Goal: Task Accomplishment & Management: Use online tool/utility

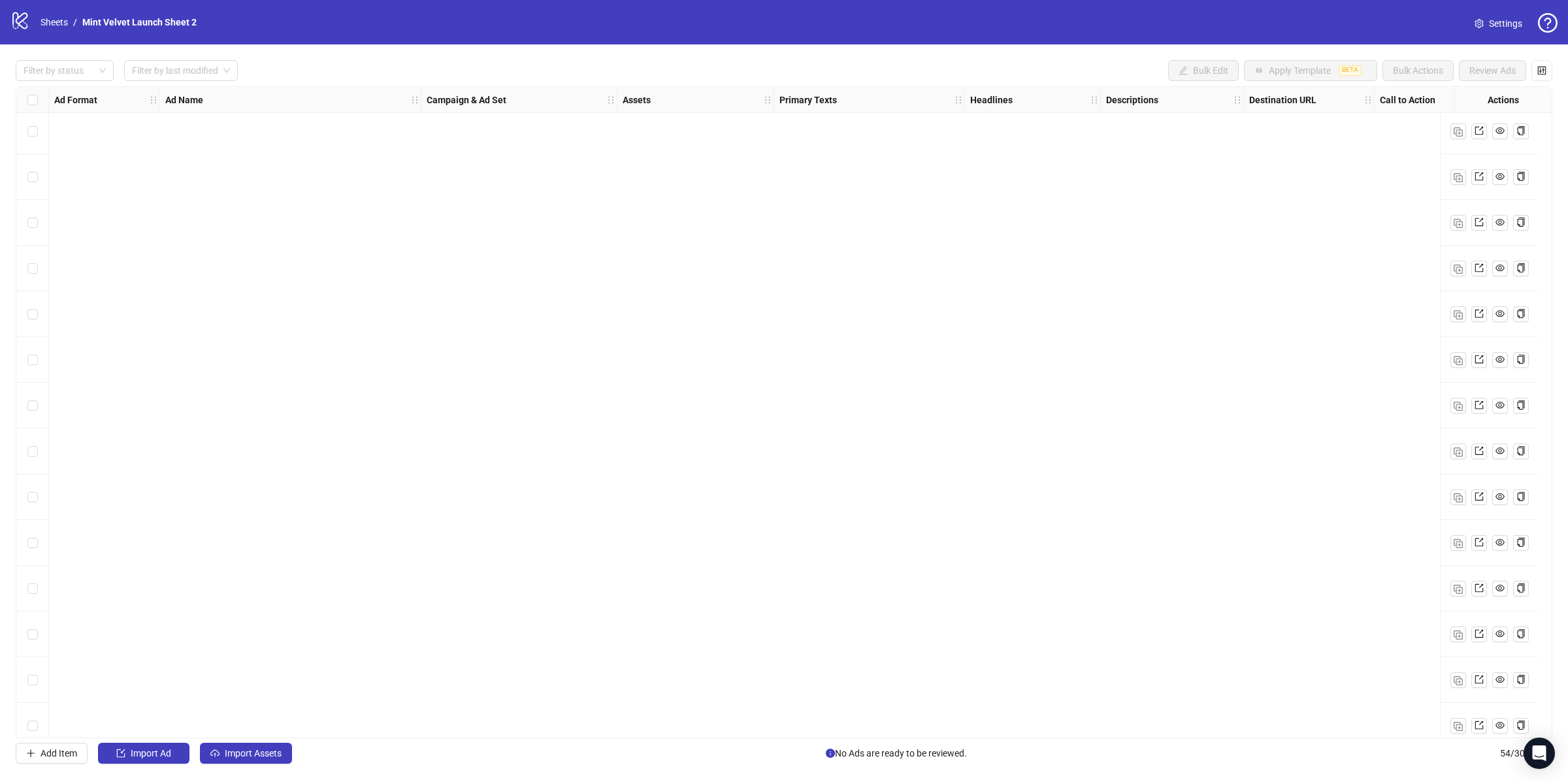
scroll to position [1851, 0]
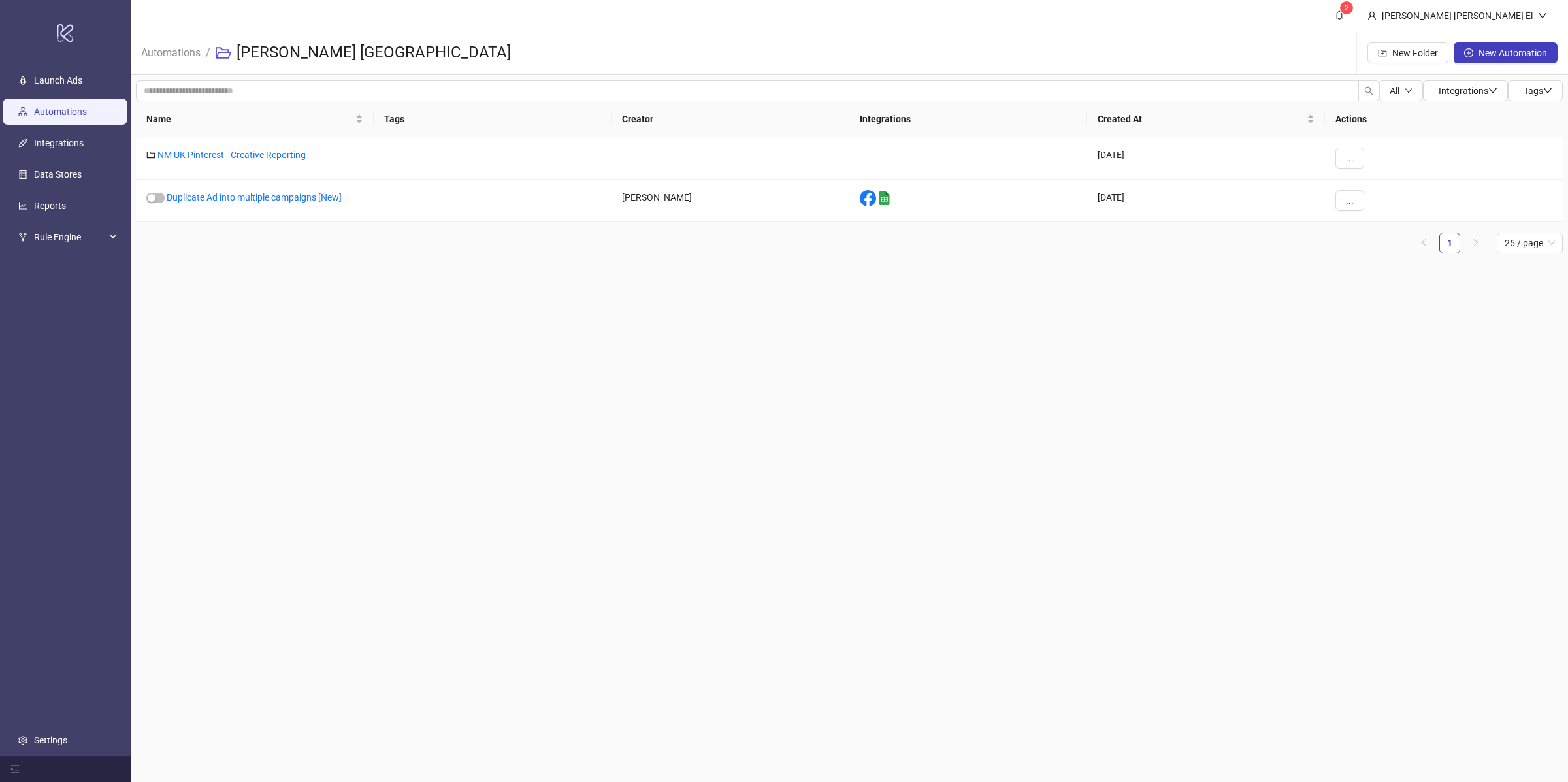
click at [81, 115] on link "Automations" at bounding box center [60, 112] width 53 height 11
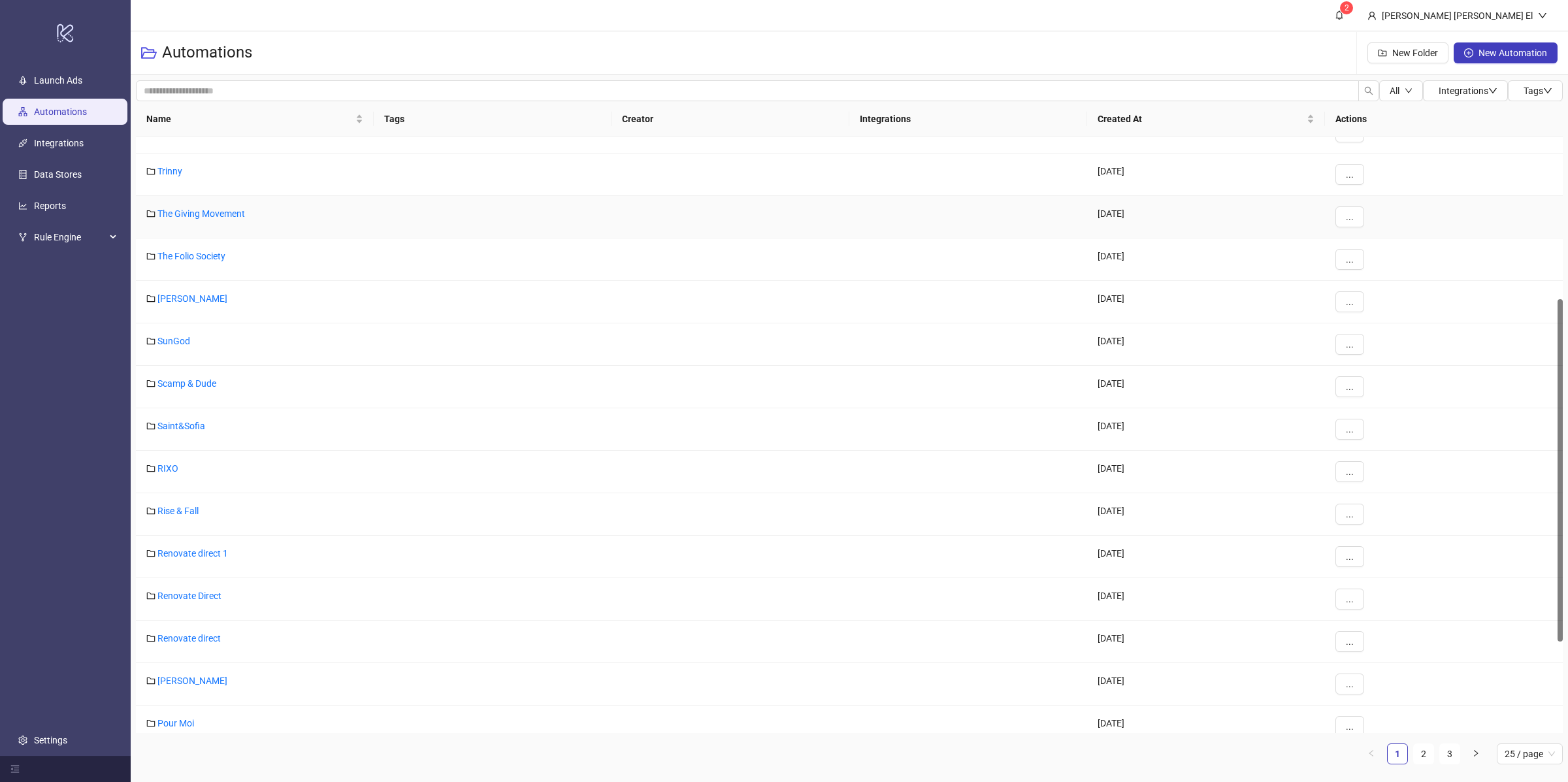
scroll to position [466, 0]
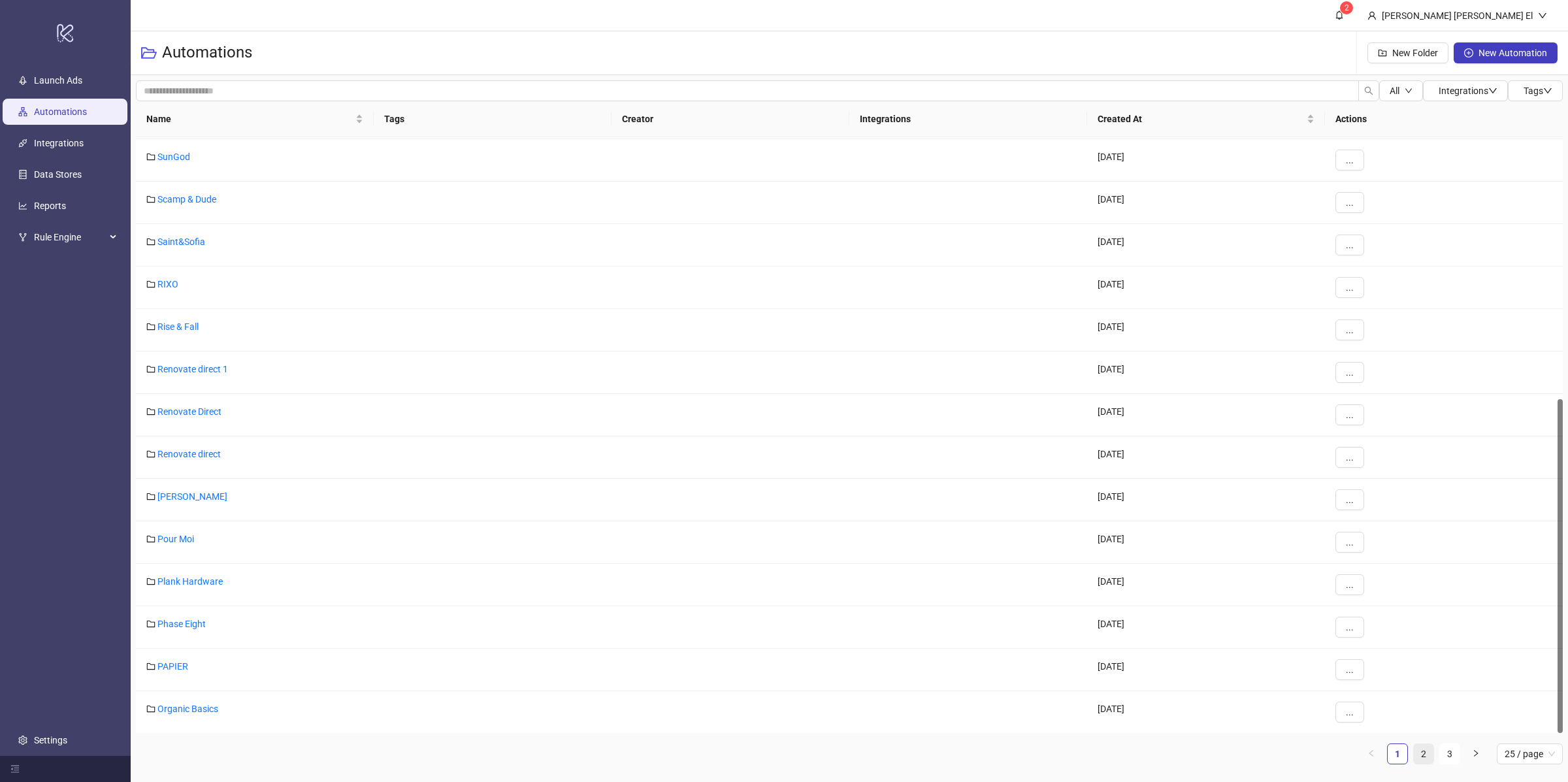
click at [1420, 755] on link "2" at bounding box center [1423, 754] width 19 height 19
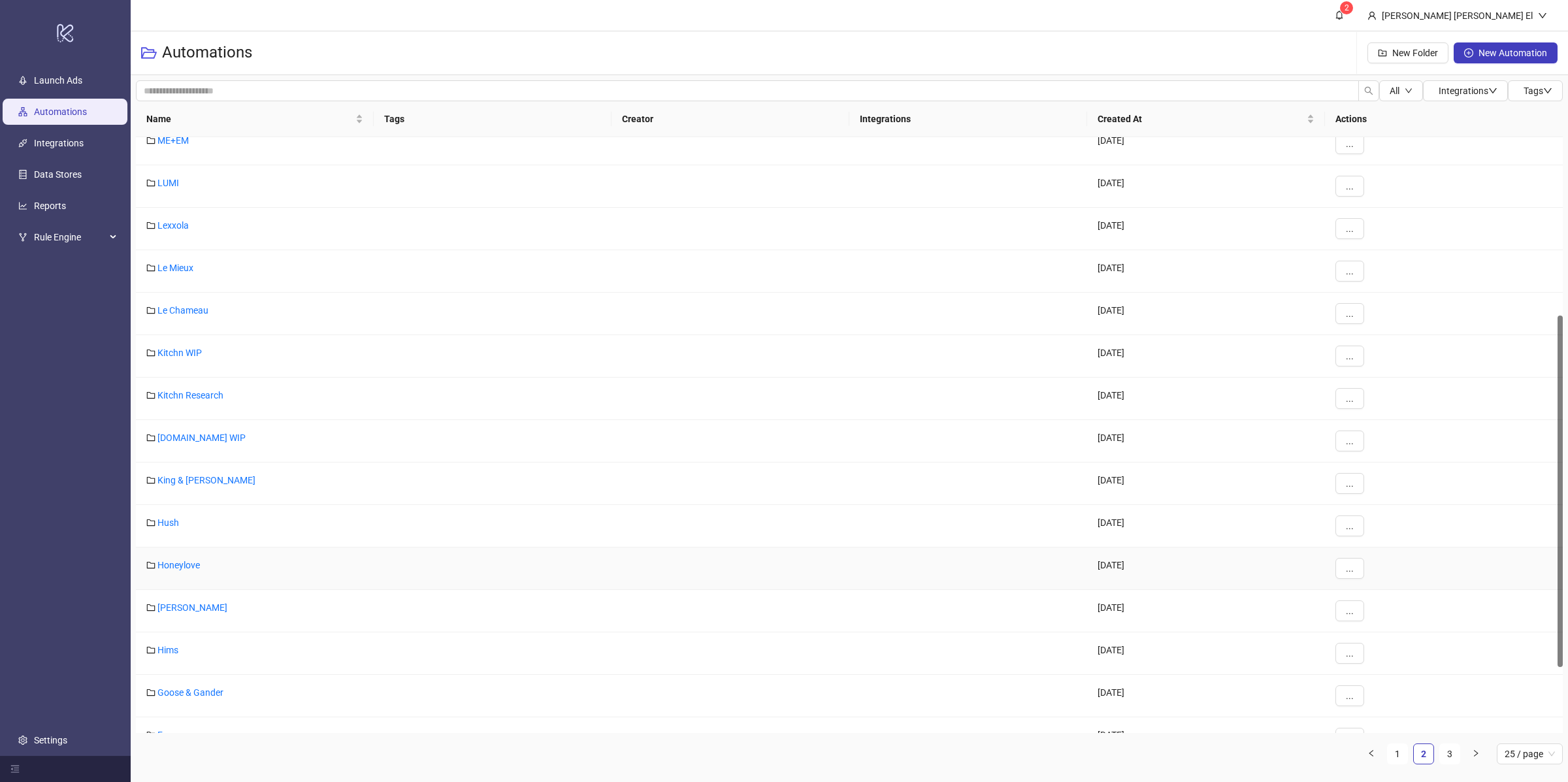
scroll to position [0, 0]
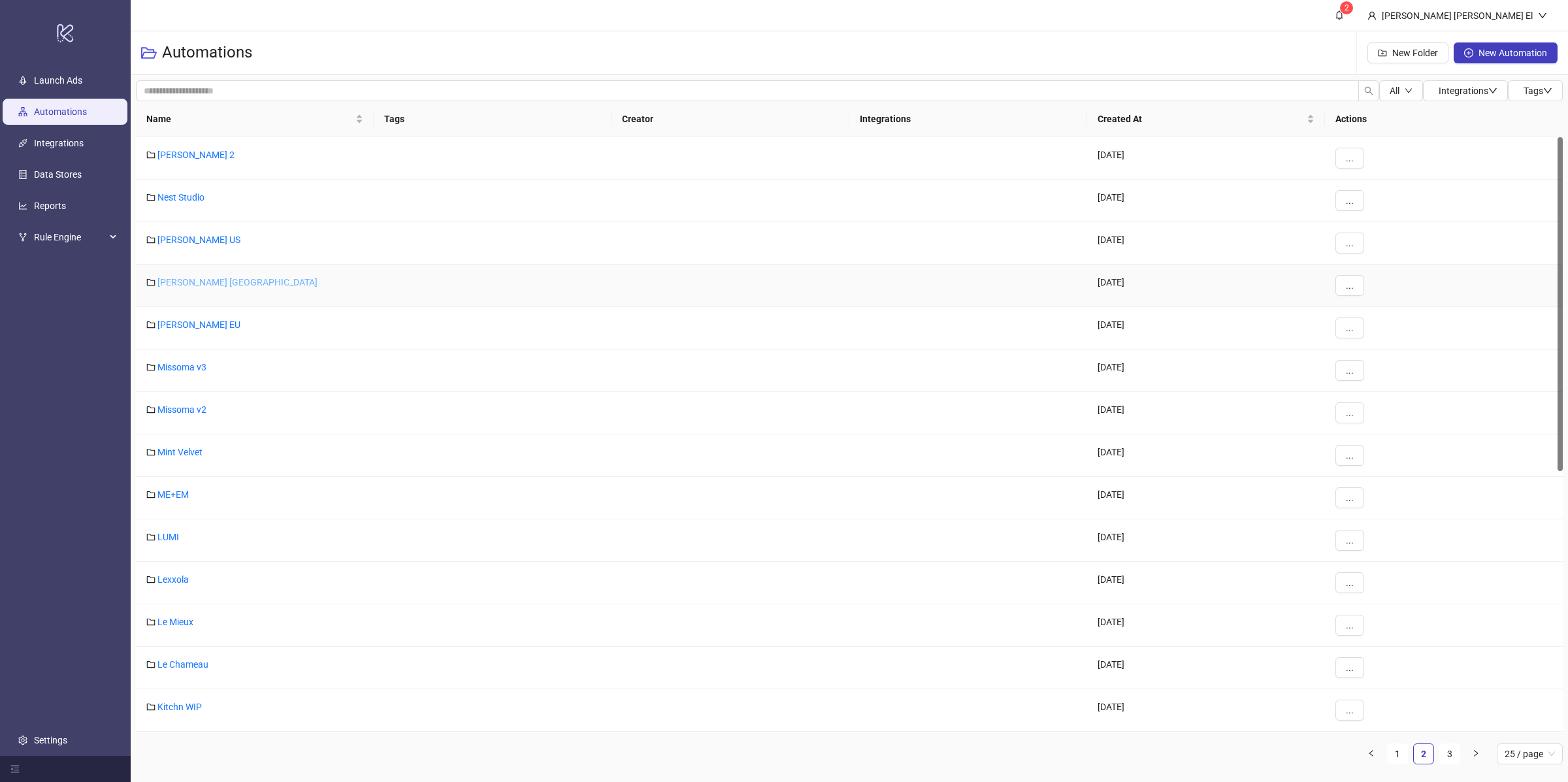
click at [214, 288] on link "Nadine Merabi UK" at bounding box center [238, 282] width 160 height 11
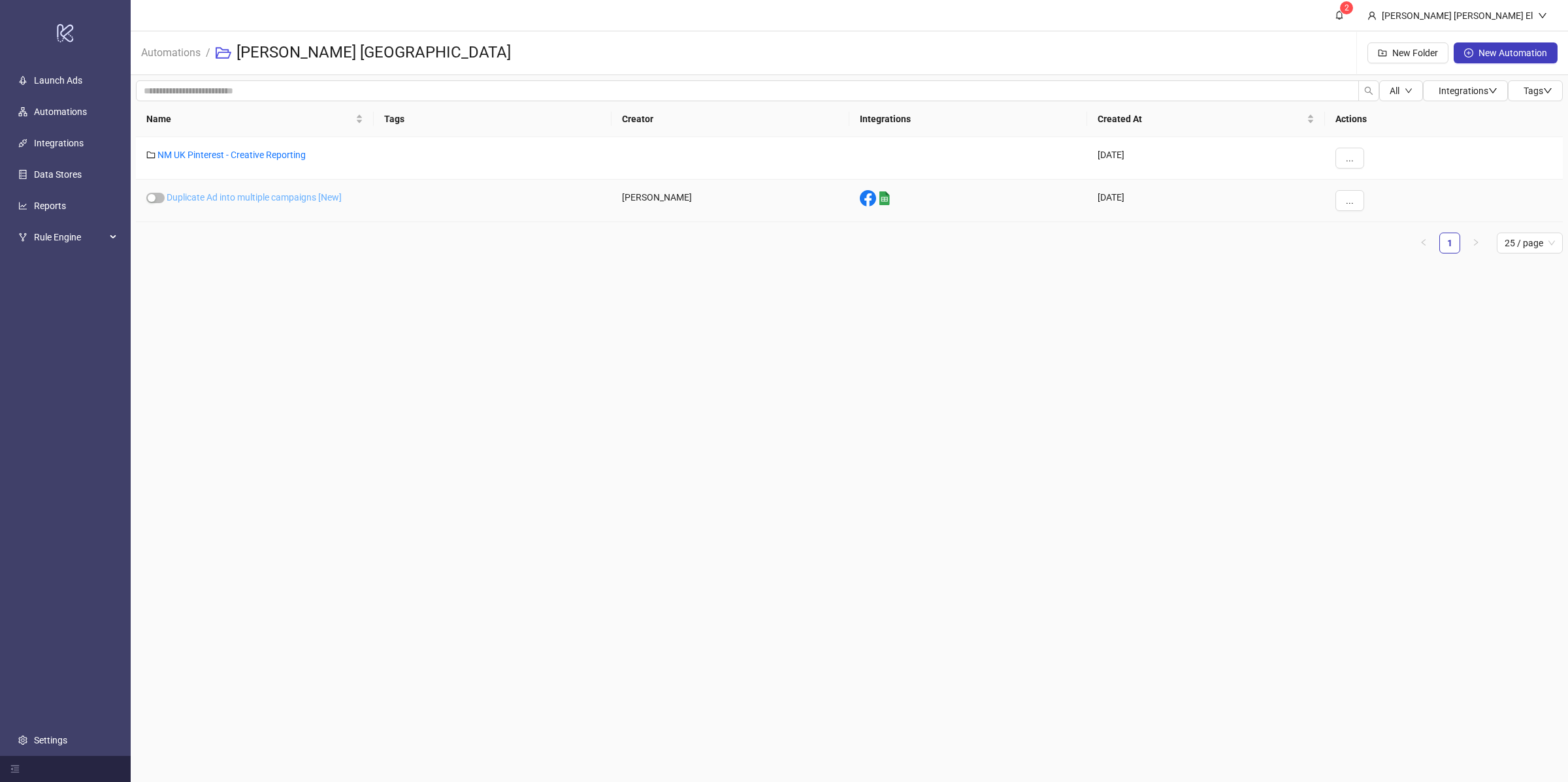
click at [272, 195] on link "Duplicate Ad into multiple campaigns [New]" at bounding box center [254, 197] width 175 height 11
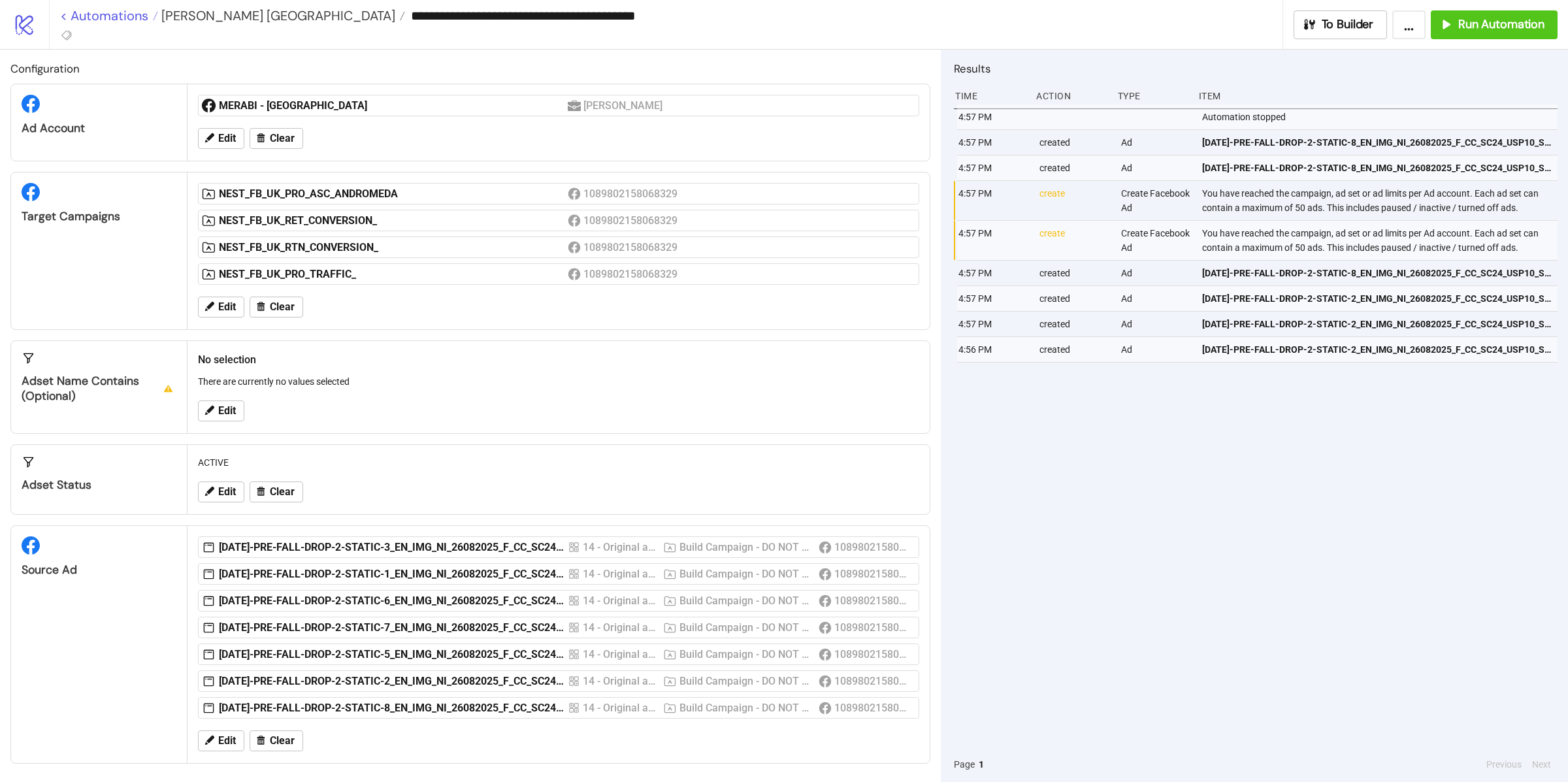
click at [135, 21] on link "< Automations" at bounding box center [109, 16] width 98 height 13
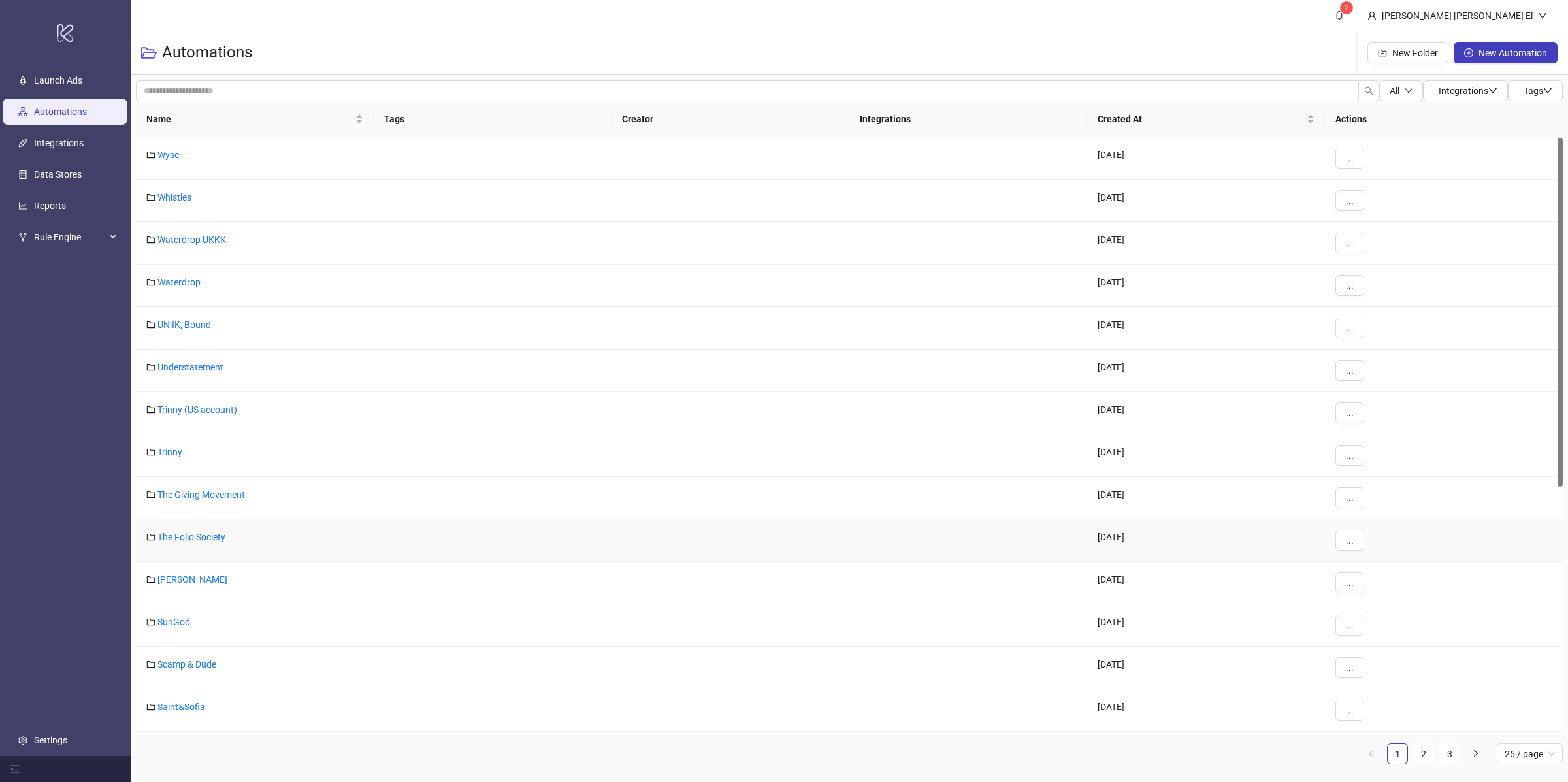
scroll to position [466, 0]
click at [1428, 756] on link "2" at bounding box center [1423, 754] width 19 height 19
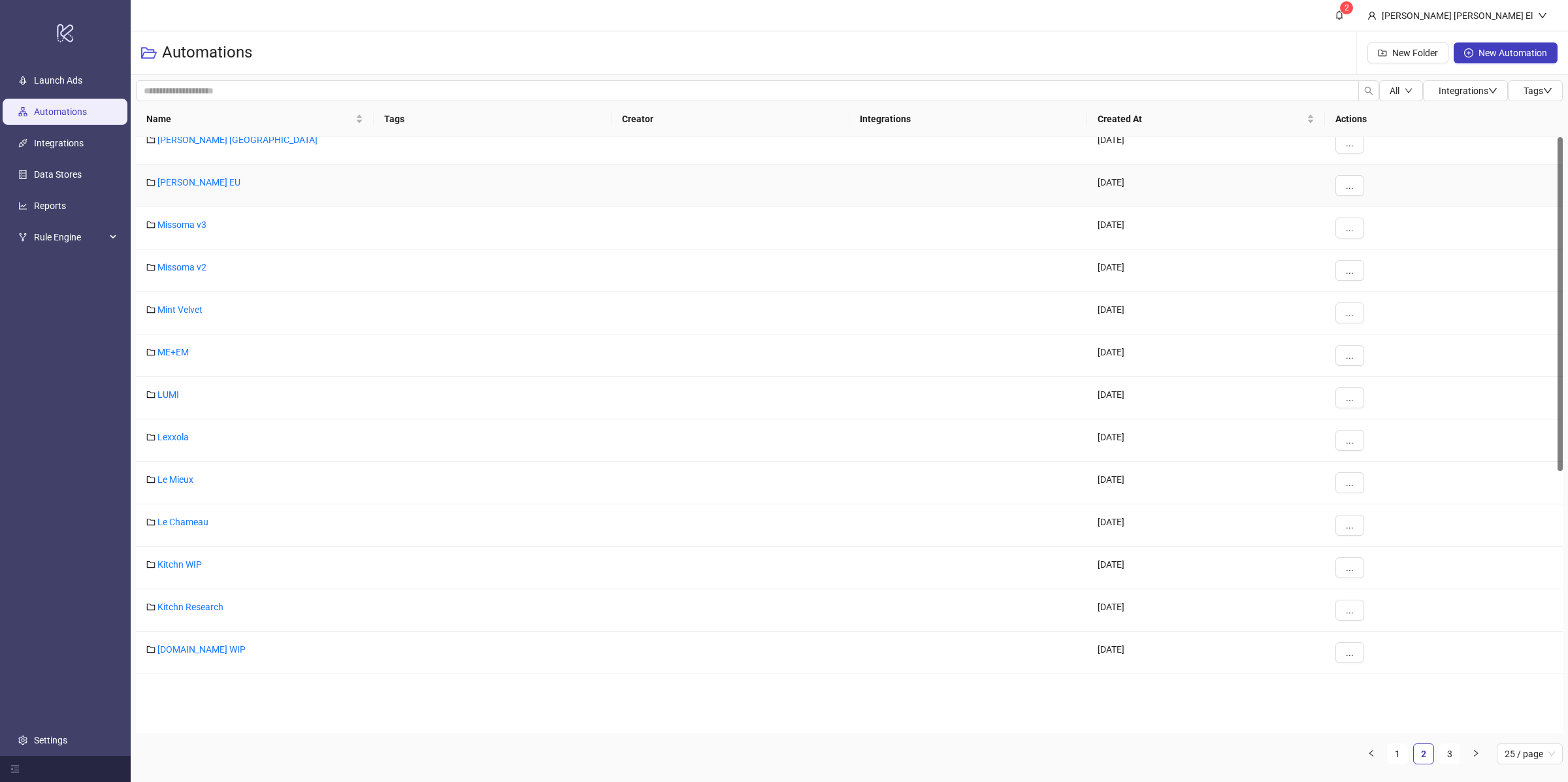
scroll to position [0, 0]
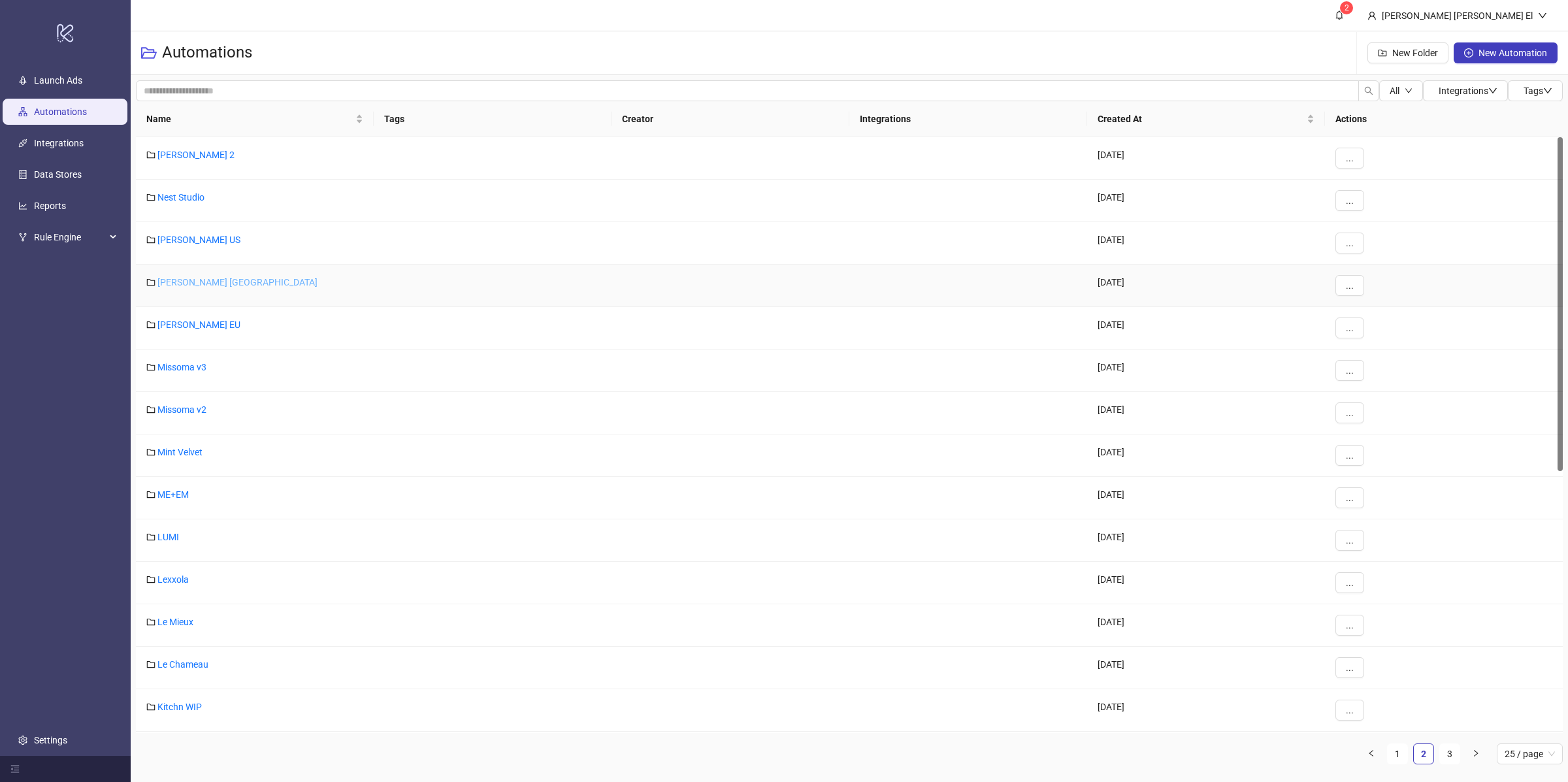
click at [213, 278] on link "Nadine Merabi UK" at bounding box center [238, 282] width 160 height 11
click at [193, 321] on link "[PERSON_NAME] EU" at bounding box center [199, 324] width 83 height 11
click at [177, 450] on link "Mint Velvet" at bounding box center [180, 452] width 45 height 11
click at [1402, 752] on link "1" at bounding box center [1397, 754] width 19 height 19
click at [177, 196] on link "Whistles" at bounding box center [174, 197] width 34 height 11
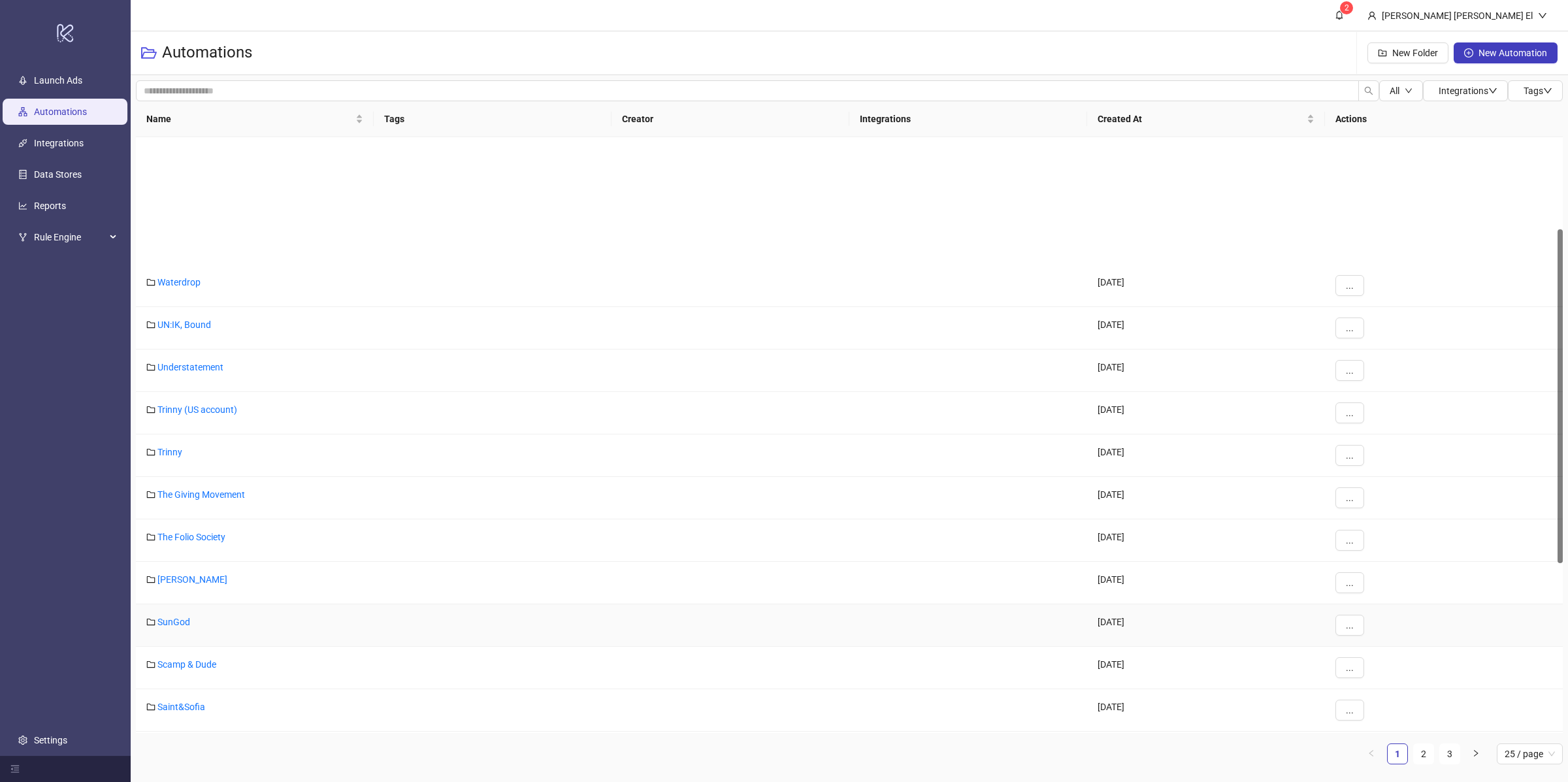
scroll to position [466, 0]
click at [172, 497] on link "Reiss" at bounding box center [192, 497] width 70 height 11
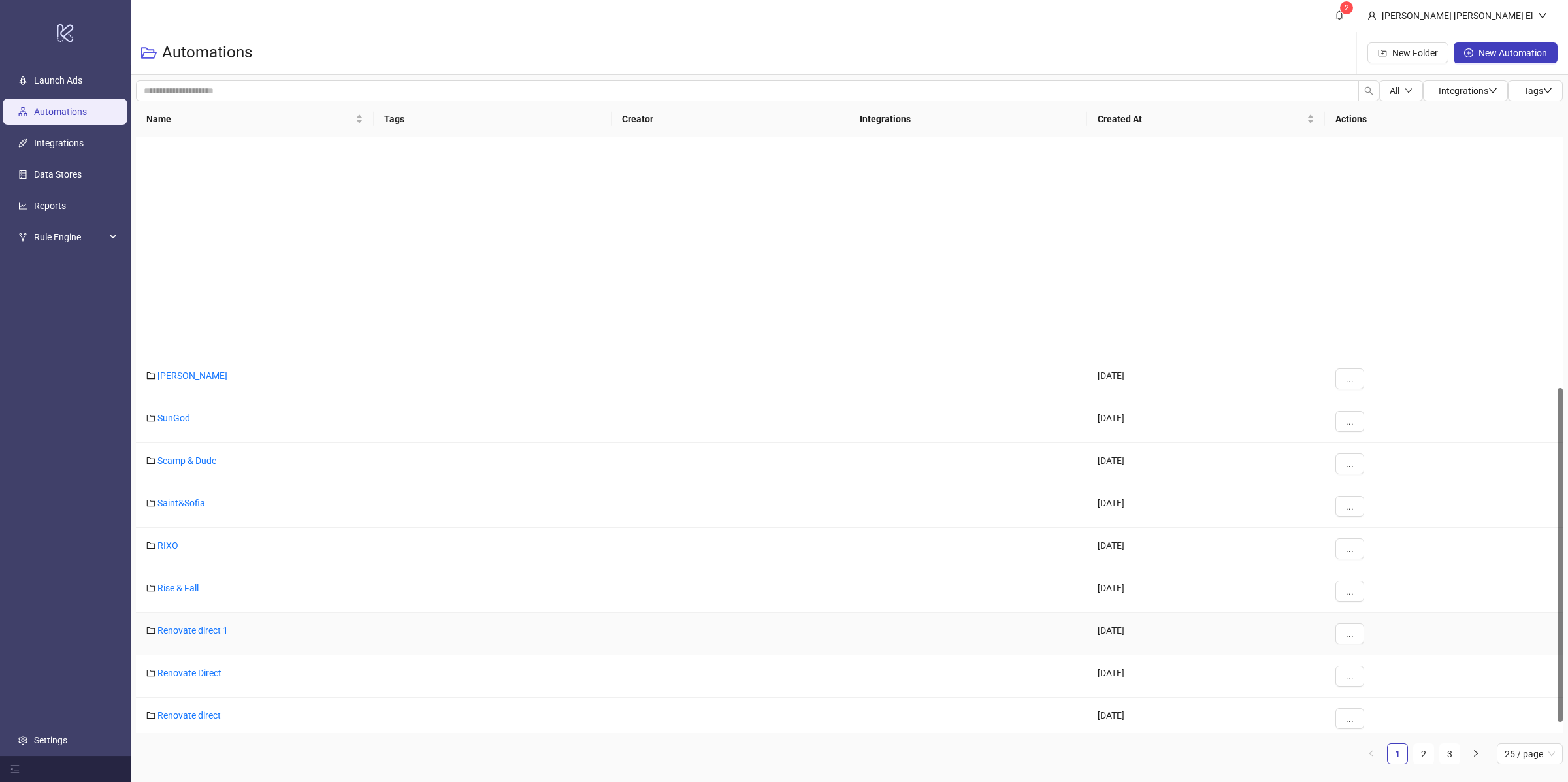
scroll to position [466, 0]
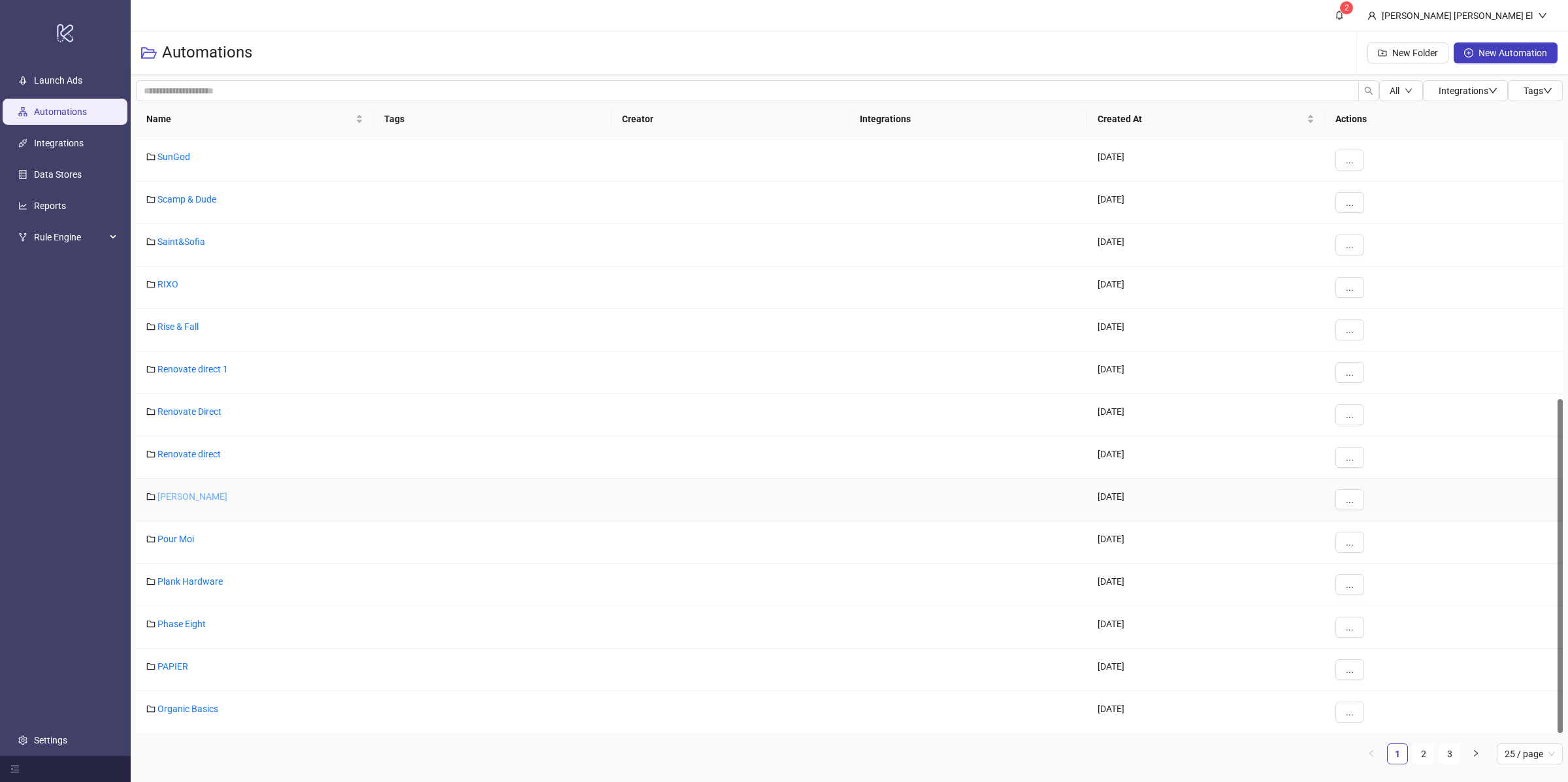
click at [173, 497] on link "Reiss" at bounding box center [192, 497] width 70 height 11
click at [1418, 757] on link "2" at bounding box center [1423, 754] width 19 height 19
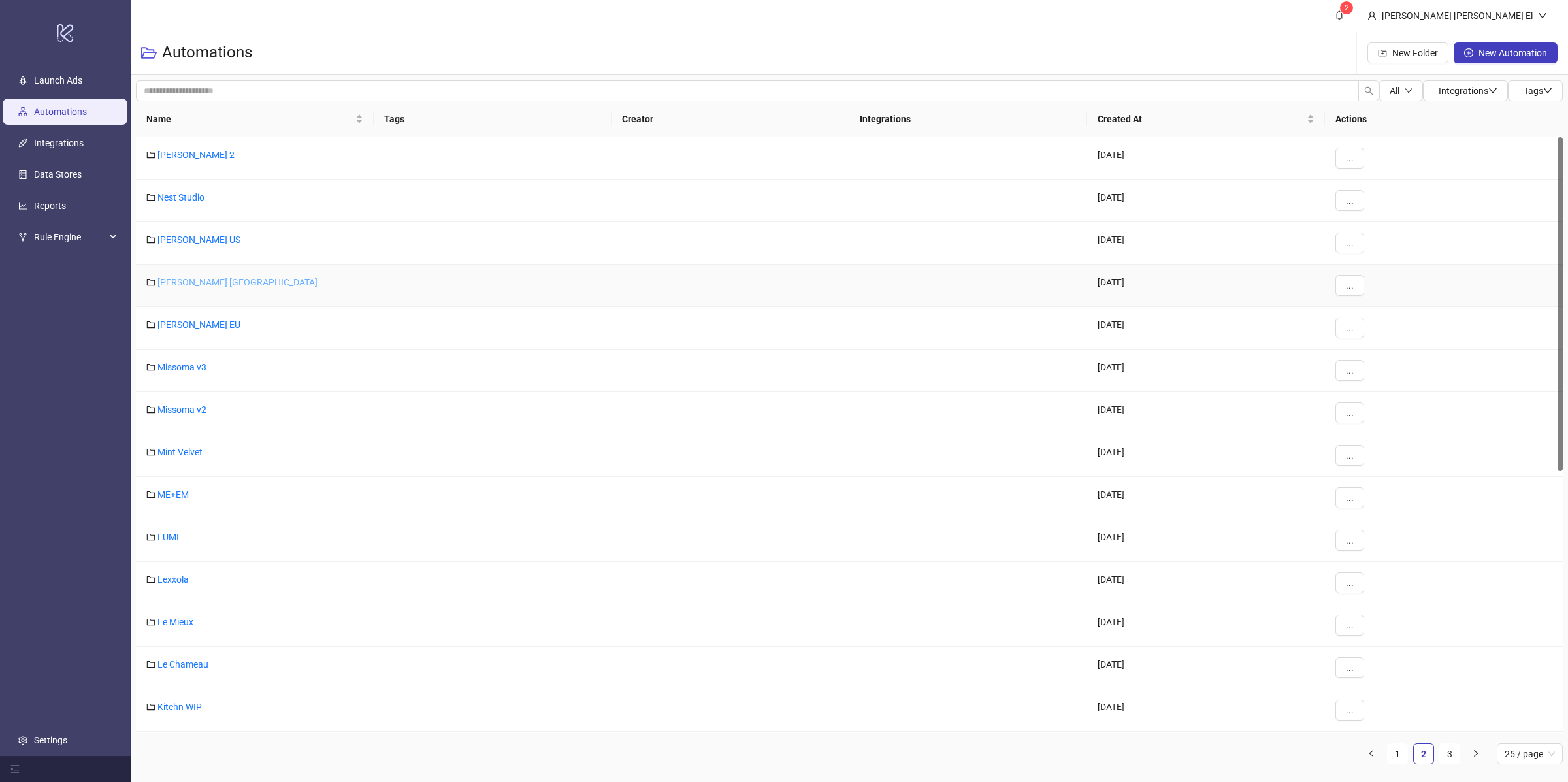
click at [211, 277] on link "Nadine Merabi UK" at bounding box center [238, 282] width 160 height 11
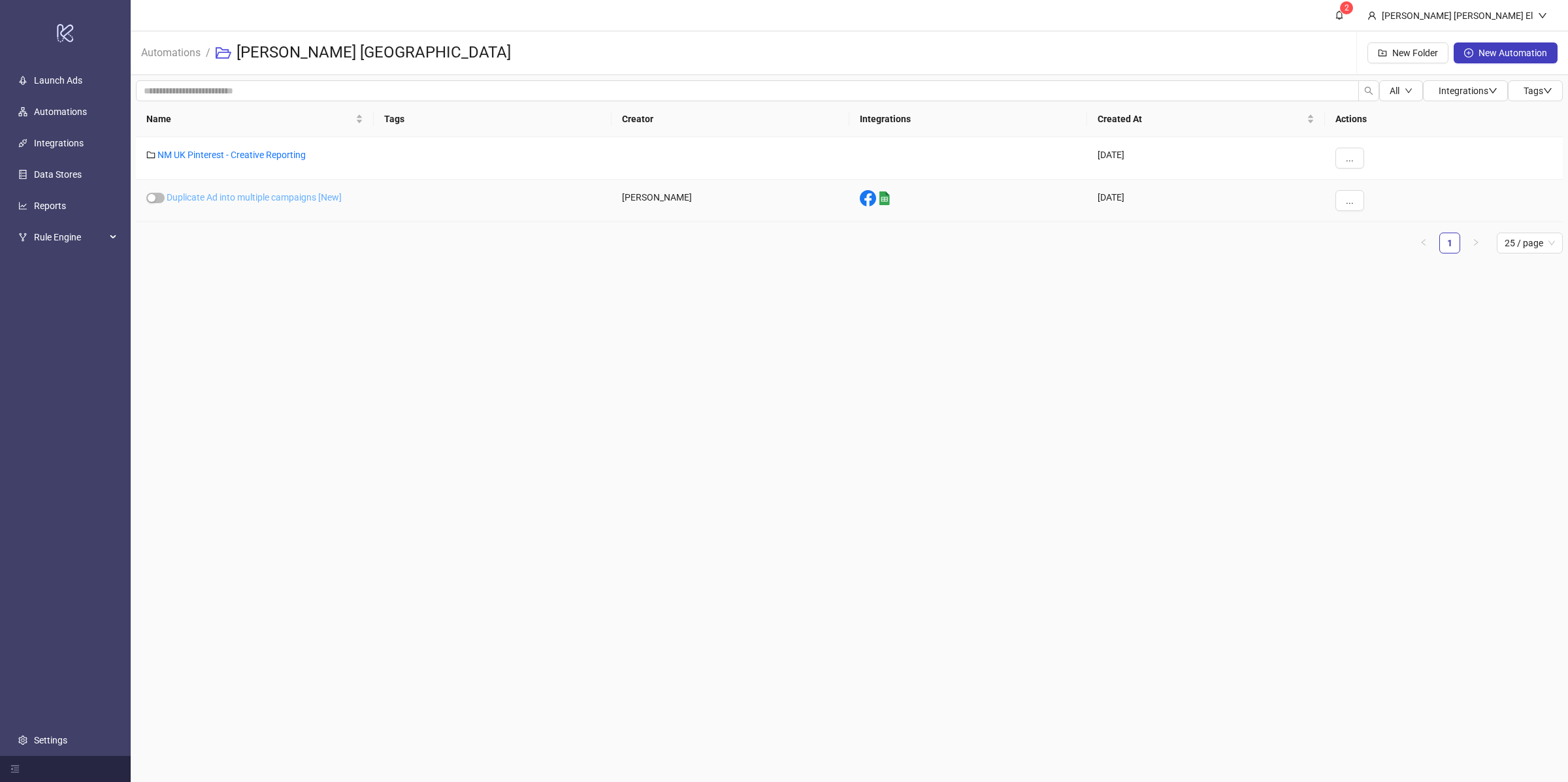
click at [249, 200] on link "Duplicate Ad into multiple campaigns [New]" at bounding box center [254, 197] width 175 height 11
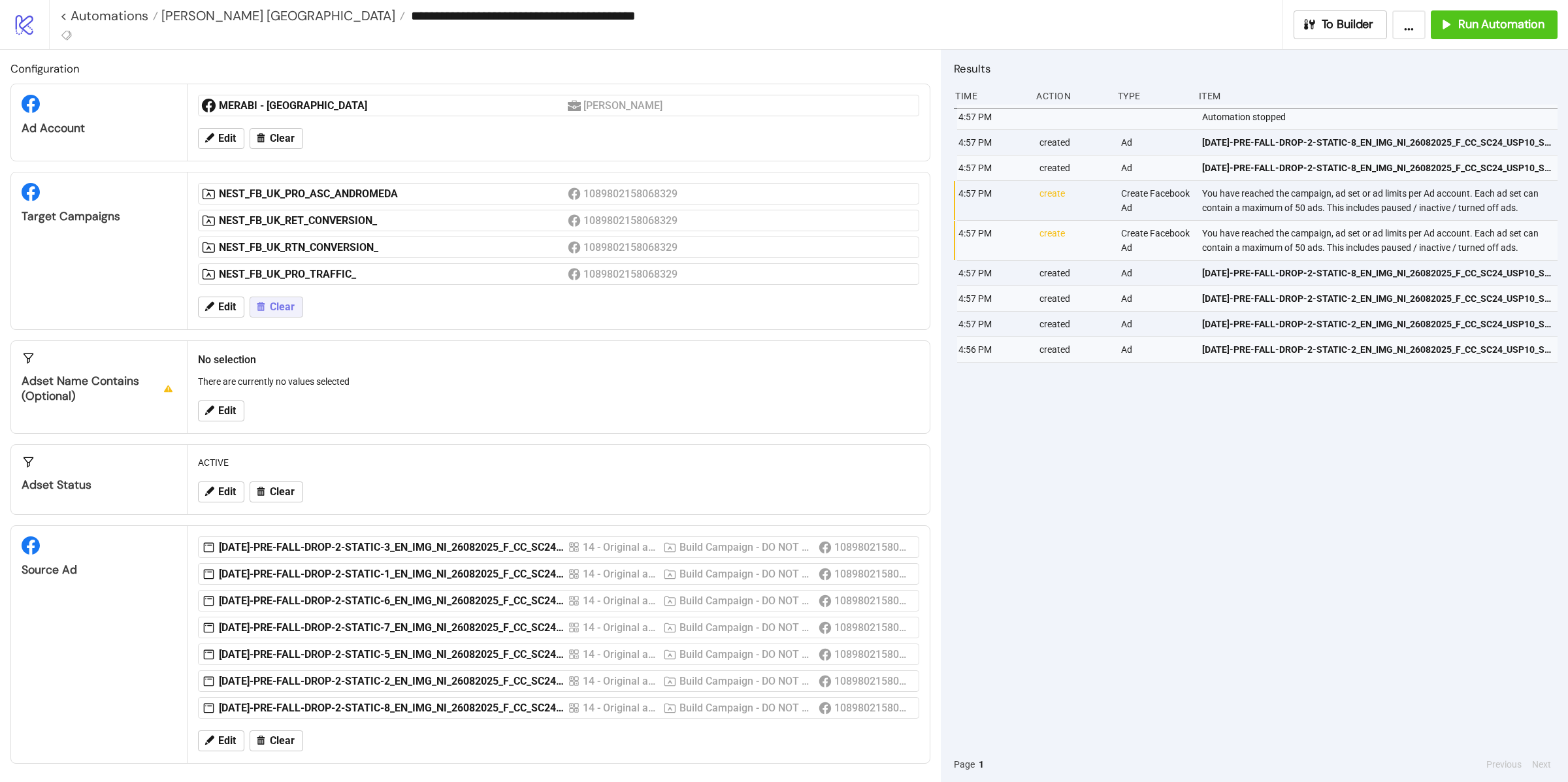
scroll to position [7, 0]
click at [281, 733] on span "Clear" at bounding box center [282, 738] width 24 height 12
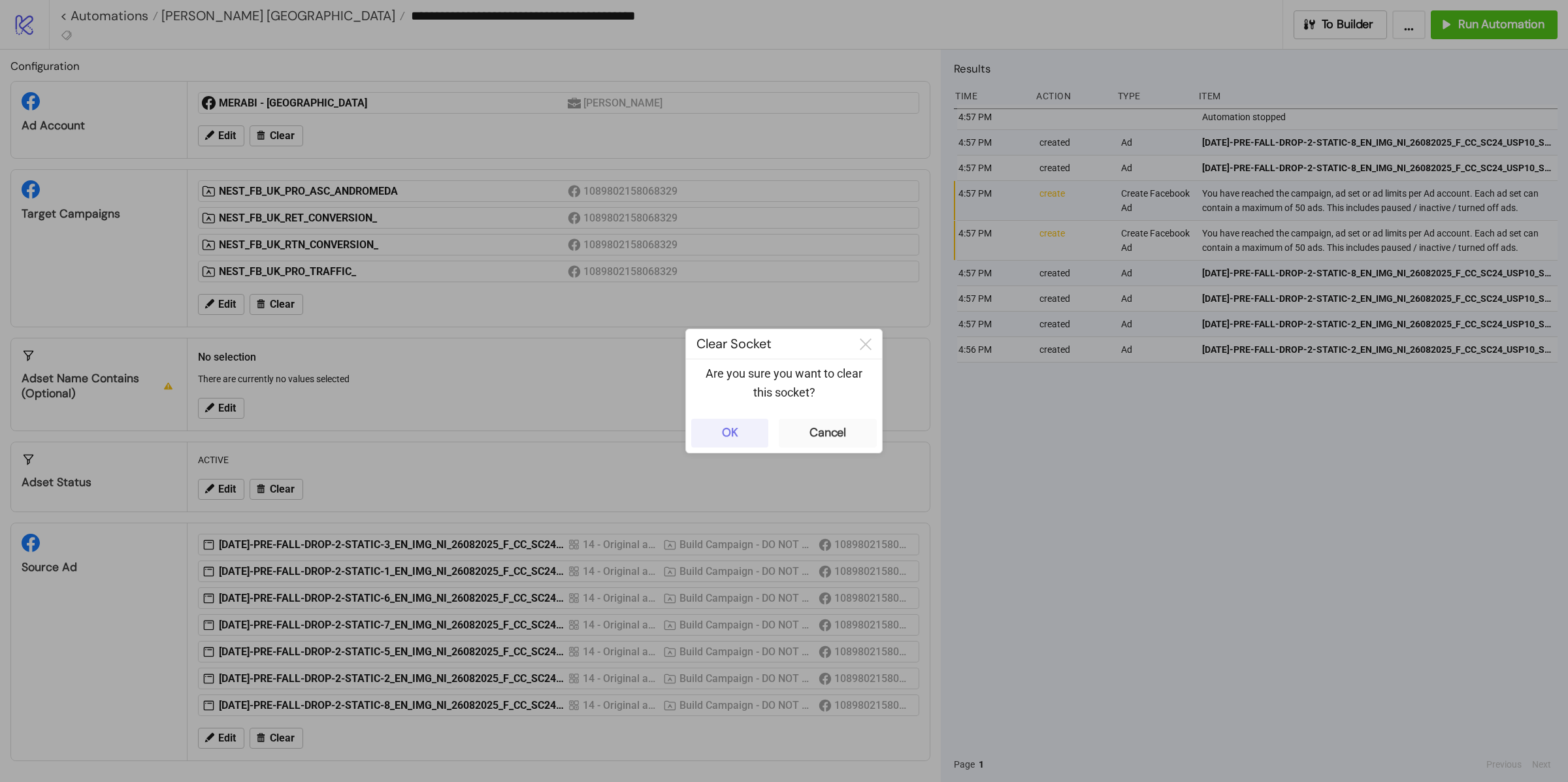
click at [726, 419] on button "OK" at bounding box center [729, 433] width 77 height 29
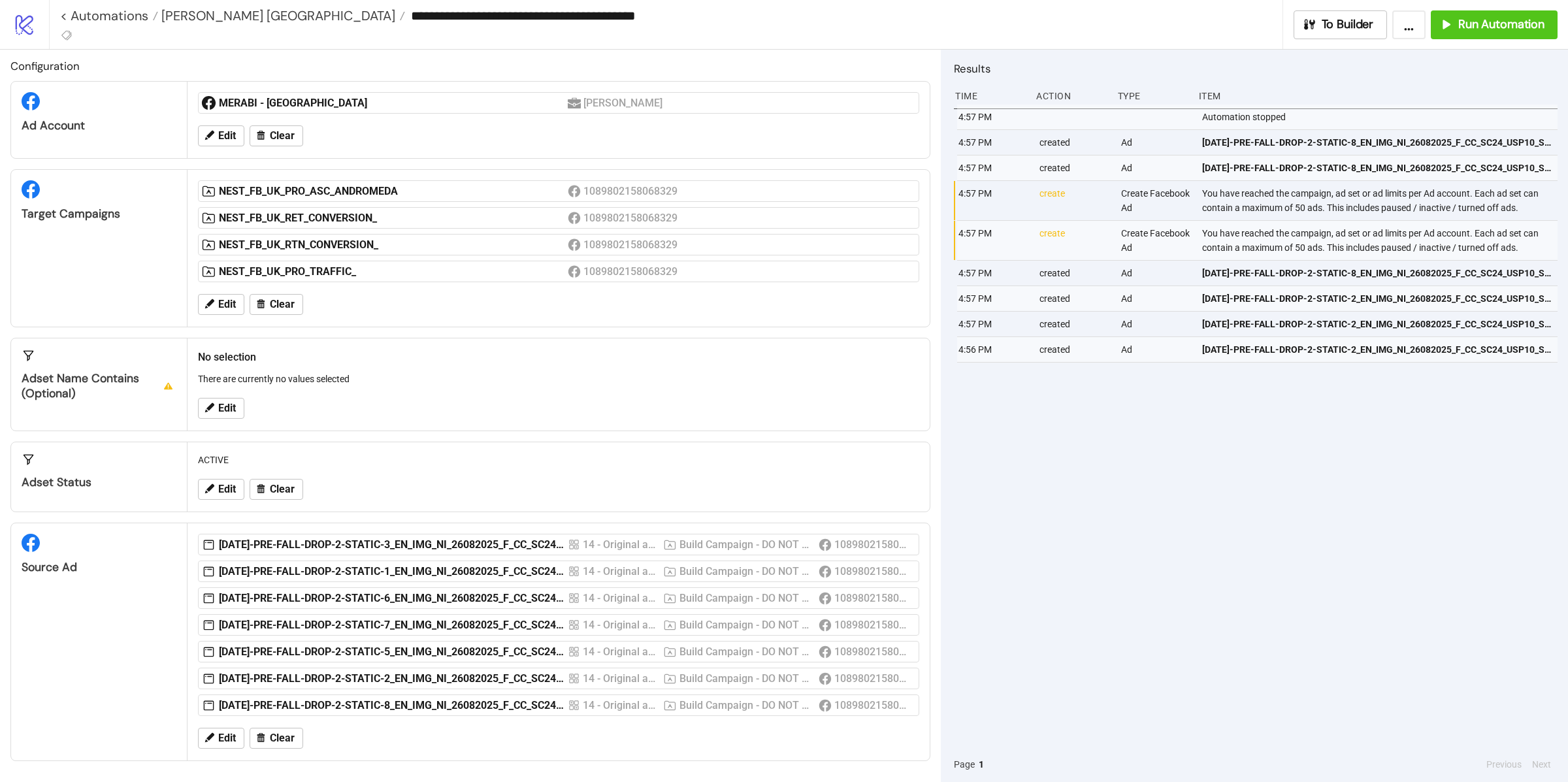
scroll to position [0, 0]
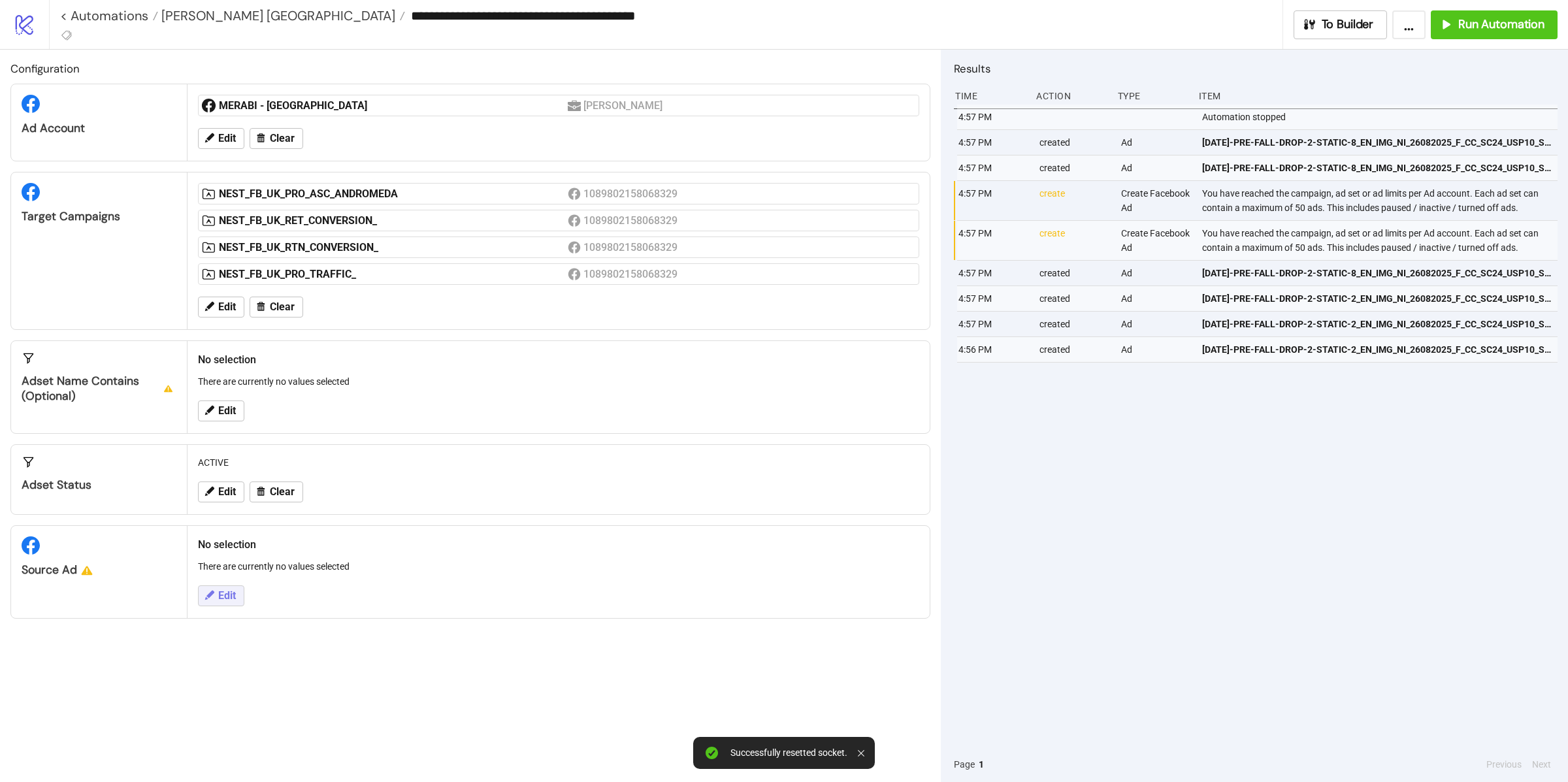
click at [210, 601] on icon at bounding box center [209, 595] width 12 height 12
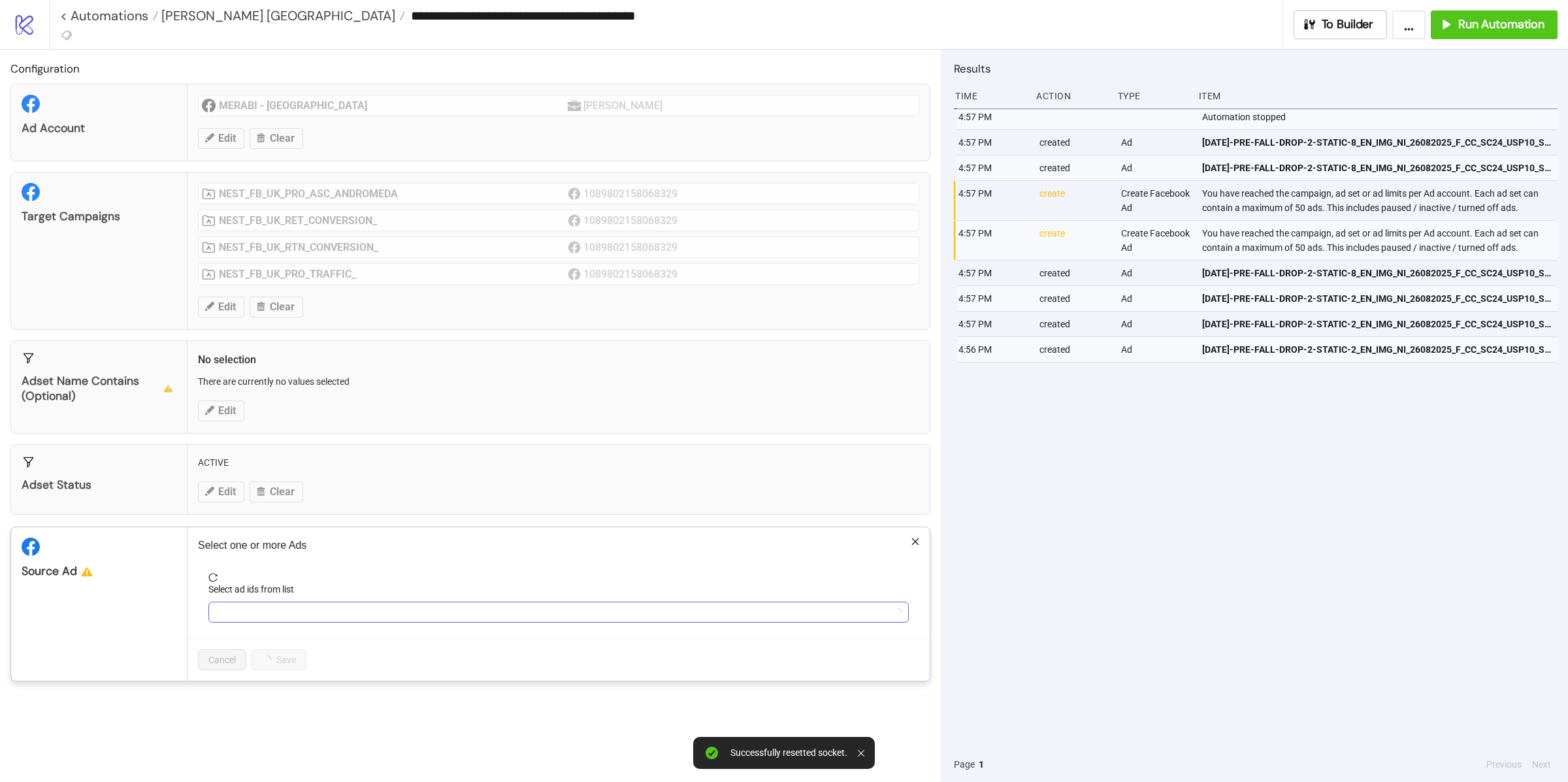
click at [264, 618] on div at bounding box center [552, 612] width 682 height 18
click at [264, 614] on div at bounding box center [552, 612] width 682 height 18
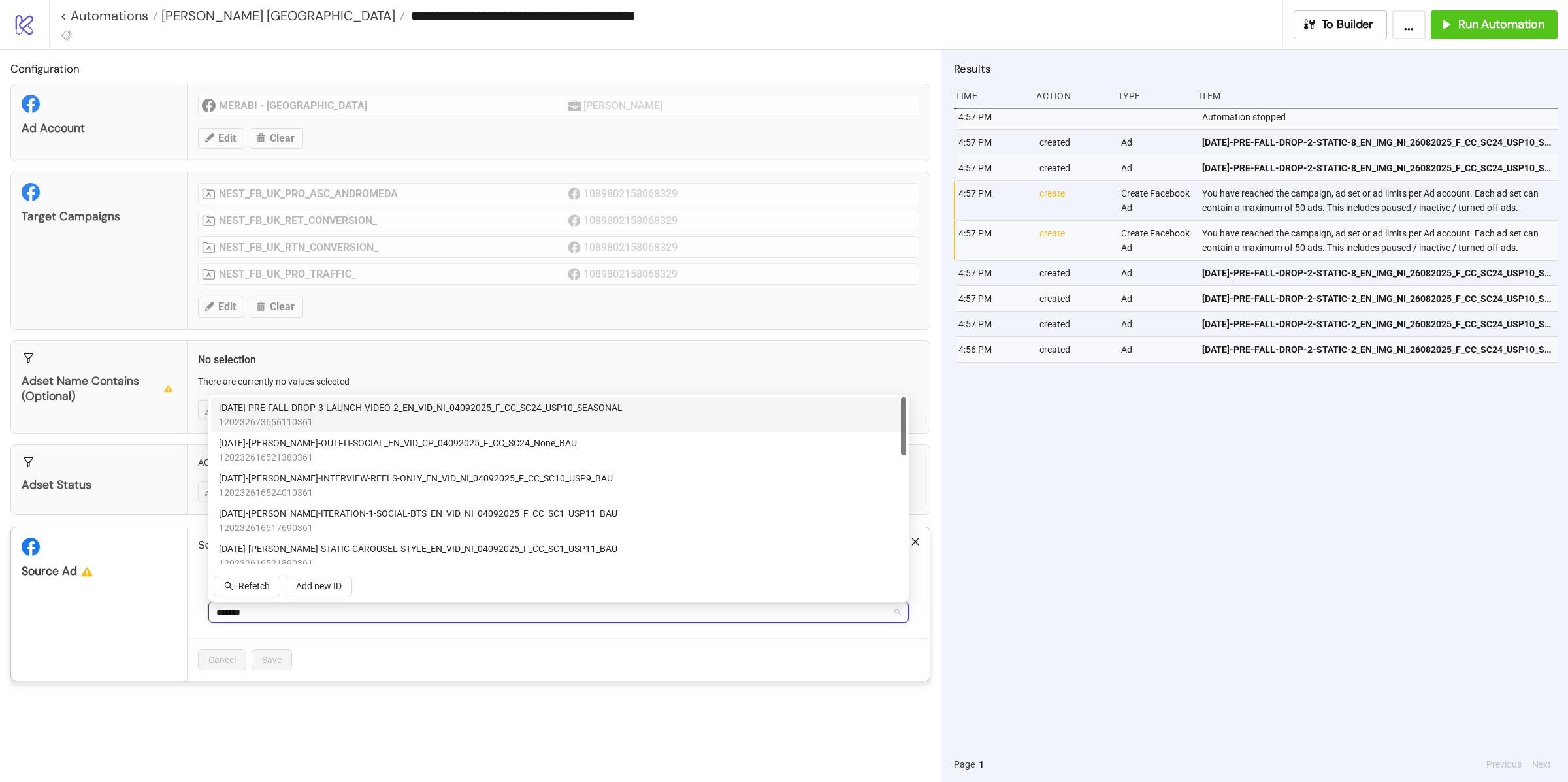
type input "********"
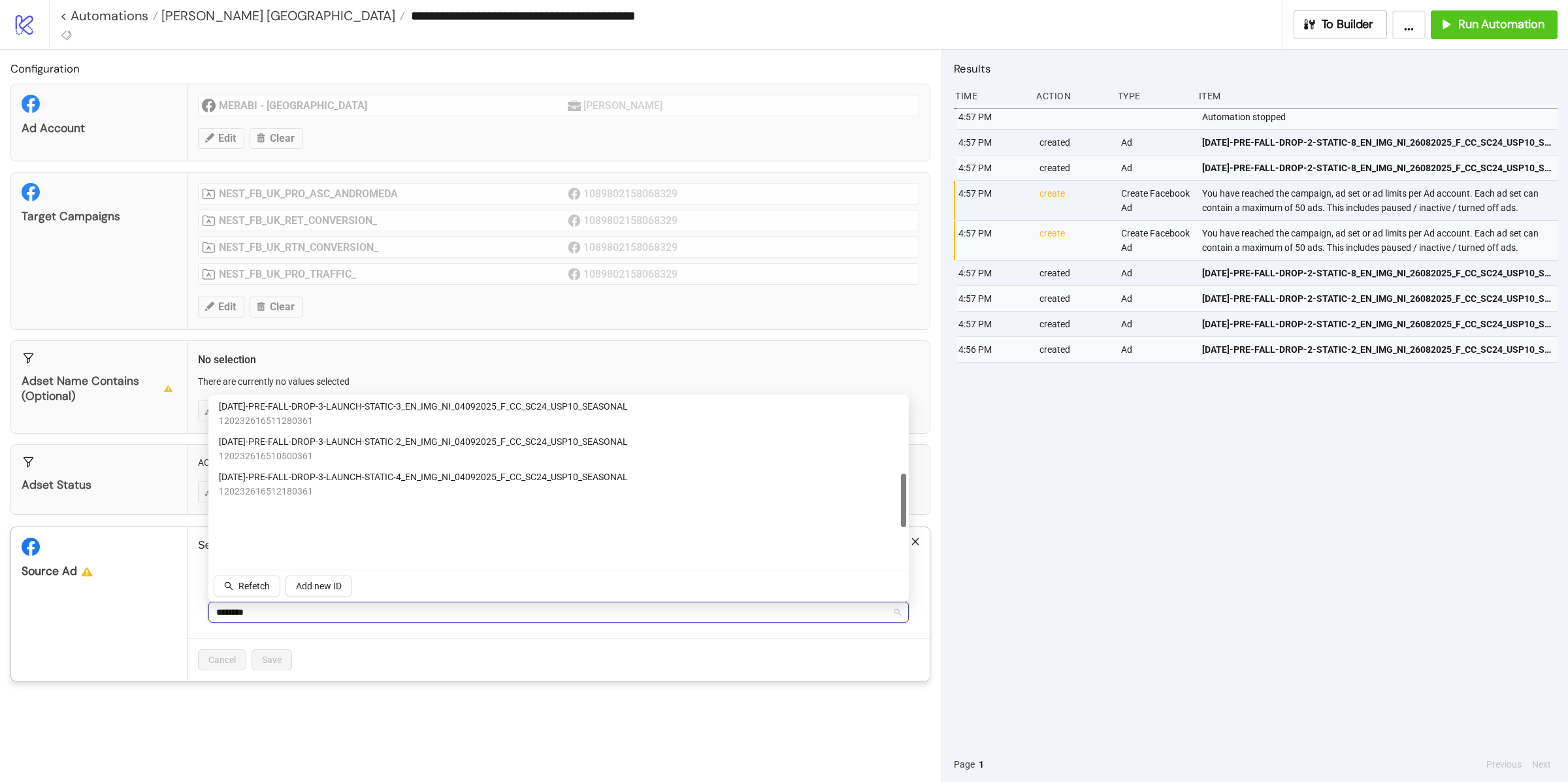
scroll to position [396, 0]
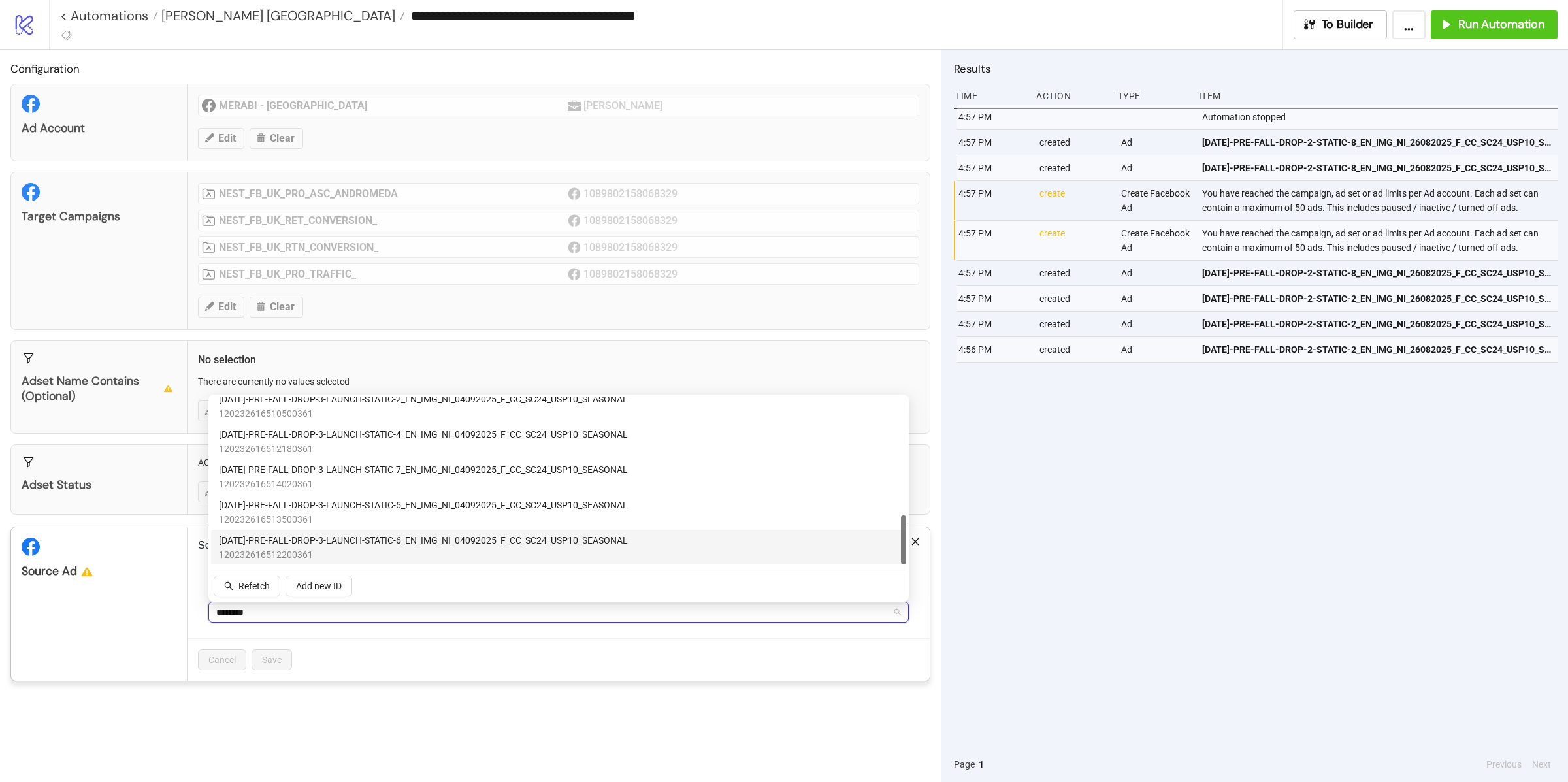
click at [352, 548] on span "120232616512200361" at bounding box center [424, 555] width 409 height 14
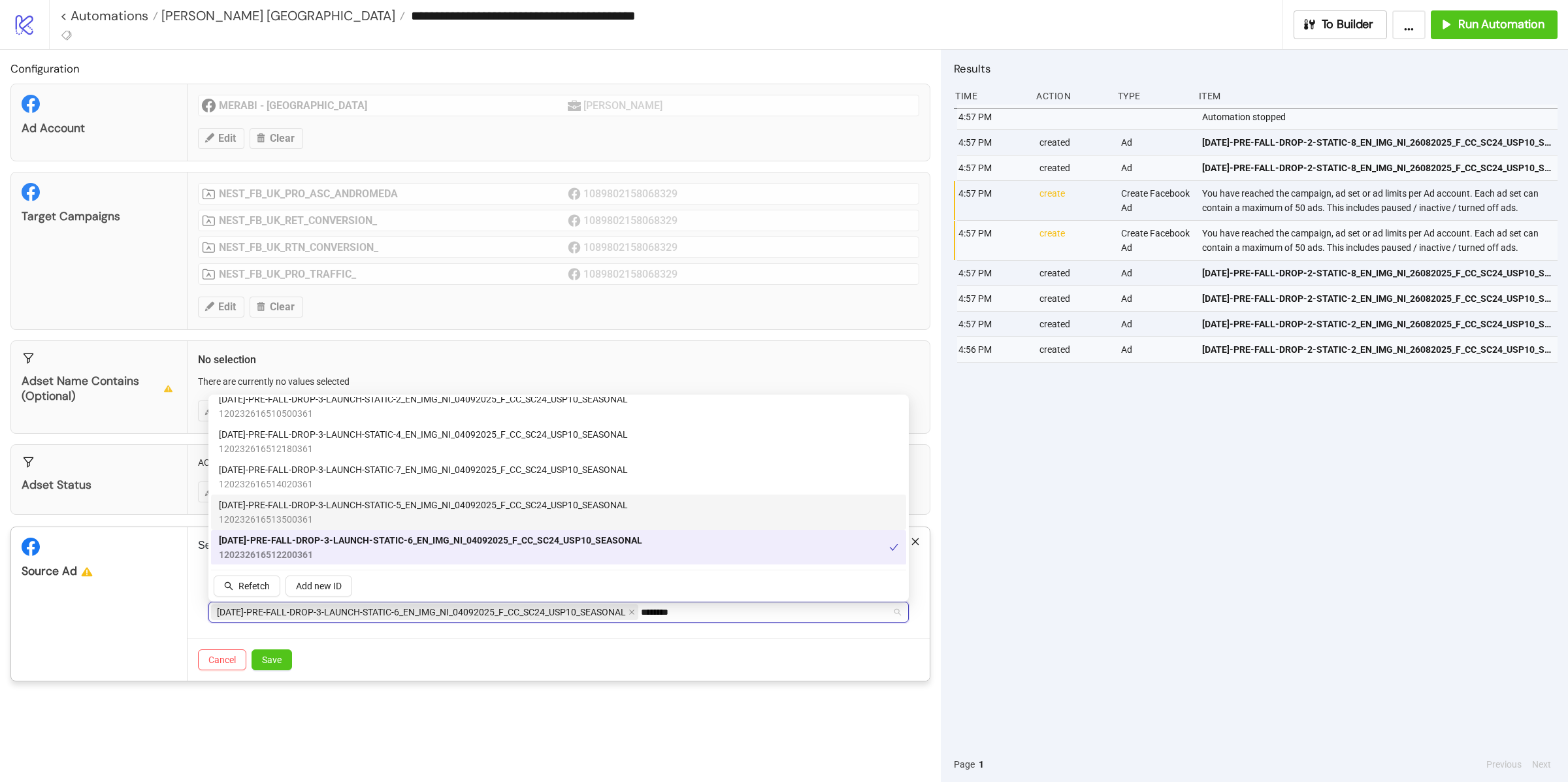
click at [358, 513] on span "120232616513500361" at bounding box center [424, 520] width 409 height 14
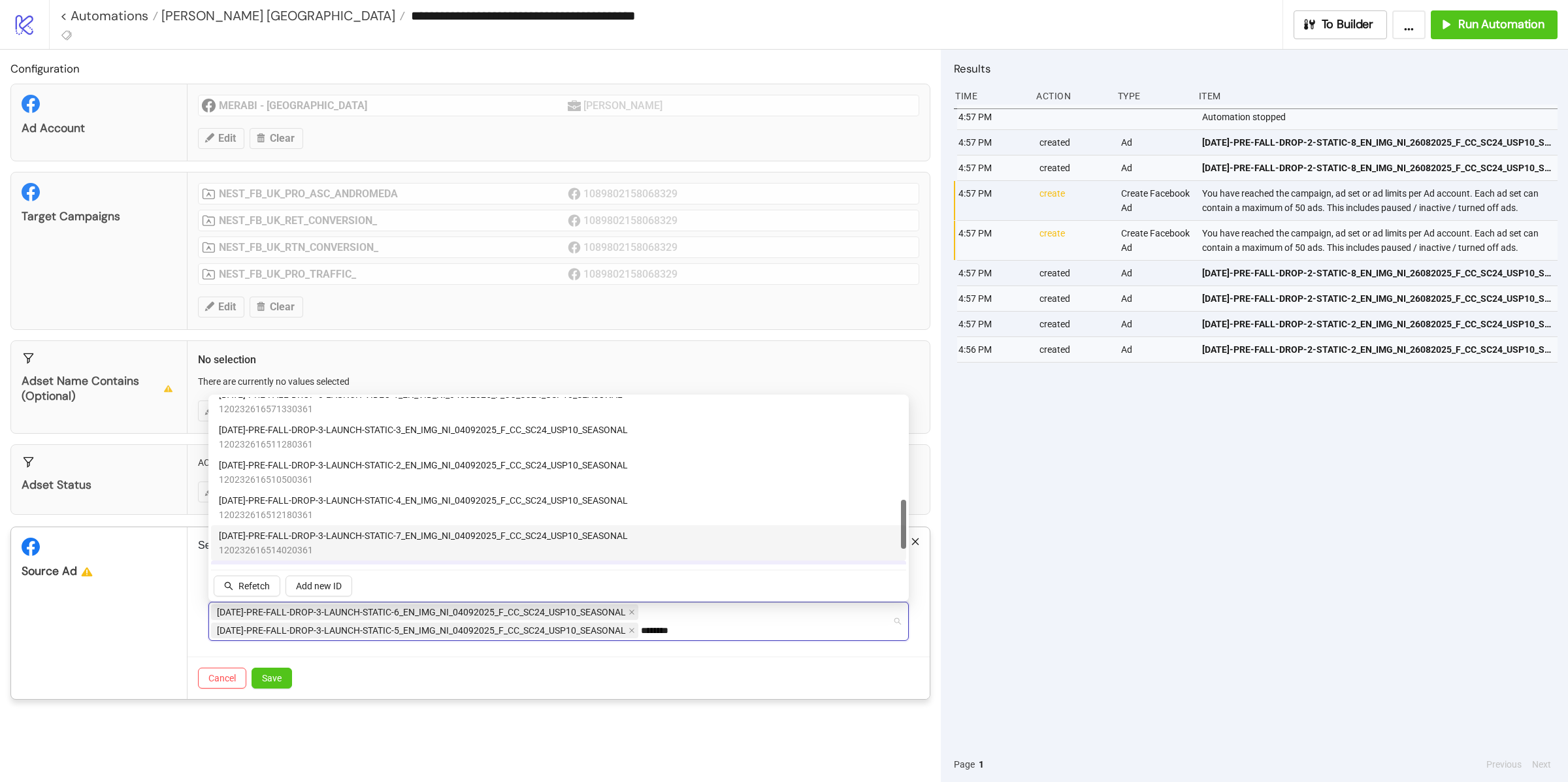
scroll to position [327, 0]
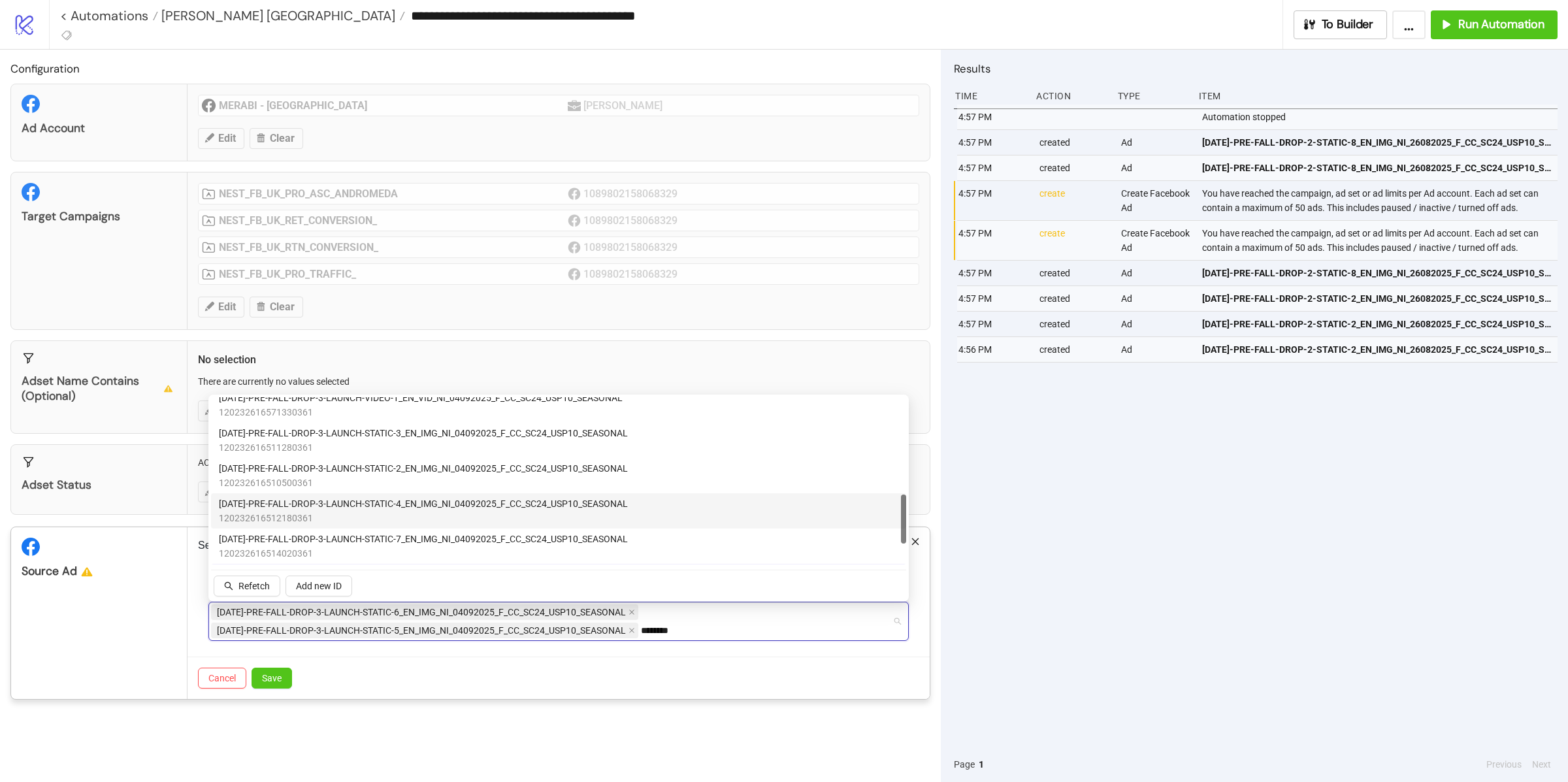
click at [363, 509] on span "[DATE]-PRE-FALL-DROP-3-LAUNCH-STATIC-4_EN_IMG_NI_04092025_F_CC_SC24_USP10_SEASO…" at bounding box center [424, 504] width 409 height 14
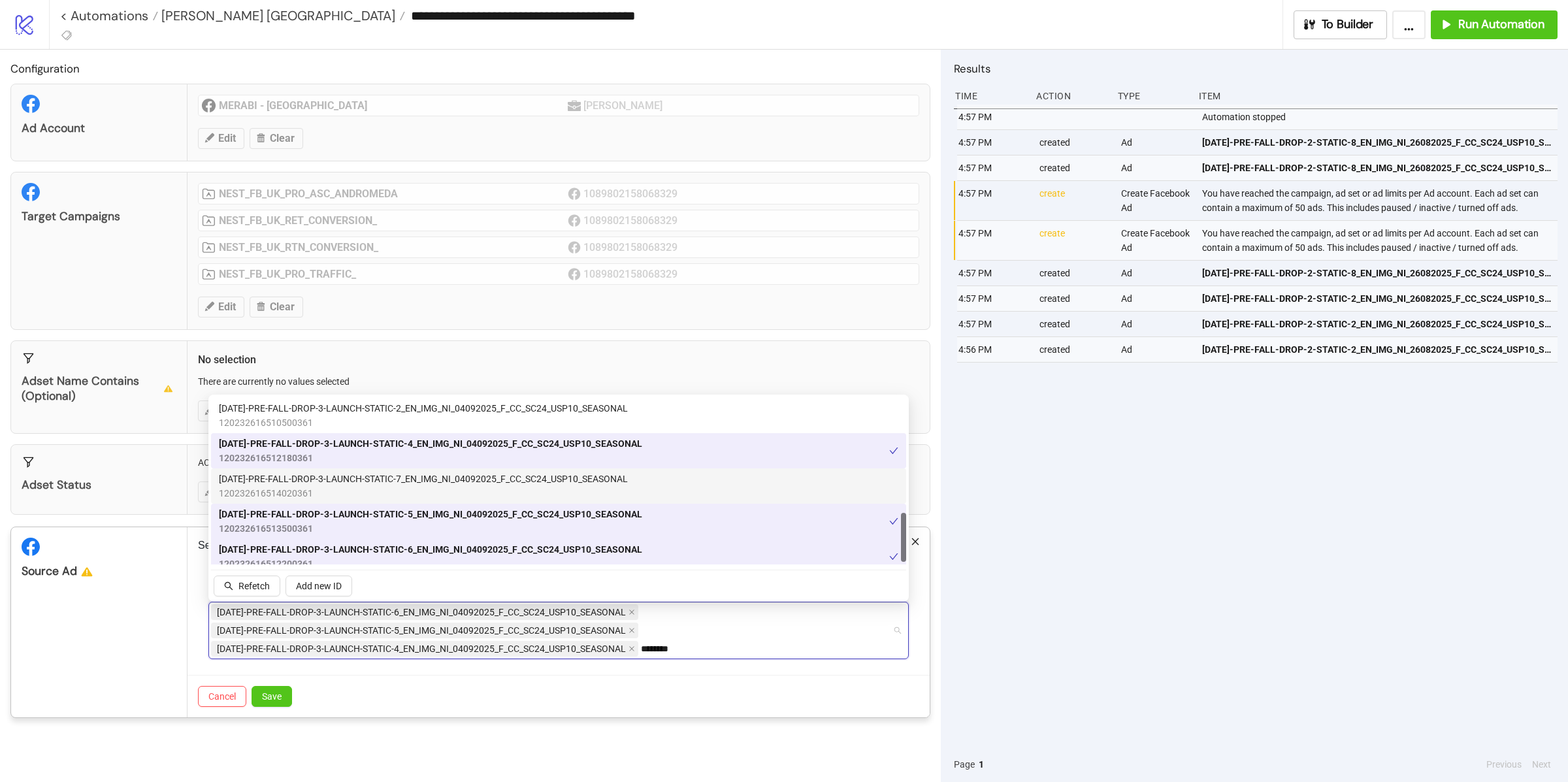
click at [375, 483] on span "[DATE]-PRE-FALL-DROP-3-LAUNCH-STATIC-7_EN_IMG_NI_04092025_F_CC_SC24_USP10_SEASO…" at bounding box center [424, 479] width 409 height 14
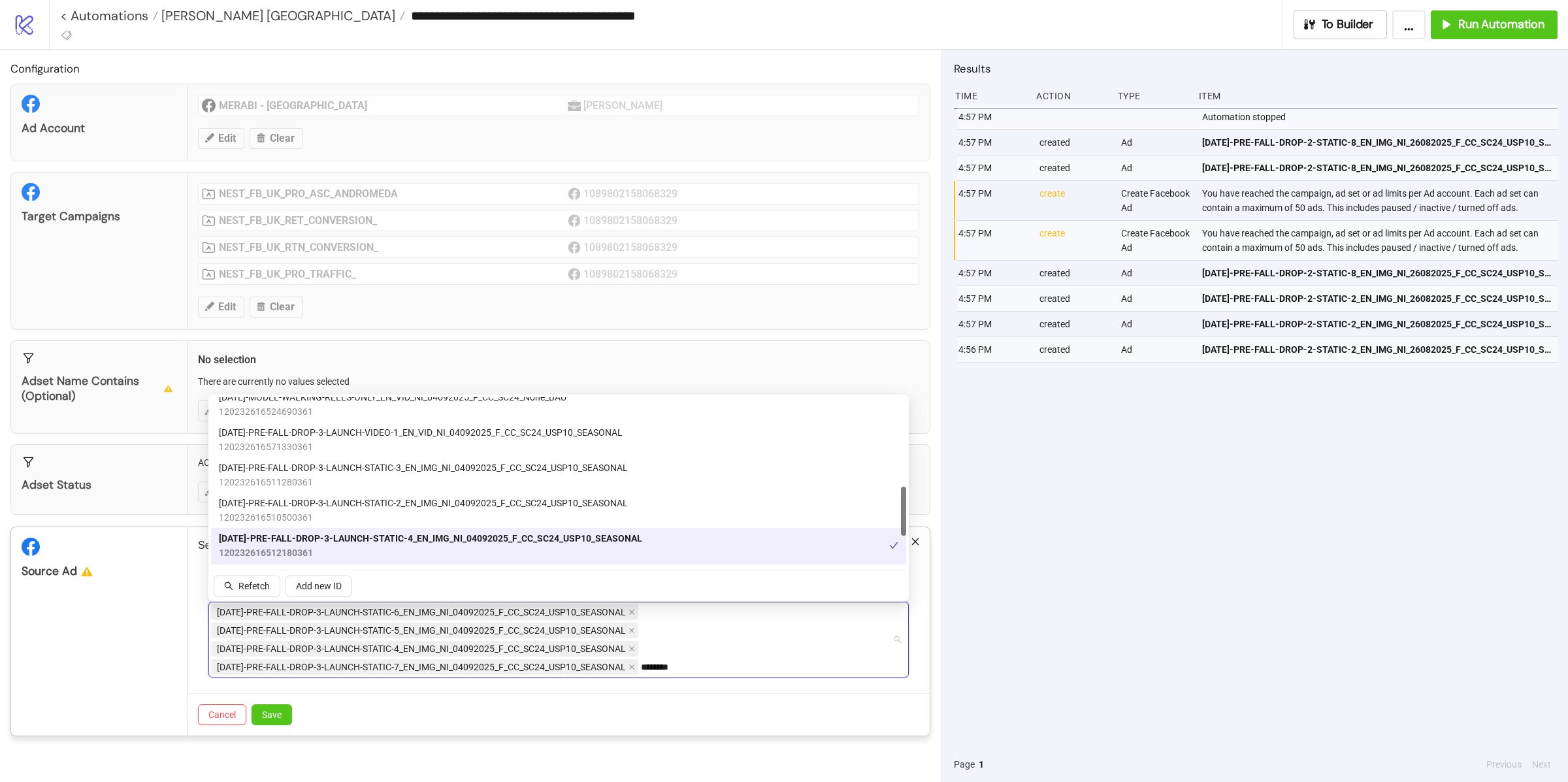
scroll to position [276, 0]
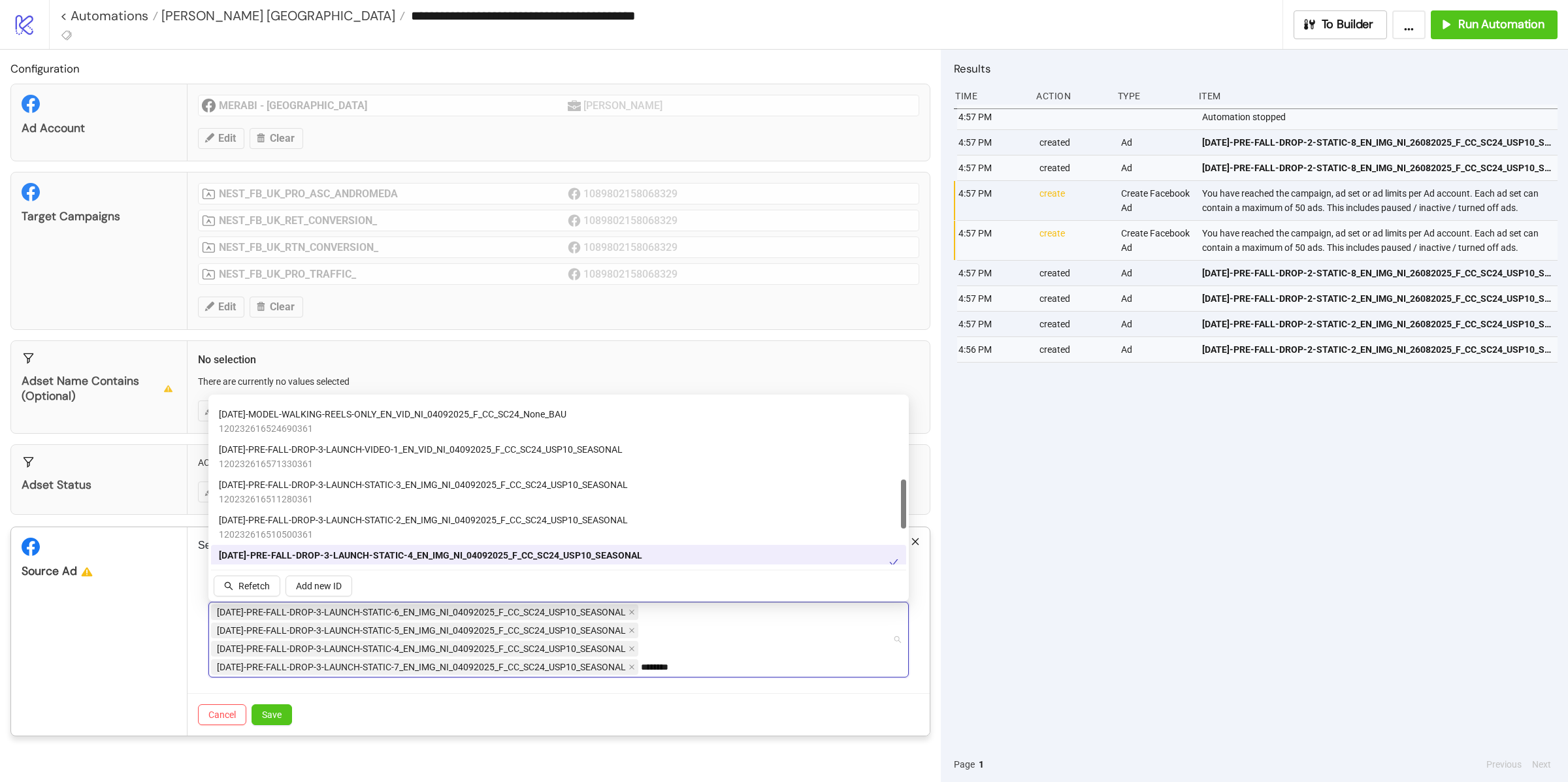
click at [375, 483] on span "[DATE]-PRE-FALL-DROP-3-LAUNCH-STATIC-3_EN_IMG_NI_04092025_F_CC_SC24_USP10_SEASO…" at bounding box center [424, 485] width 409 height 14
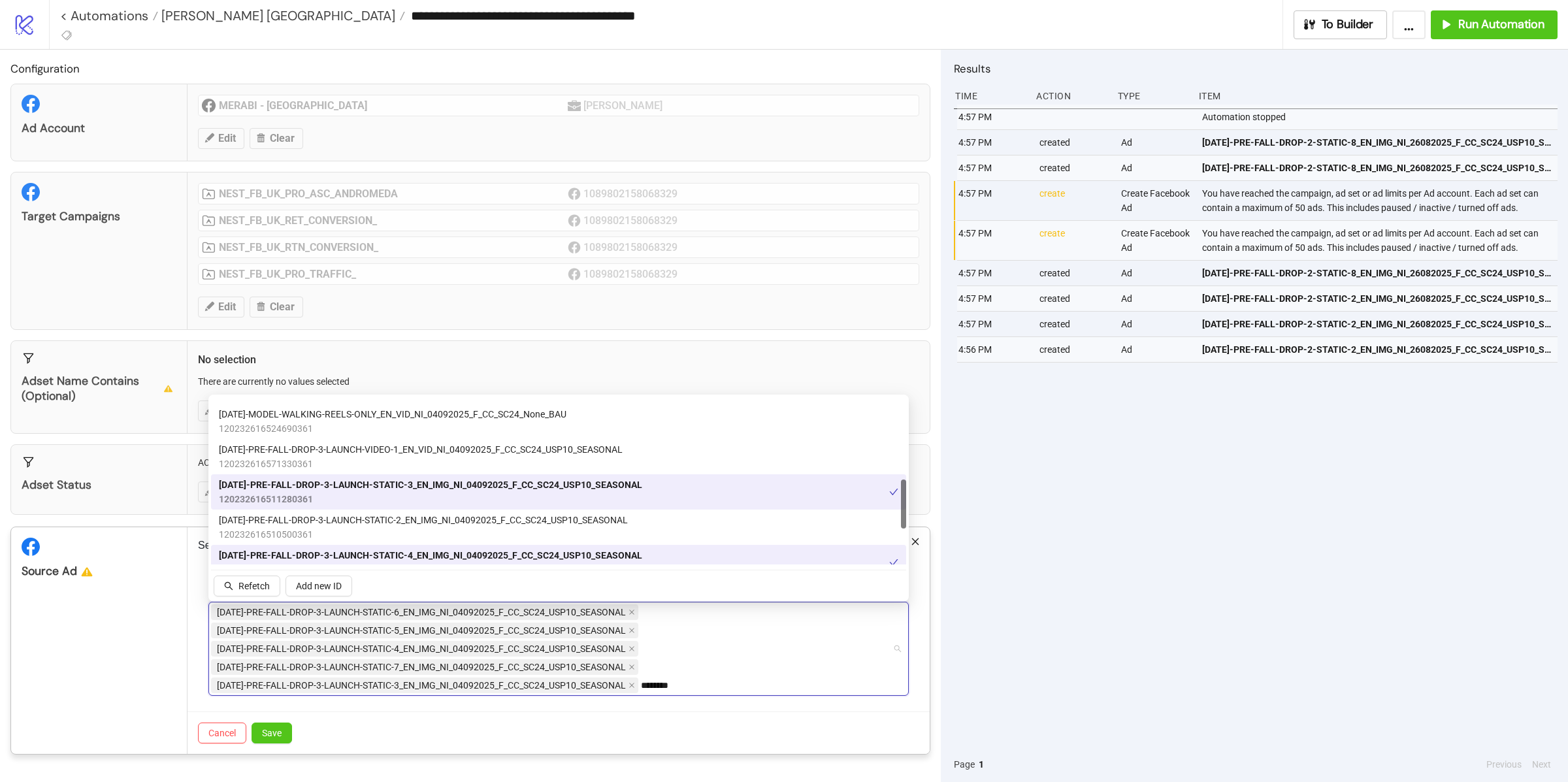
click at [375, 516] on span "[DATE]-PRE-FALL-DROP-3-LAUNCH-STATIC-2_EN_IMG_NI_04092025_F_CC_SC24_USP10_SEASO…" at bounding box center [424, 520] width 409 height 14
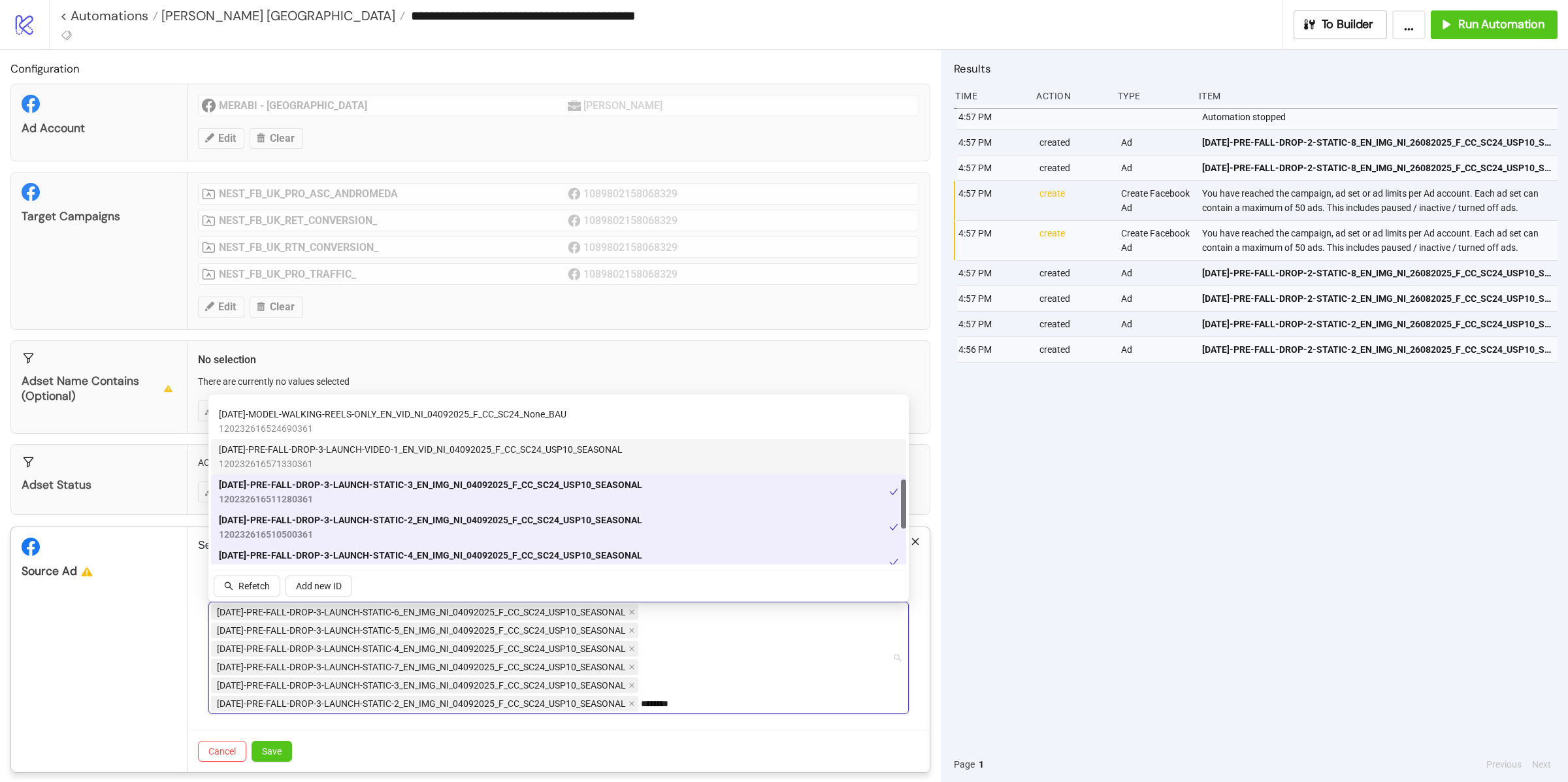
click at [381, 440] on div "AD296-PRE-FALL-DROP-3-LAUNCH-VIDEO-1_EN_VID_NI_04092025_F_CC_SC24_USP10_SEASONA…" at bounding box center [558, 456] width 695 height 35
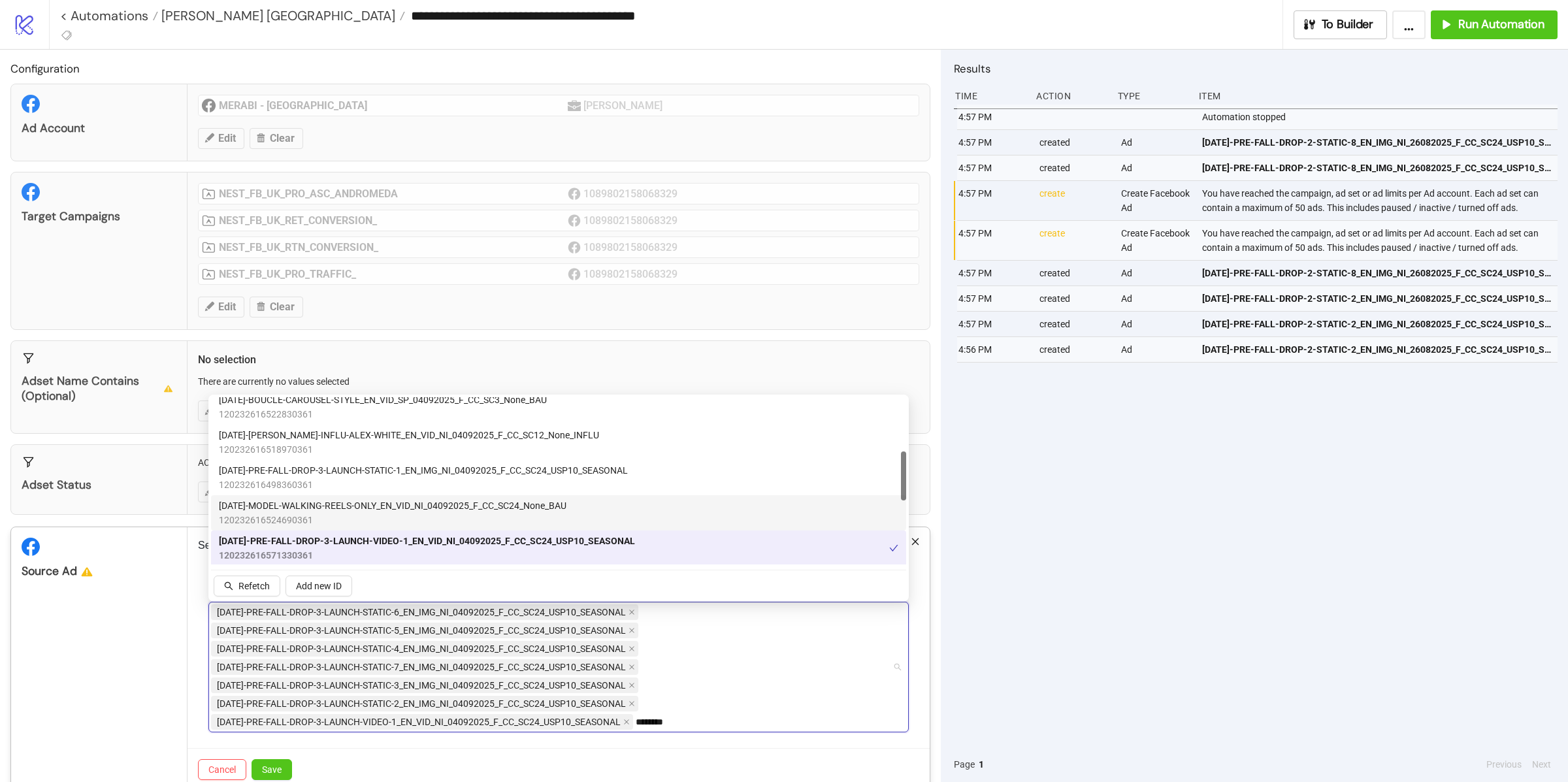
scroll to position [168, 0]
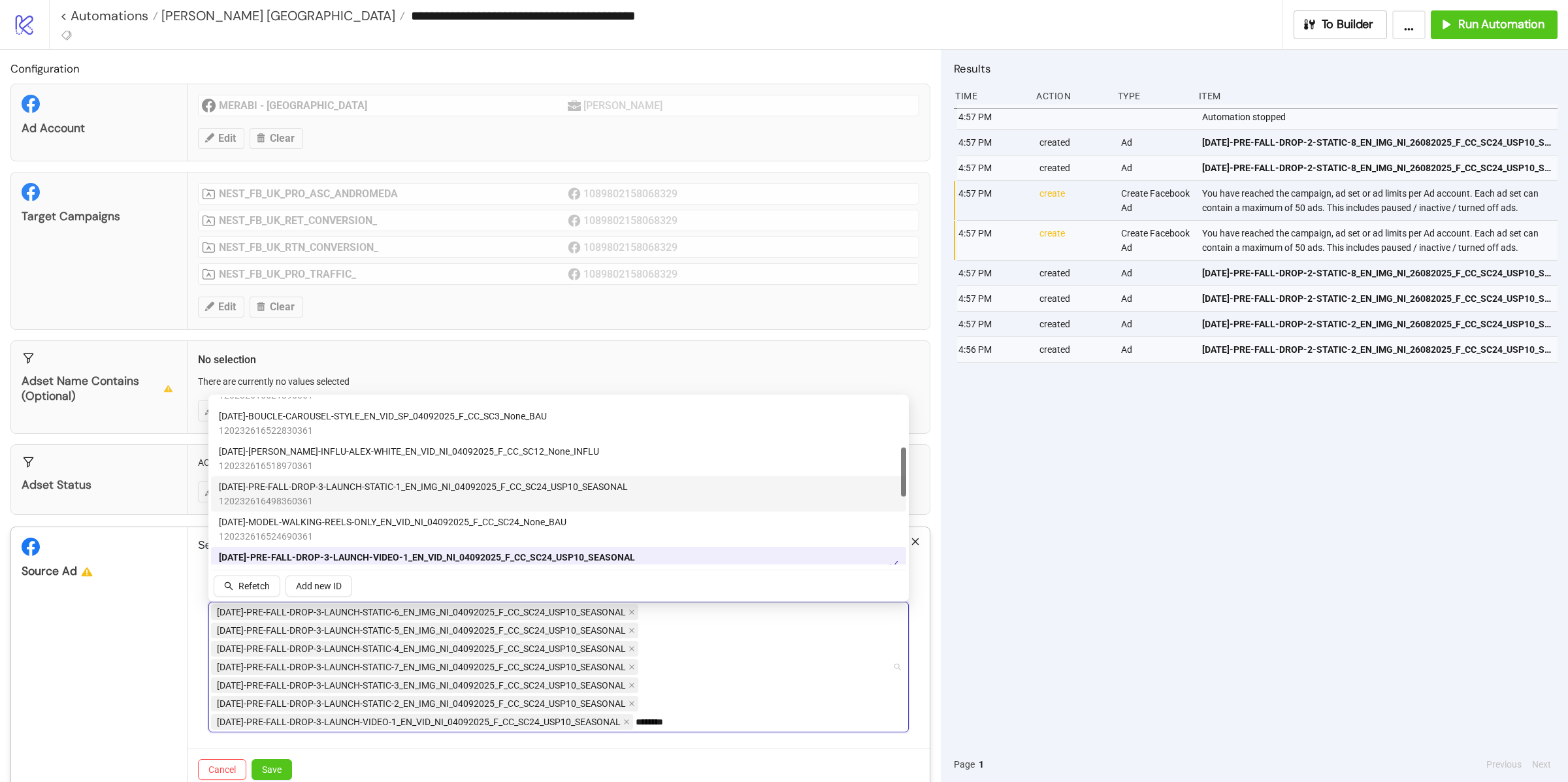
click at [365, 497] on span "120232616498360361" at bounding box center [424, 501] width 409 height 14
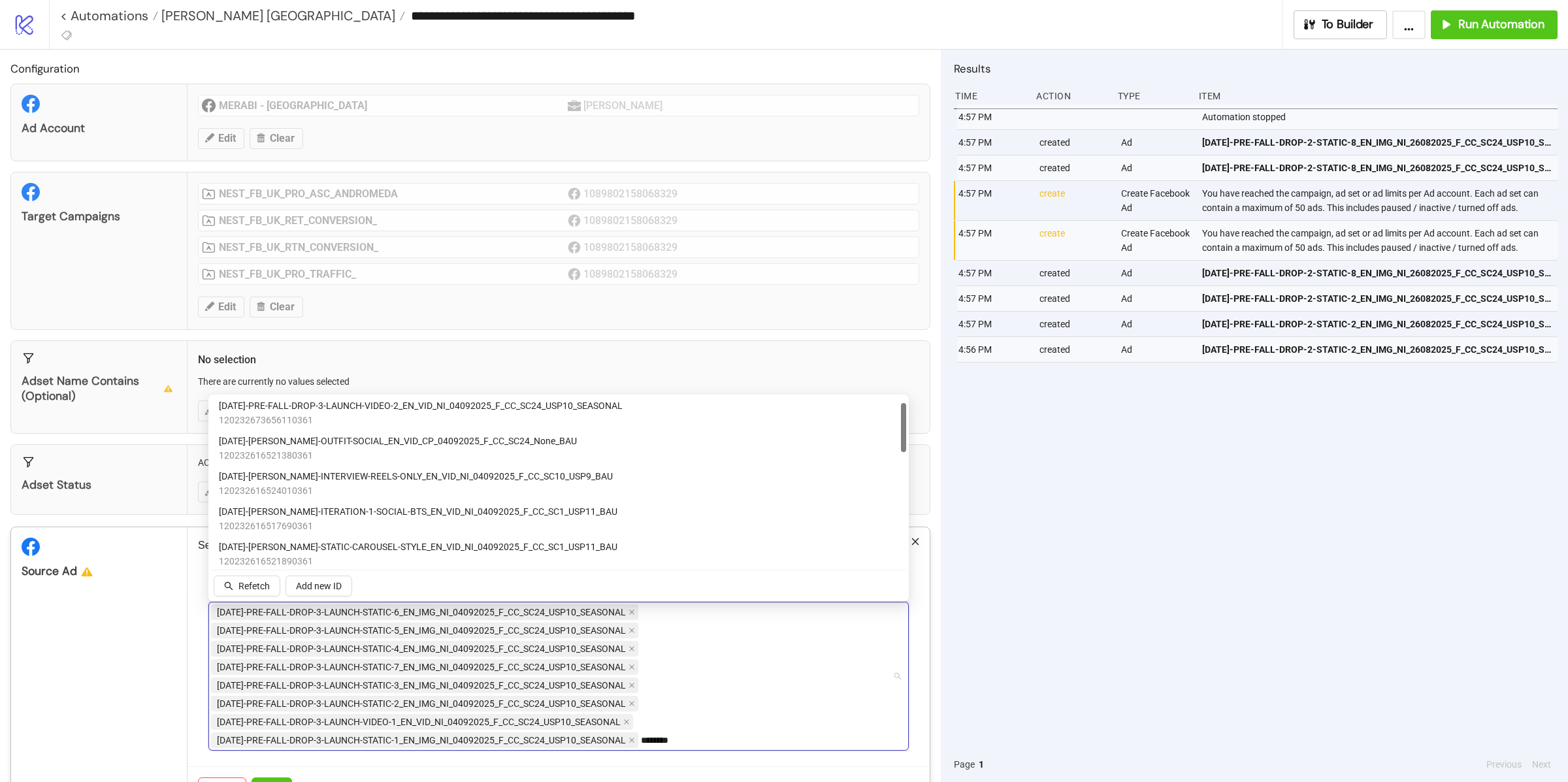
scroll to position [0, 0]
click at [365, 415] on span "120232673656110361" at bounding box center [421, 422] width 404 height 14
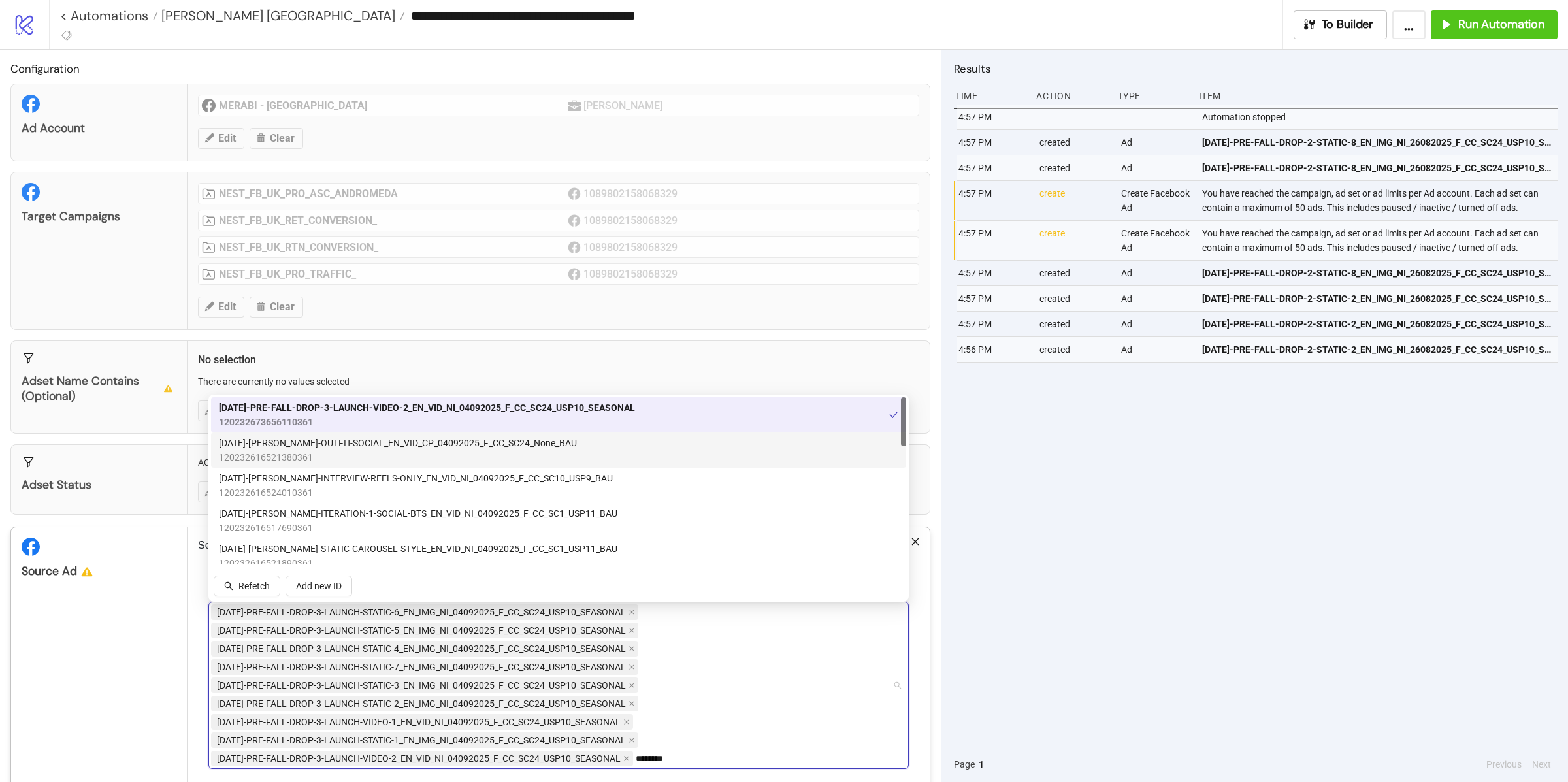
click at [357, 445] on span "[DATE]-[PERSON_NAME]-OUTFIT-SOCIAL_EN_VID_CP_04092025_F_CC_SC24_None_BAU" at bounding box center [398, 443] width 358 height 14
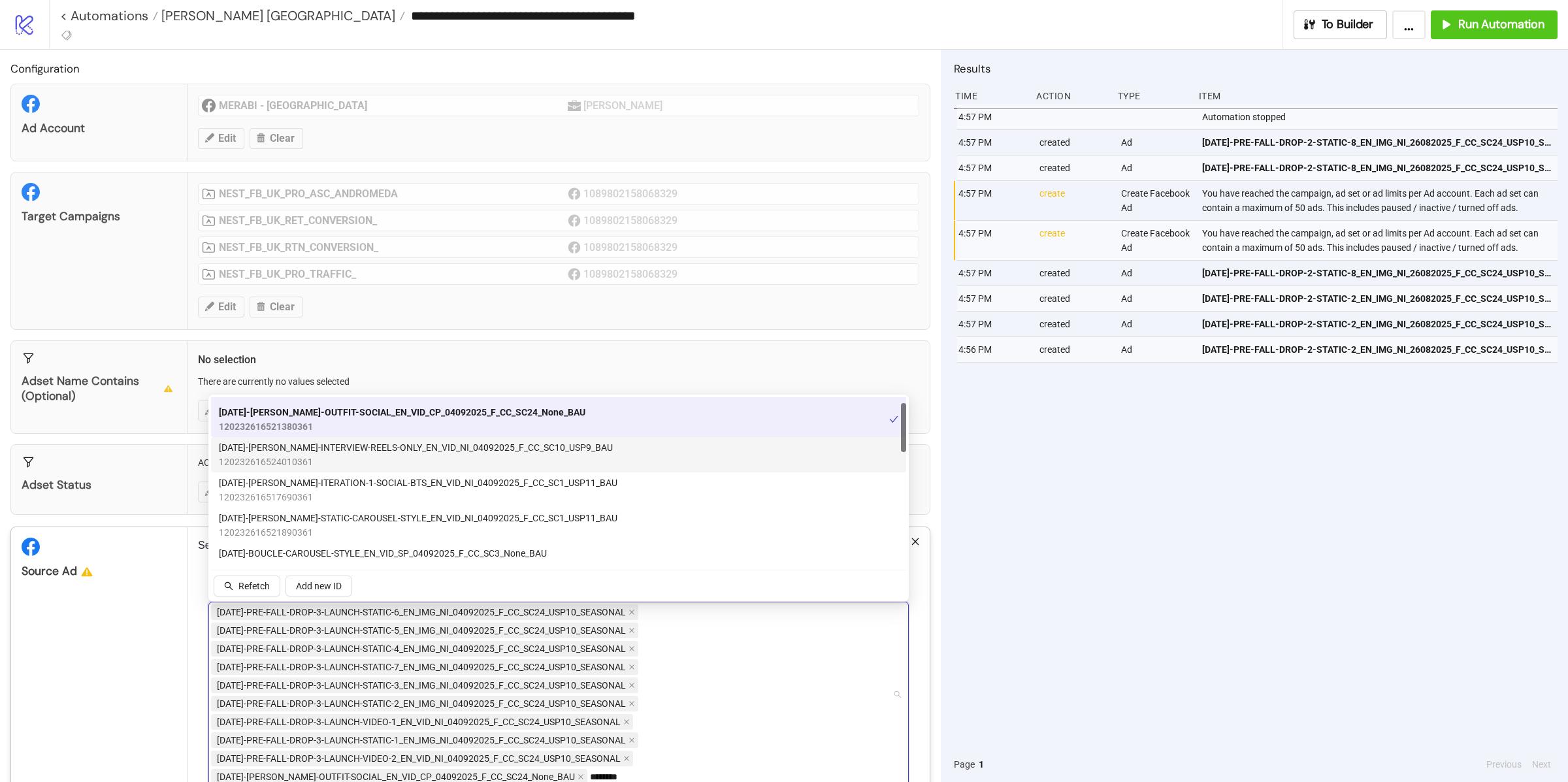
scroll to position [36, 0]
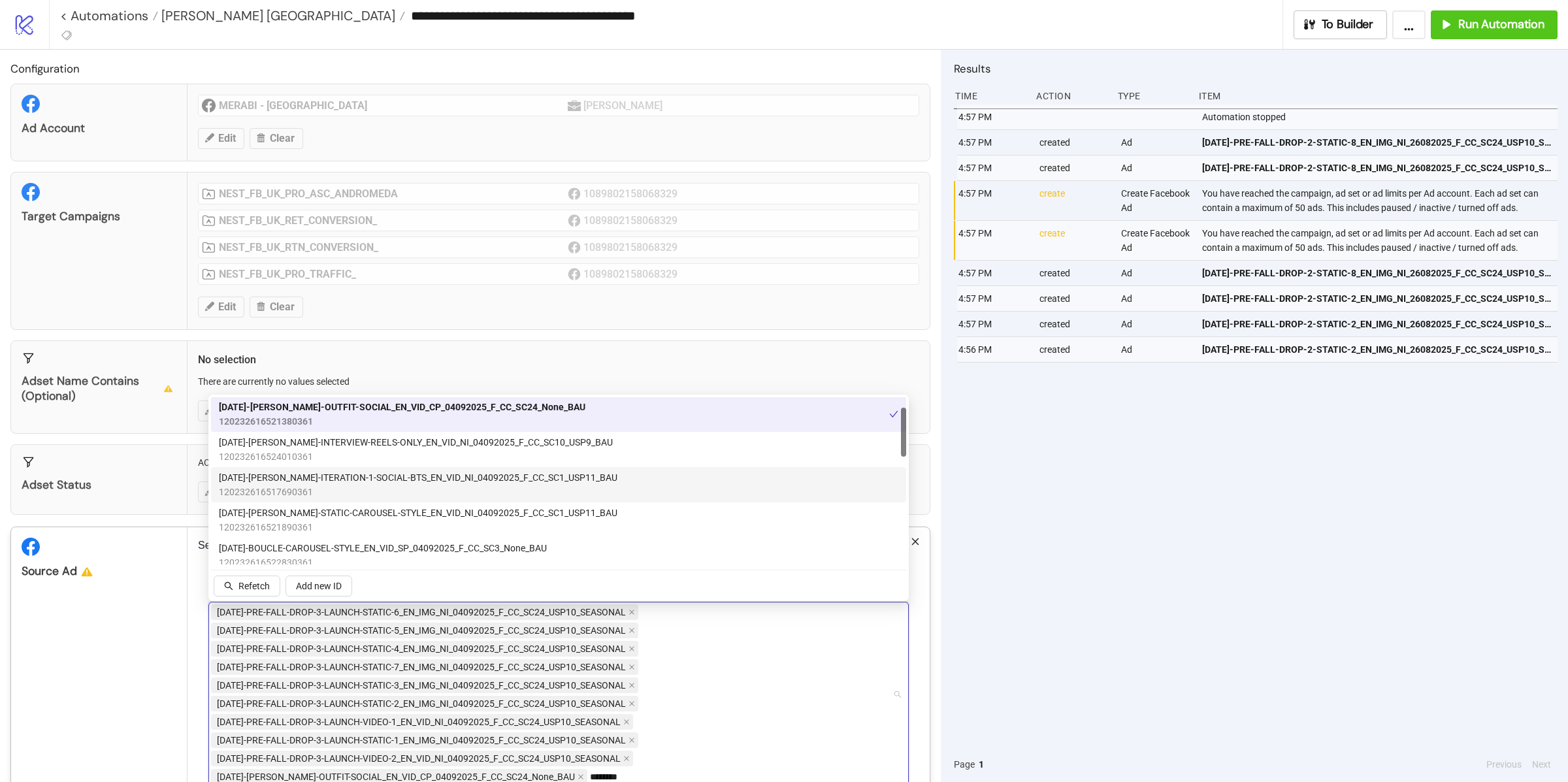
click at [354, 484] on span "AD282-ALISHA-ITERATION-1-SOCIAL-BTS_EN_VID_NI_04092025_F_CC_SC1_USP11_BAU" at bounding box center [418, 478] width 398 height 14
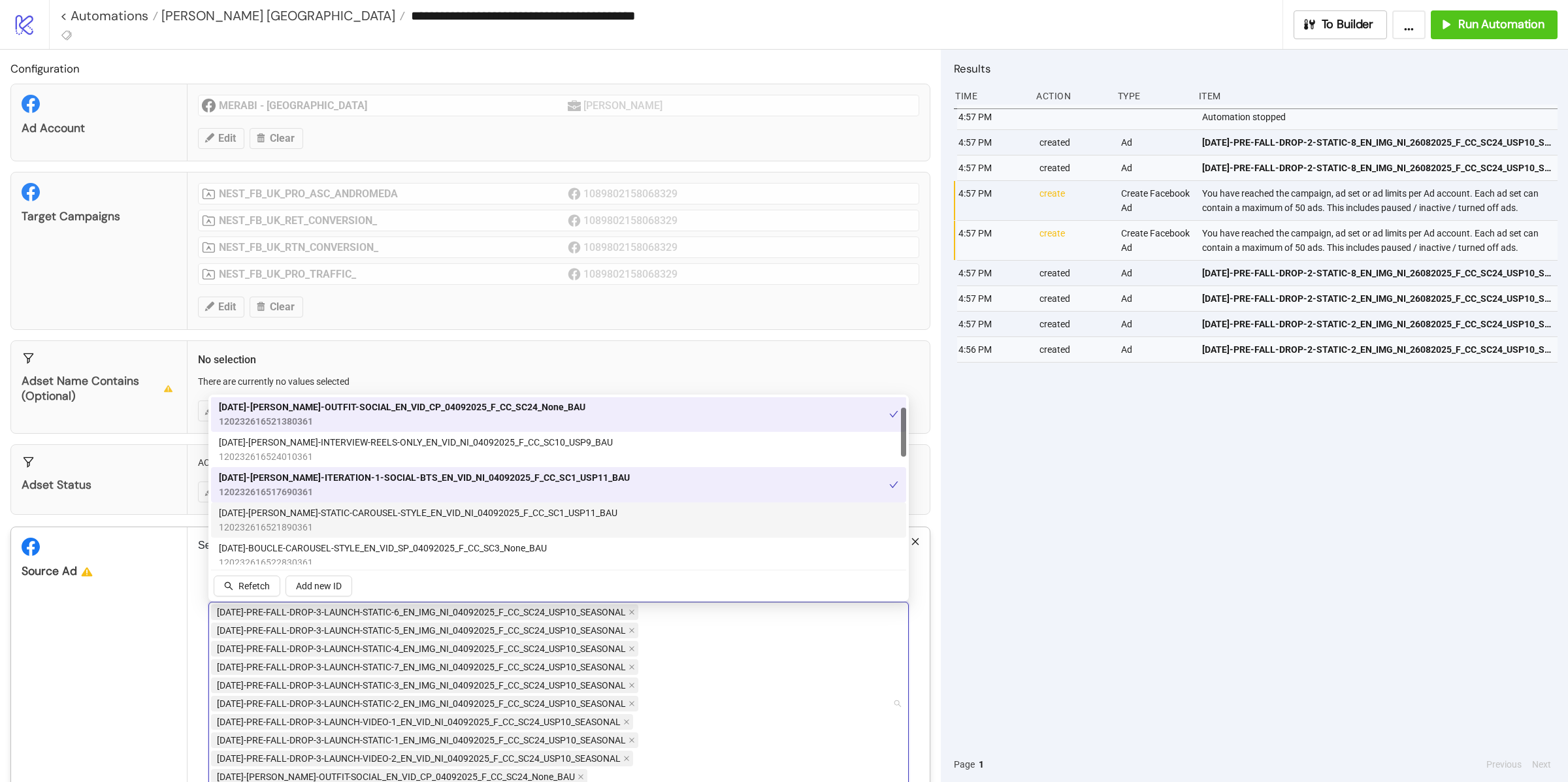
click at [354, 521] on span "120232616521890361" at bounding box center [418, 528] width 398 height 14
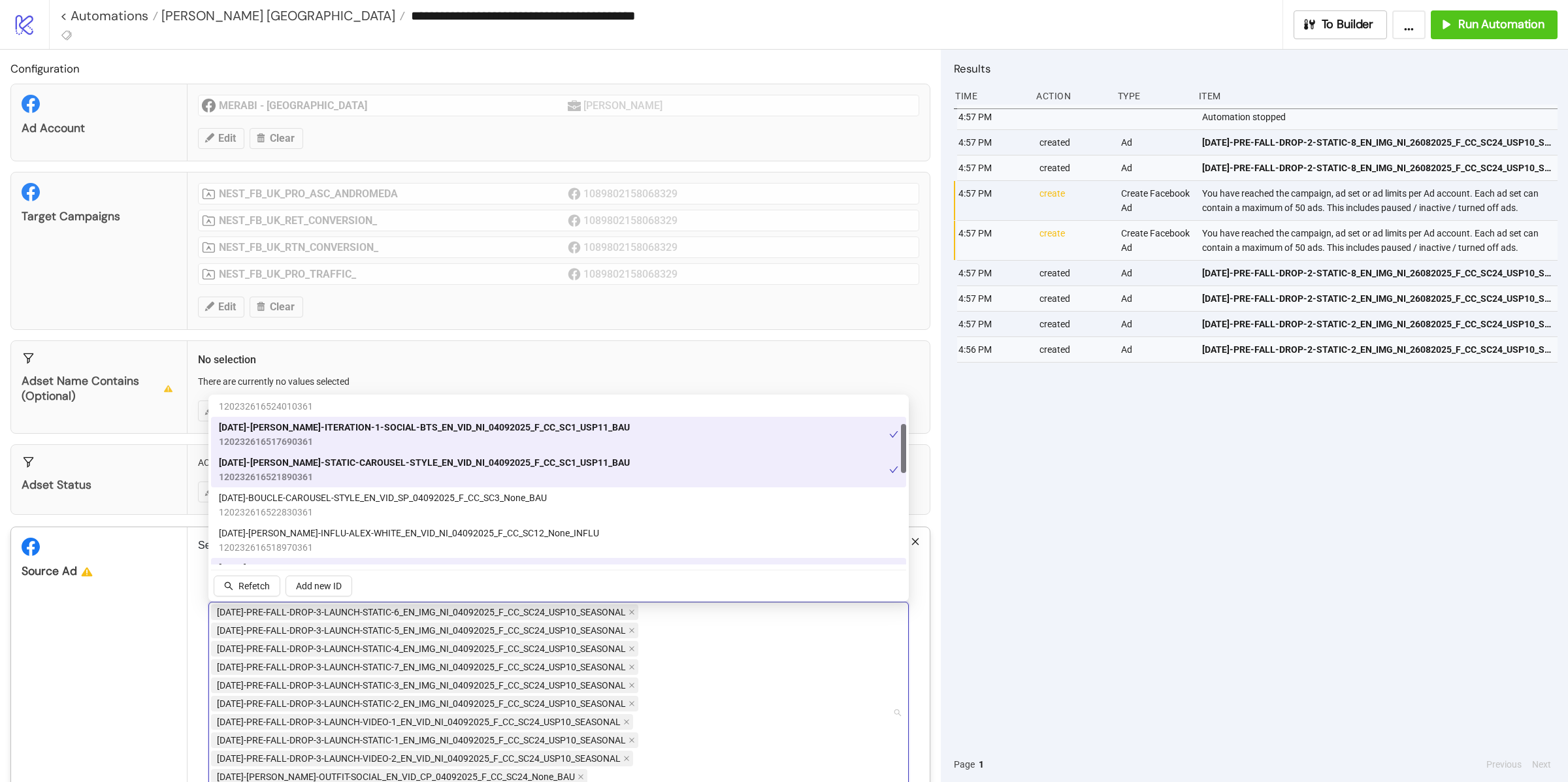
scroll to position [92, 0]
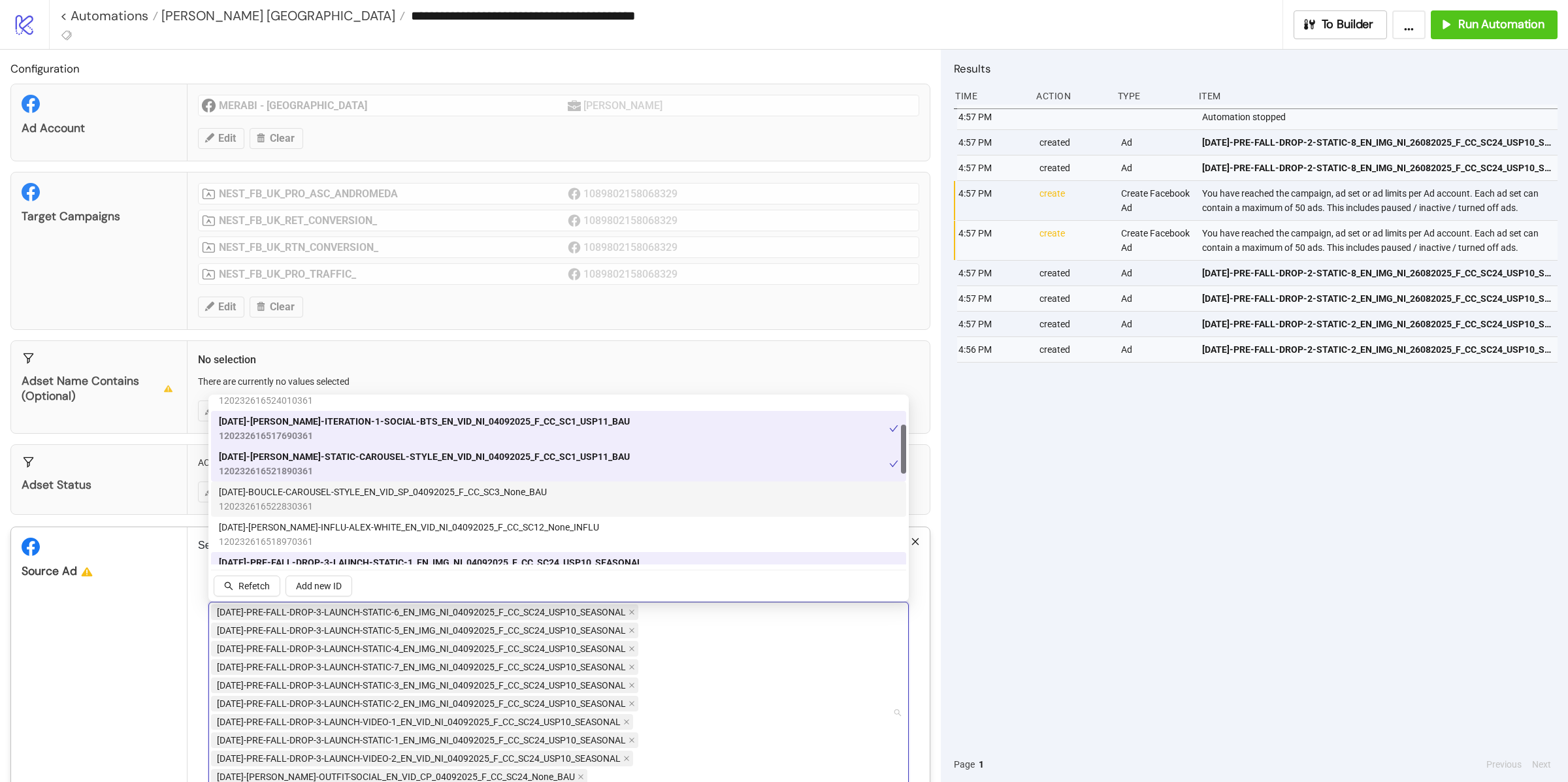
click at [349, 495] on span "[DATE]-BOUCLE-CAROUSEL-STYLE_EN_VID_SP_04092025_F_CC_SC3_None_BAU" at bounding box center [383, 492] width 328 height 14
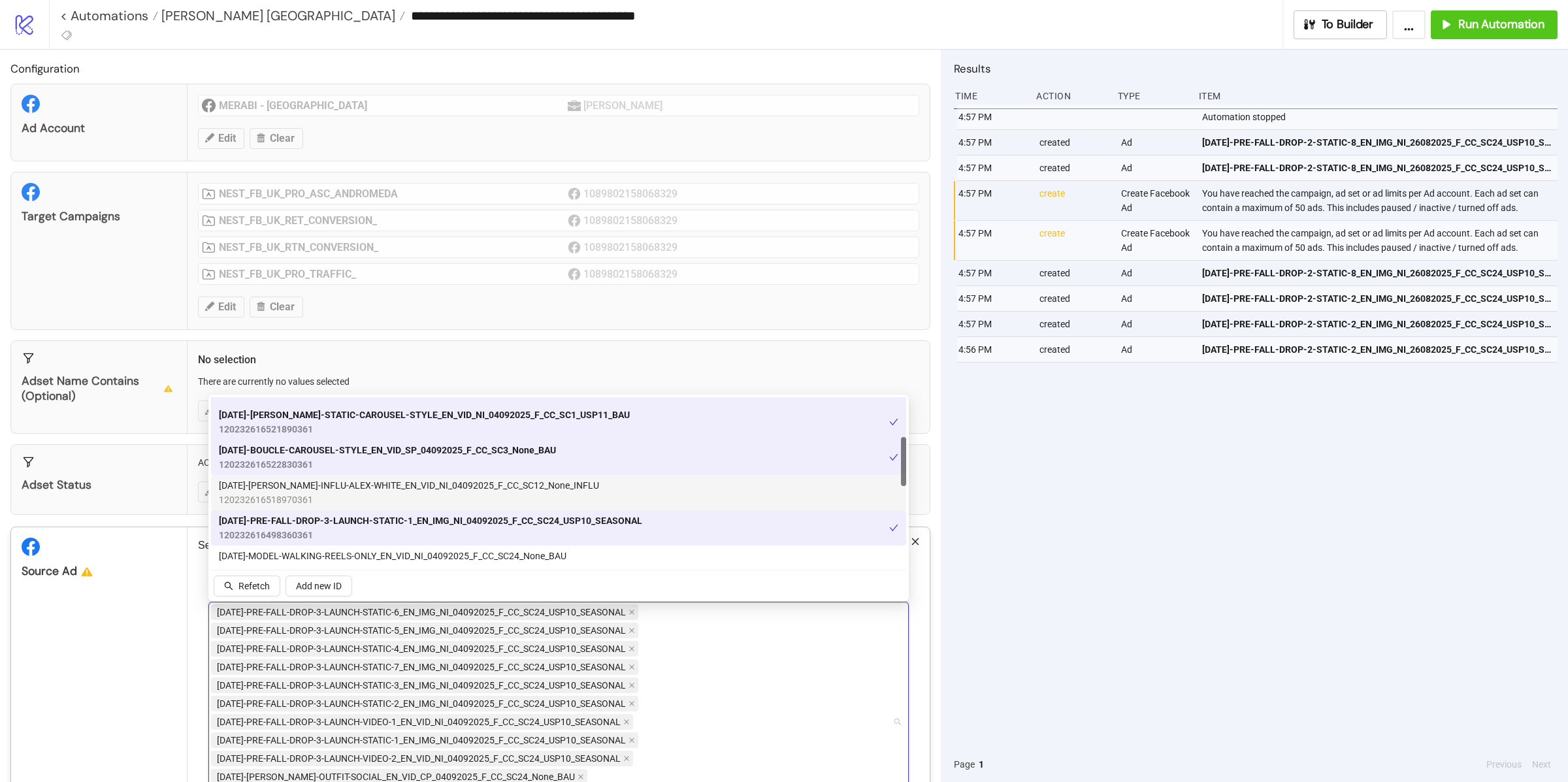
click at [355, 486] on span "[DATE]-[PERSON_NAME]-INFLU-ALEX-WHITE_EN_VID_NI_04092025_F_CC_SC12_None_INFLU" at bounding box center [409, 486] width 380 height 14
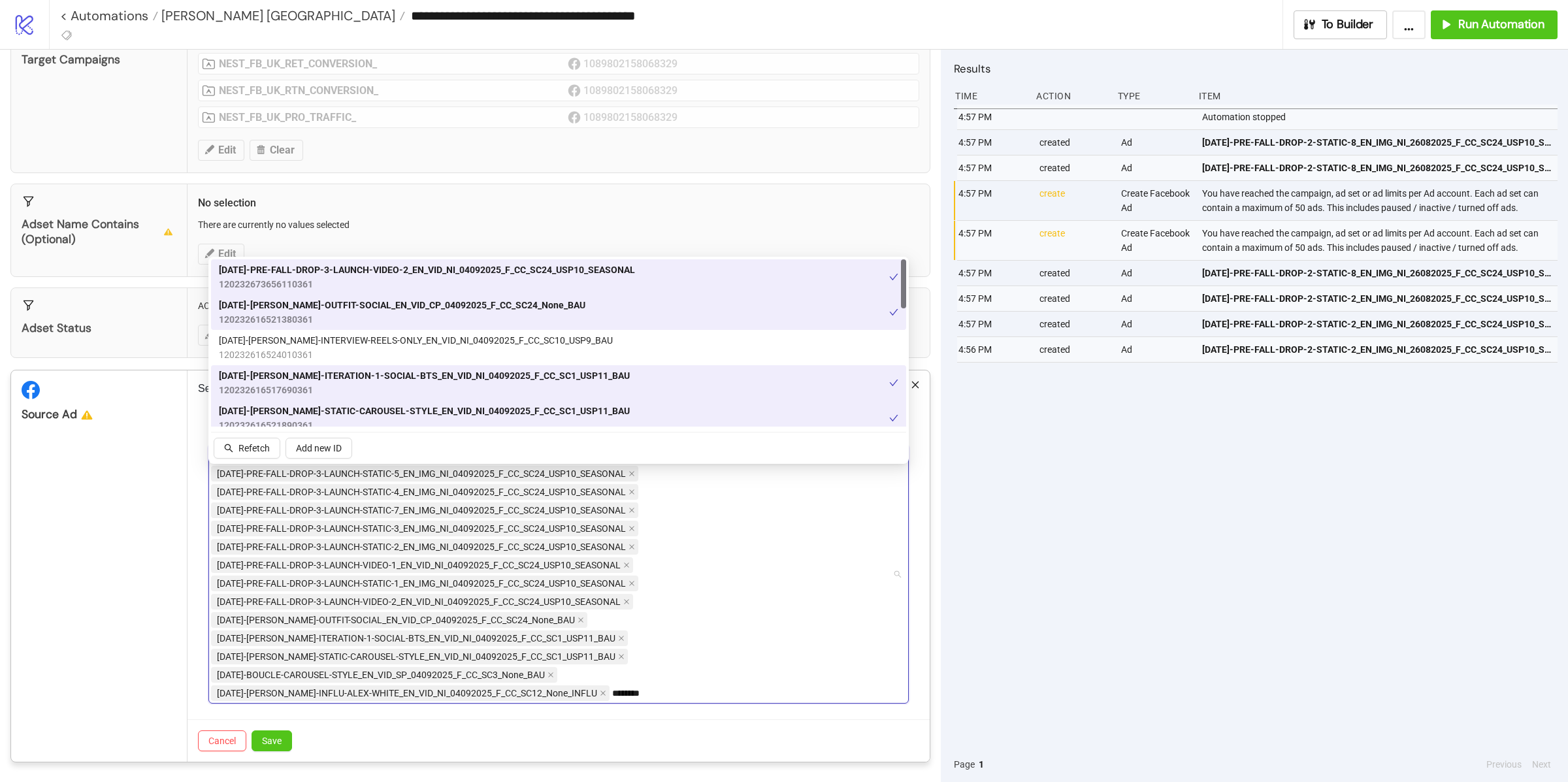
scroll to position [159, 0]
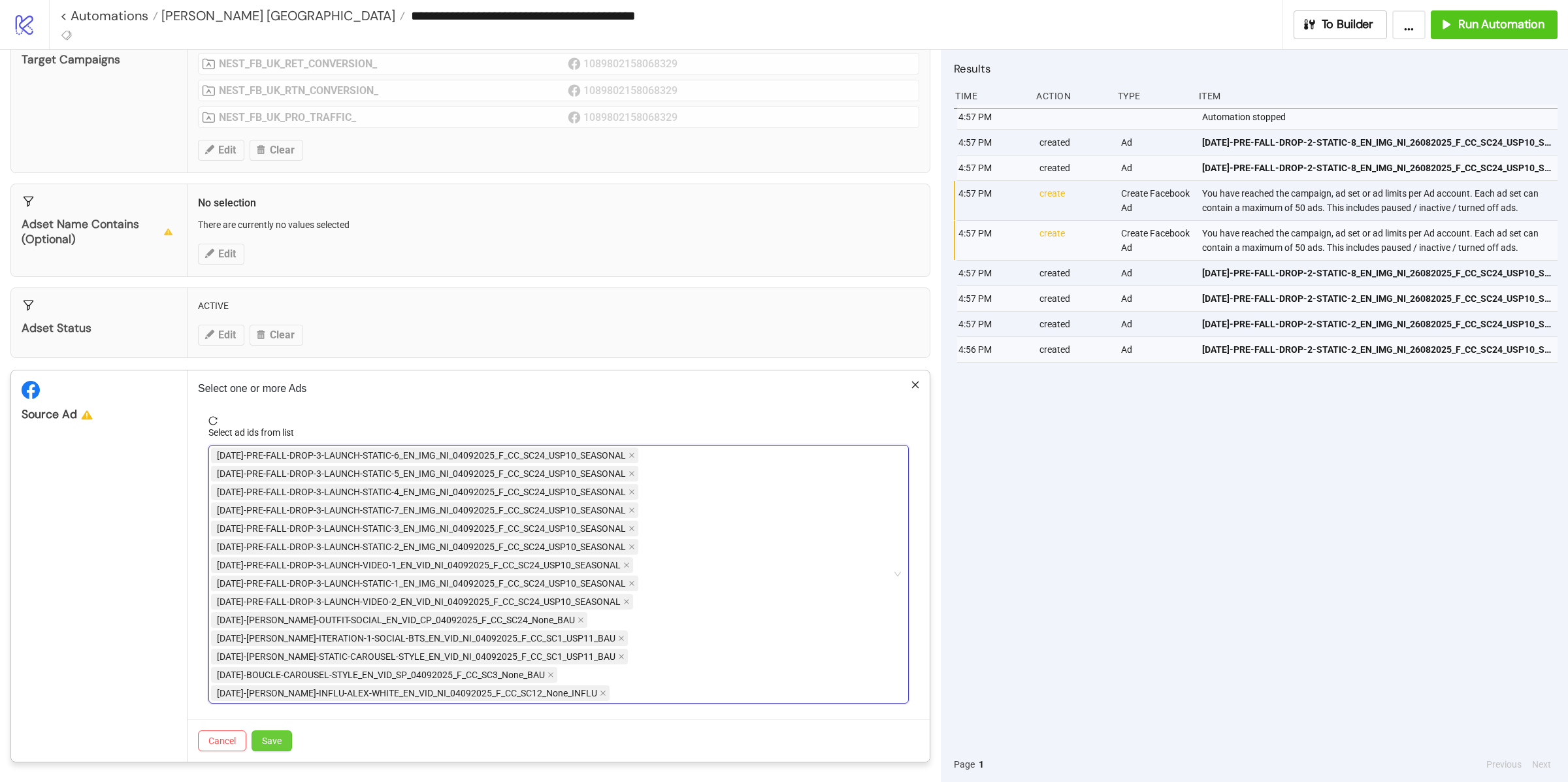
click at [277, 740] on span "Save" at bounding box center [272, 741] width 19 height 11
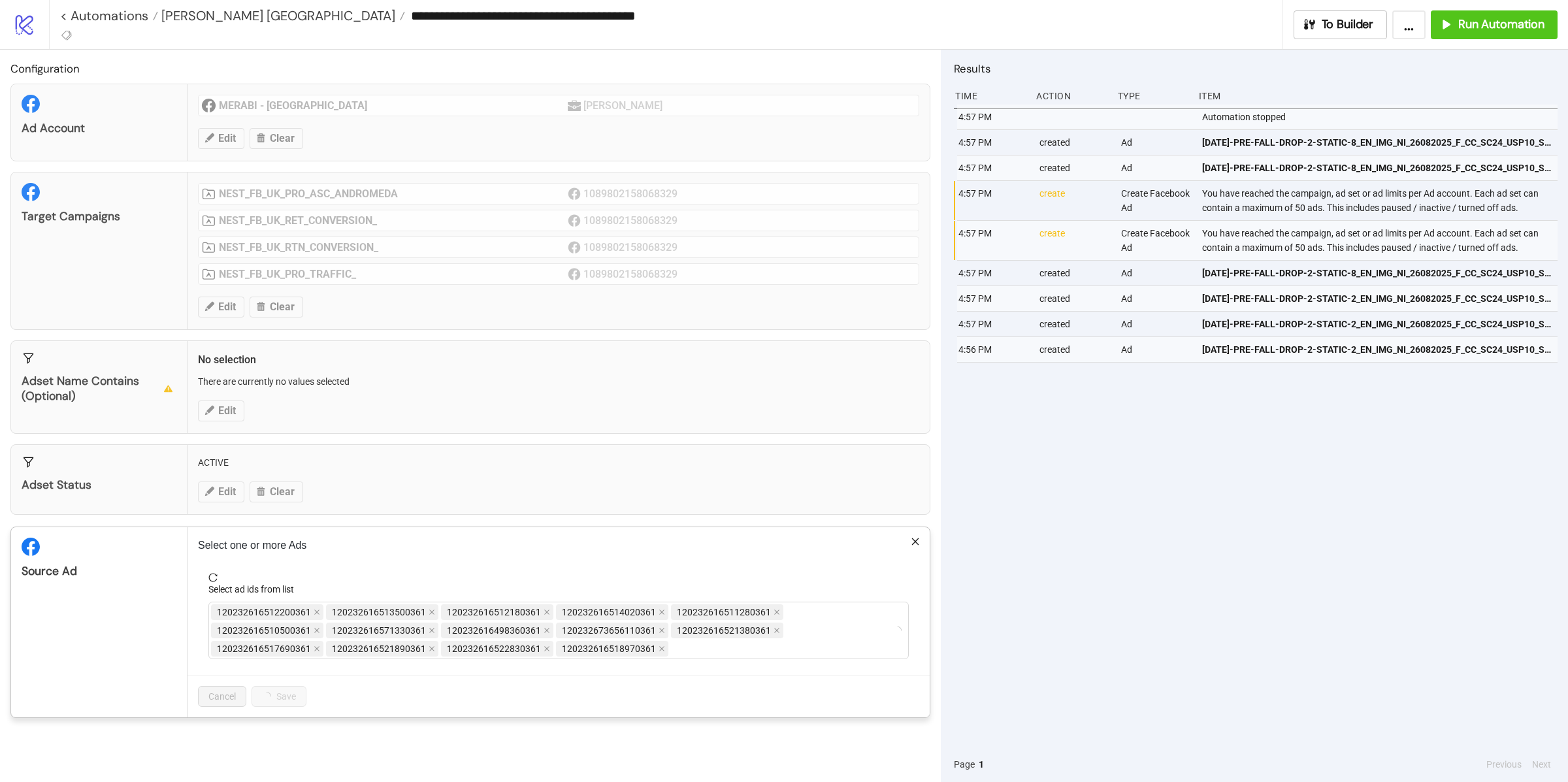
scroll to position [0, 0]
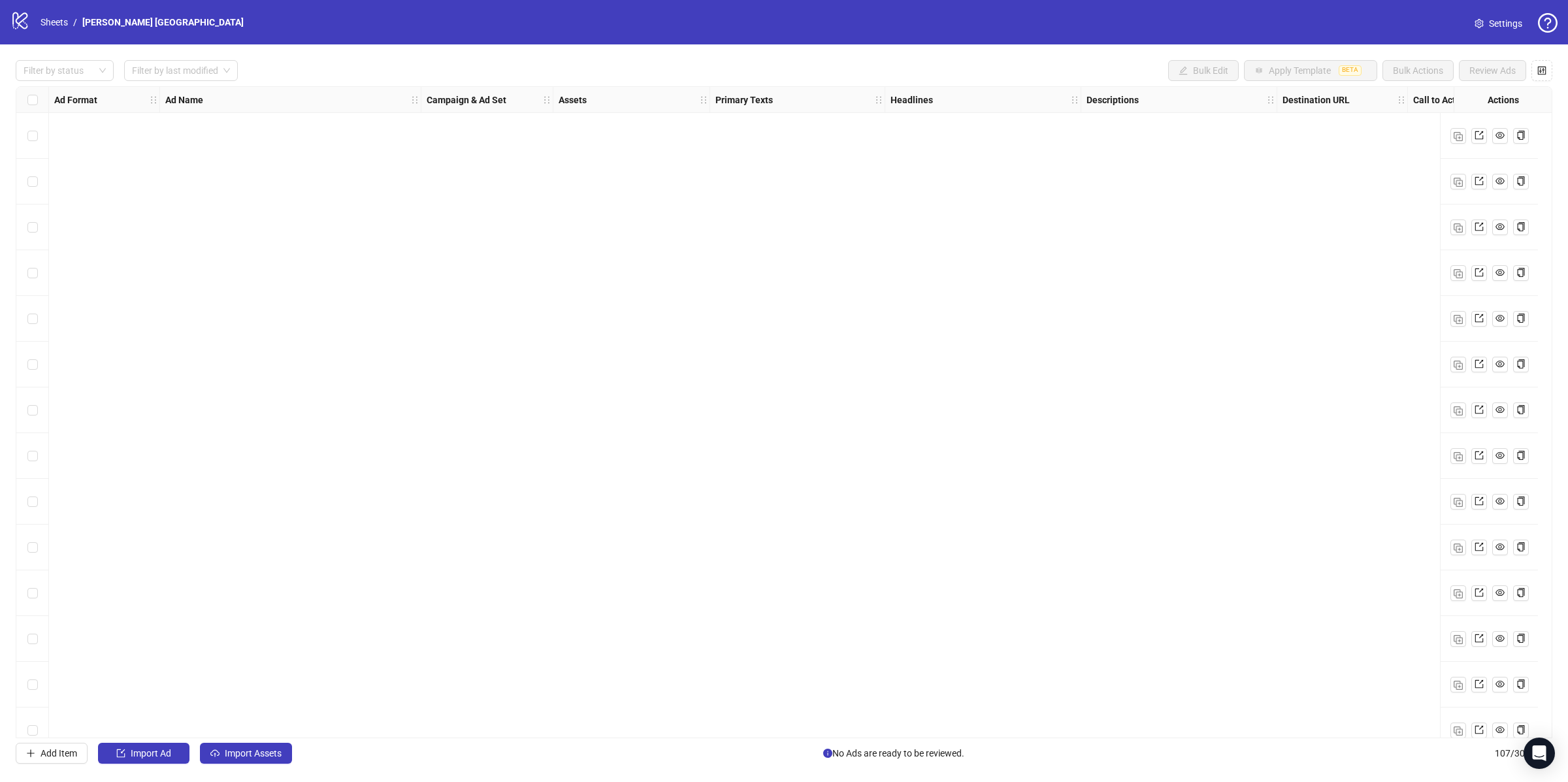
scroll to position [4275, 0]
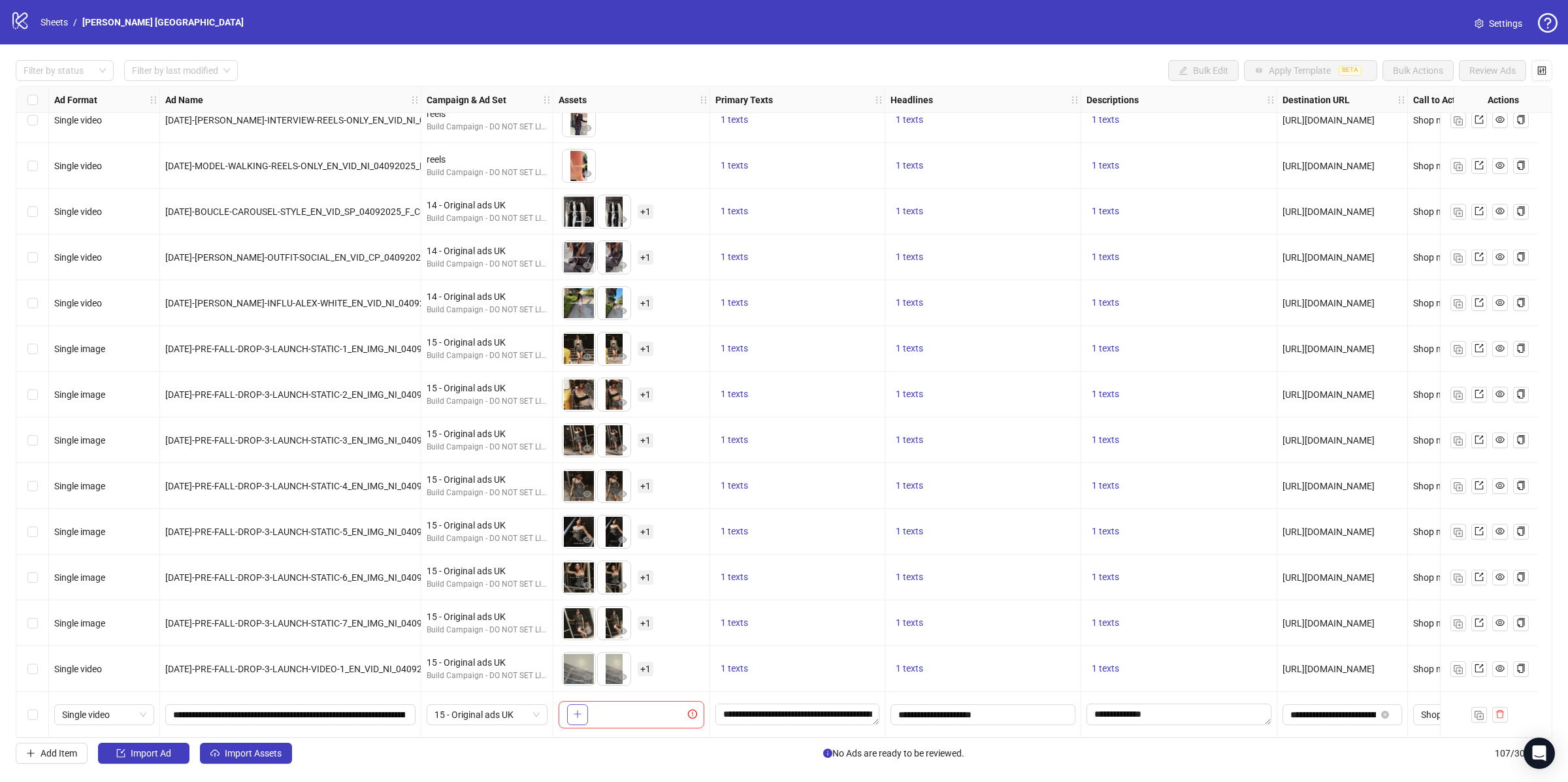
click at [575, 711] on icon "plus" at bounding box center [577, 714] width 9 height 9
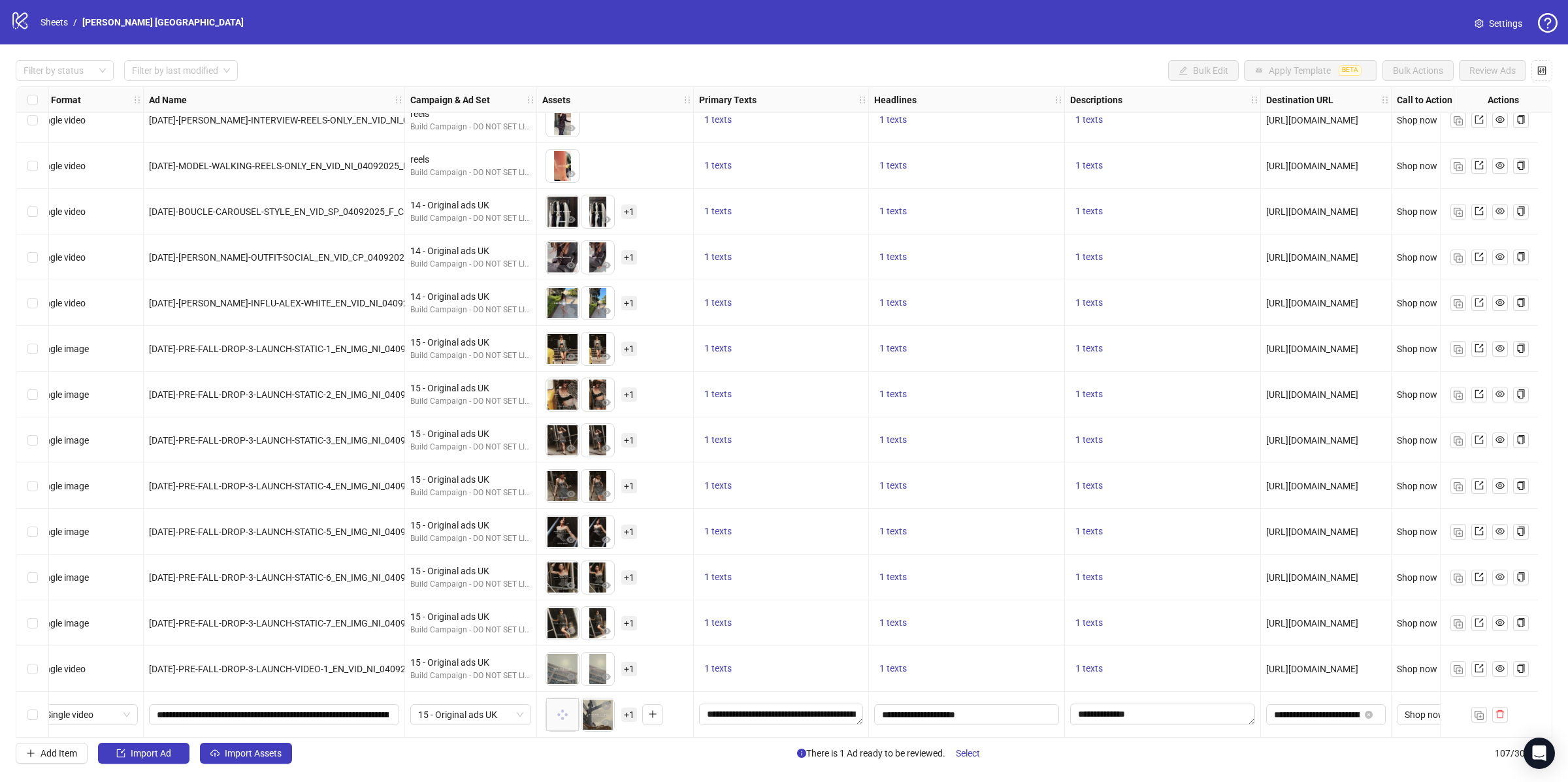
scroll to position [4275, 72]
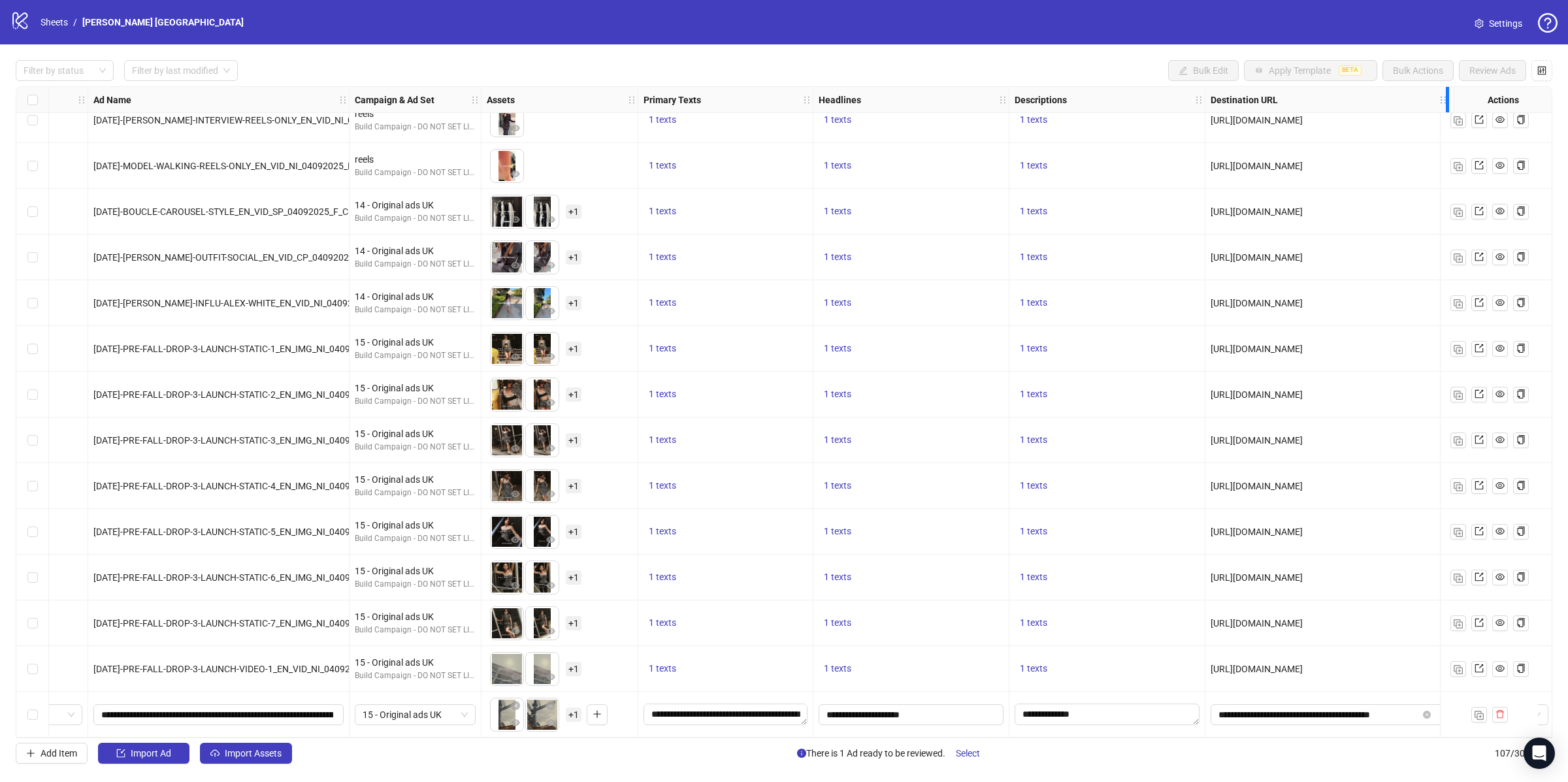
drag, startPoint x: 1334, startPoint y: 102, endPoint x: 1448, endPoint y: 103, distance: 114.0
click at [1448, 103] on div "Ad Format Ad Name Campaign & Ad Set Assets Primary Texts Headlines Descriptions…" at bounding box center [798, 100] width 1708 height 26
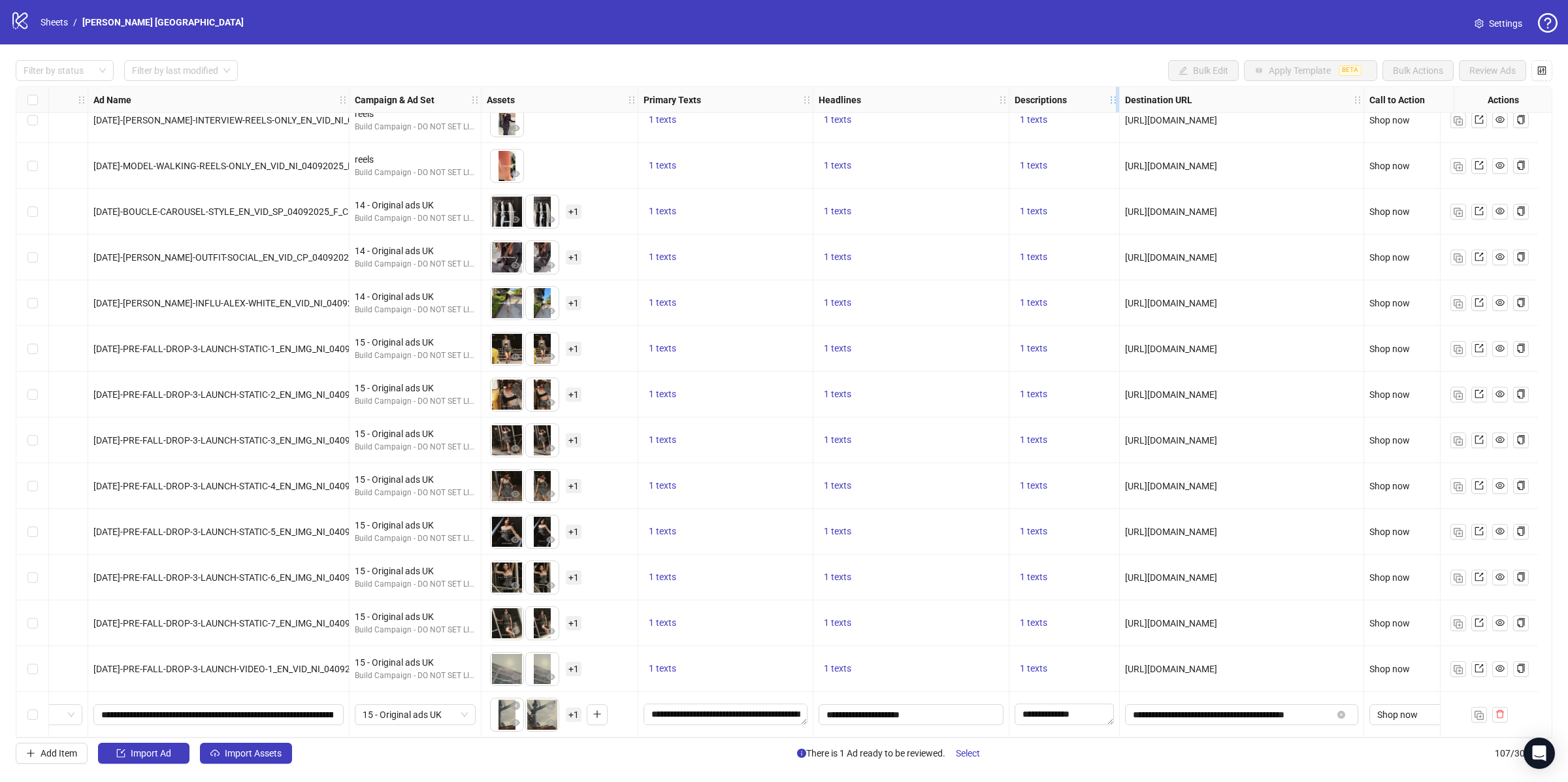
drag, startPoint x: 1204, startPoint y: 105, endPoint x: 1118, endPoint y: 111, distance: 86.2
click at [1118, 100] on div "Ad Format Ad Name Campaign & Ad Set Assets Primary Texts Headlines Descriptions…" at bounding box center [723, 100] width 1492 height 0
drag, startPoint x: 1362, startPoint y: 106, endPoint x: 1381, endPoint y: 106, distance: 19.0
click at [1381, 100] on div "Ad Format Ad Name Campaign & Ad Set Assets Primary Texts Headlines Descriptions…" at bounding box center [729, 100] width 1503 height 0
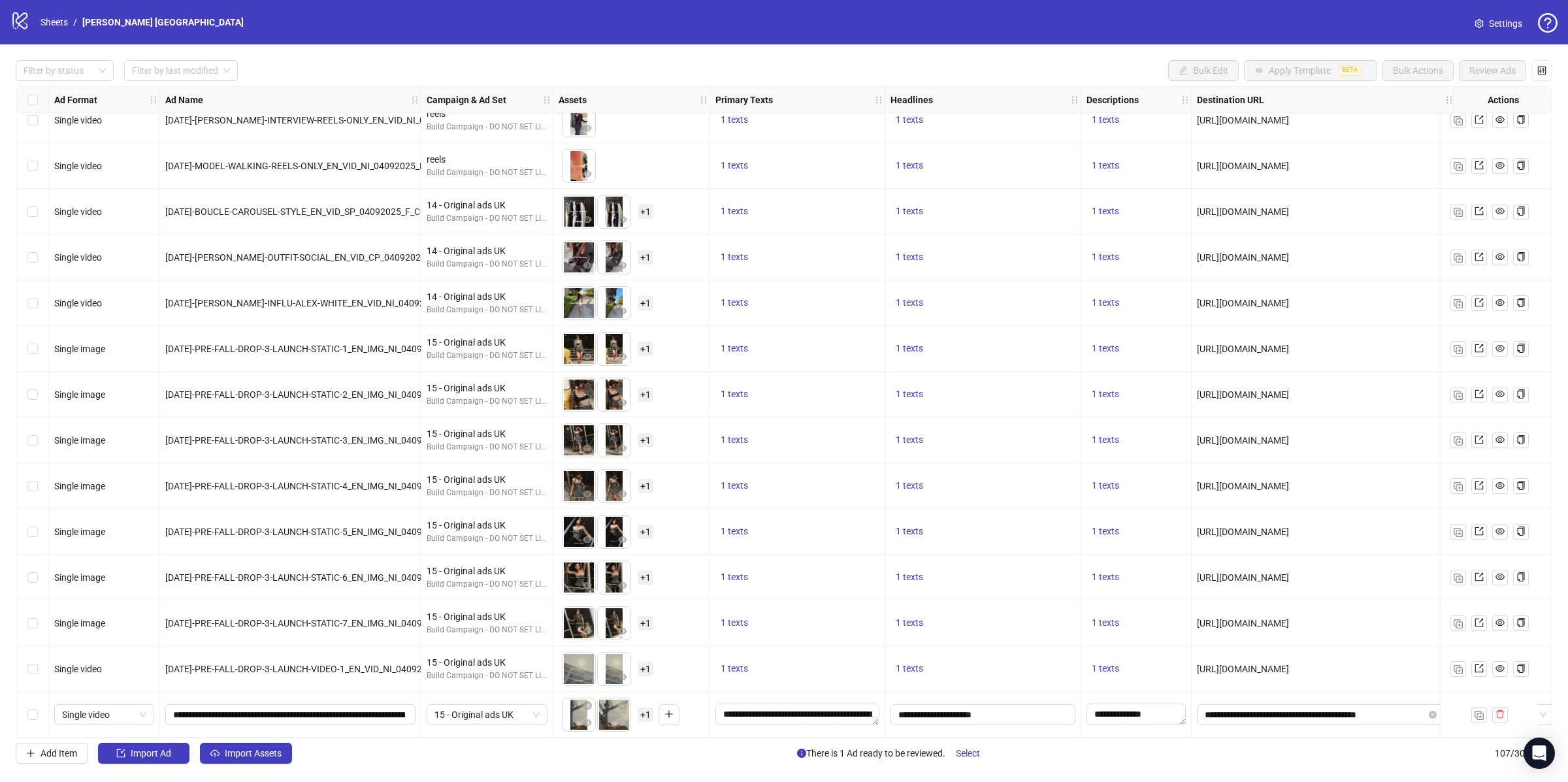
scroll to position [4275, 0]
click at [641, 710] on span "+ 1" at bounding box center [646, 715] width 16 height 14
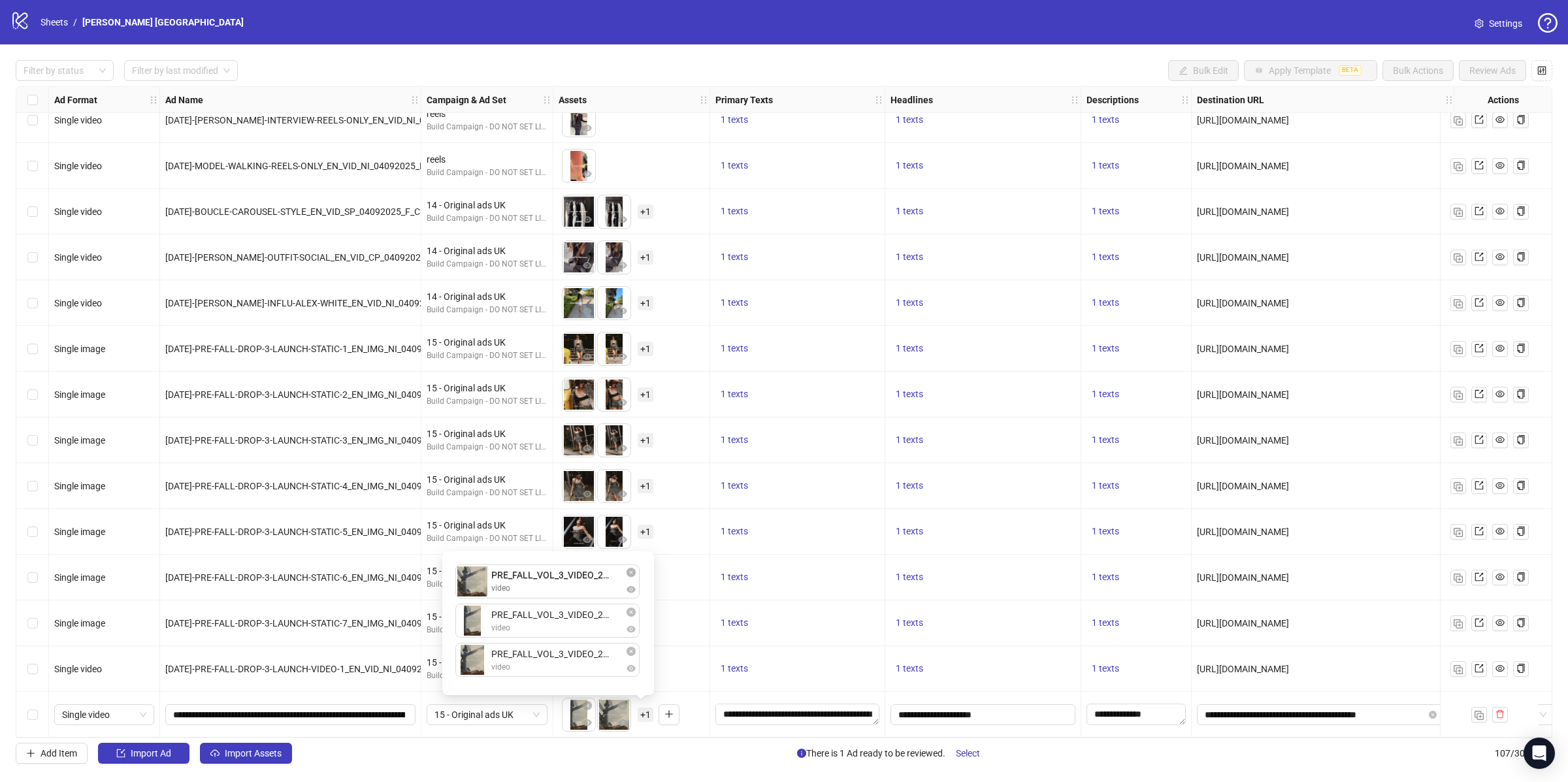
drag, startPoint x: 479, startPoint y: 626, endPoint x: 479, endPoint y: 583, distance: 43.0
click at [479, 583] on div "PRE_FALL_VOL_3_VIDEO_2_9X16_UK.mp4 video PRE_FALL_VOL_3_VIDEO_2_1X1_UK.mp4 vide…" at bounding box center [548, 623] width 196 height 128
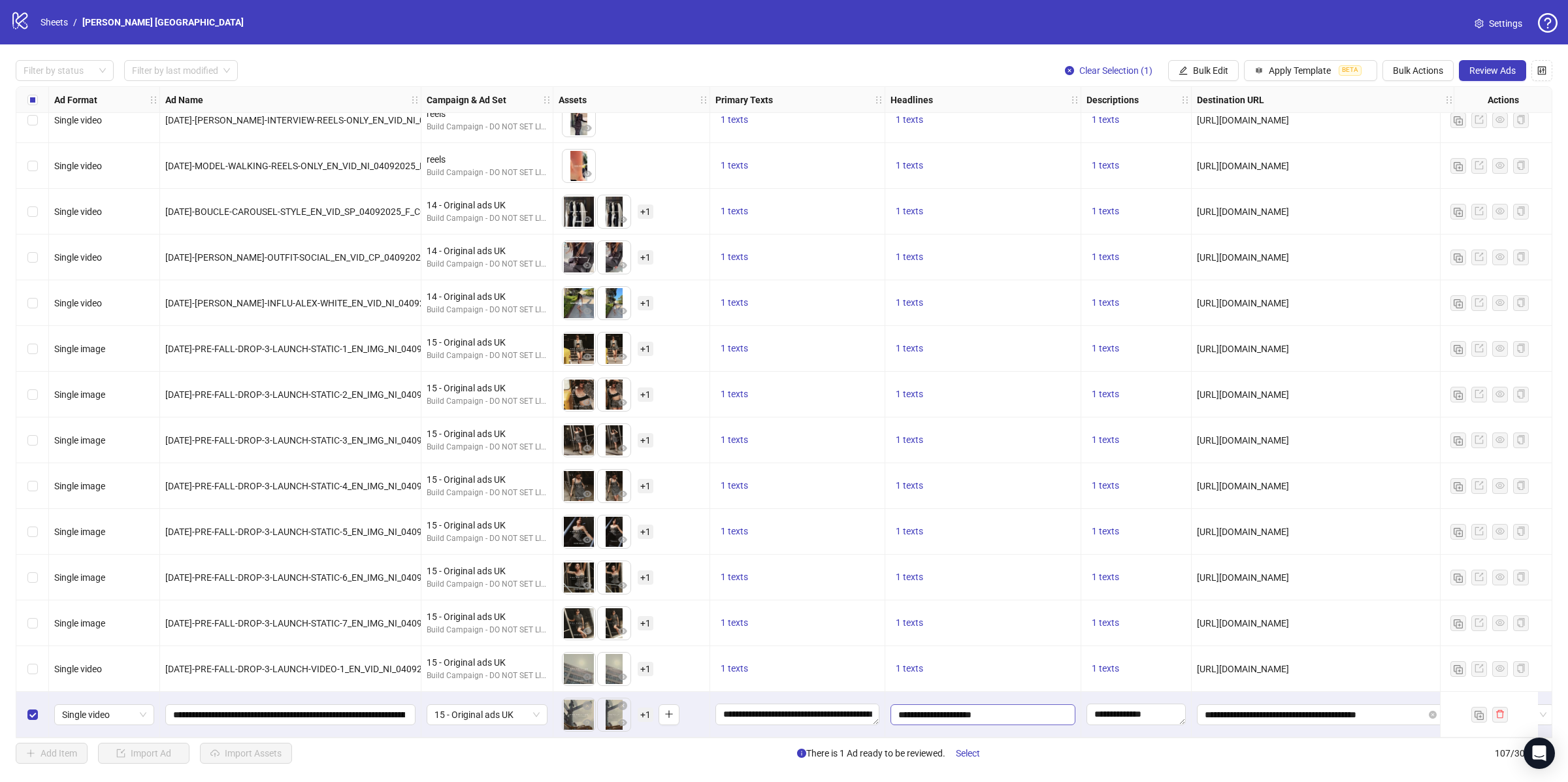
scroll to position [4275, 119]
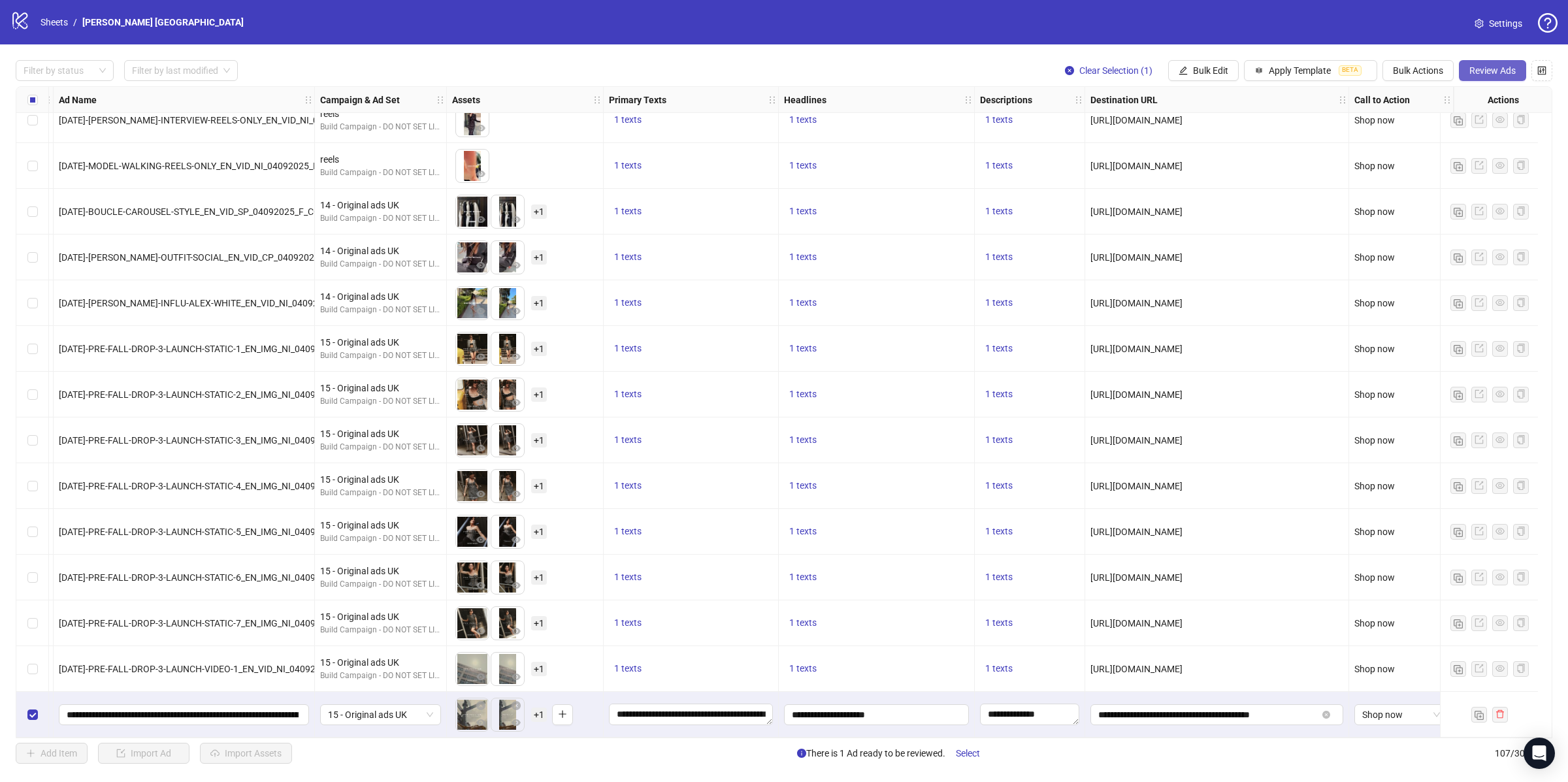
click at [1493, 74] on span "Review Ads" at bounding box center [1492, 71] width 46 height 11
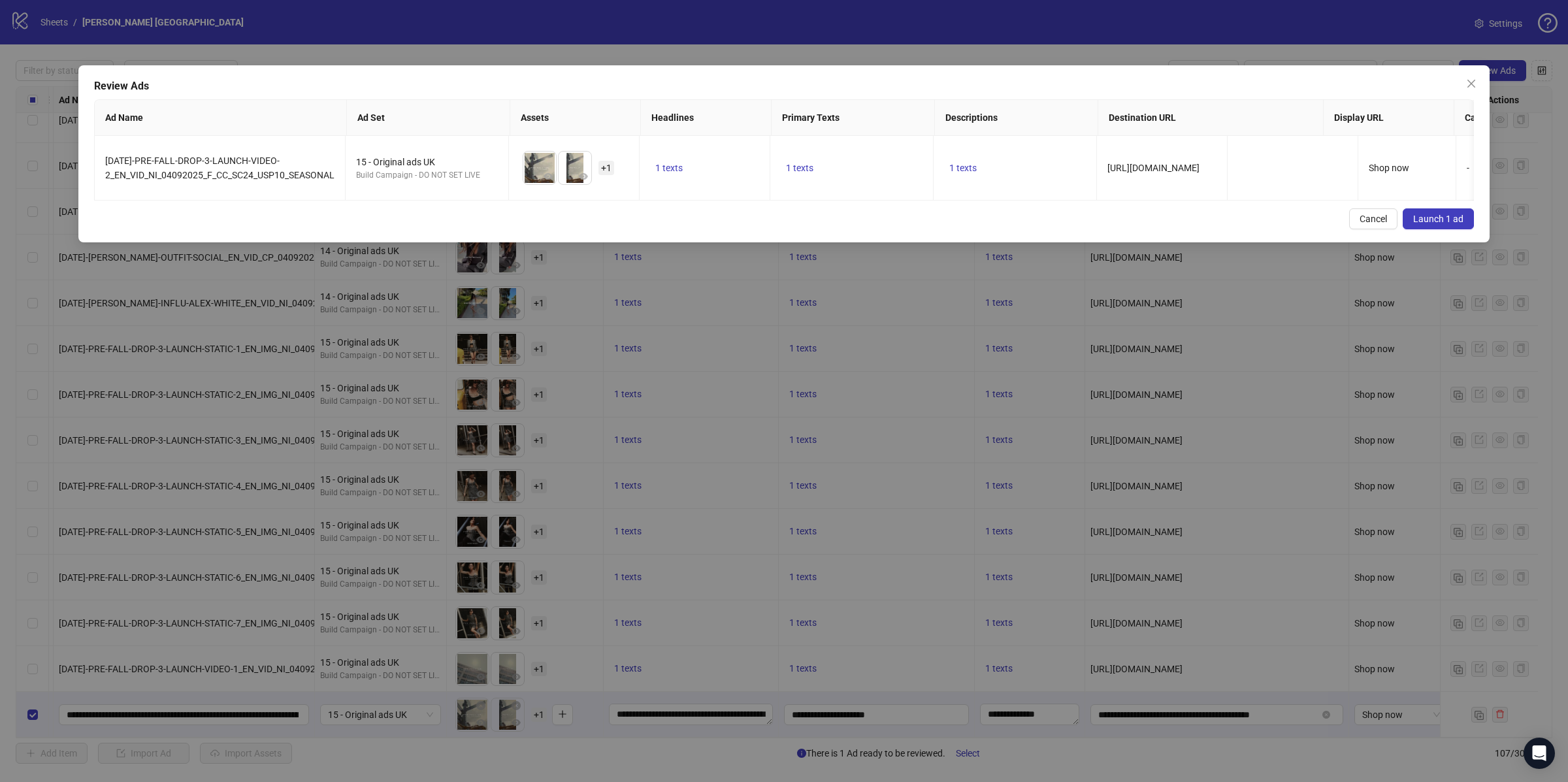
click at [1458, 213] on span "Launch 1 ad" at bounding box center [1438, 218] width 50 height 11
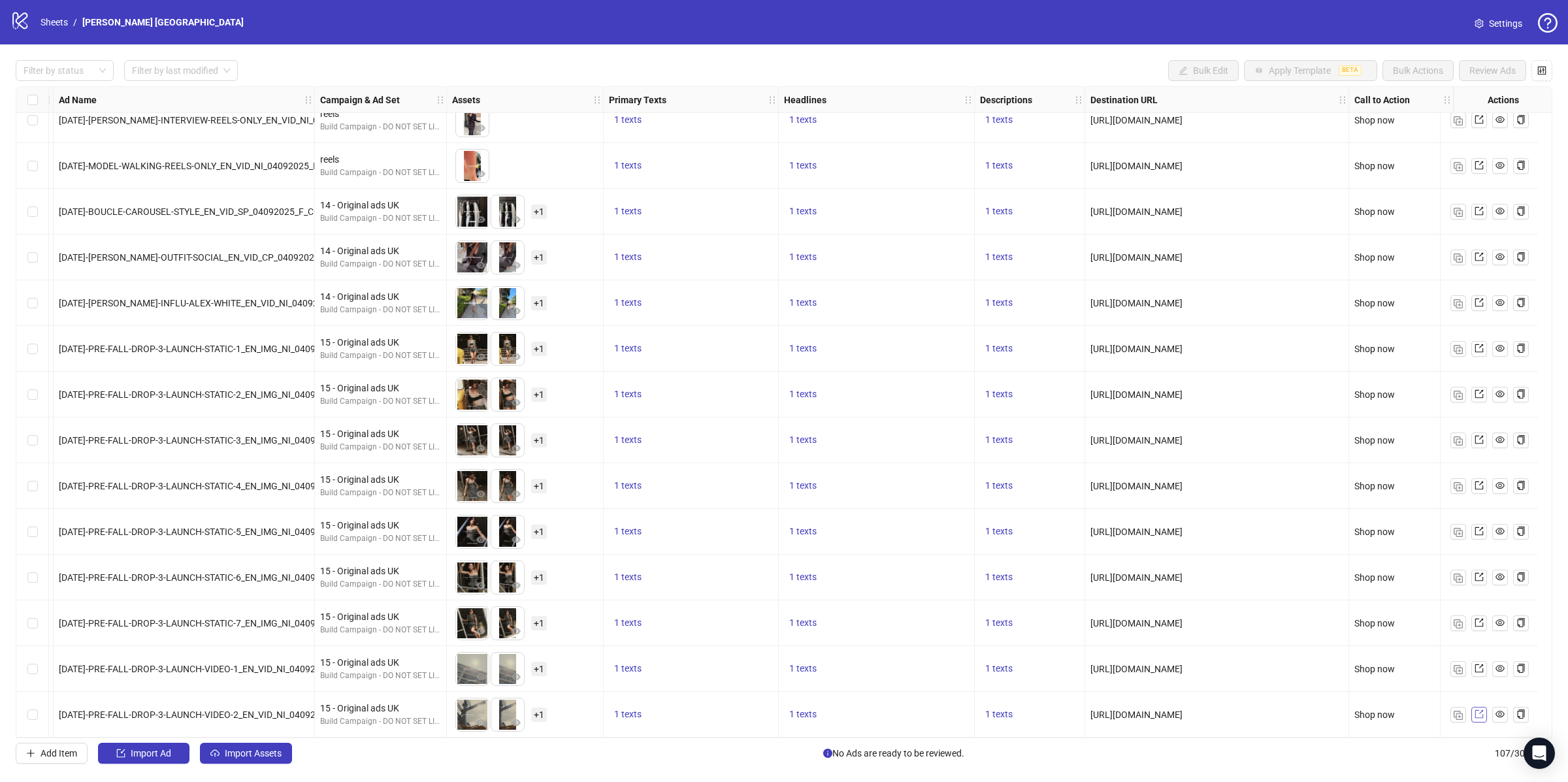
click at [1479, 710] on icon "export" at bounding box center [1479, 714] width 9 height 9
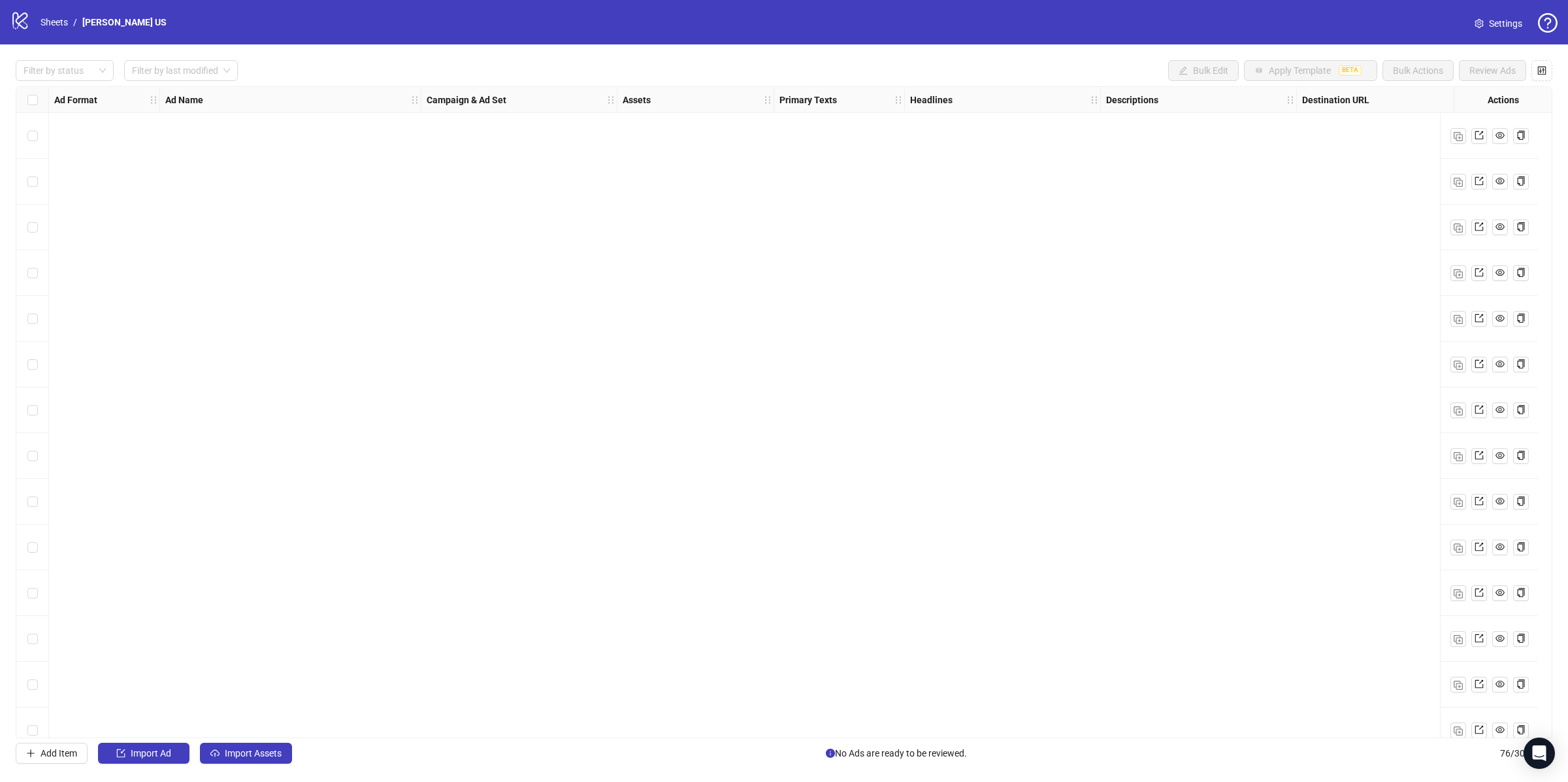
scroll to position [2857, 0]
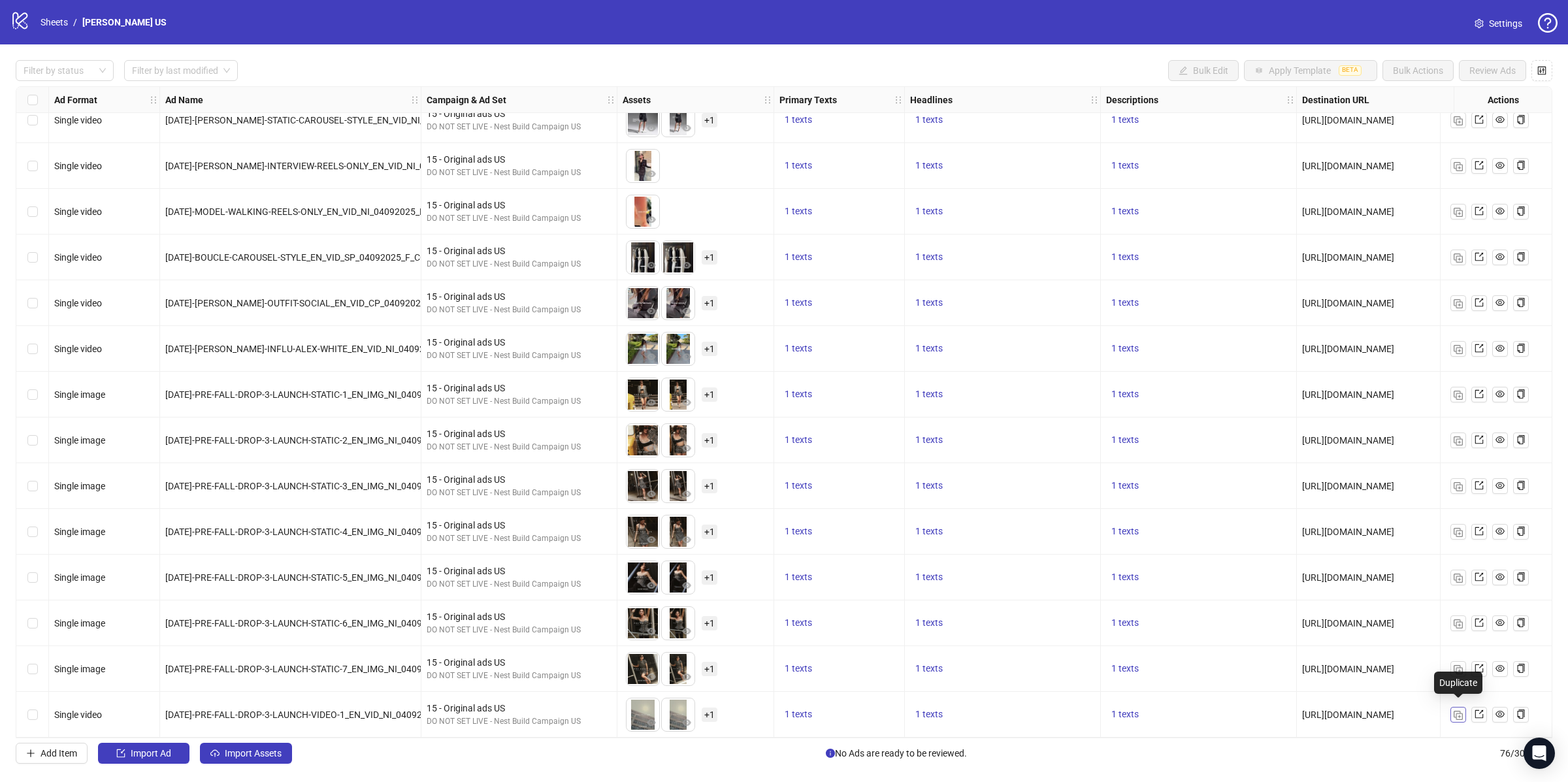
click at [1462, 711] on img "button" at bounding box center [1458, 715] width 9 height 9
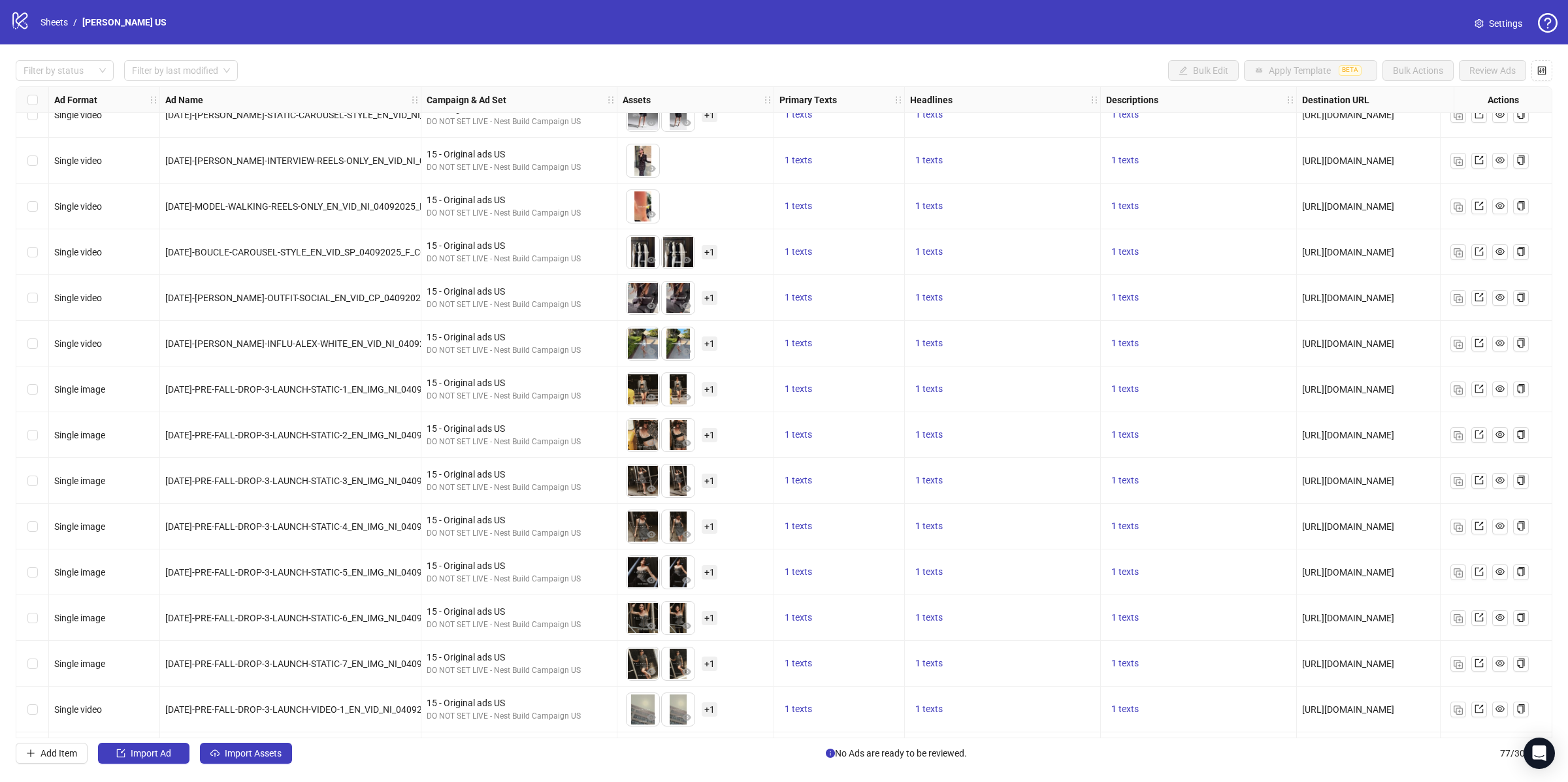
scroll to position [2902, 0]
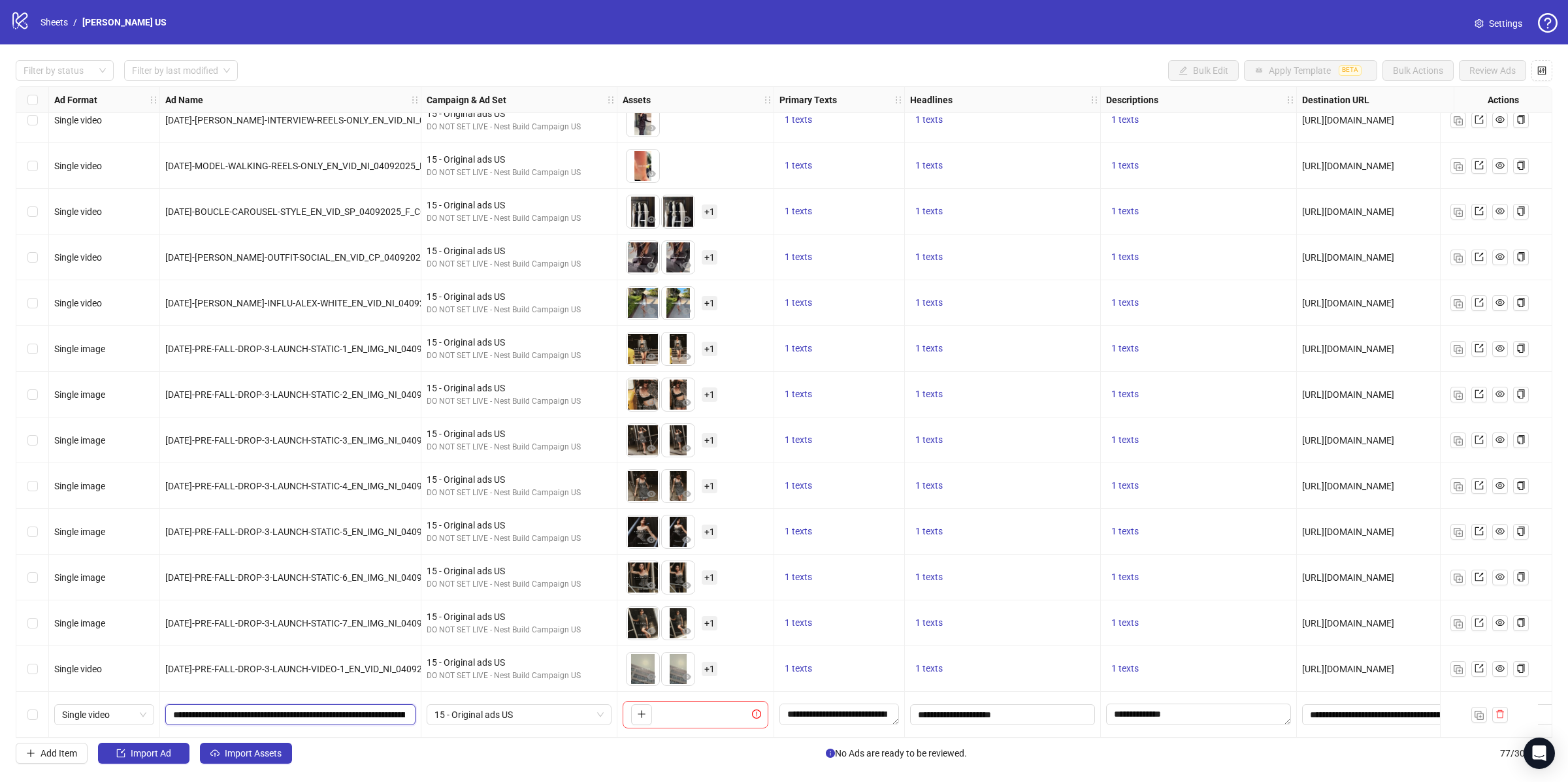
click at [300, 714] on input "**********" at bounding box center [289, 715] width 232 height 14
paste input "text"
type input "**********"
click at [355, 681] on div "[DATE]-PRE-FALL-DROP-3-LAUNCH-VIDEO-1_EN_VID_NI_04092025_F_CC_SC24_USP10_SEASON…" at bounding box center [290, 669] width 262 height 45
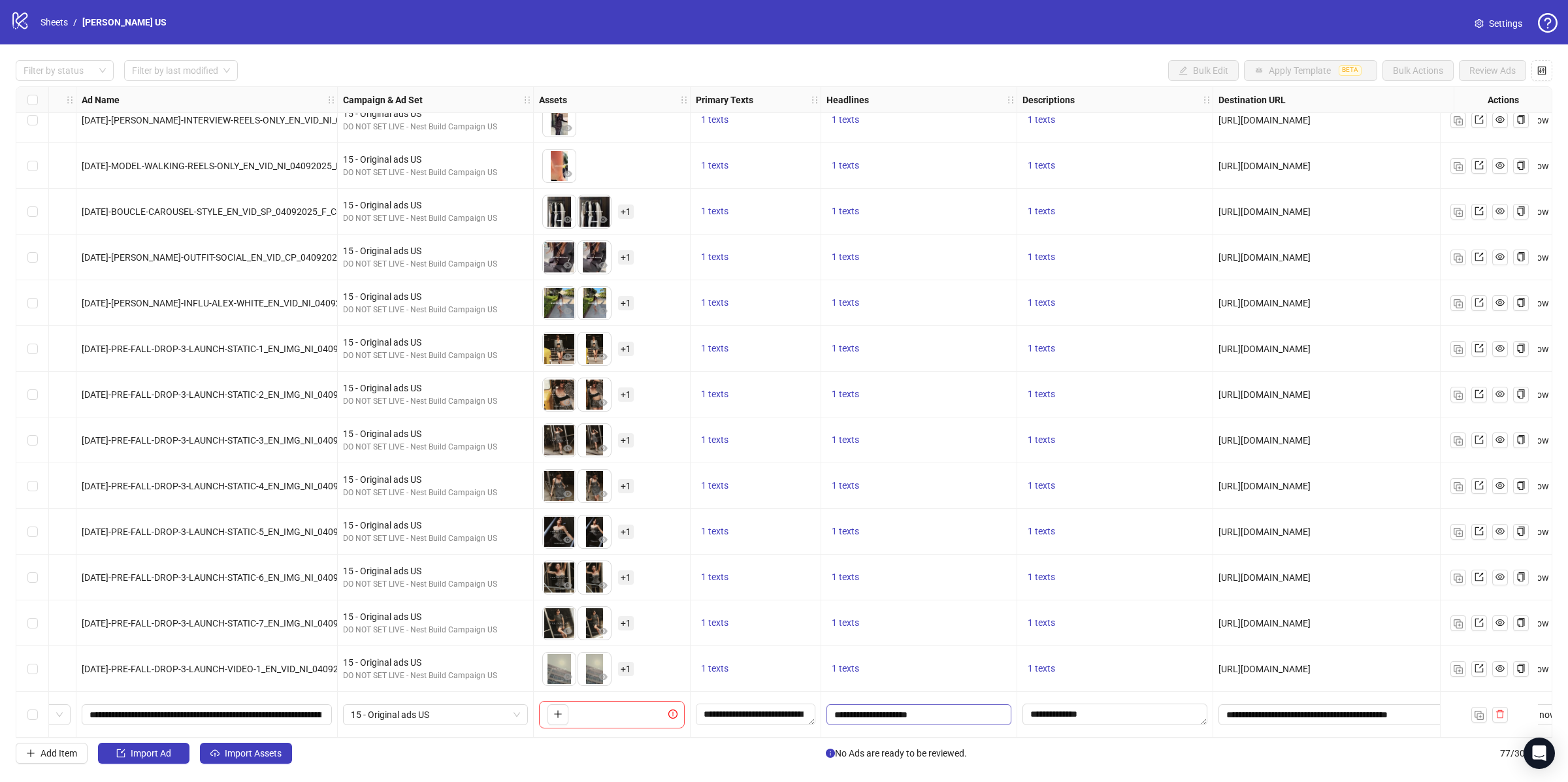
scroll to position [2902, 58]
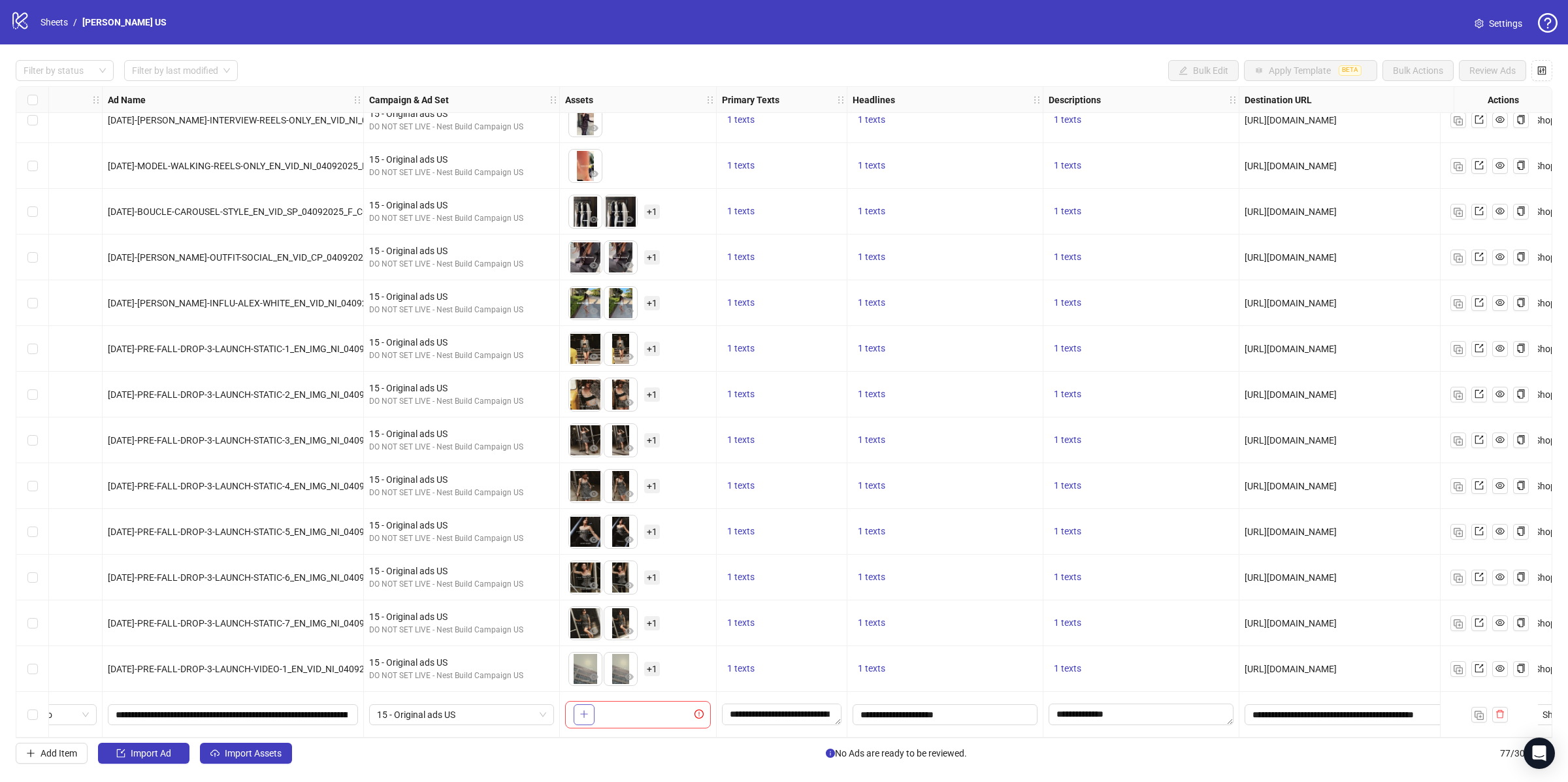
click at [589, 705] on button "button" at bounding box center [584, 714] width 21 height 21
click at [652, 715] on span "+ 1" at bounding box center [652, 715] width 16 height 14
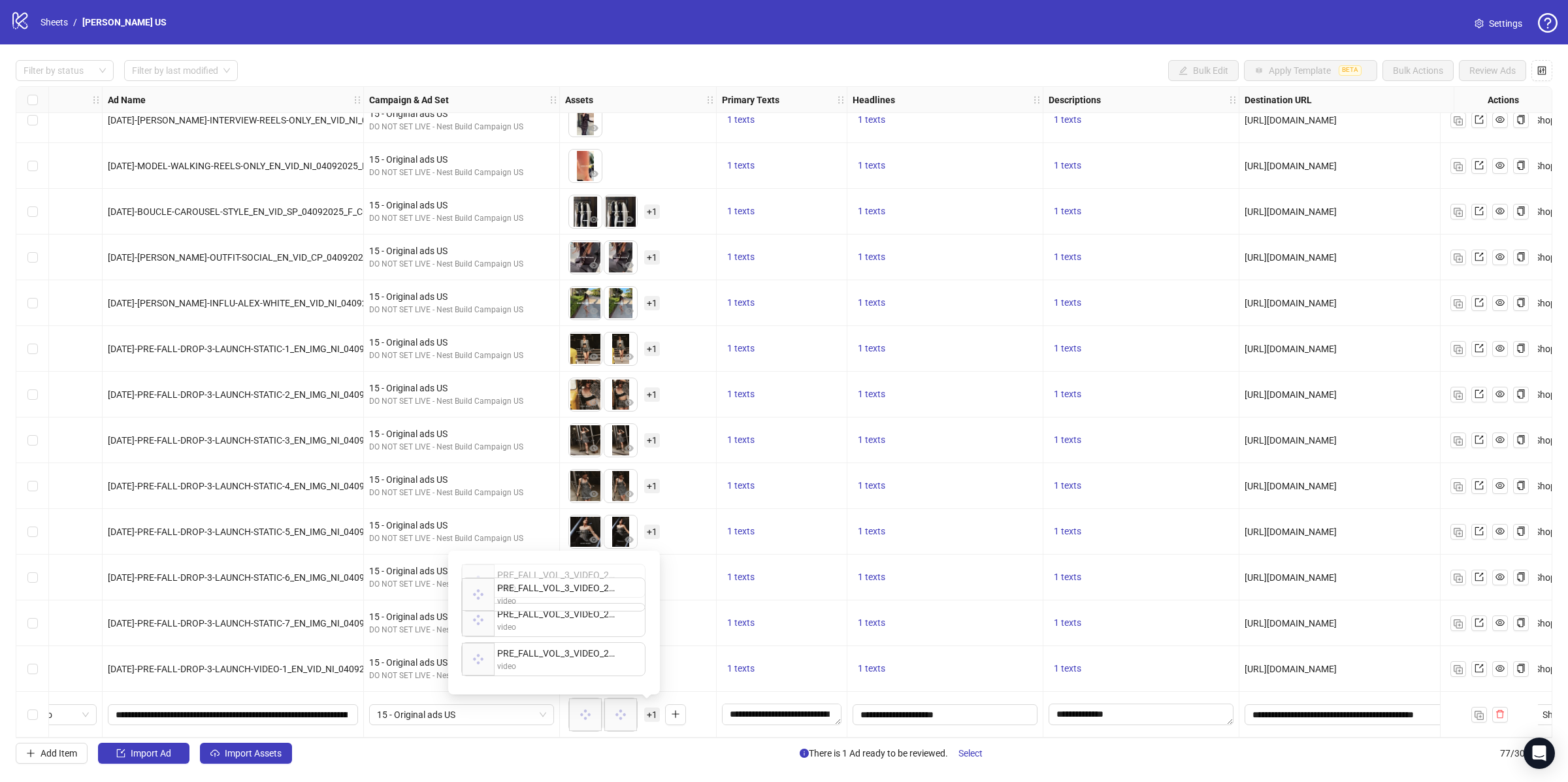
click at [480, 621] on div "PRE_FALL_VOL_3_VIDEO_2_4X5_US.mp4 video PRE_FALL_VOL_3_VIDEO_2_1X1_US.mp4 video…" at bounding box center [554, 623] width 196 height 128
drag, startPoint x: 488, startPoint y: 669, endPoint x: 488, endPoint y: 589, distance: 80.0
click at [488, 589] on div "PRE_FALL_VOL_3_VIDEO_2_4X5_US.mp4 video PRE_FALL_VOL_3_VIDEO_2_1X1_US.mp4 video…" at bounding box center [554, 623] width 196 height 128
drag, startPoint x: 482, startPoint y: 664, endPoint x: 481, endPoint y: 595, distance: 69.0
click at [481, 595] on div "PRE_FALL_VOL_3_VIDEO_2_9X16_US.mp4 video PRE_FALL_VOL_3_VIDEO_2_4X5_US.mp4 vide…" at bounding box center [554, 623] width 196 height 128
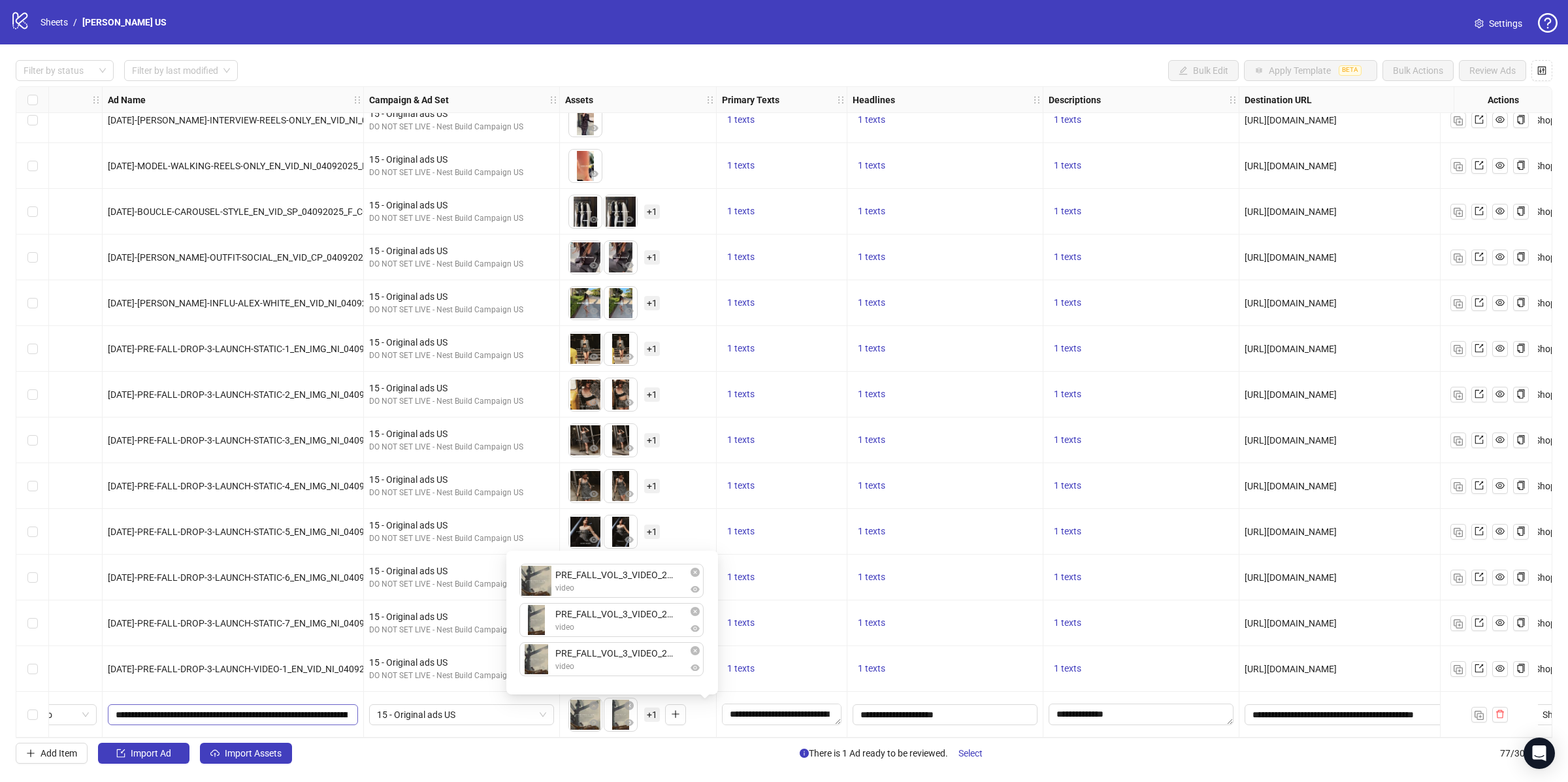
scroll to position [2902, 0]
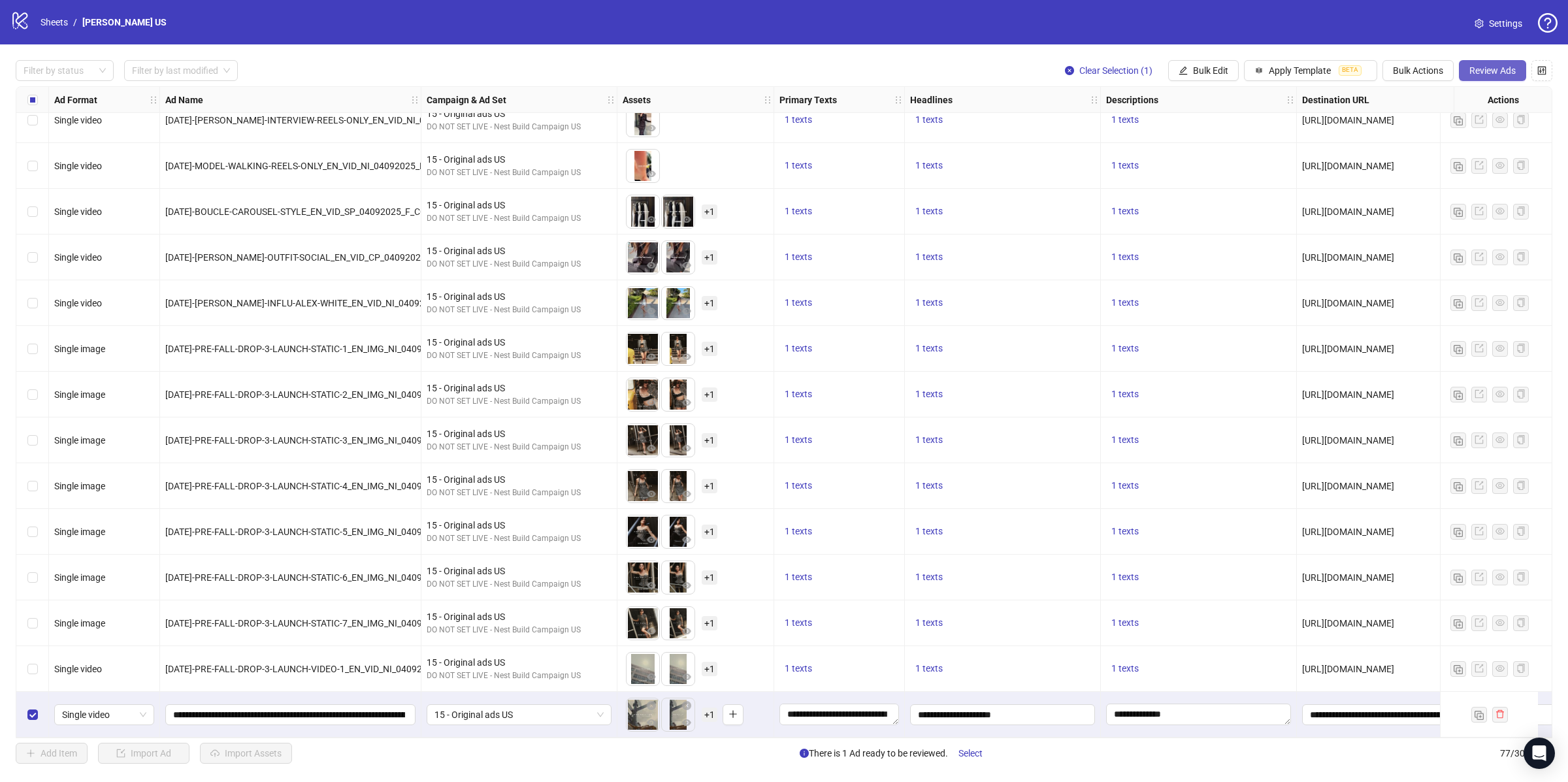
click at [1479, 66] on span "Review Ads" at bounding box center [1492, 71] width 46 height 11
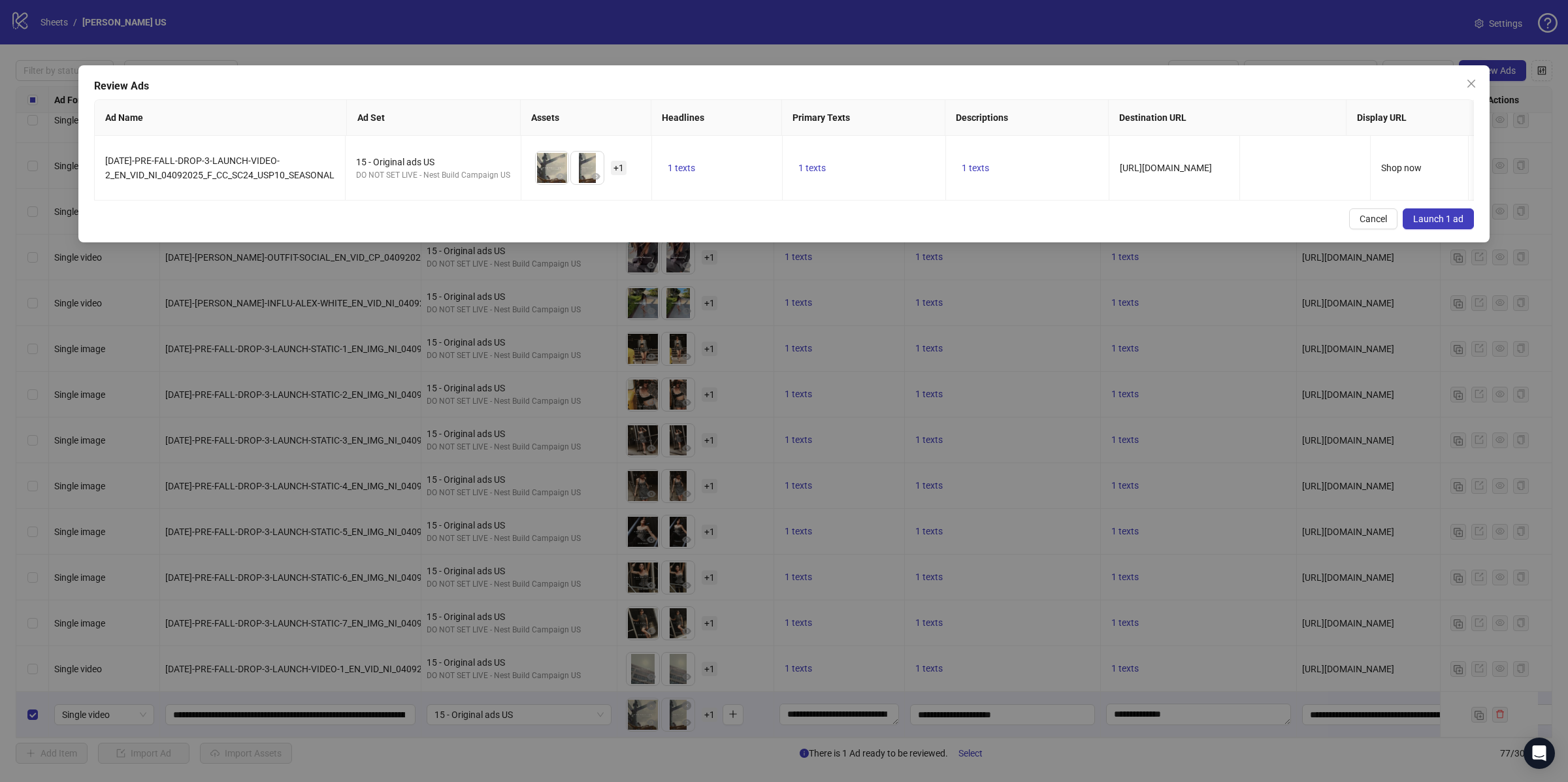
click at [1430, 213] on span "Launch 1 ad" at bounding box center [1438, 218] width 50 height 11
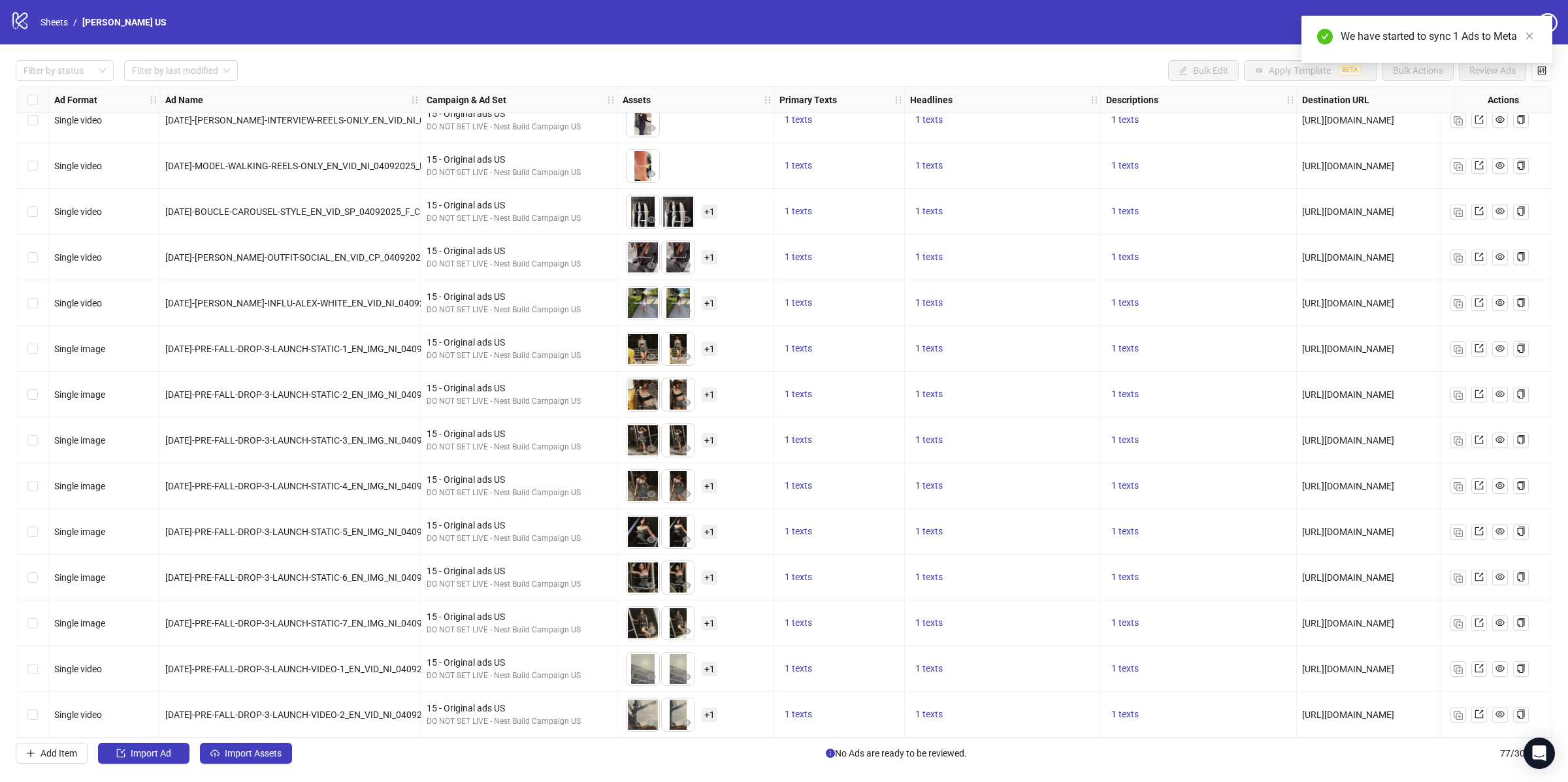
scroll to position [2902, 0]
click at [1481, 710] on icon "export" at bounding box center [1479, 714] width 9 height 9
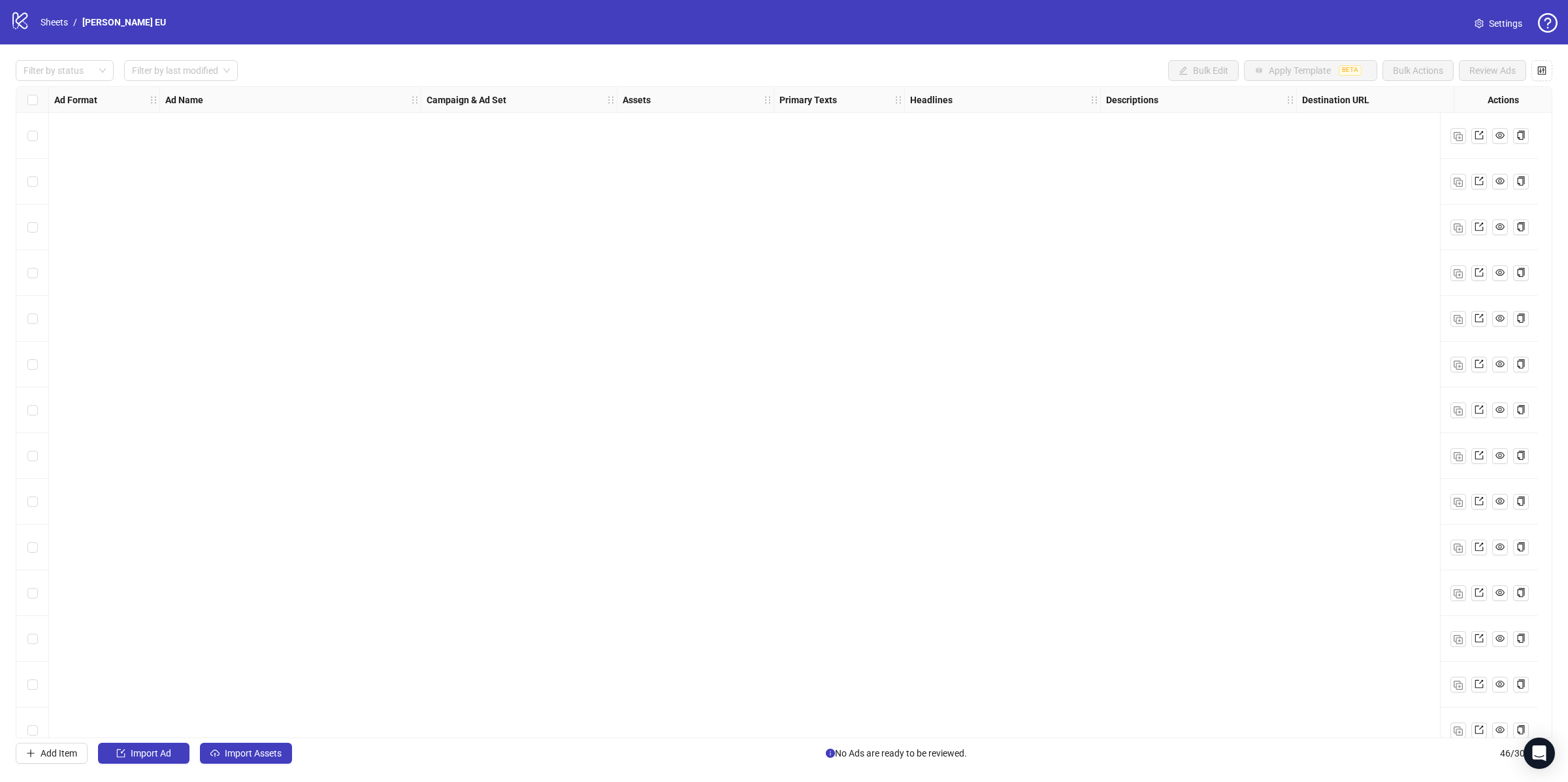
scroll to position [1485, 0]
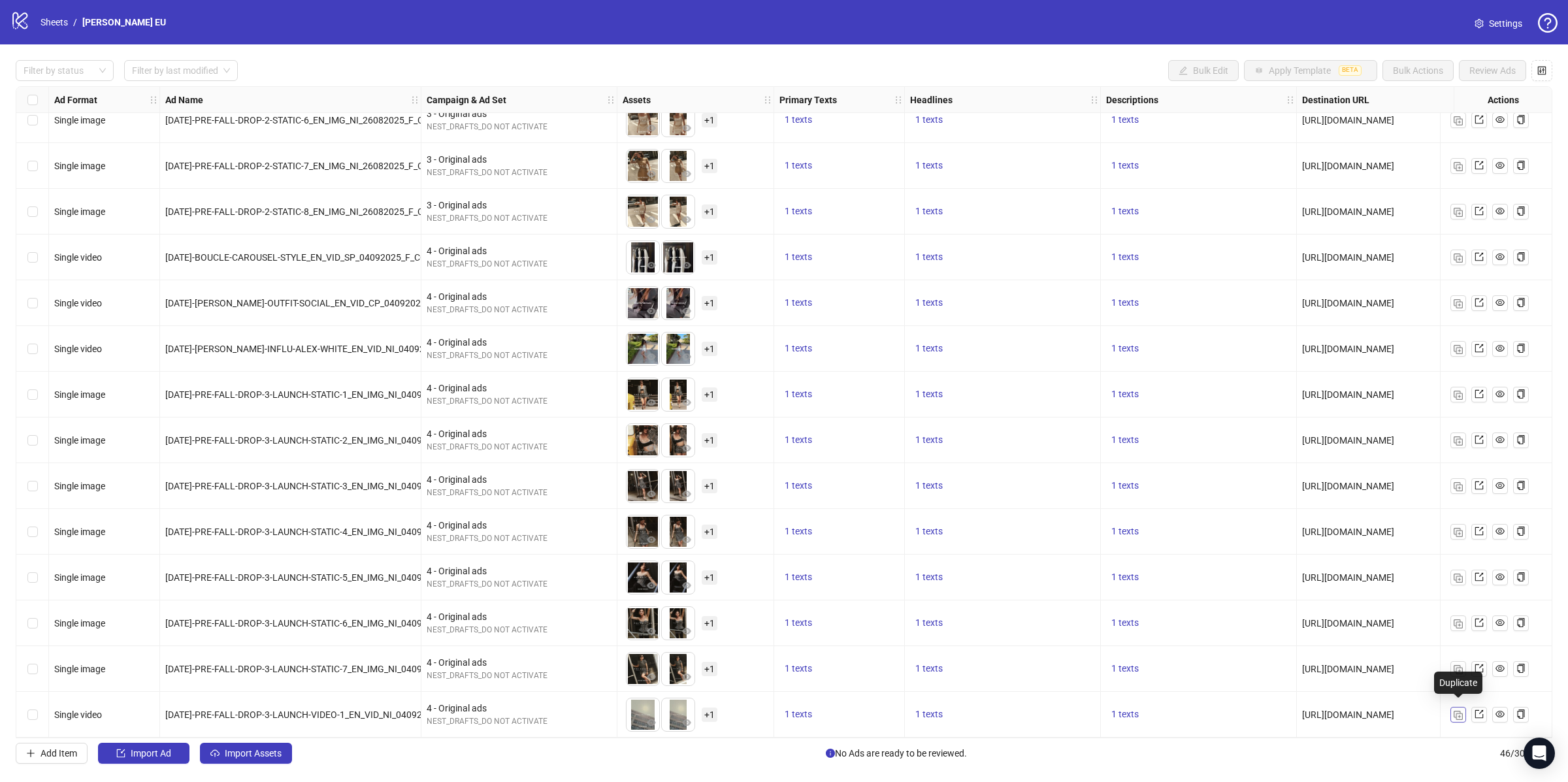
click at [1453, 713] on img "button" at bounding box center [1458, 715] width 9 height 9
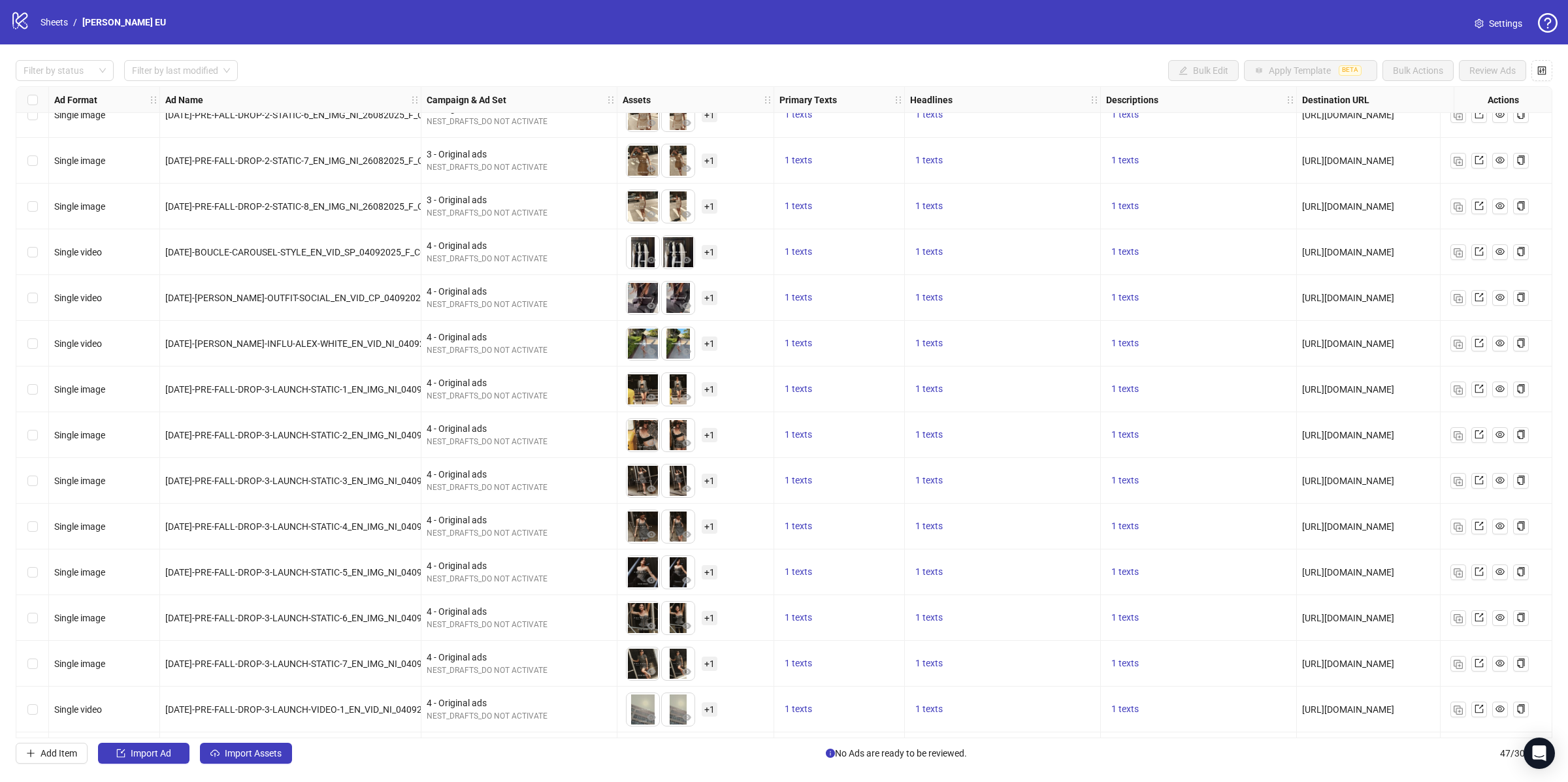
scroll to position [1530, 0]
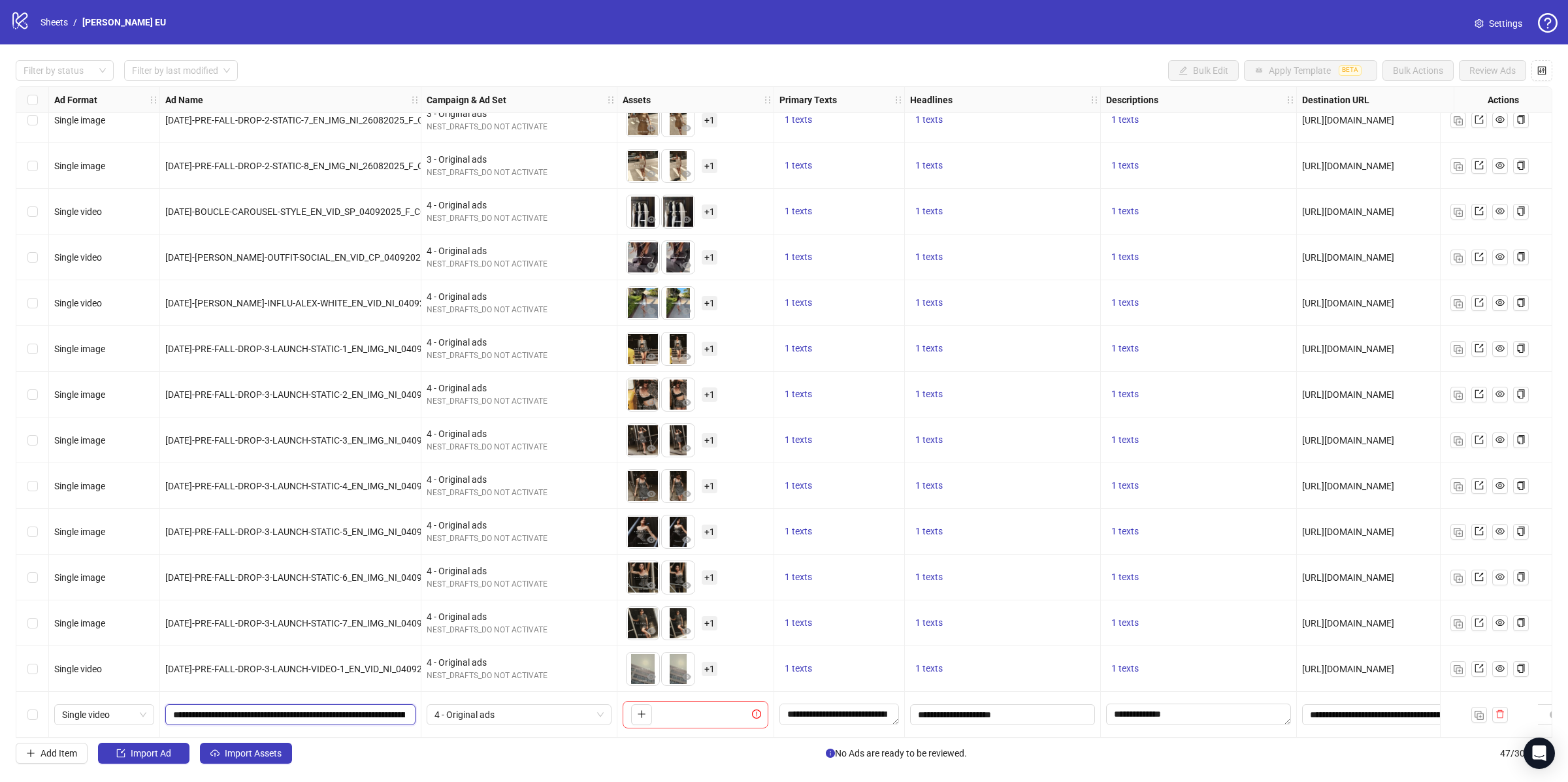
click at [244, 711] on input "**********" at bounding box center [289, 715] width 232 height 14
paste input "text"
type input "**********"
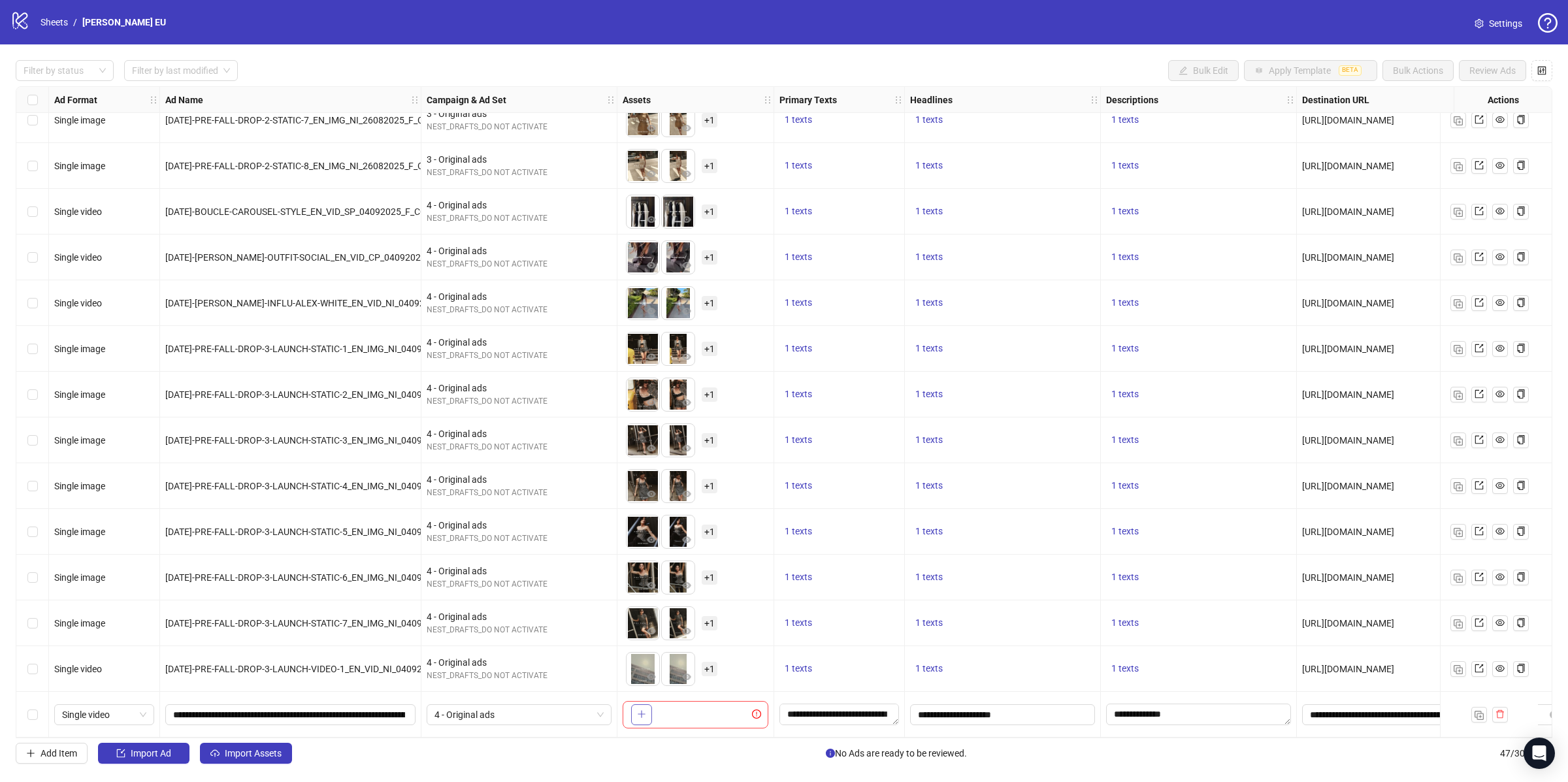
click at [644, 711] on icon "plus" at bounding box center [641, 714] width 9 height 9
click at [641, 714] on icon "plus" at bounding box center [641, 714] width 7 height 1
click at [718, 709] on div "To pick up a draggable item, press the space bar. While dragging, use the arrow…" at bounding box center [685, 714] width 117 height 34
click at [704, 714] on span "+ 1" at bounding box center [710, 715] width 16 height 14
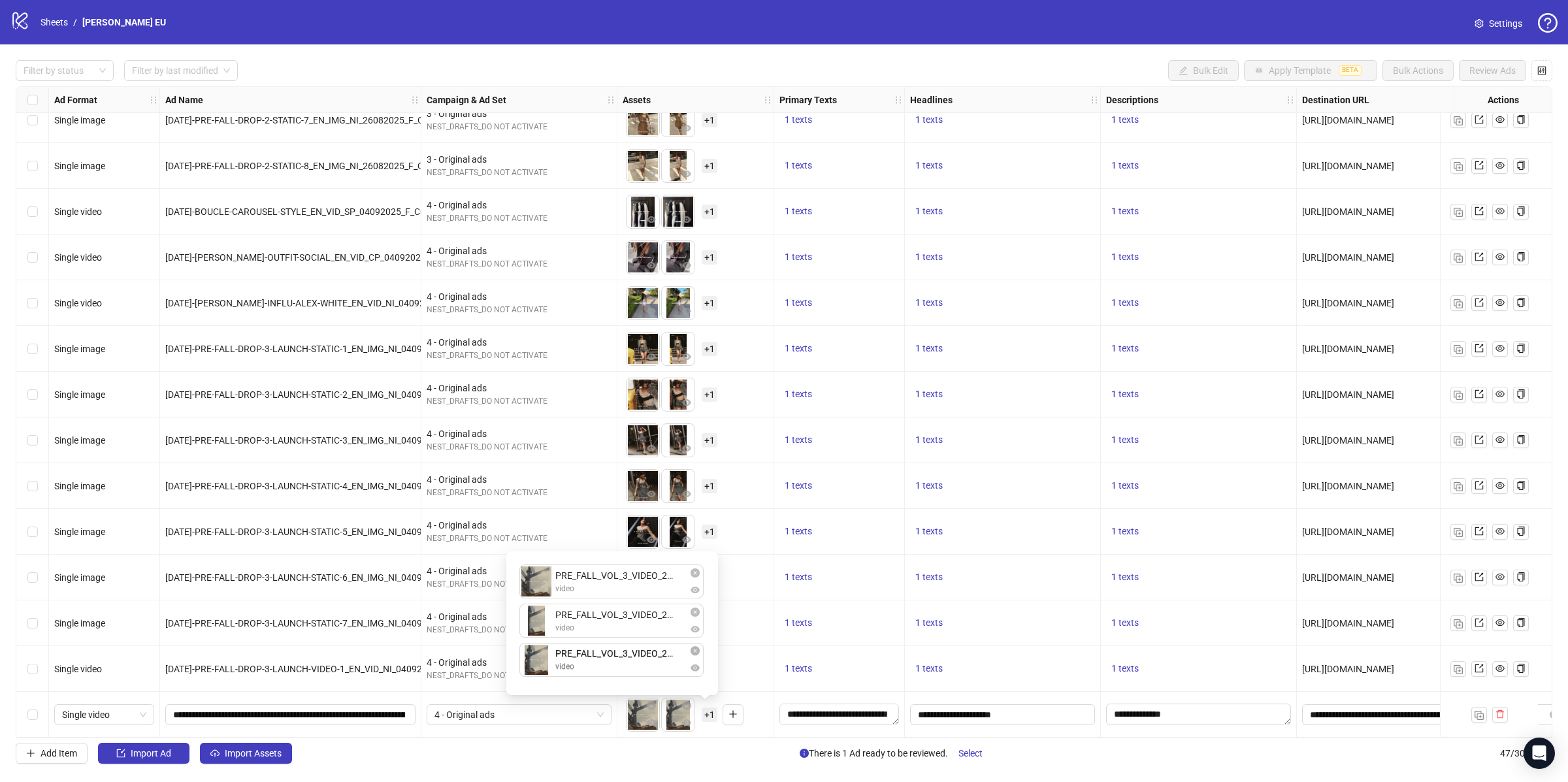
drag, startPoint x: 546, startPoint y: 621, endPoint x: 545, endPoint y: 662, distance: 41.0
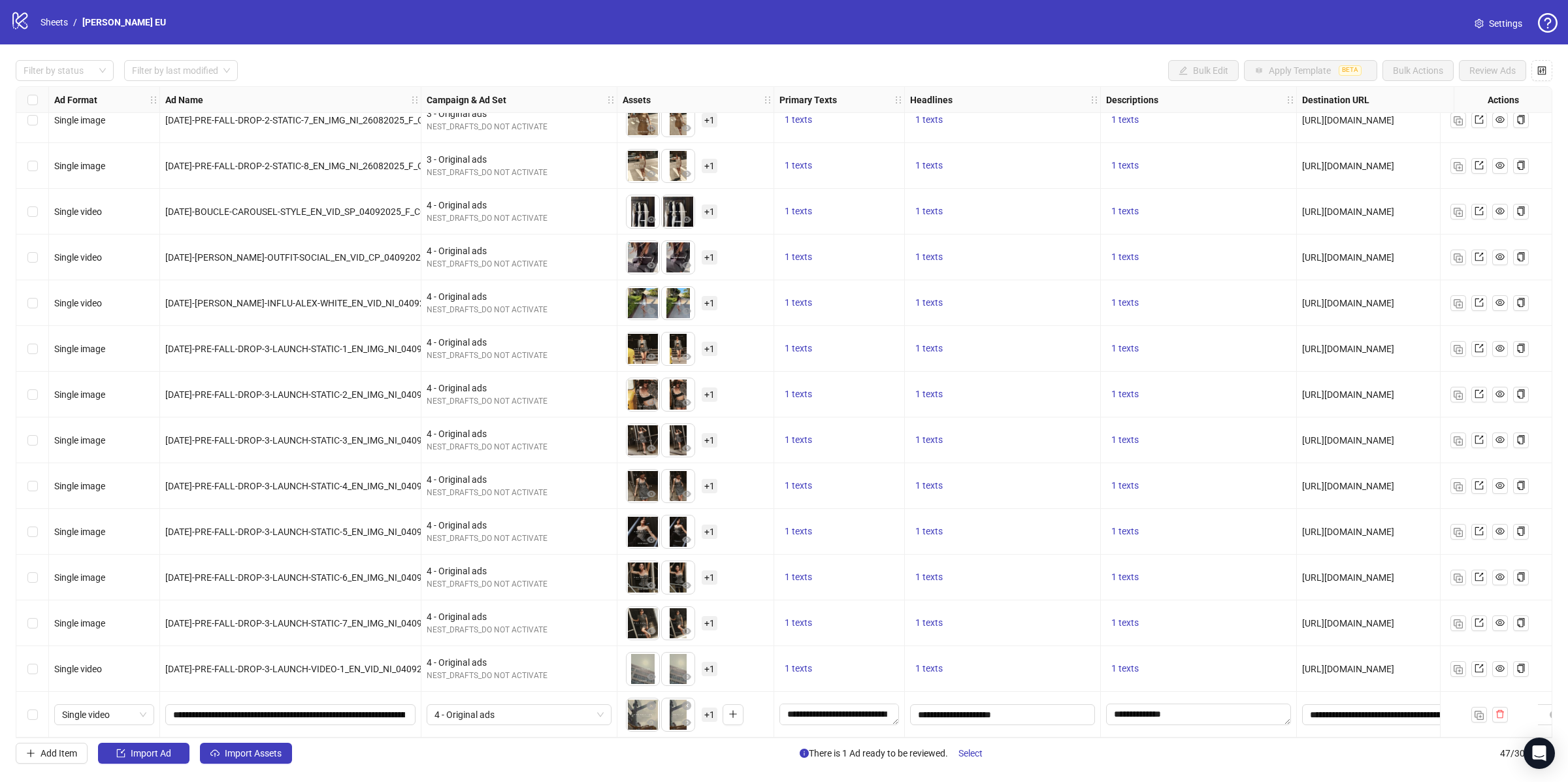
click at [42, 717] on div "Select row 47" at bounding box center [32, 714] width 32 height 45
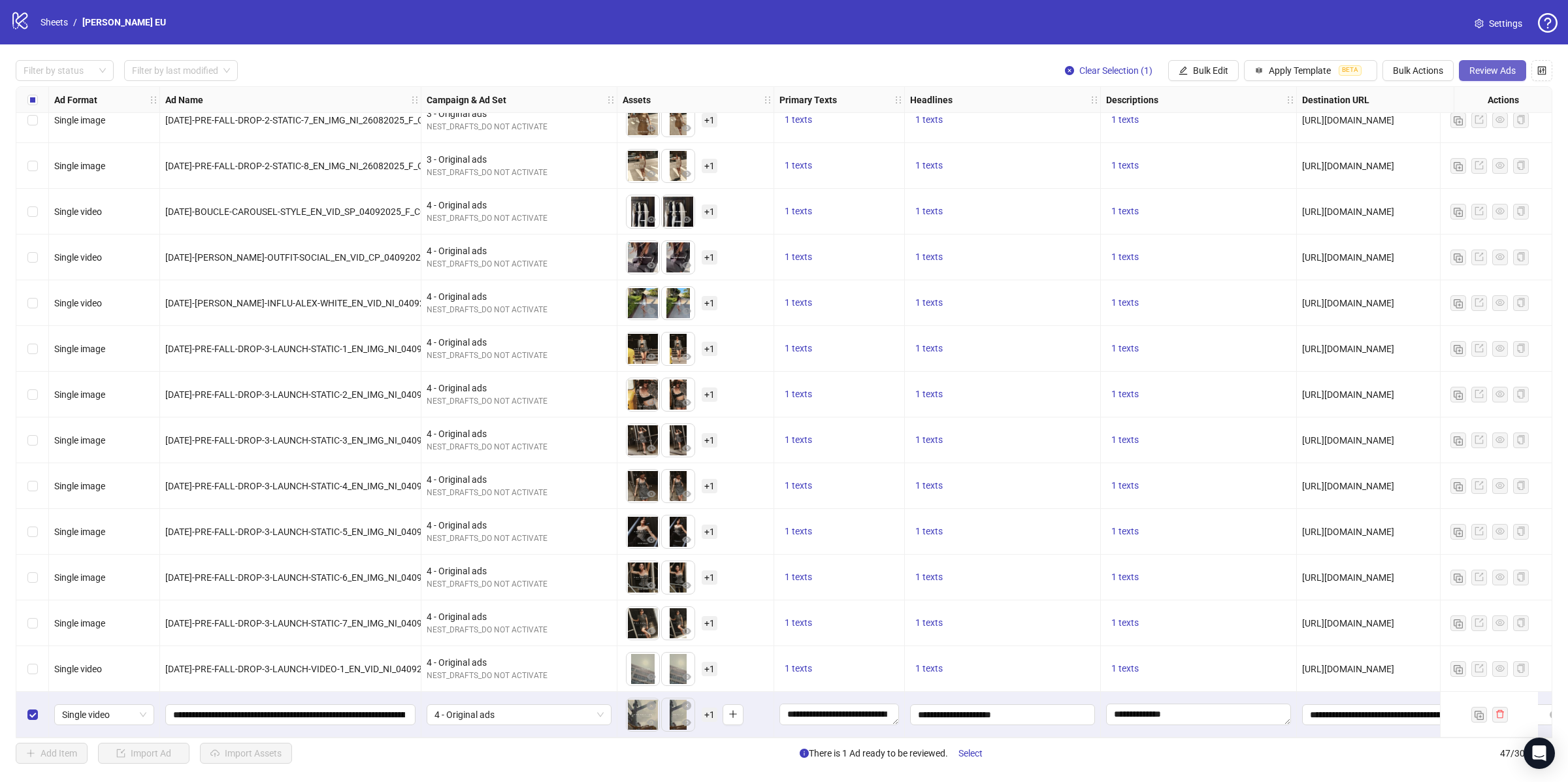
click at [1489, 71] on span "Review Ads" at bounding box center [1492, 71] width 46 height 11
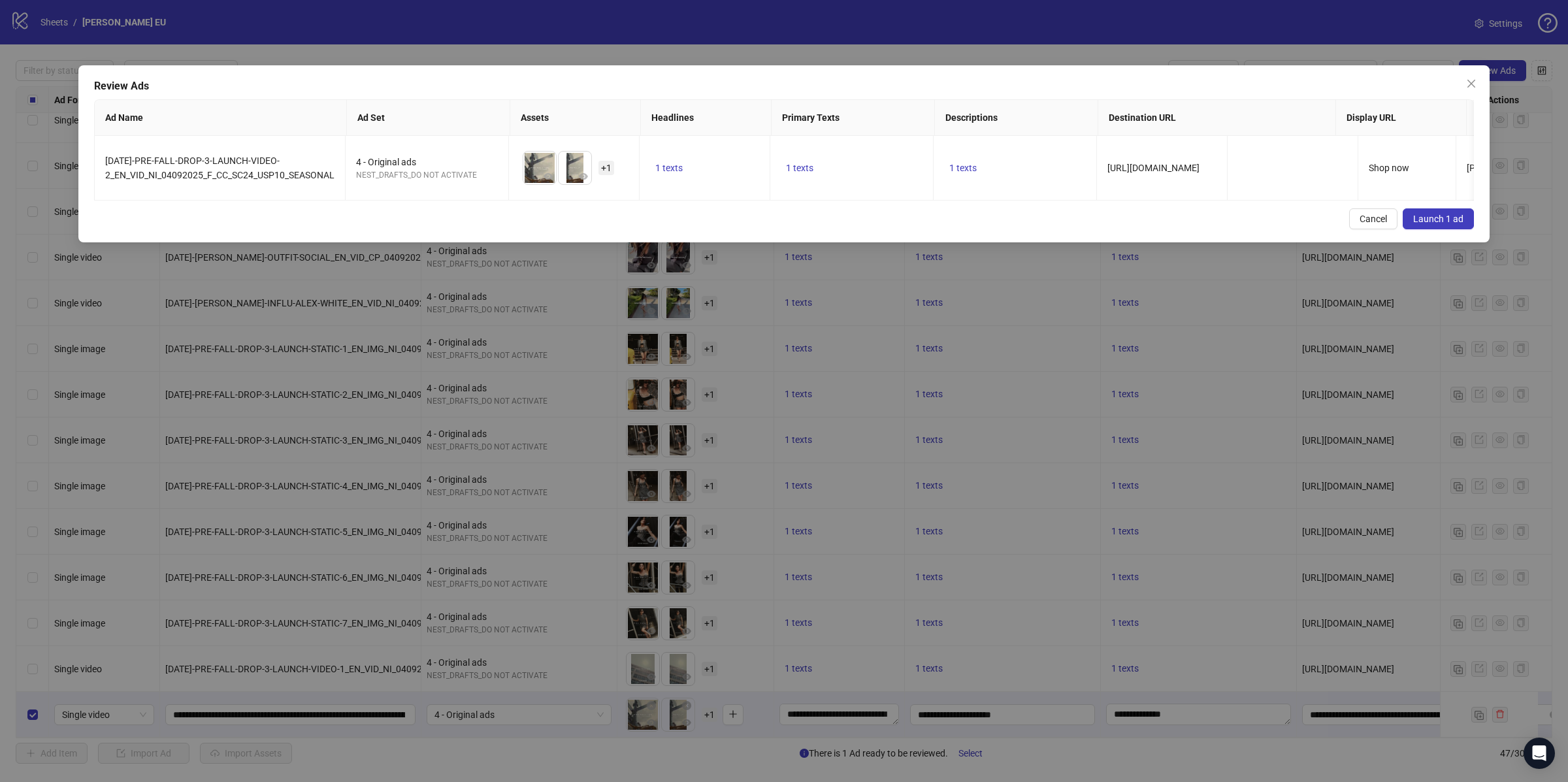
click at [1456, 223] on button "Launch 1 ad" at bounding box center [1438, 218] width 71 height 21
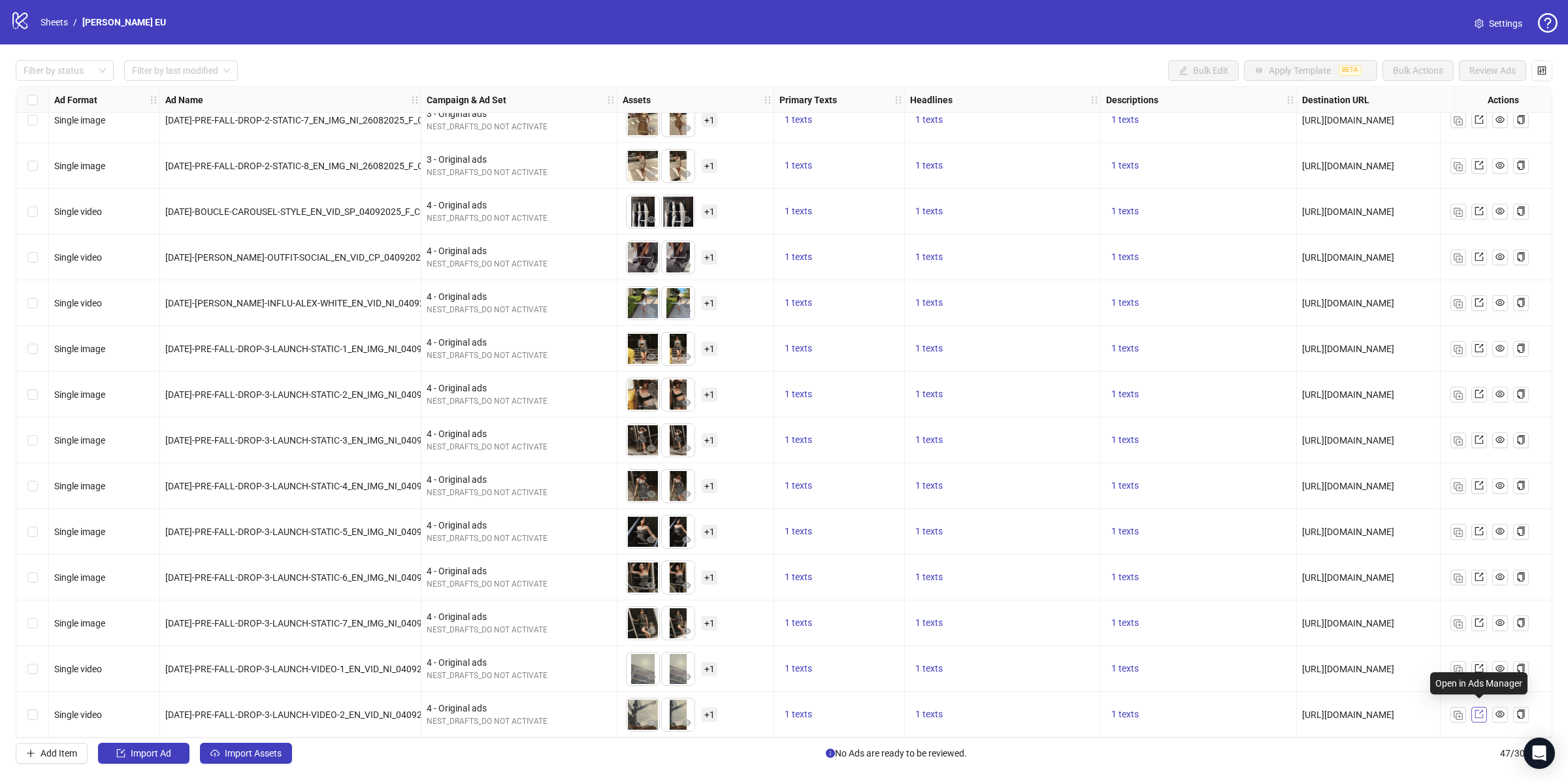
click at [1479, 710] on icon "export" at bounding box center [1479, 714] width 9 height 9
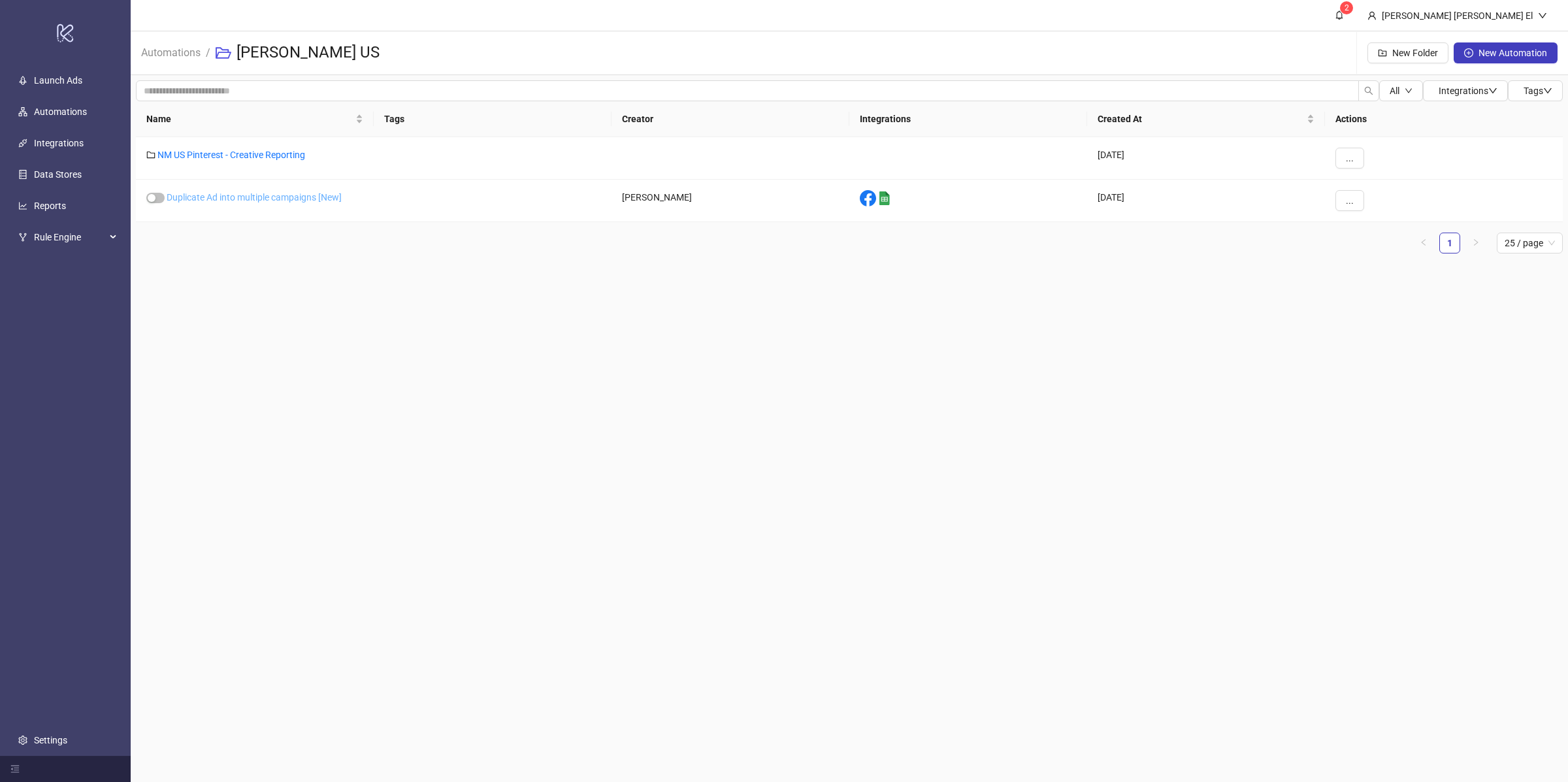
click at [294, 195] on link "Duplicate Ad into multiple campaigns [New]" at bounding box center [254, 197] width 175 height 11
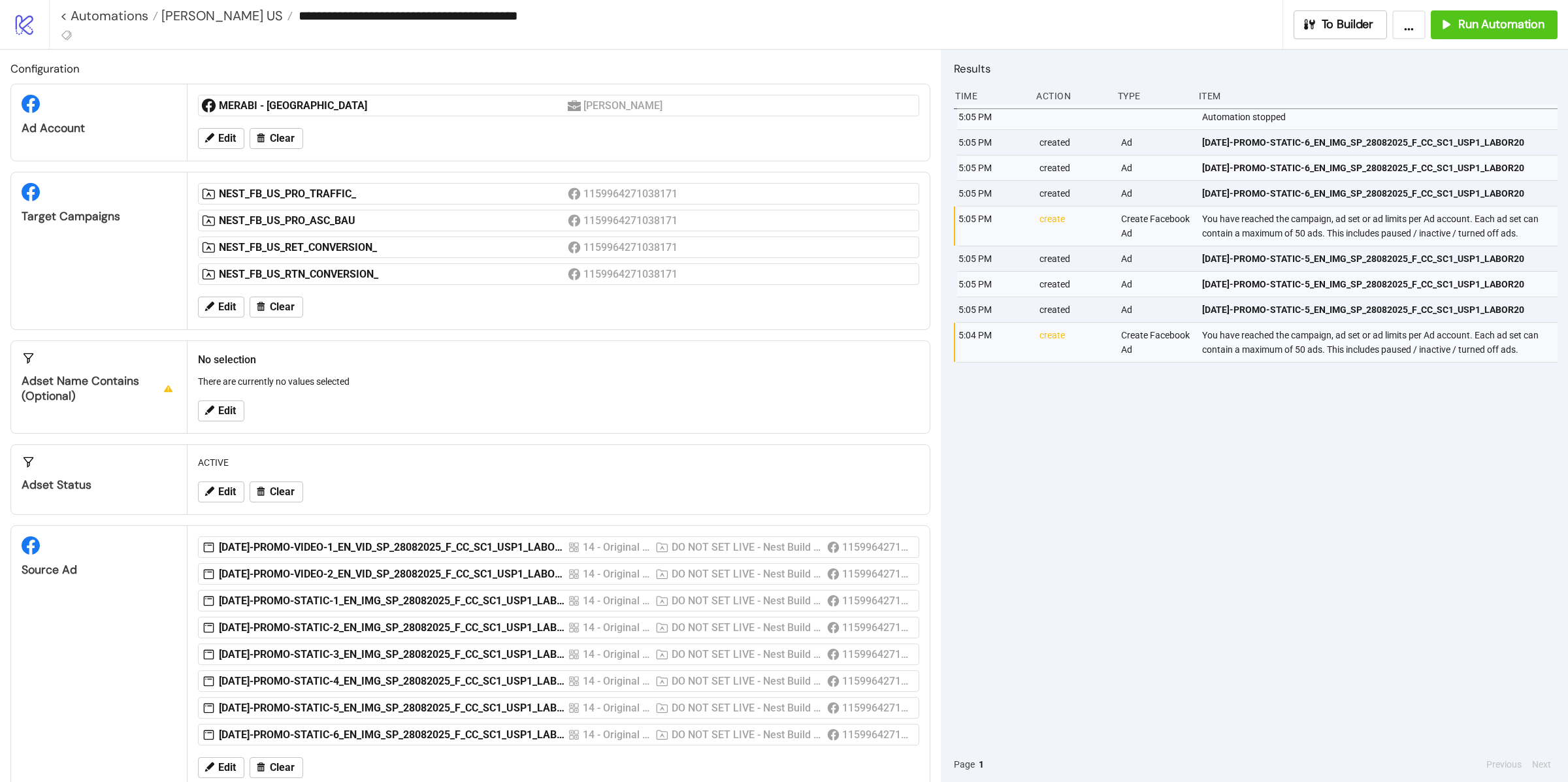
scroll to position [34, 0]
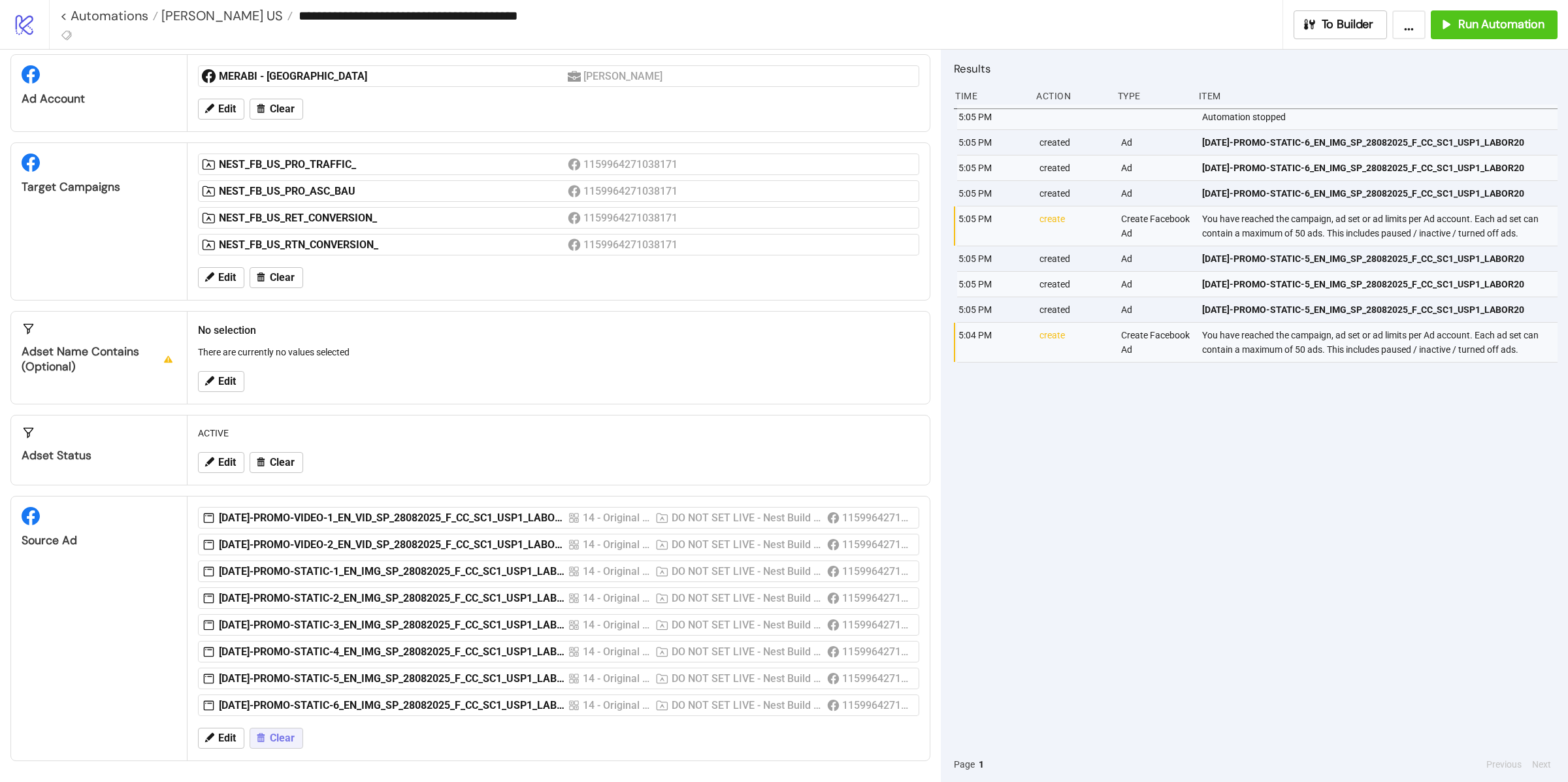
click at [290, 745] on span "Clear" at bounding box center [282, 738] width 24 height 12
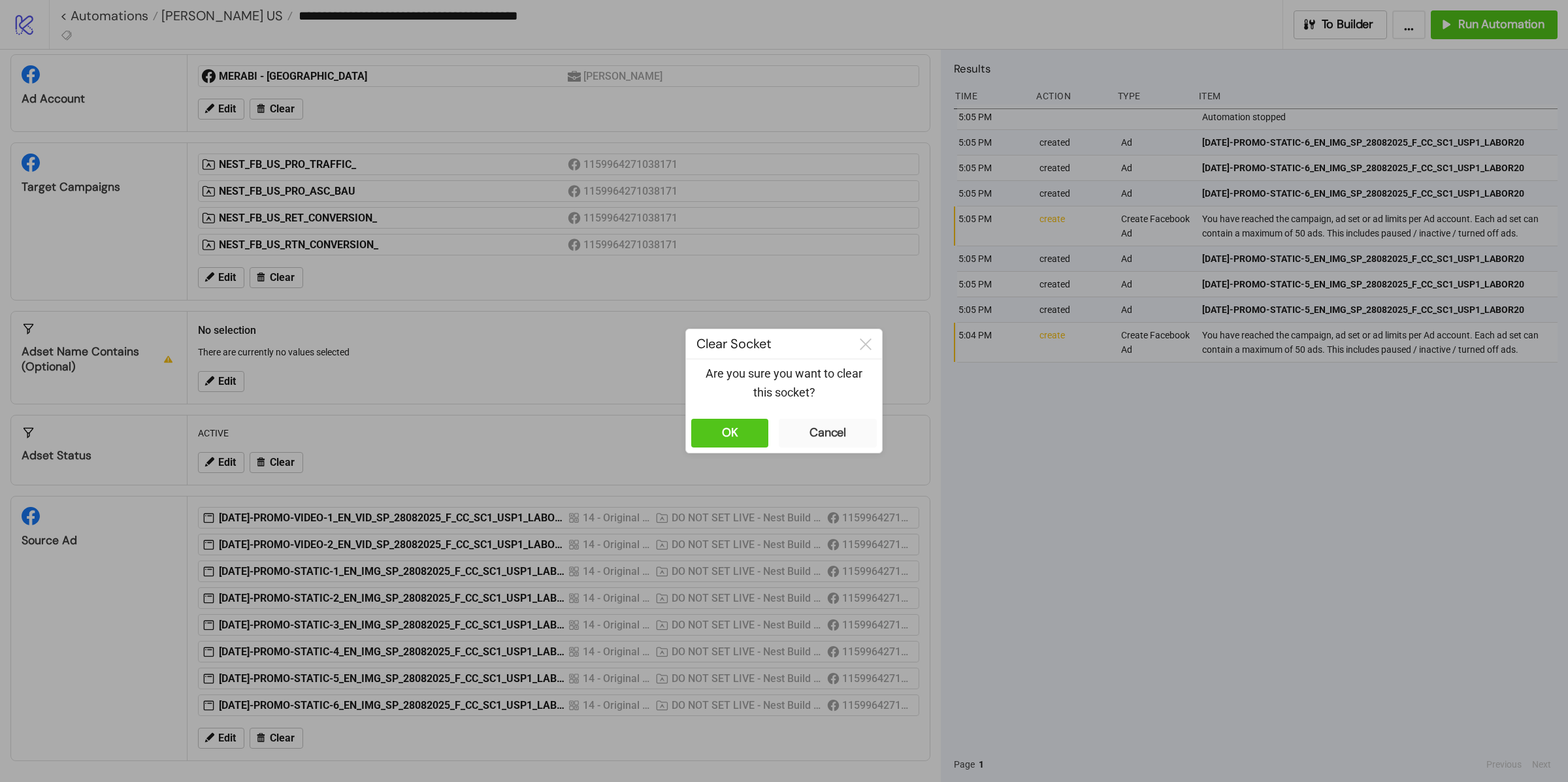
click at [749, 417] on div "OK Cancel" at bounding box center [784, 433] width 196 height 39
click at [746, 430] on button "OK" at bounding box center [729, 433] width 77 height 29
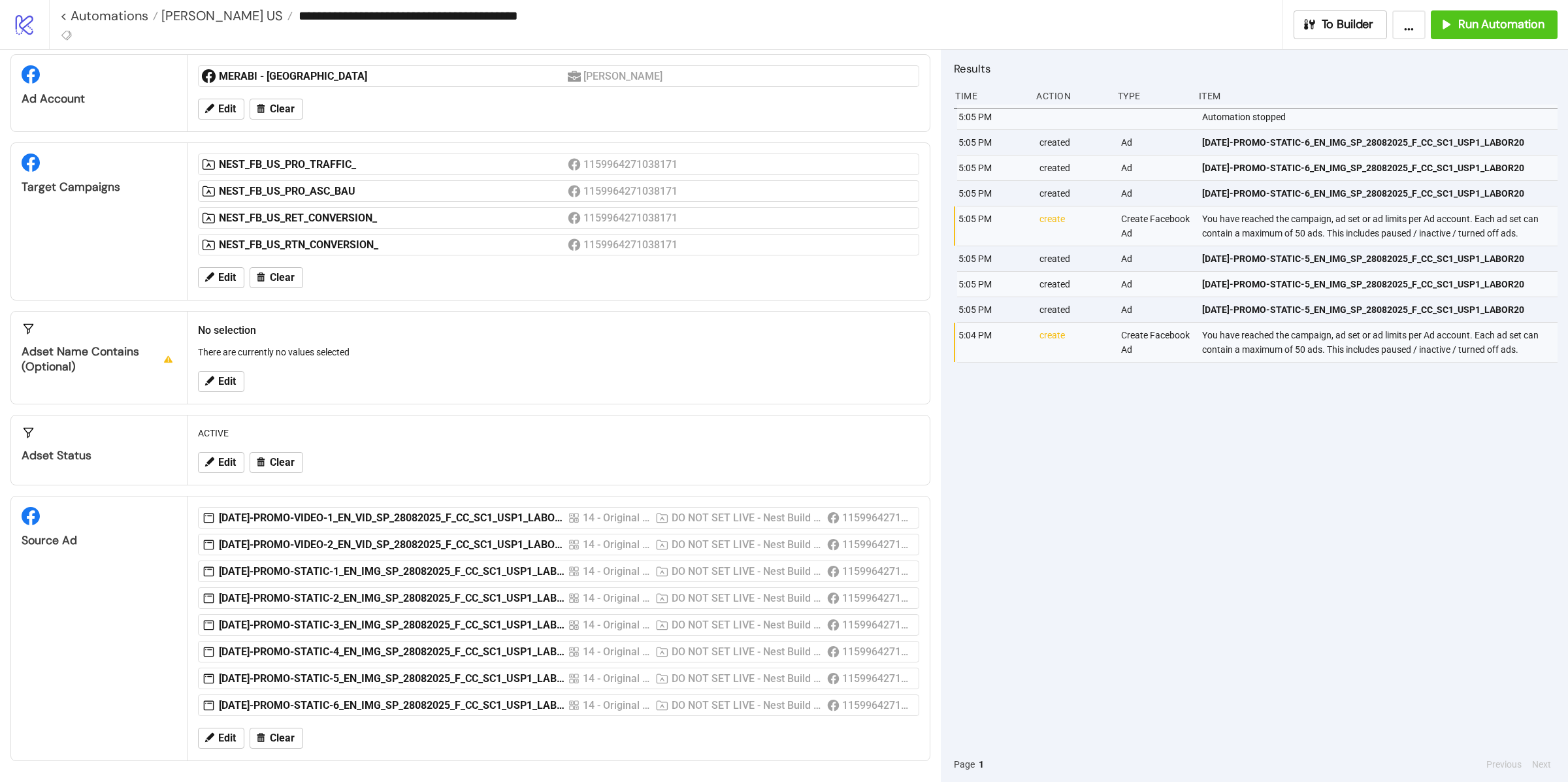
scroll to position [0, 0]
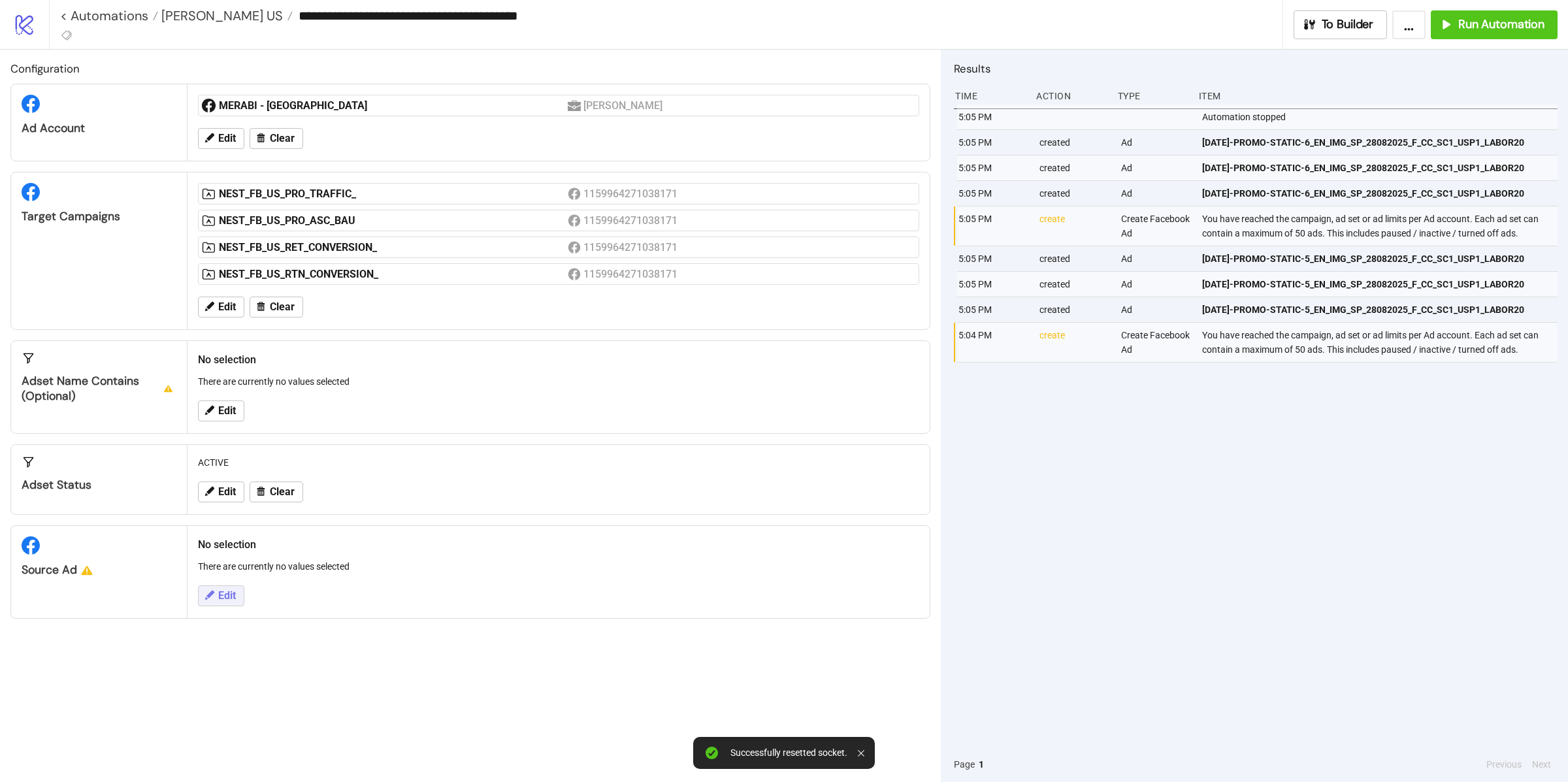
click at [228, 600] on span "Edit" at bounding box center [227, 596] width 17 height 12
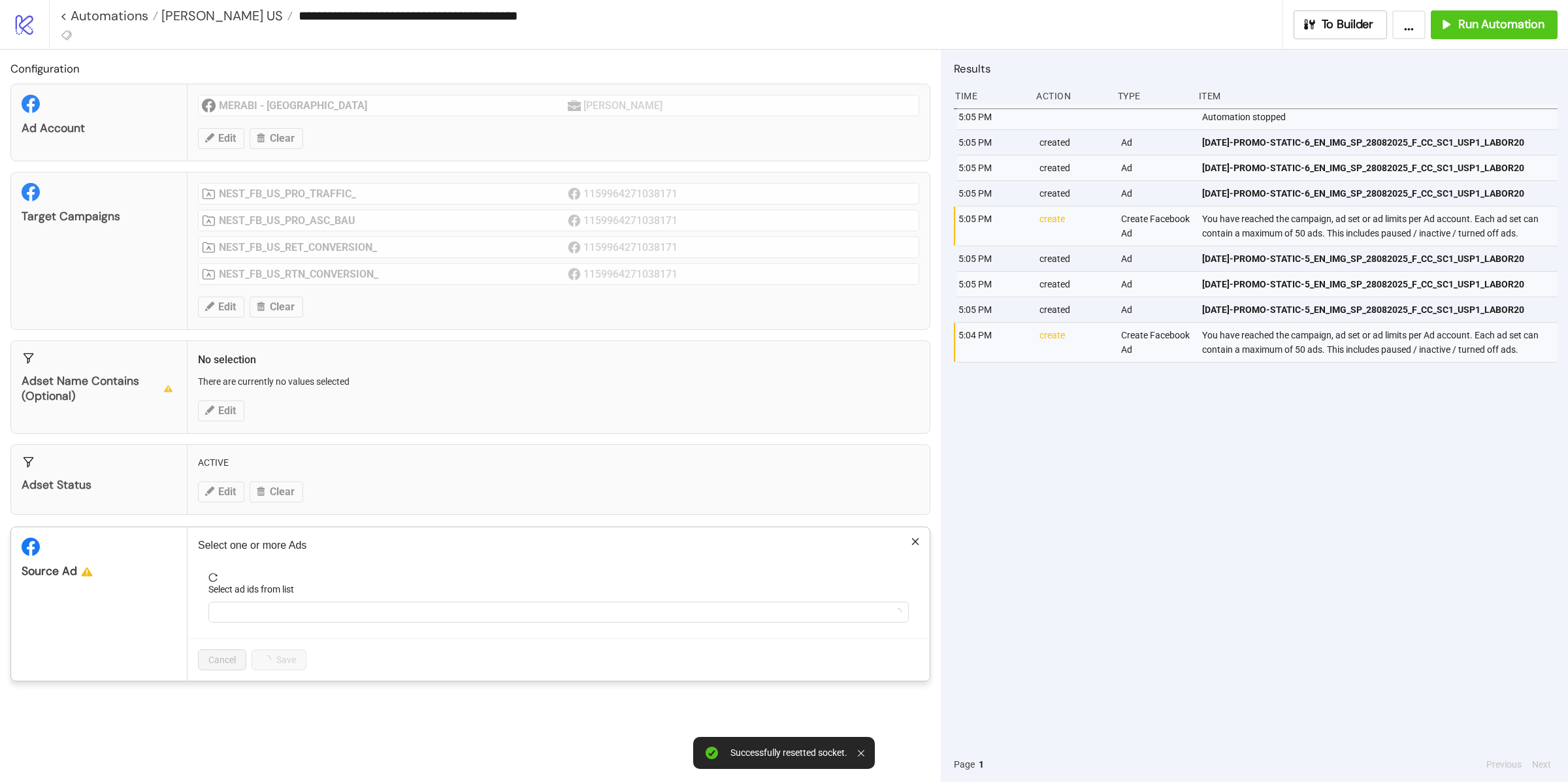
click at [271, 626] on form "Select ad ids from list" at bounding box center [558, 605] width 721 height 66
click at [270, 613] on div at bounding box center [552, 612] width 682 height 18
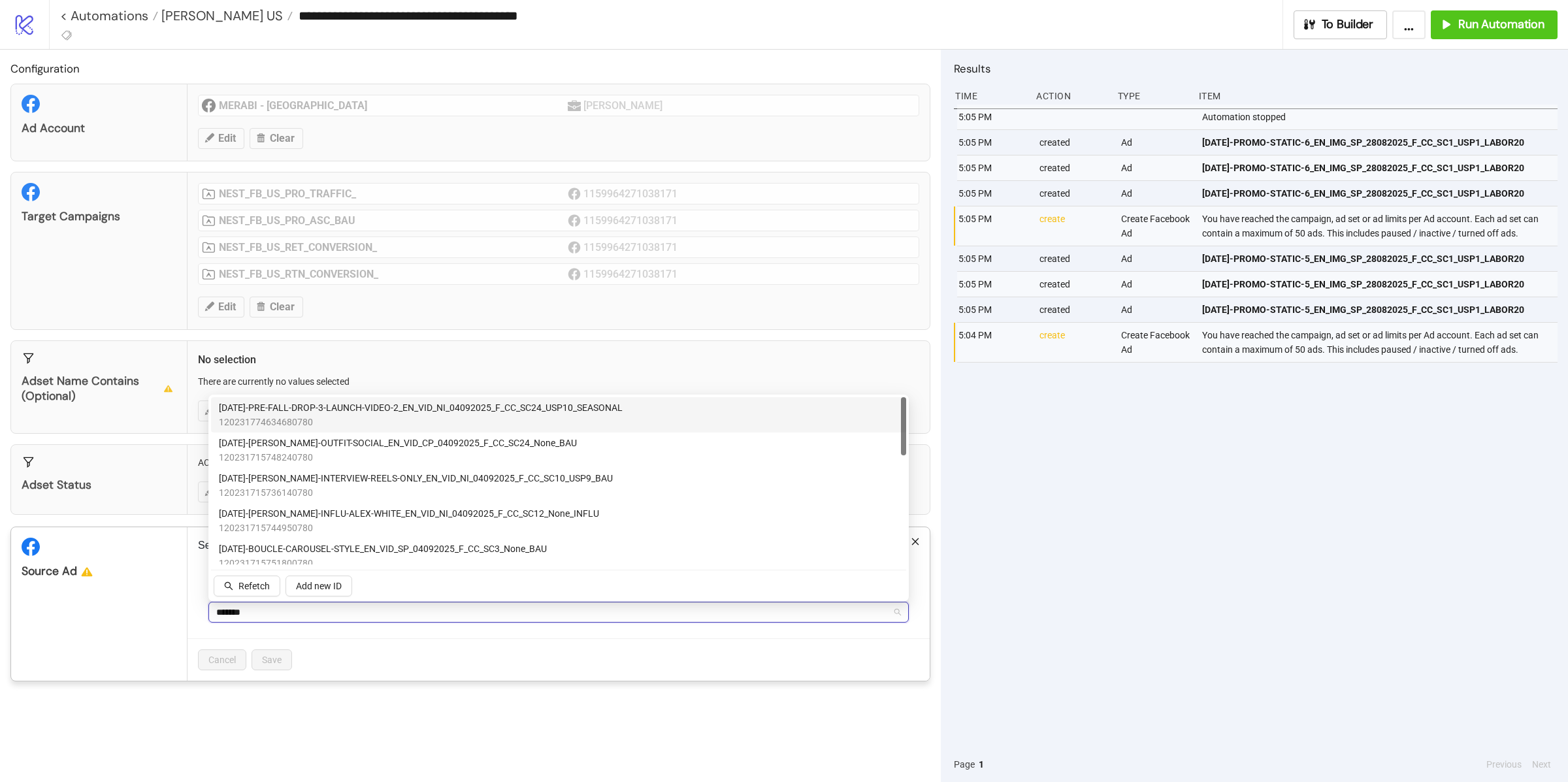
type input "********"
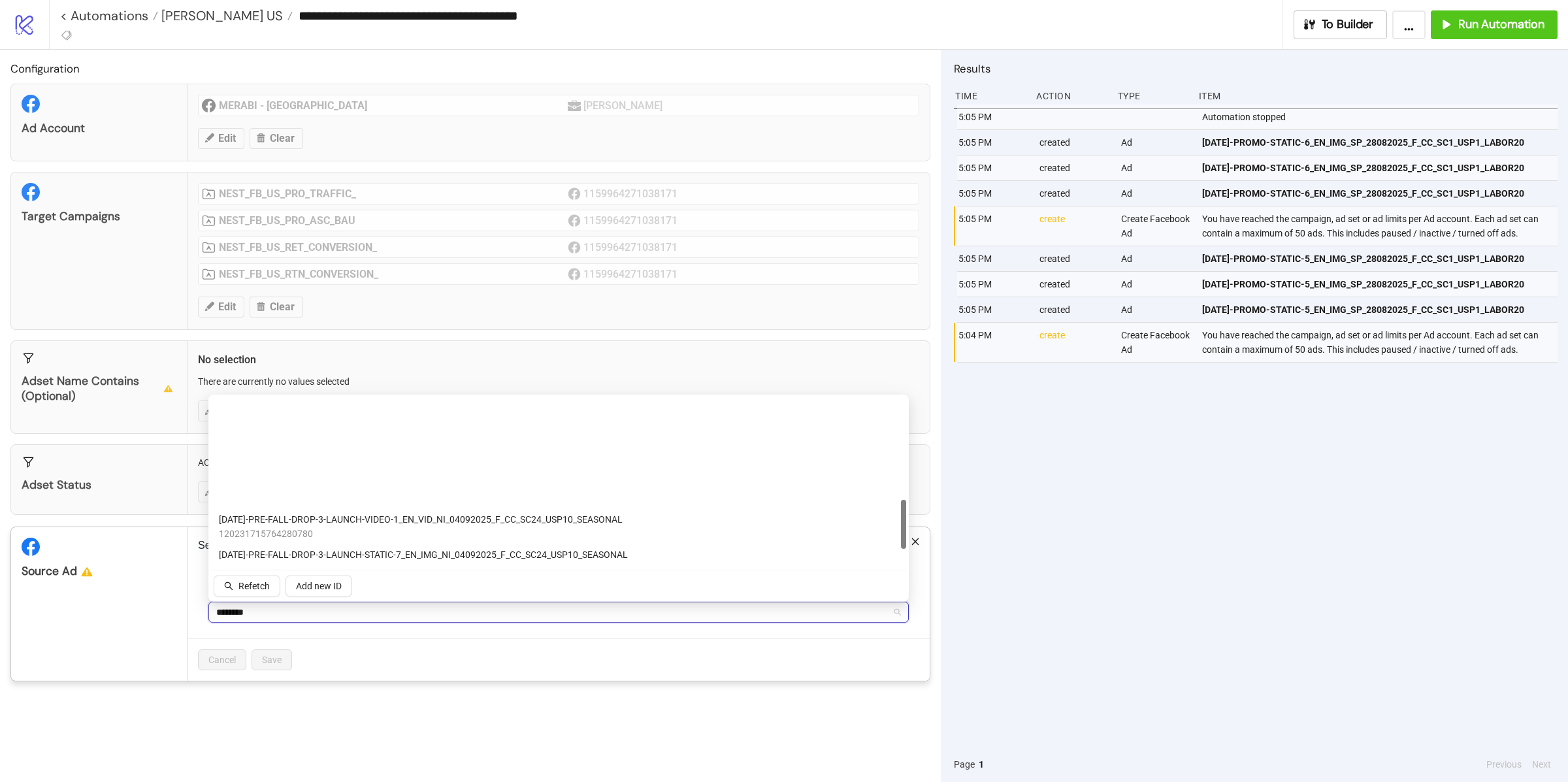
scroll to position [396, 0]
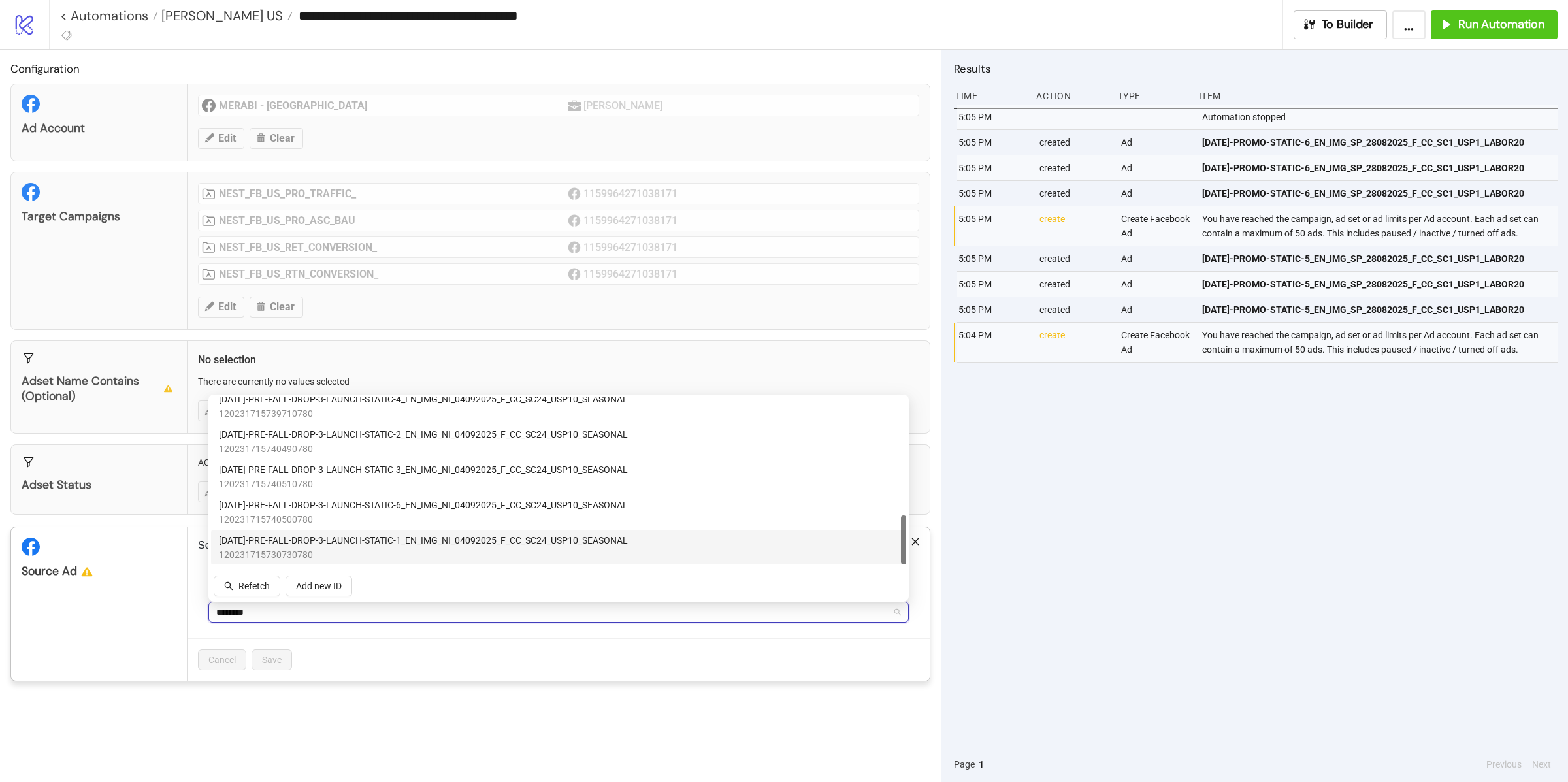
click at [384, 548] on span "120231715730730780" at bounding box center [424, 555] width 409 height 14
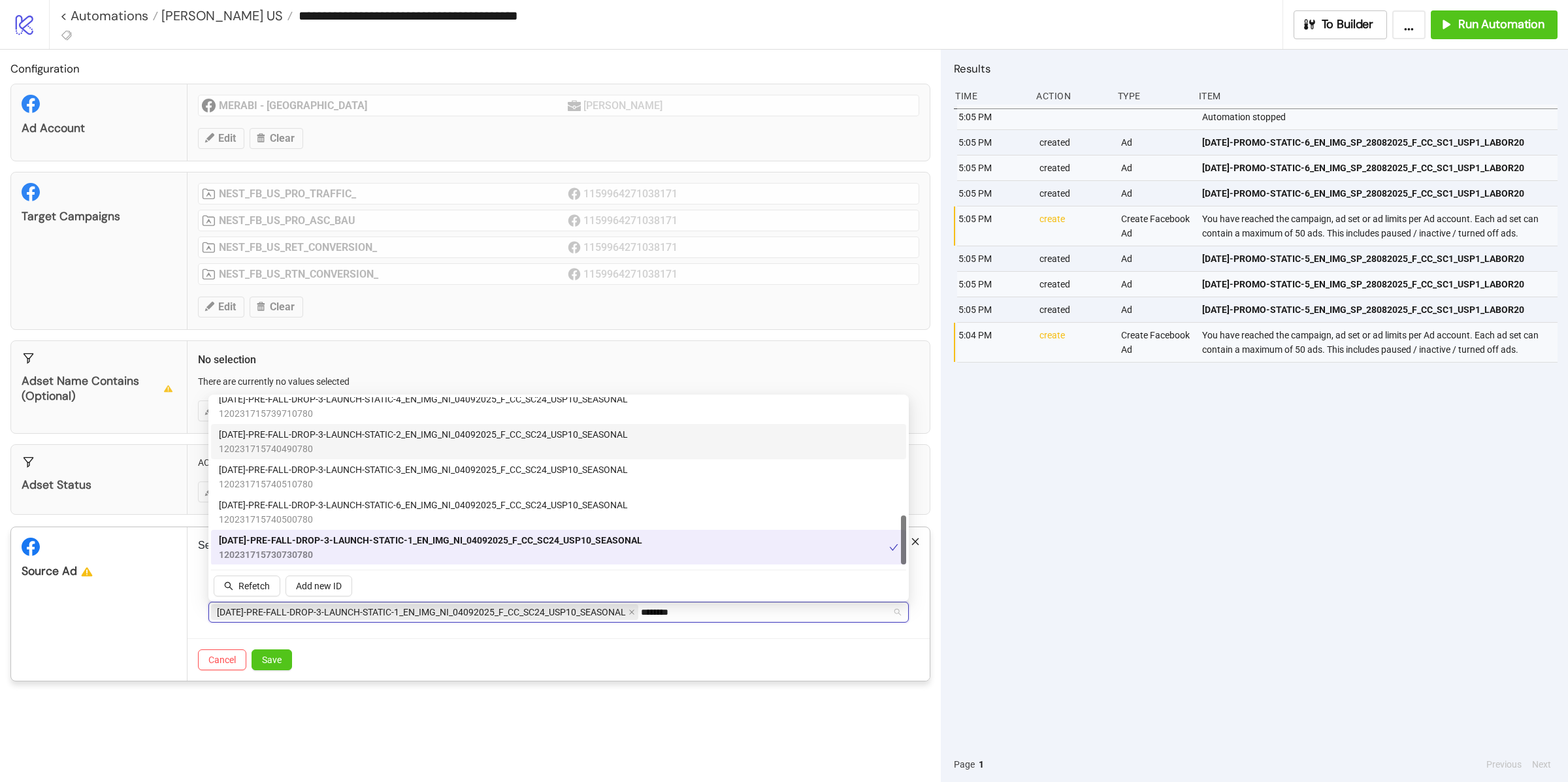
click at [396, 442] on span "120231715740490780" at bounding box center [424, 449] width 409 height 14
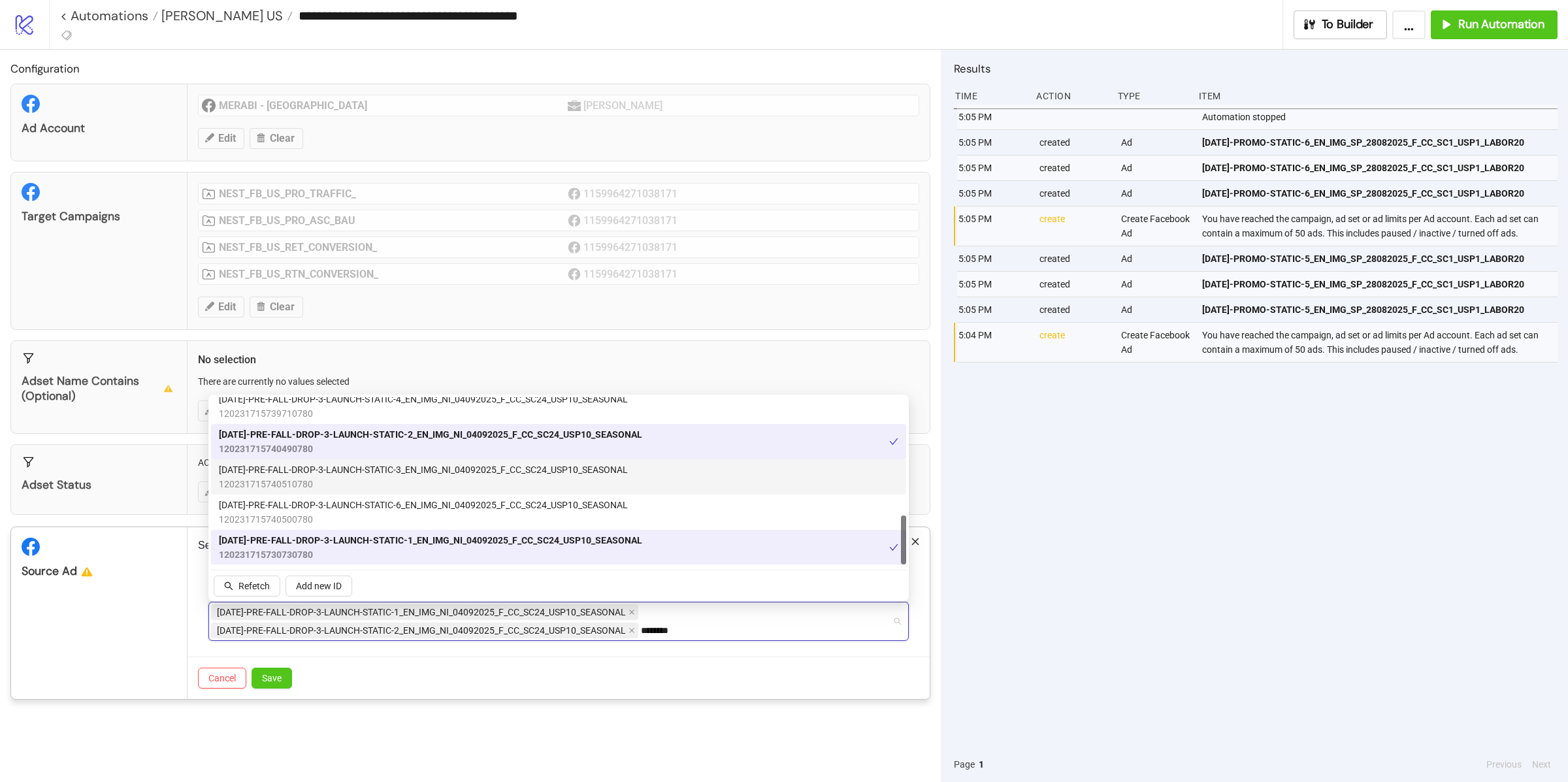
click at [404, 473] on span "[DATE]-PRE-FALL-DROP-3-LAUNCH-STATIC-3_EN_IMG_NI_04092025_F_CC_SC24_USP10_SEASO…" at bounding box center [424, 470] width 409 height 14
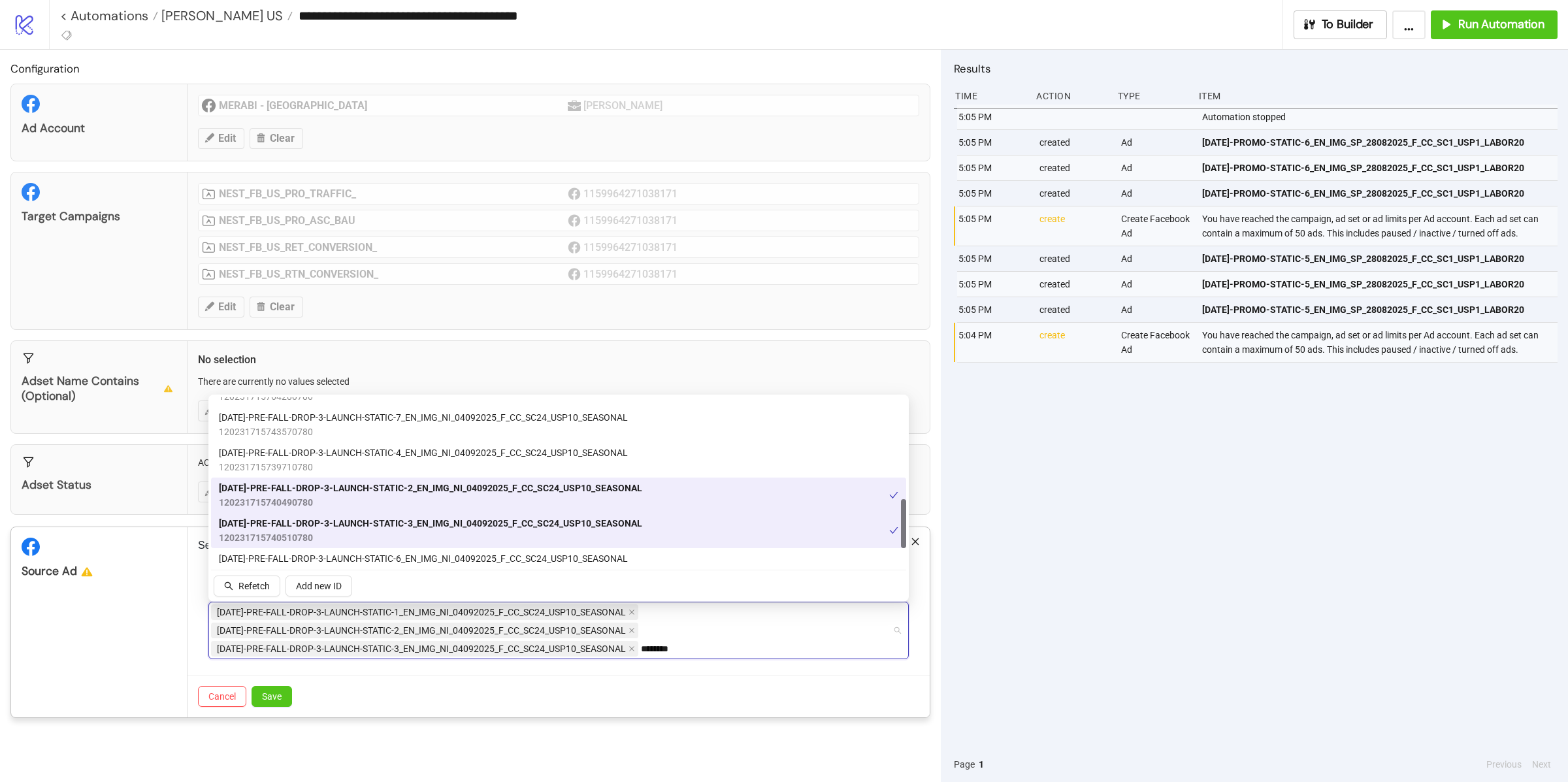
scroll to position [334, 0]
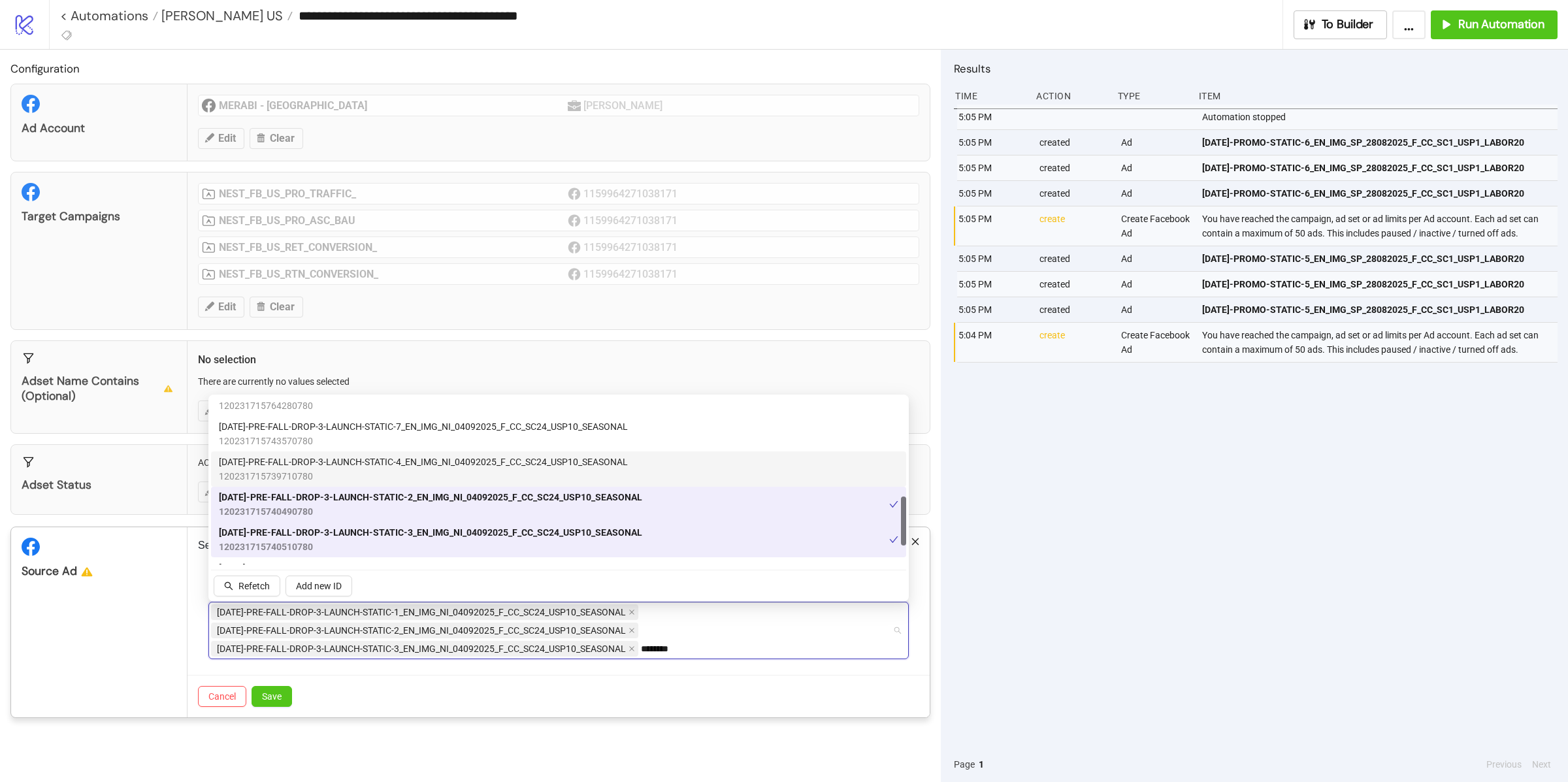
click at [397, 465] on span "[DATE]-PRE-FALL-DROP-3-LAUNCH-STATIC-4_EN_IMG_NI_04092025_F_CC_SC24_USP10_SEASO…" at bounding box center [424, 462] width 409 height 14
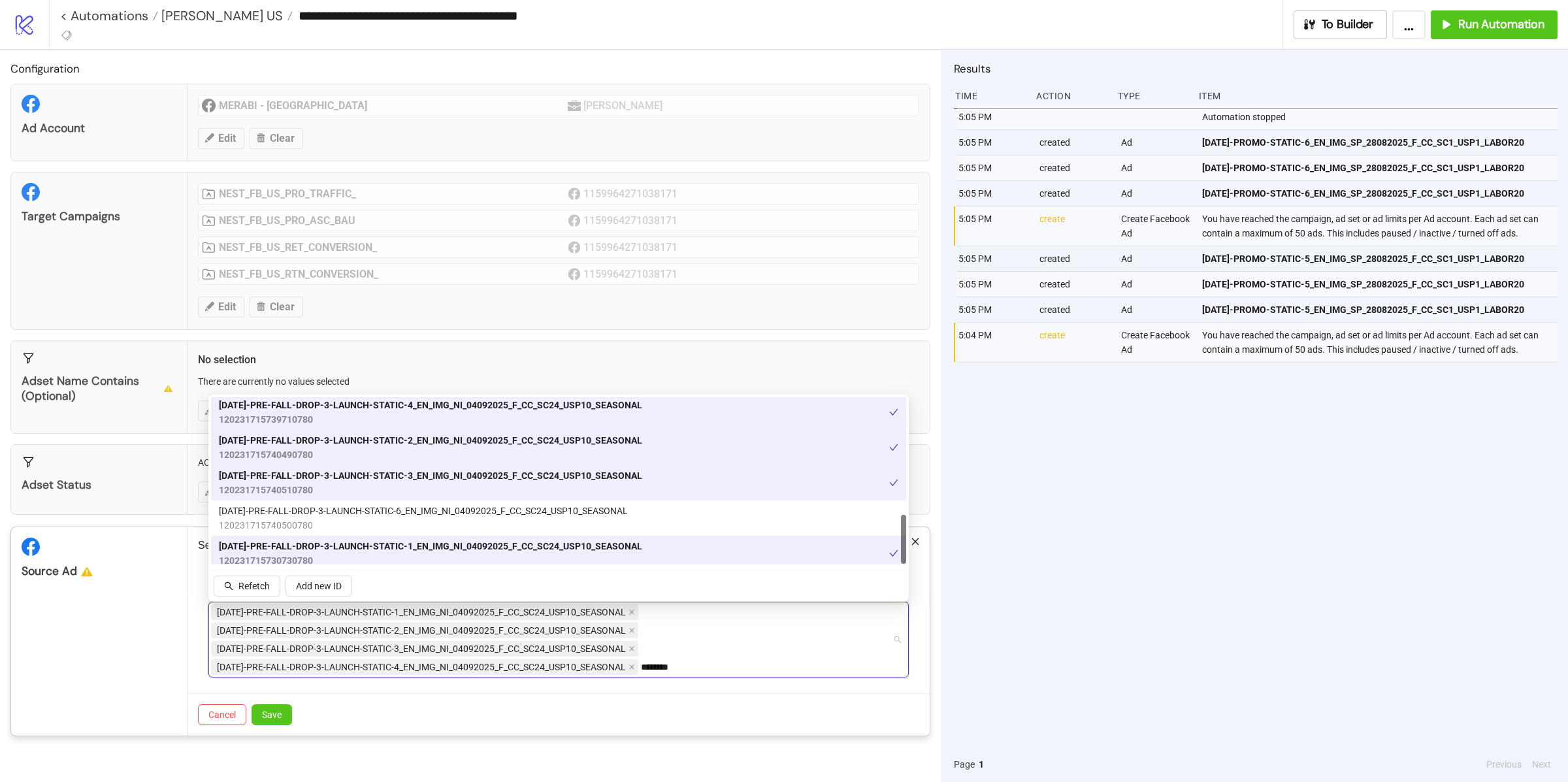
scroll to position [396, 0]
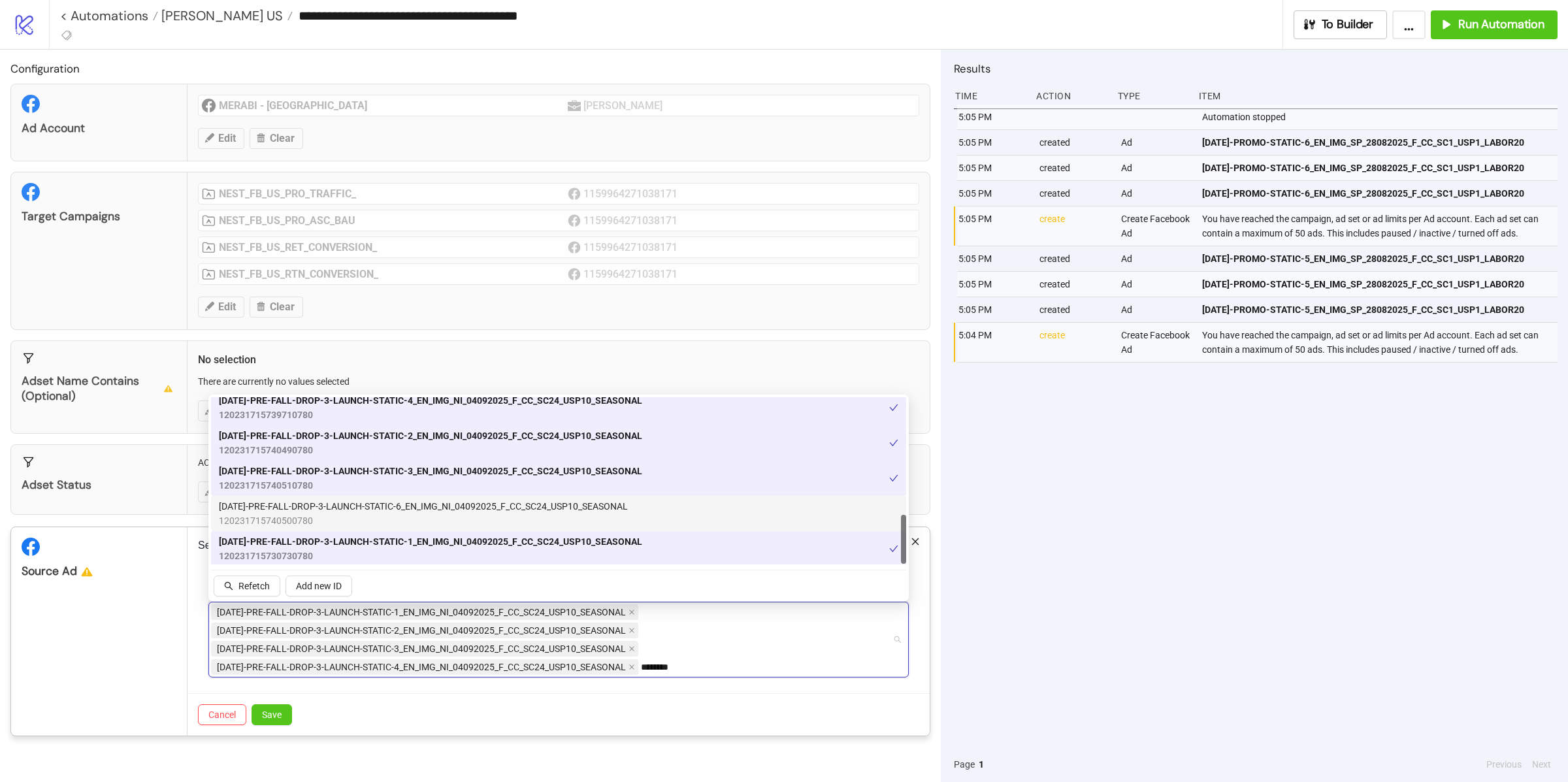
click at [419, 509] on span "[DATE]-PRE-FALL-DROP-3-LAUNCH-STATIC-6_EN_IMG_NI_04092025_F_CC_SC24_USP10_SEASO…" at bounding box center [424, 507] width 409 height 14
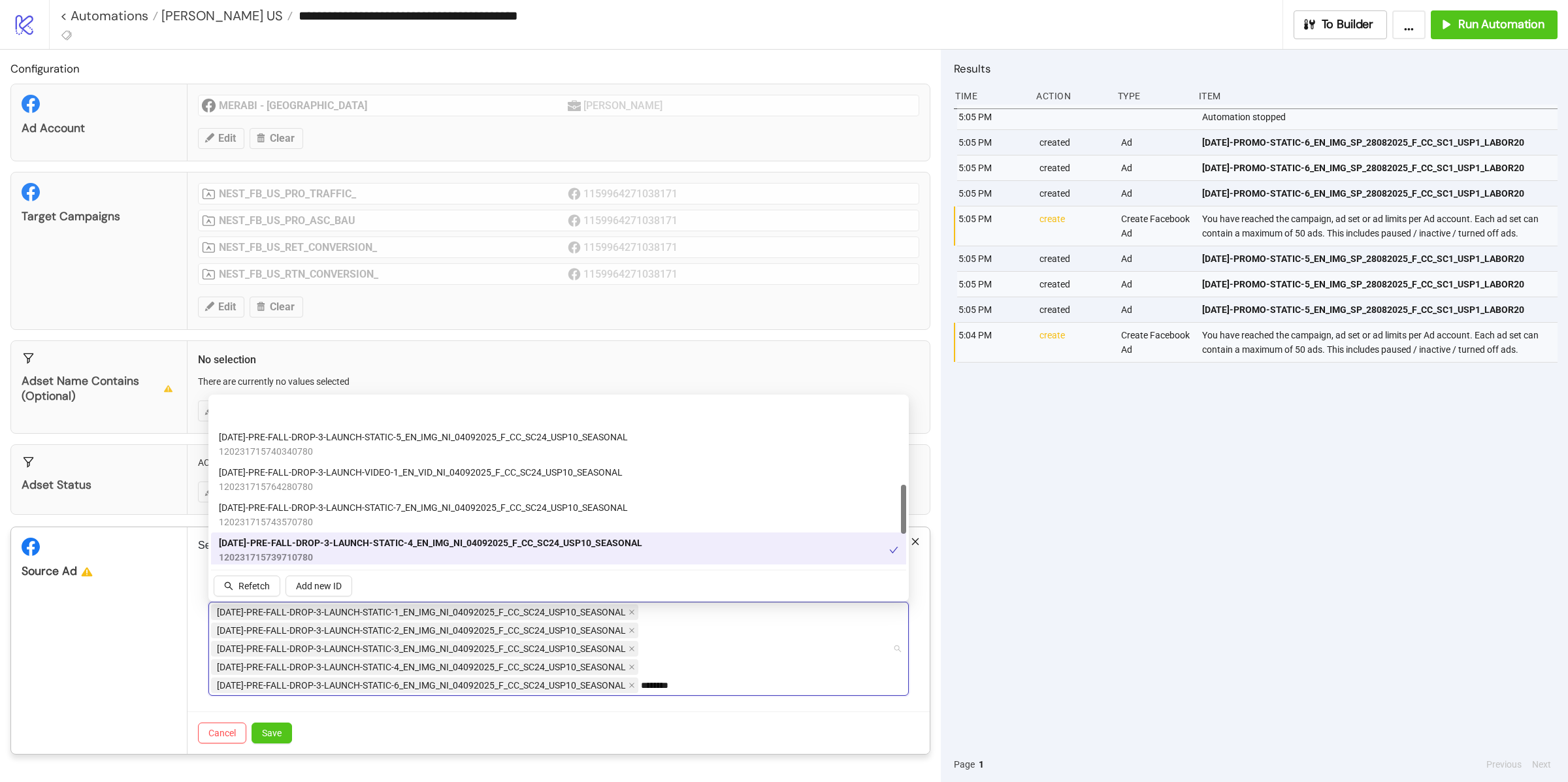
scroll to position [247, 0]
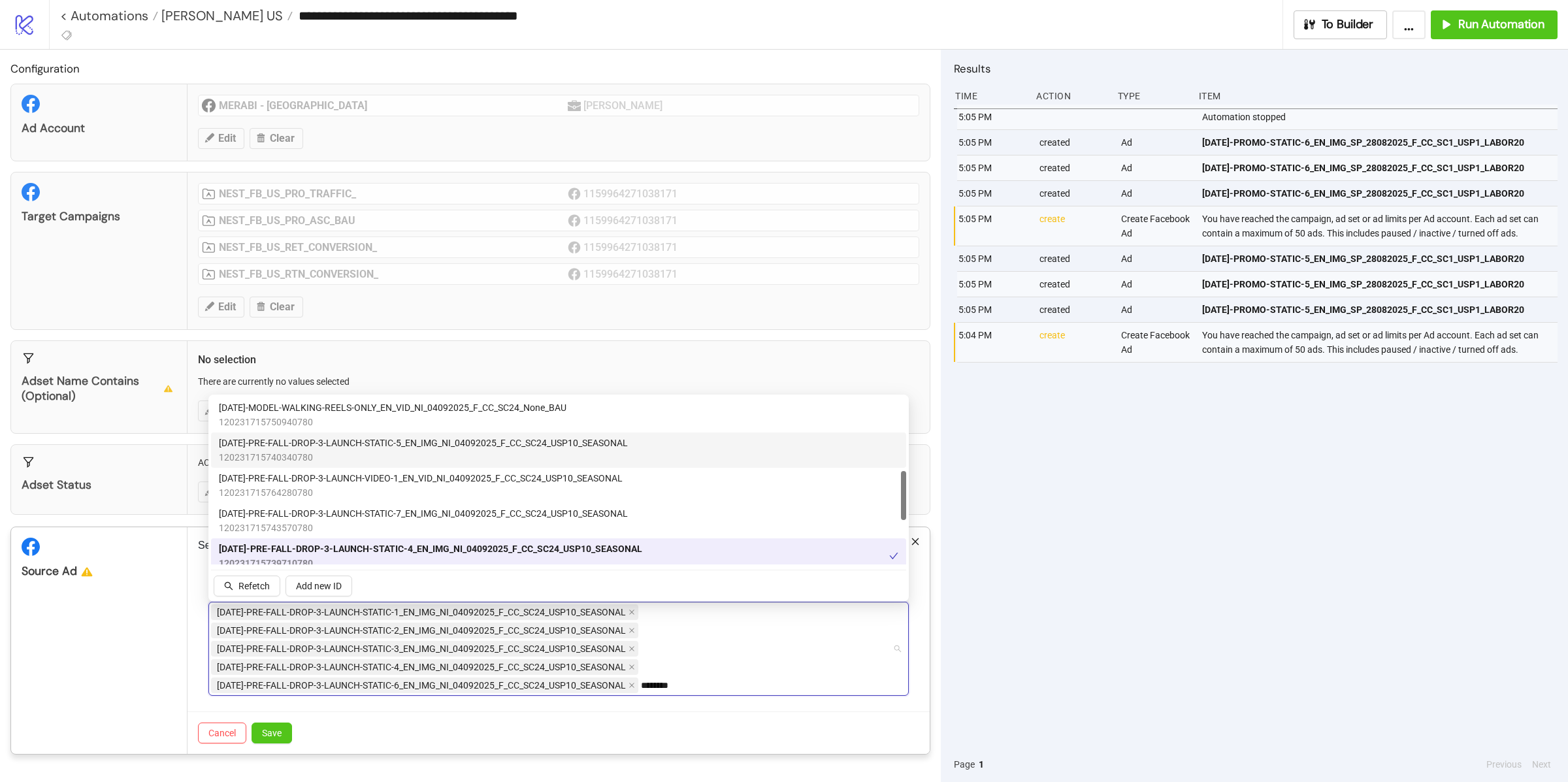
click at [406, 453] on span "120231715740340780" at bounding box center [424, 458] width 409 height 14
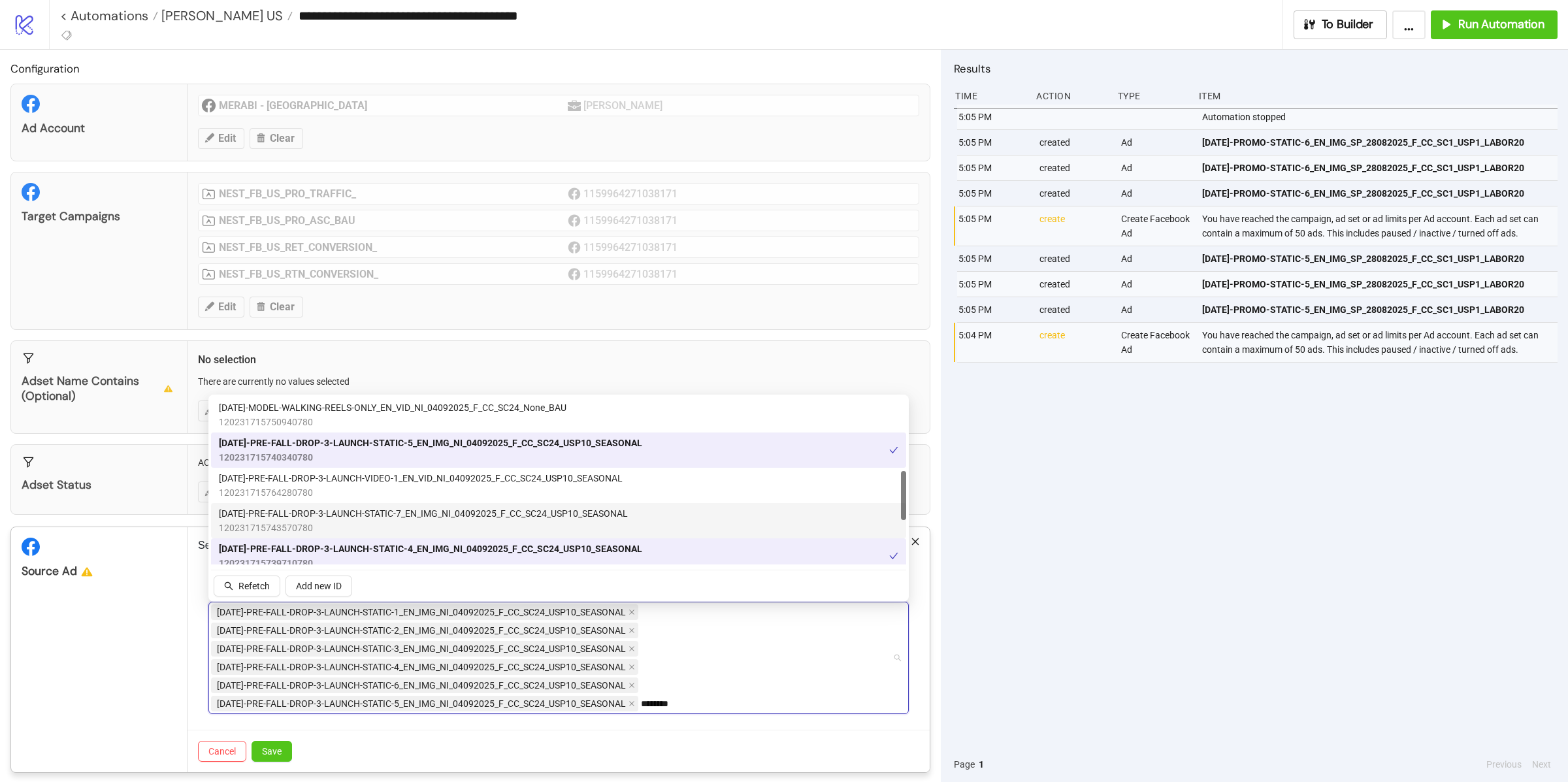
click at [410, 515] on span "[DATE]-PRE-FALL-DROP-3-LAUNCH-STATIC-7_EN_IMG_NI_04092025_F_CC_SC24_USP10_SEASO…" at bounding box center [424, 514] width 409 height 14
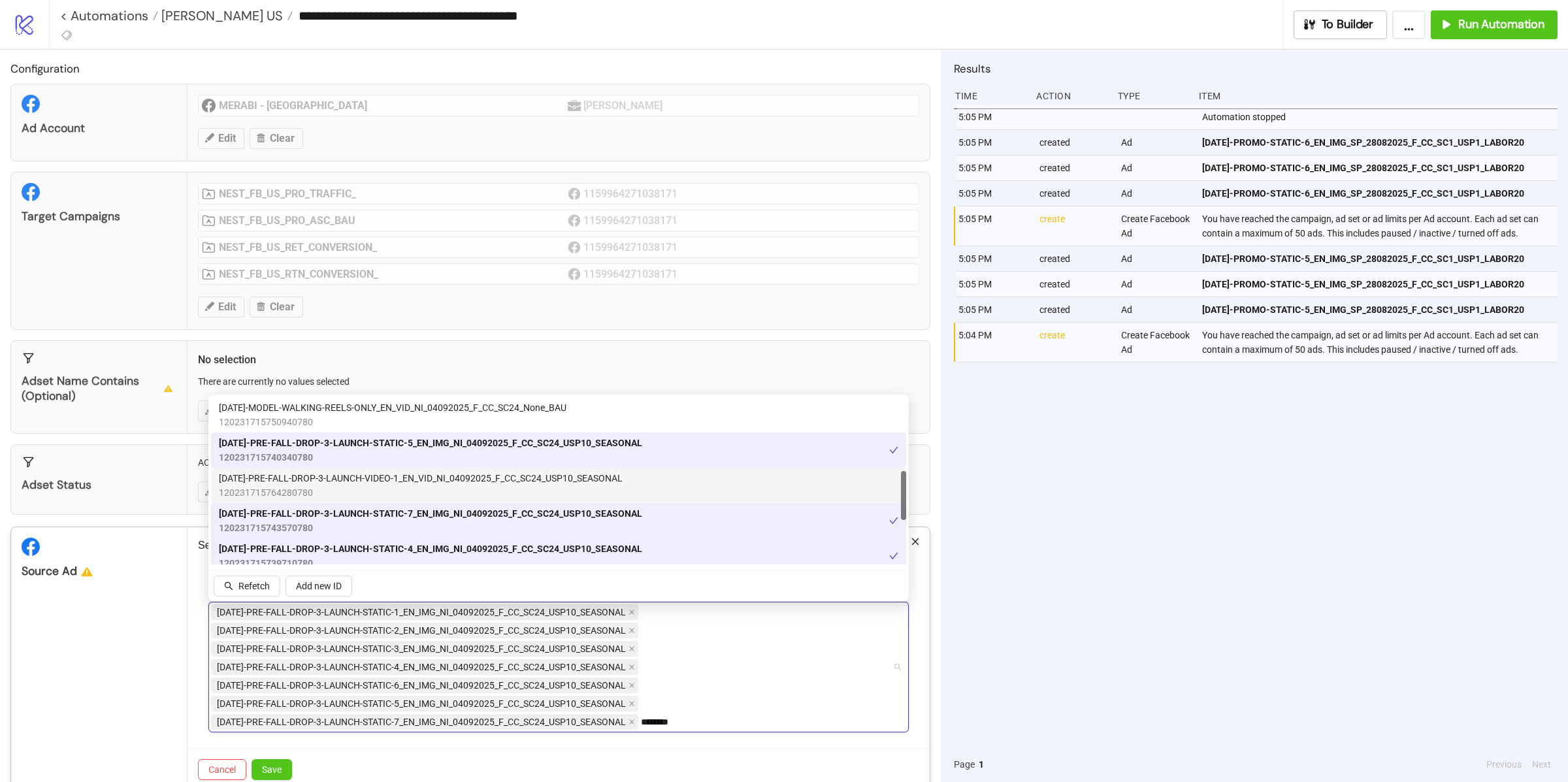
click at [401, 481] on span "[DATE]-PRE-FALL-DROP-3-LAUNCH-VIDEO-1_EN_VID_NI_04092025_F_CC_SC24_USP10_SEASON…" at bounding box center [421, 479] width 404 height 14
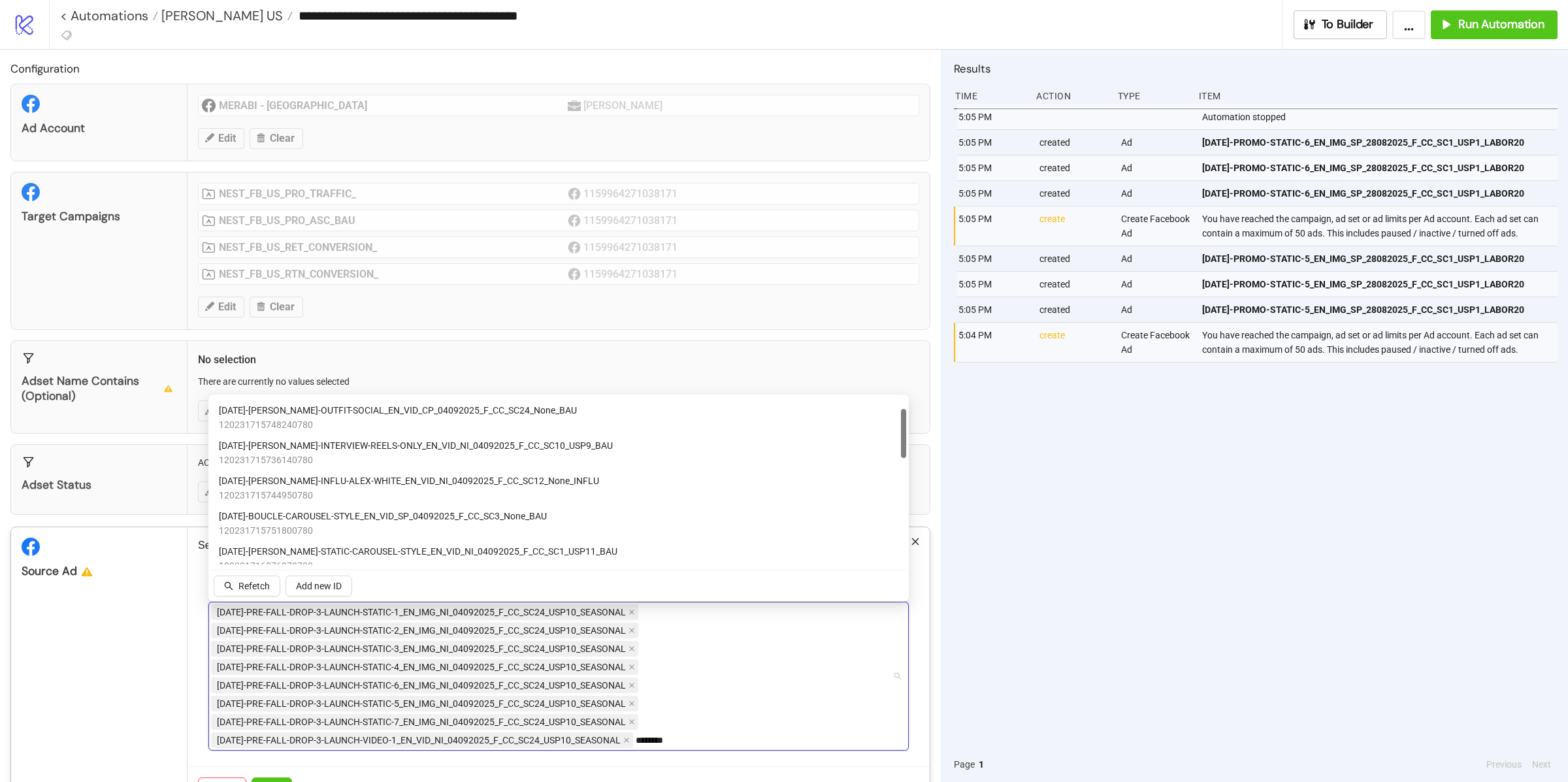
scroll to position [0, 0]
click at [378, 415] on span "120231774634680780" at bounding box center [421, 422] width 404 height 14
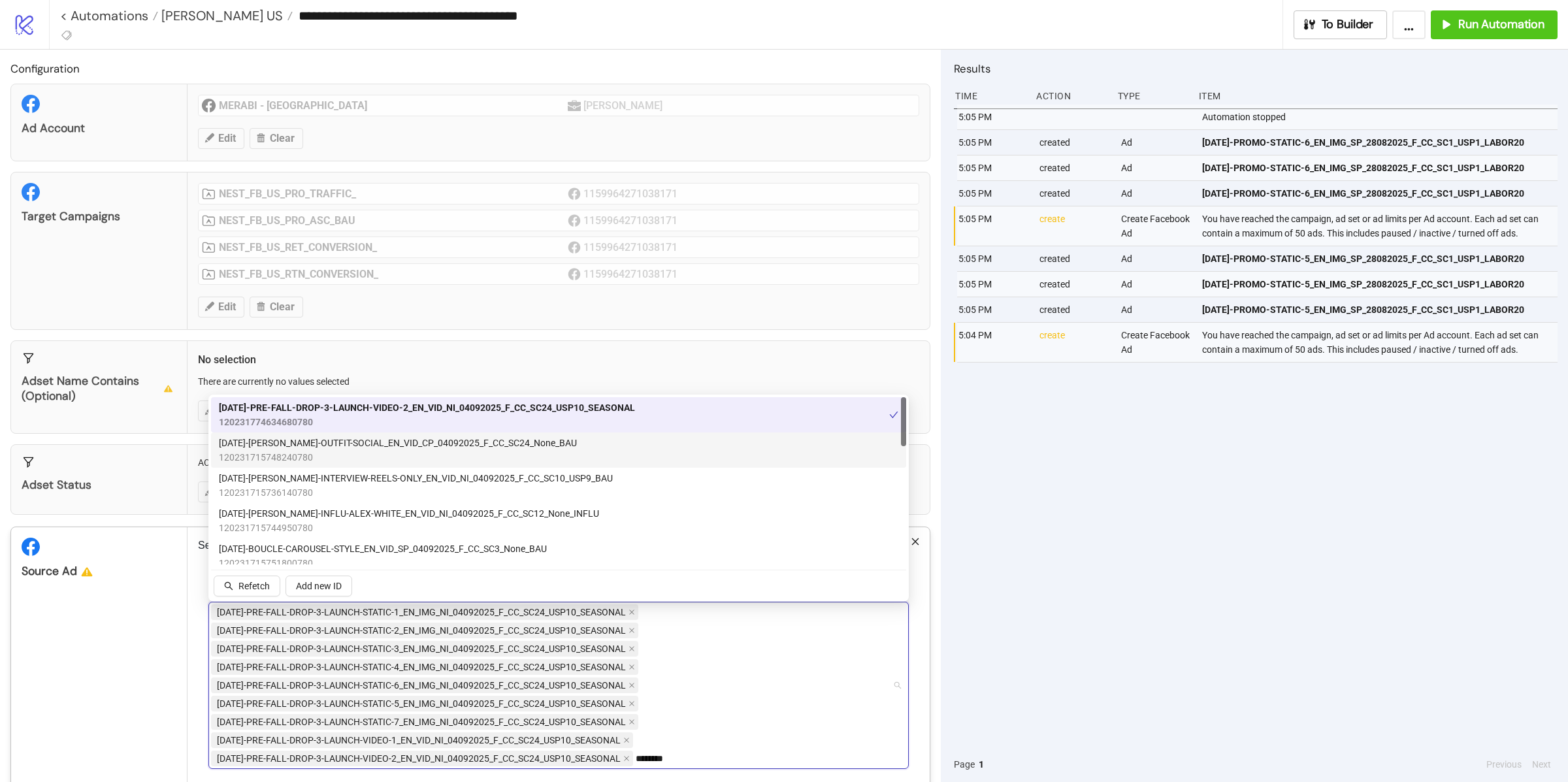
click at [371, 442] on span "[DATE]-[PERSON_NAME]-OUTFIT-SOCIAL_EN_VID_CP_04092025_F_CC_SC24_None_BAU" at bounding box center [398, 443] width 358 height 14
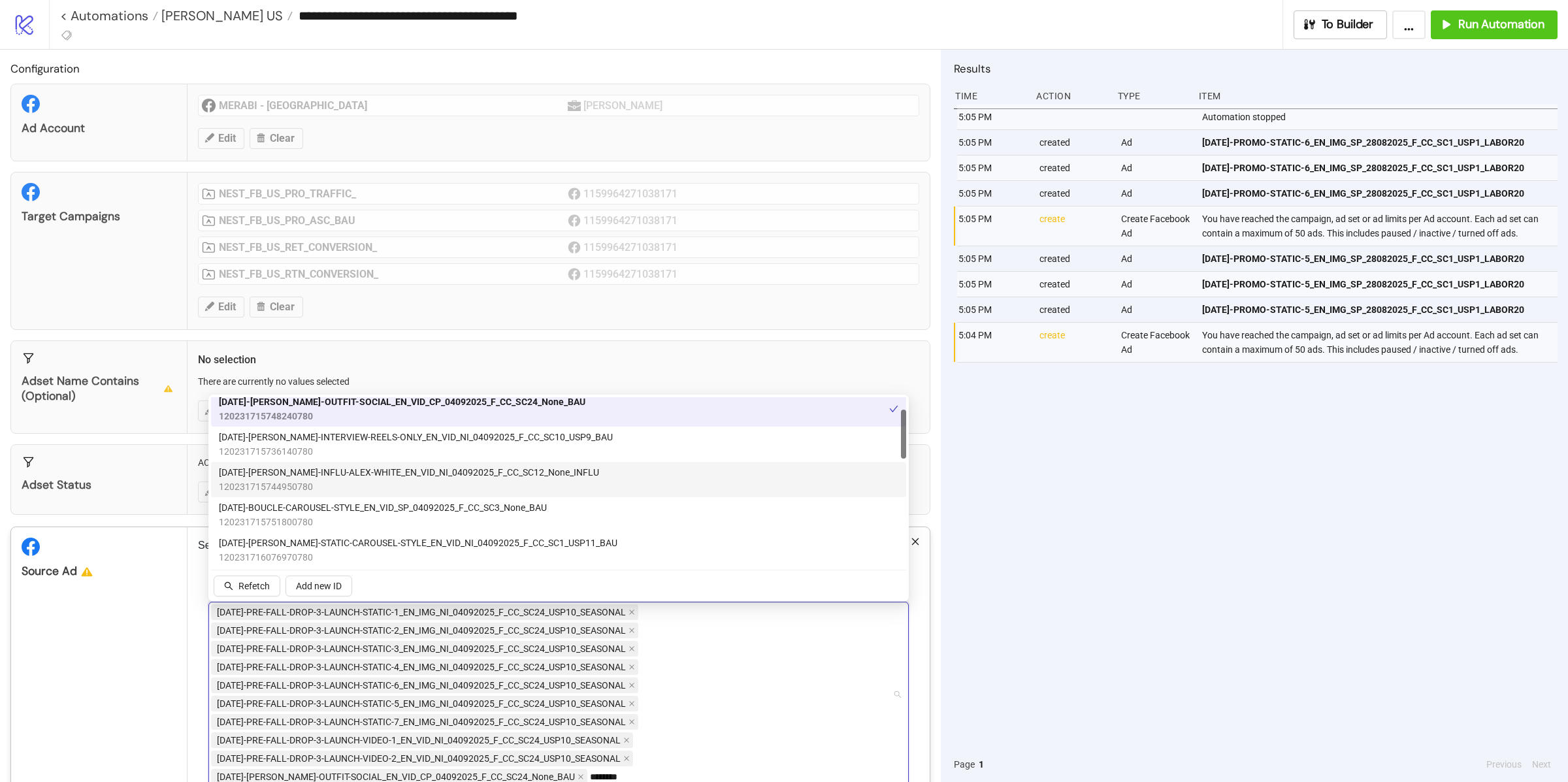
click at [369, 486] on span "120231715744950780" at bounding box center [409, 486] width 380 height 14
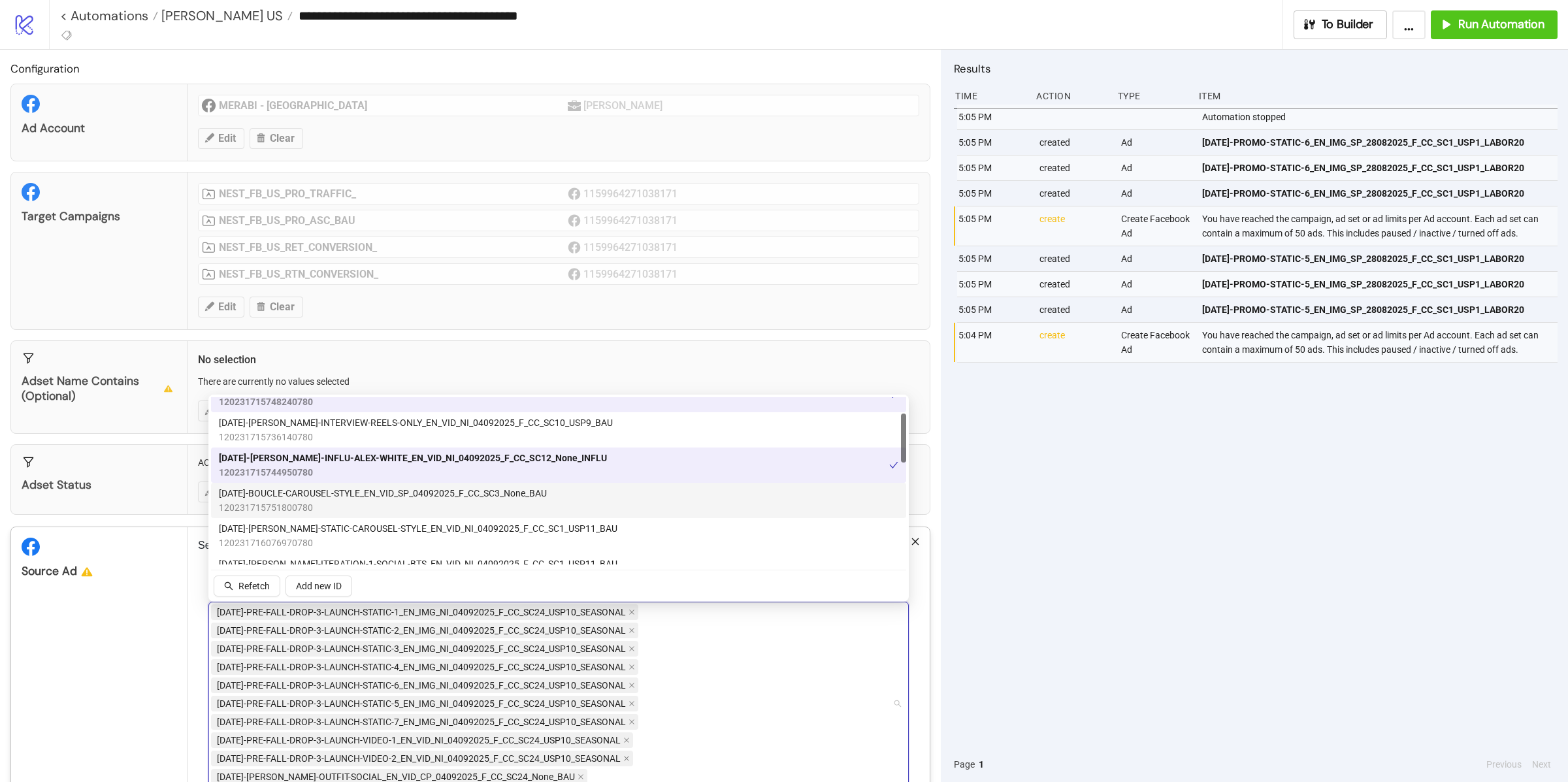
click at [367, 505] on span "120231715751800780" at bounding box center [383, 508] width 328 height 14
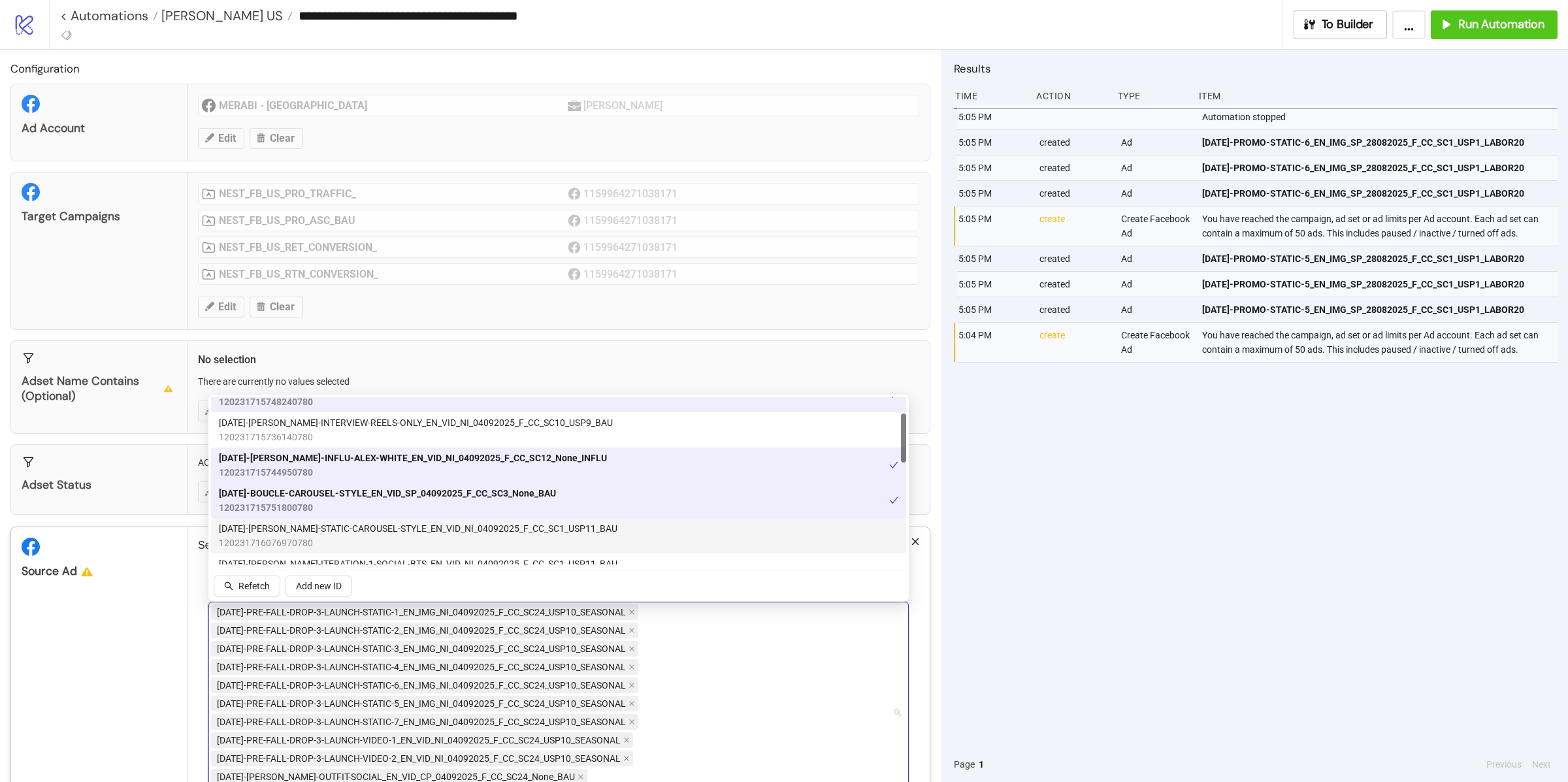
click at [367, 532] on span "[DATE]-[PERSON_NAME]-STATIC-CAROUSEL-STYLE_EN_VID_NI_04092025_F_CC_SC1_USP11_BAU" at bounding box center [418, 529] width 398 height 14
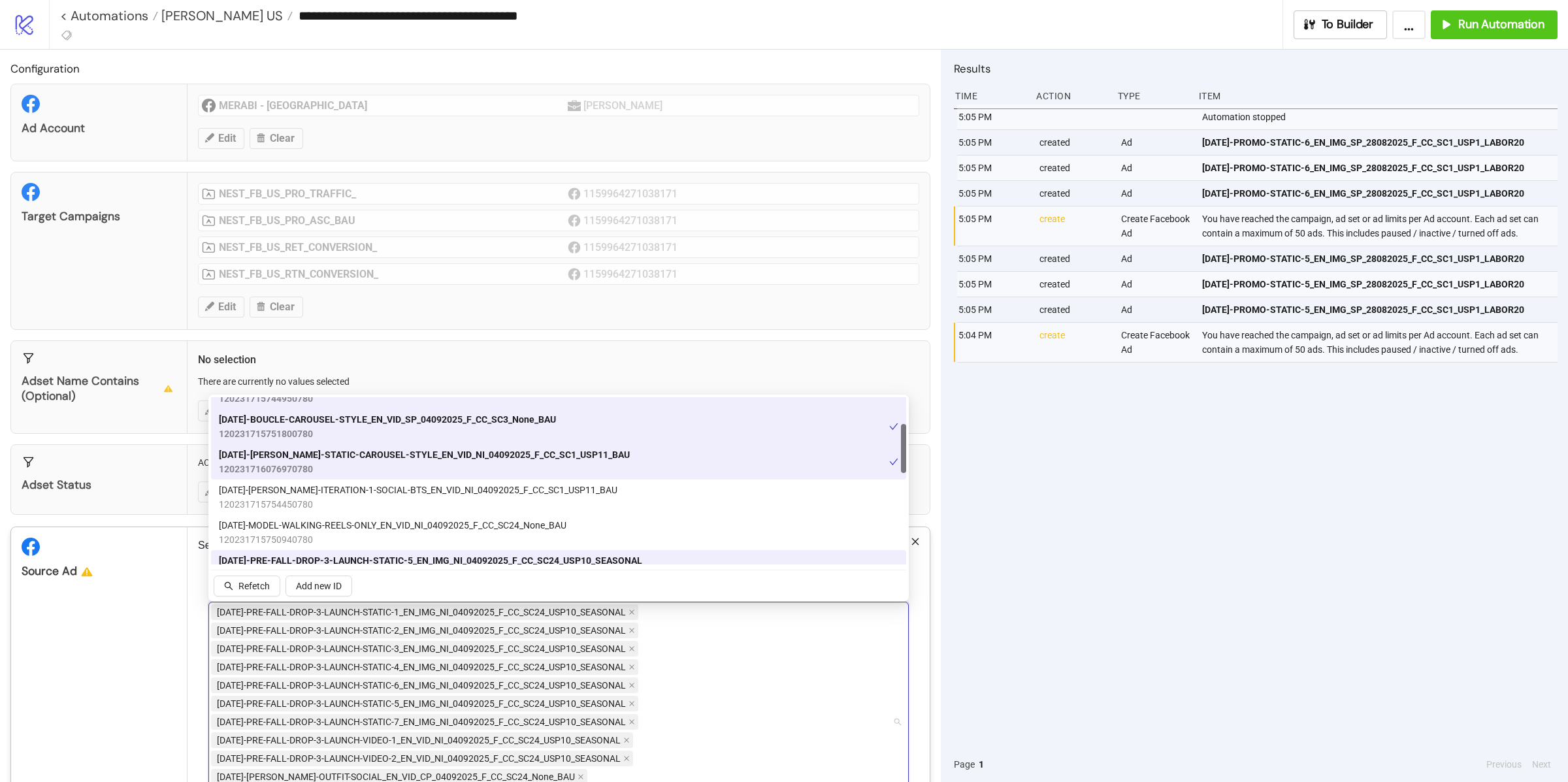
scroll to position [132, 0]
click at [366, 492] on span "[DATE]-[PERSON_NAME]-ITERATION-1-SOCIAL-BTS_EN_VID_NI_04092025_F_CC_SC1_USP11_B…" at bounding box center [418, 487] width 398 height 14
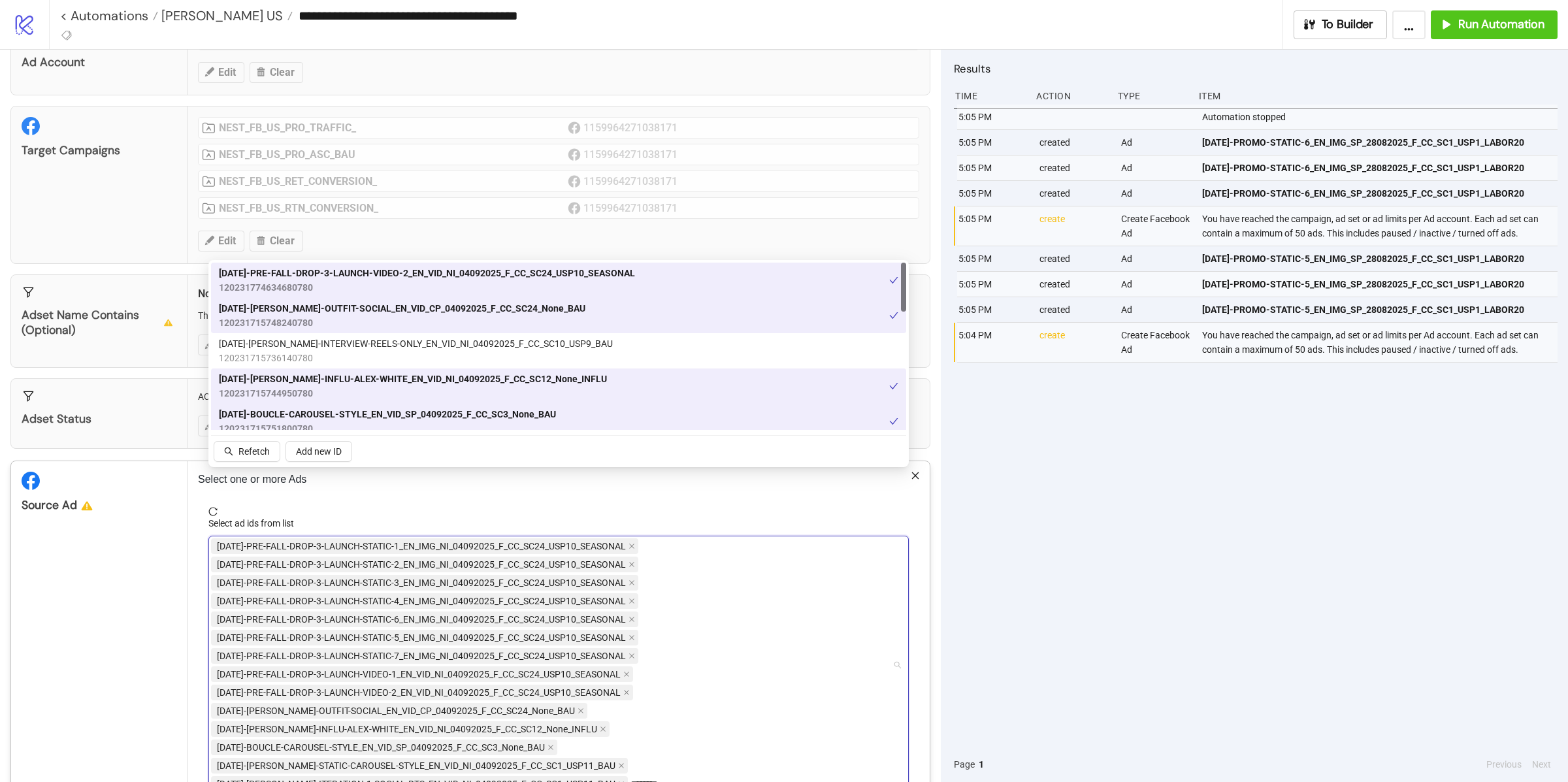
scroll to position [160, 0]
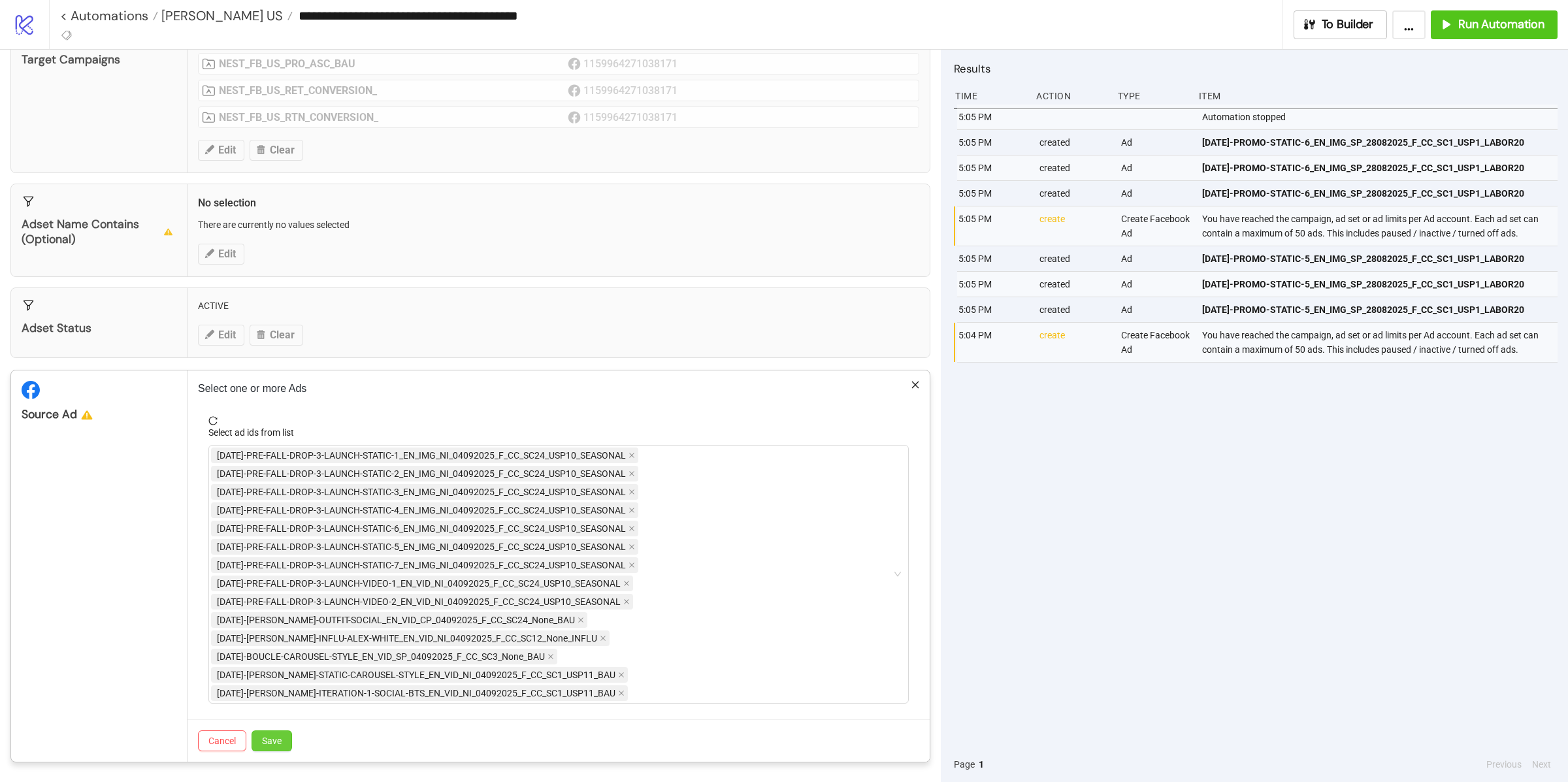
click at [282, 742] on button "Save" at bounding box center [272, 741] width 40 height 21
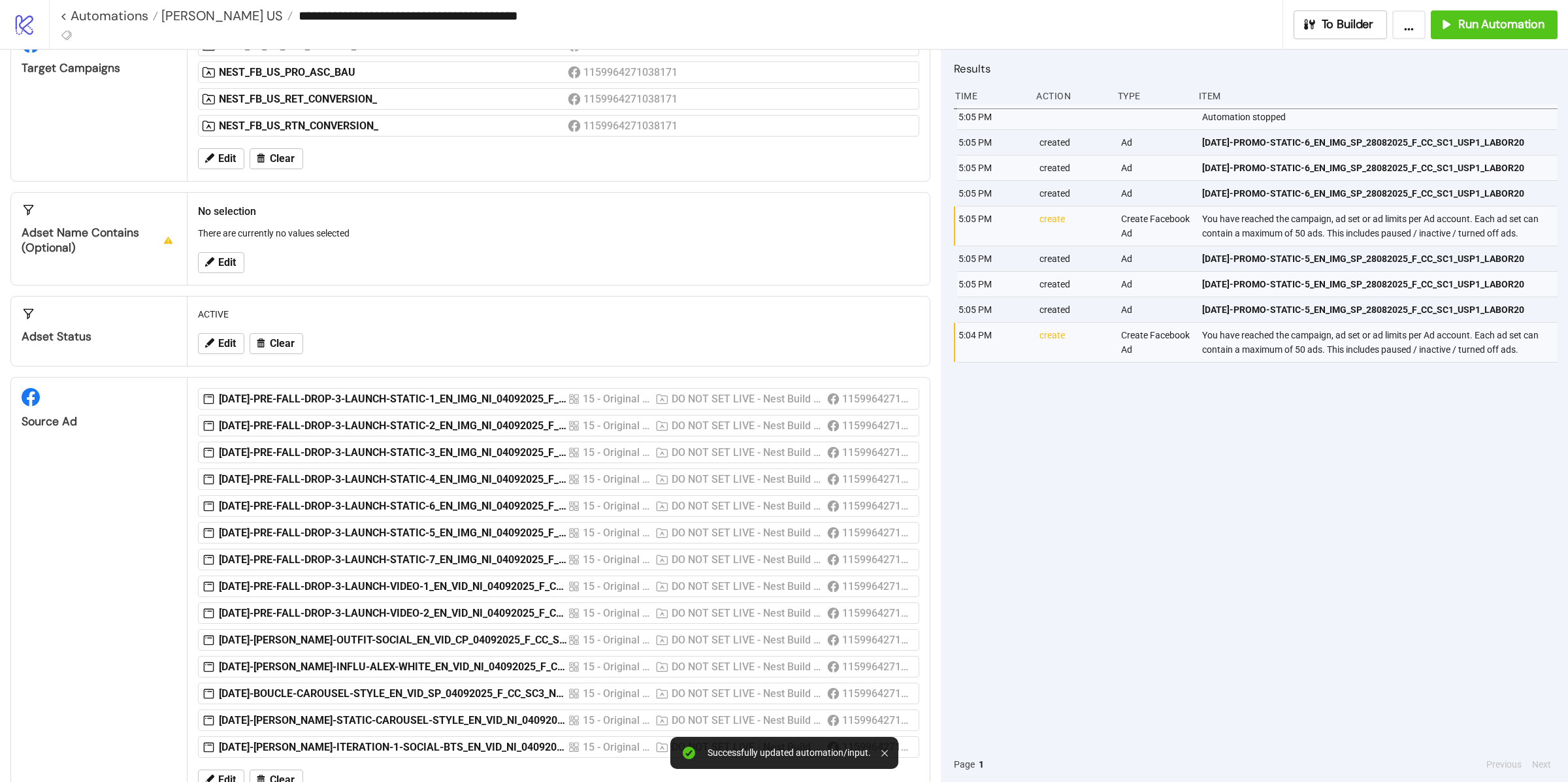
scroll to position [197, 0]
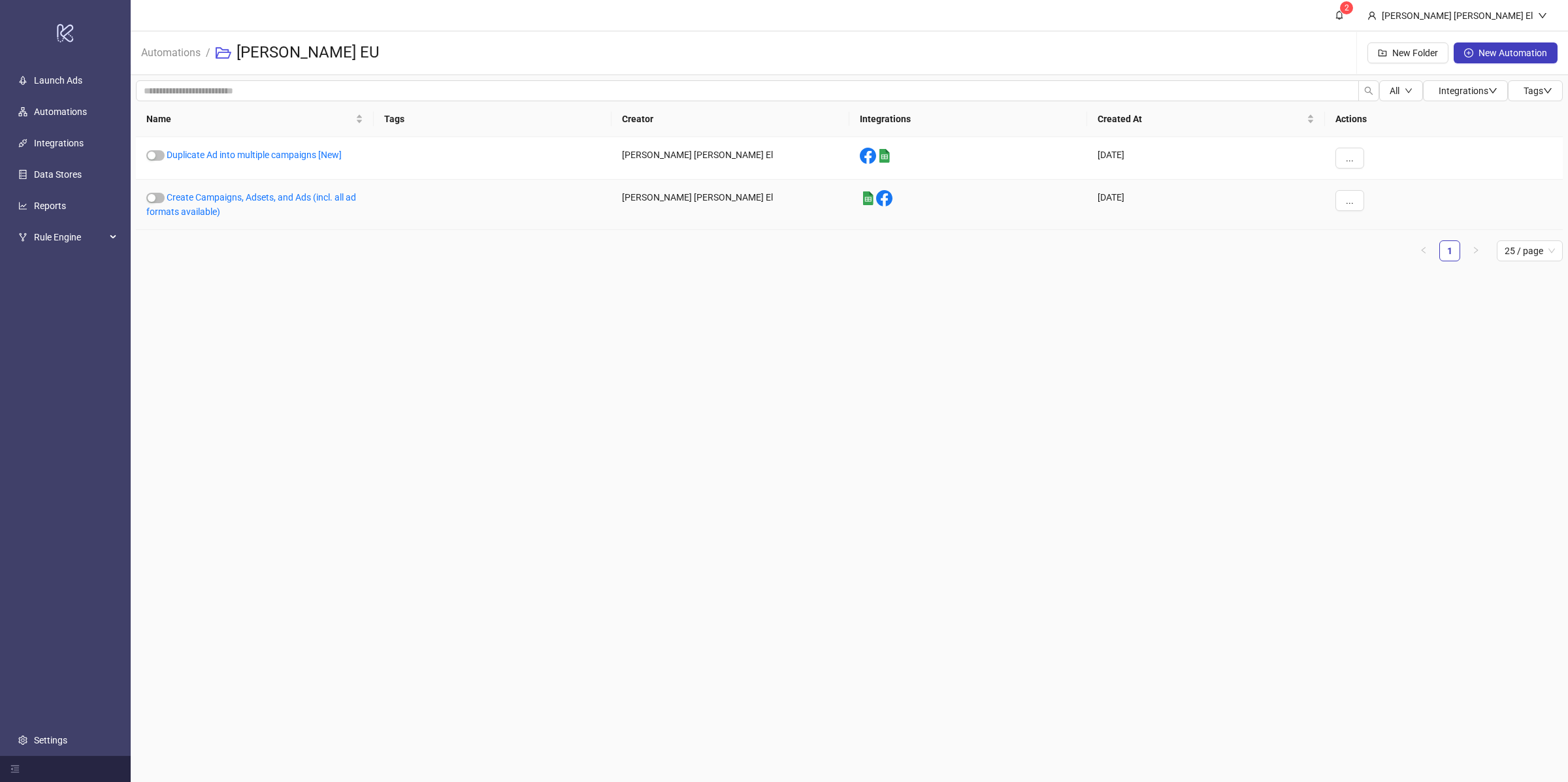
click at [187, 205] on div "Create Campaigns, Adsets, and Ads (incl. all ad formats available)" at bounding box center [255, 205] width 238 height 50
click at [197, 197] on link "Create Campaigns, Adsets, and Ads (incl. all ad formats available)" at bounding box center [251, 205] width 210 height 25
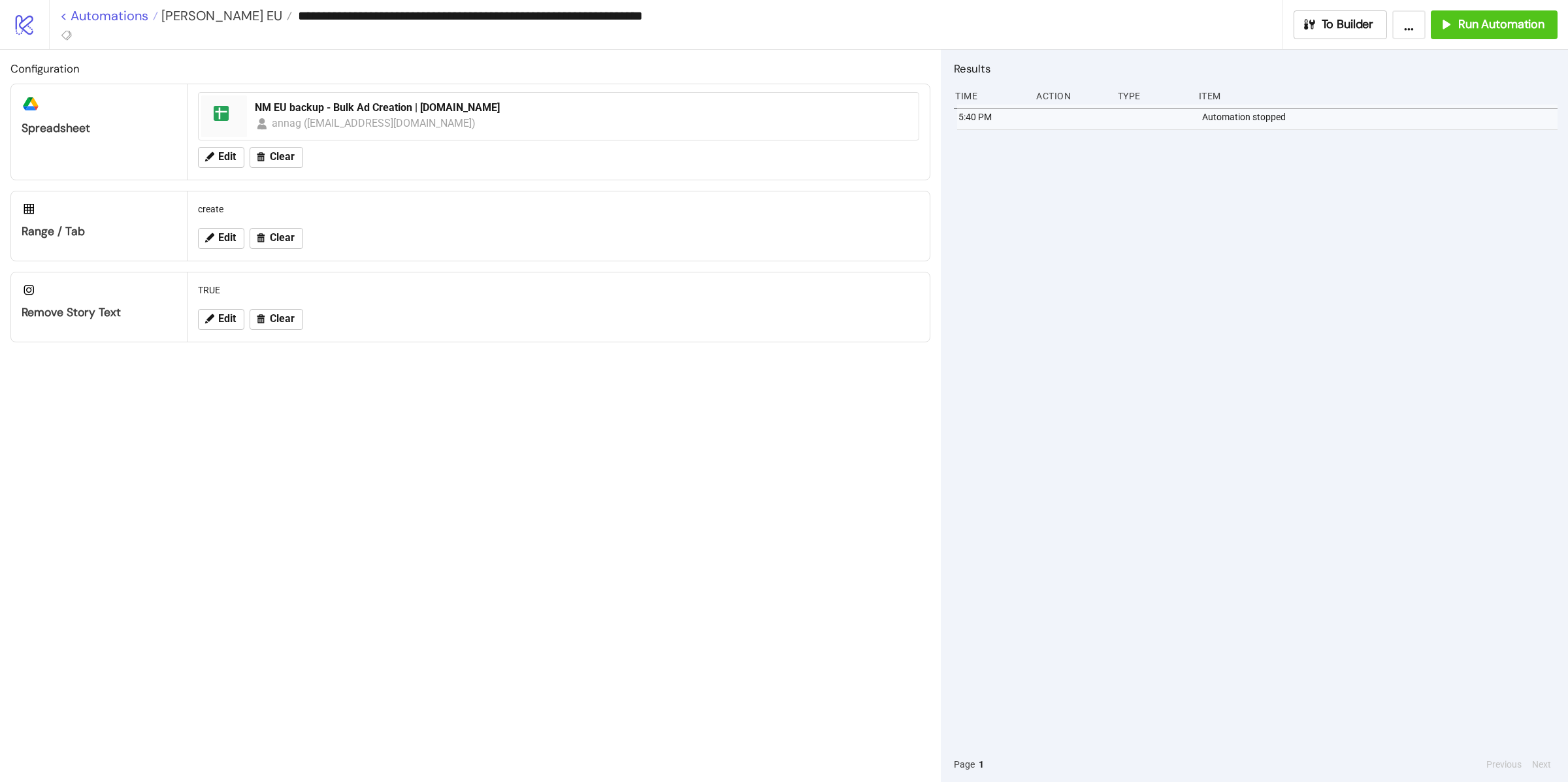
click at [135, 21] on link "< Automations" at bounding box center [109, 16] width 98 height 13
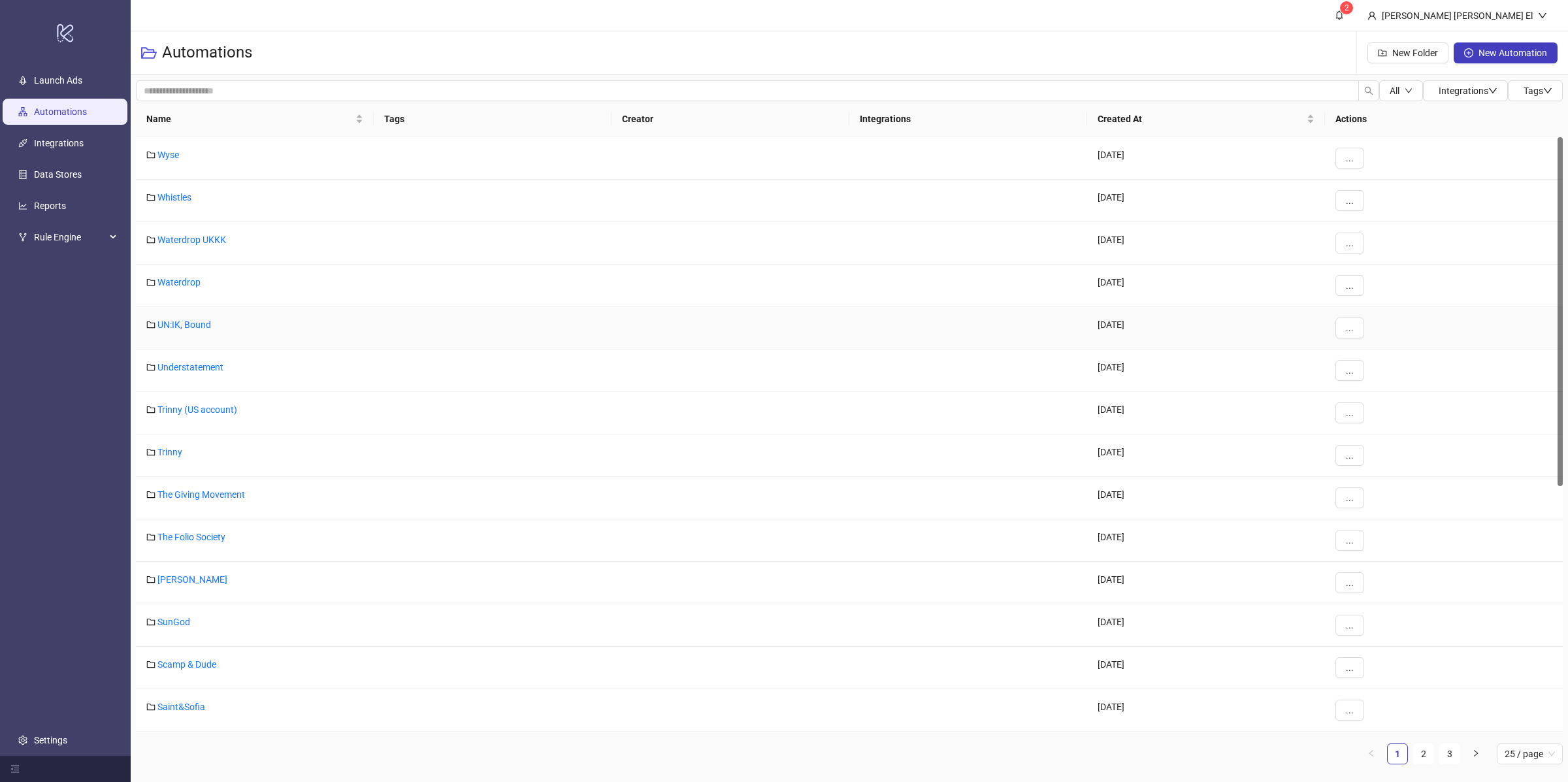
scroll to position [466, 0]
click at [1425, 751] on link "2" at bounding box center [1423, 754] width 19 height 19
click at [198, 324] on link "[PERSON_NAME] EU" at bounding box center [199, 324] width 83 height 11
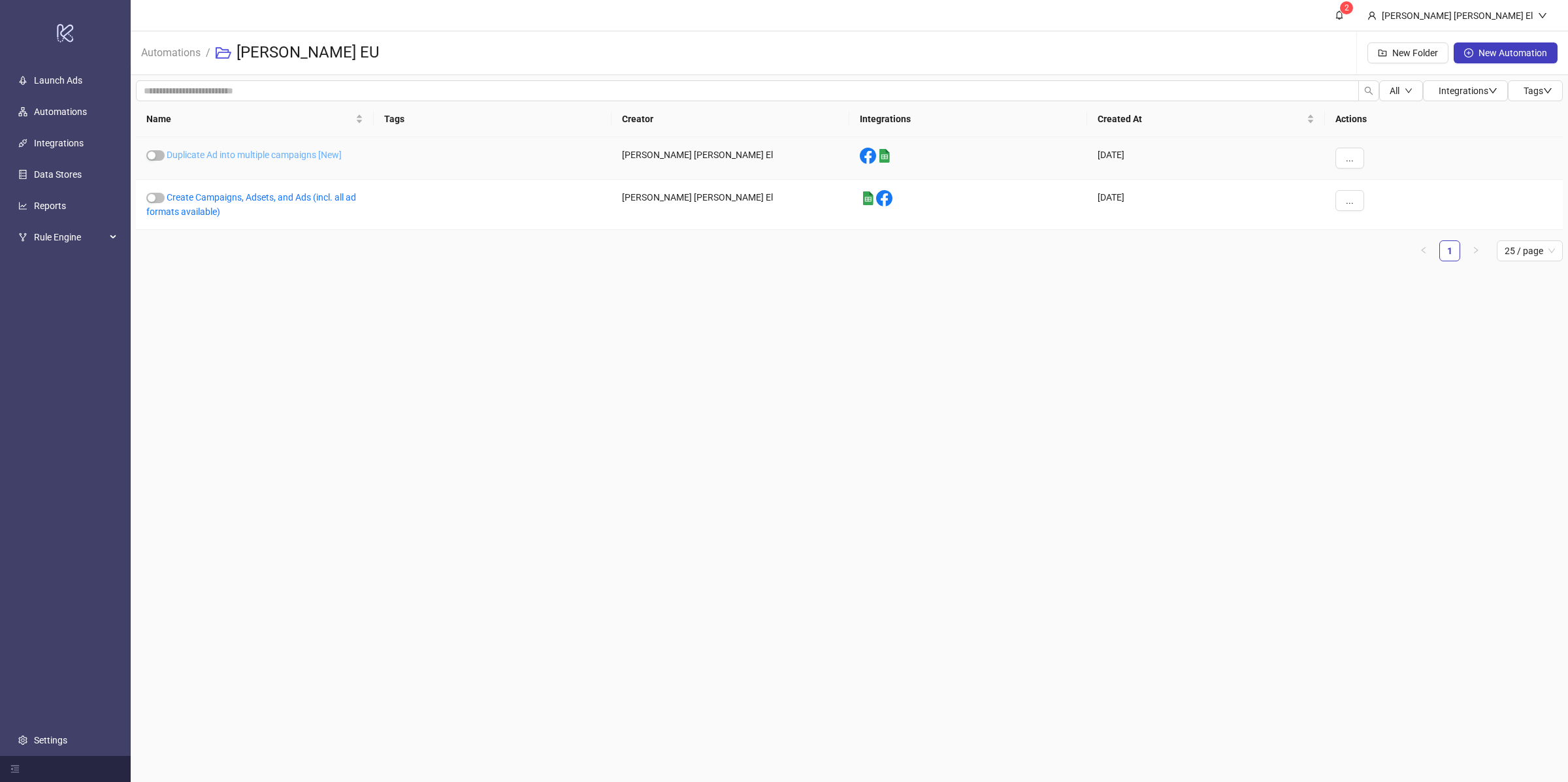
click at [269, 151] on link "Duplicate Ad into multiple campaigns [New]" at bounding box center [254, 155] width 175 height 11
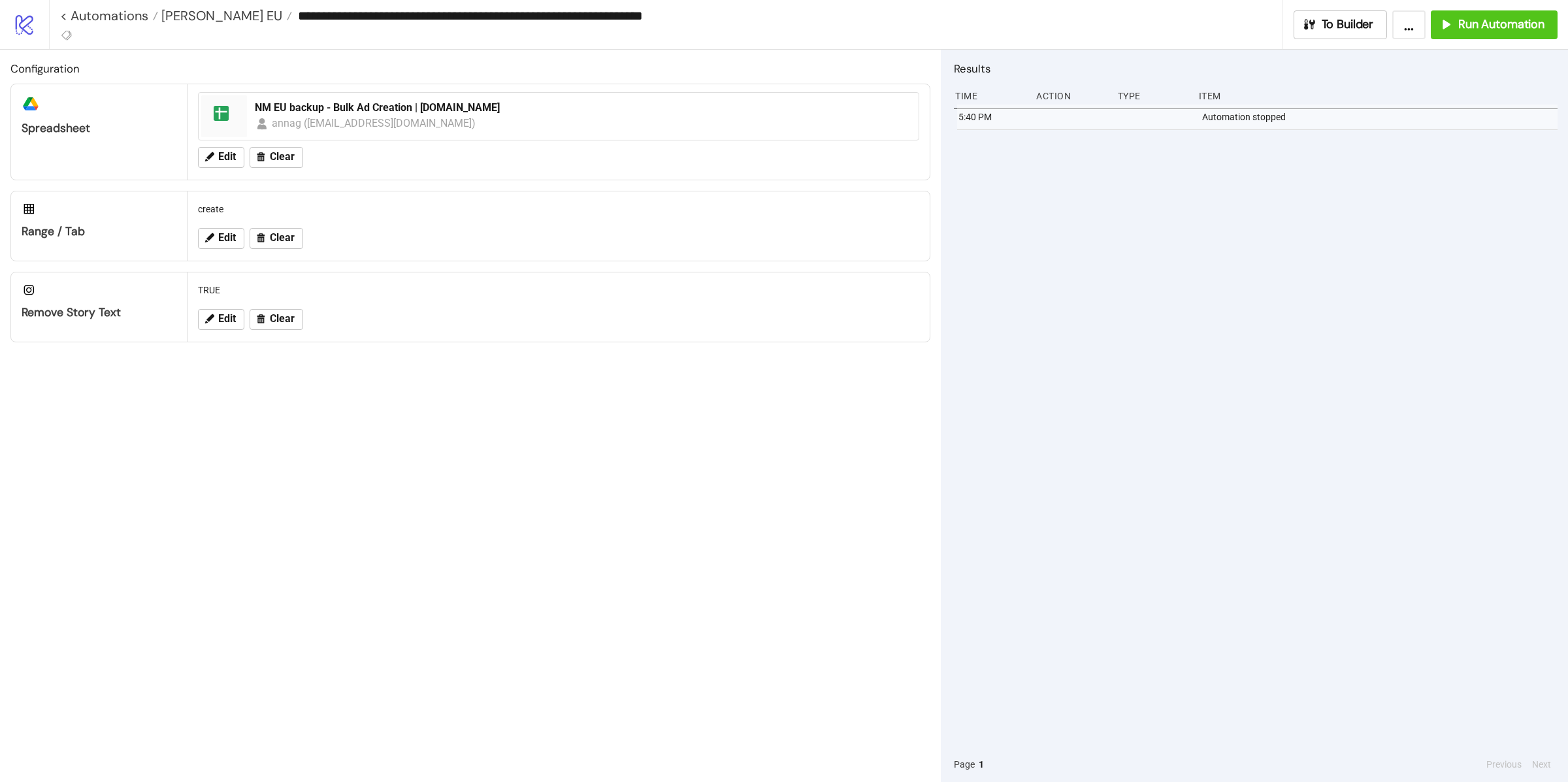
type input "**********"
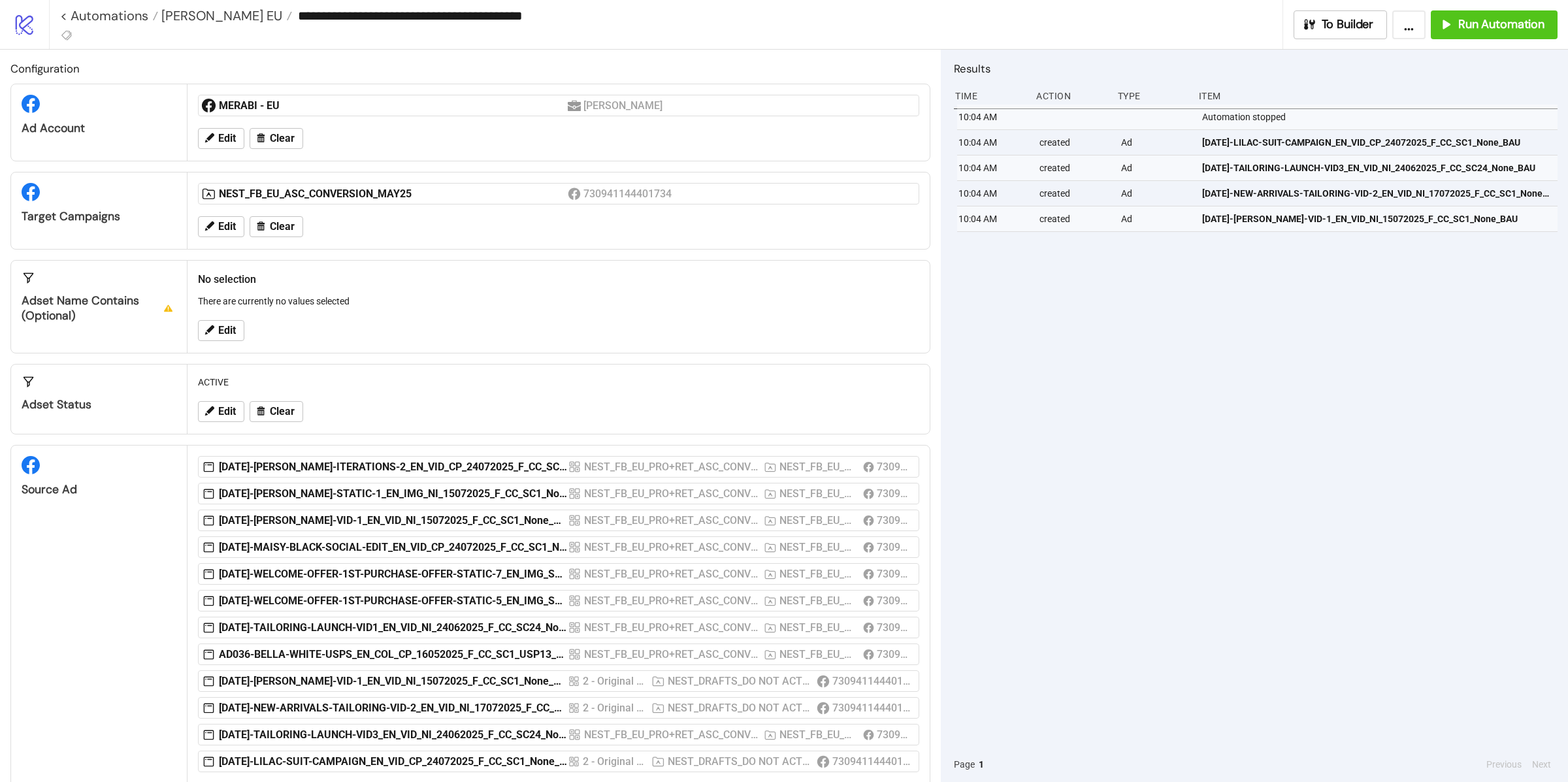
scroll to position [61, 0]
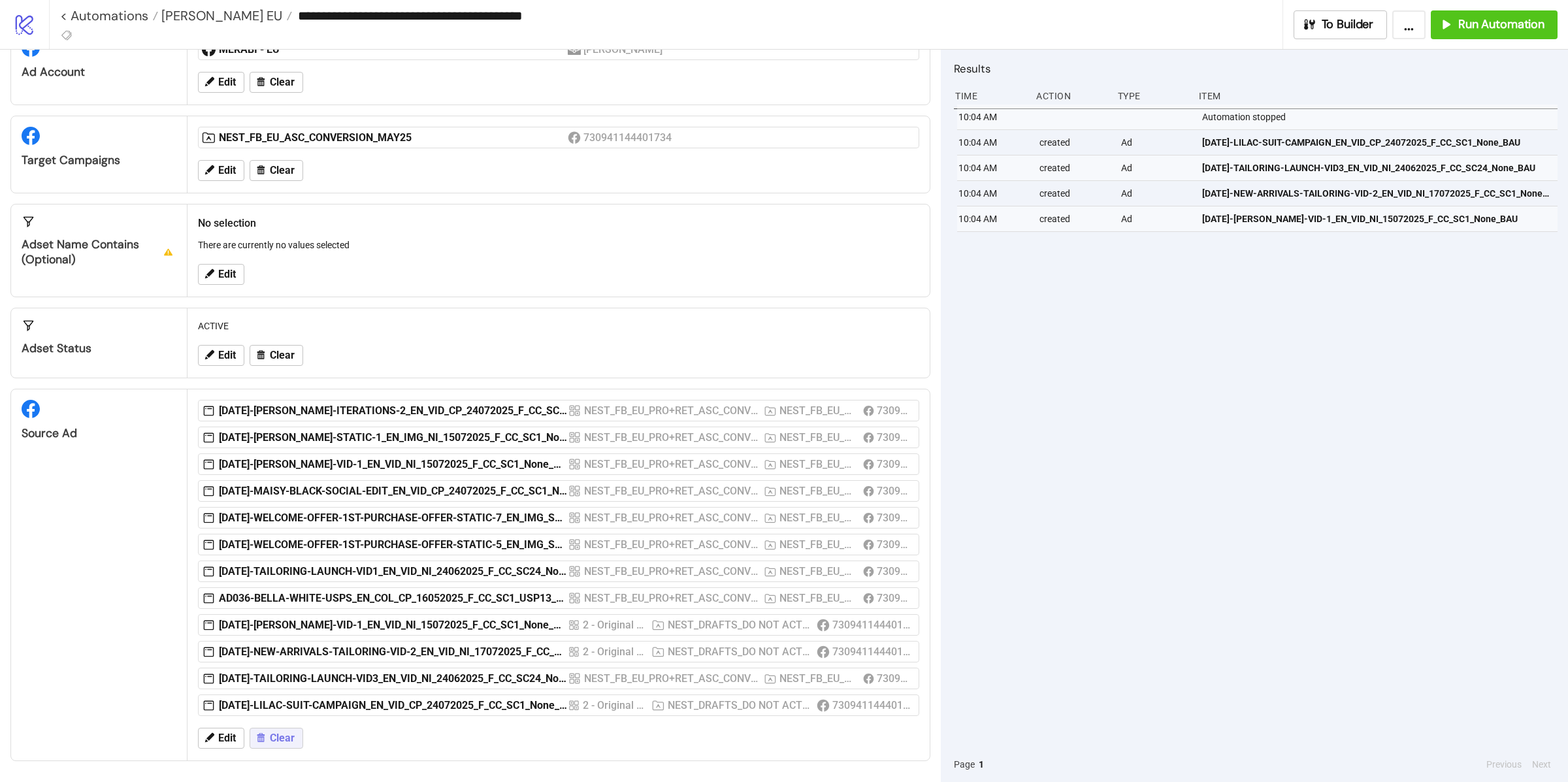
click at [283, 738] on span "Clear" at bounding box center [282, 738] width 24 height 12
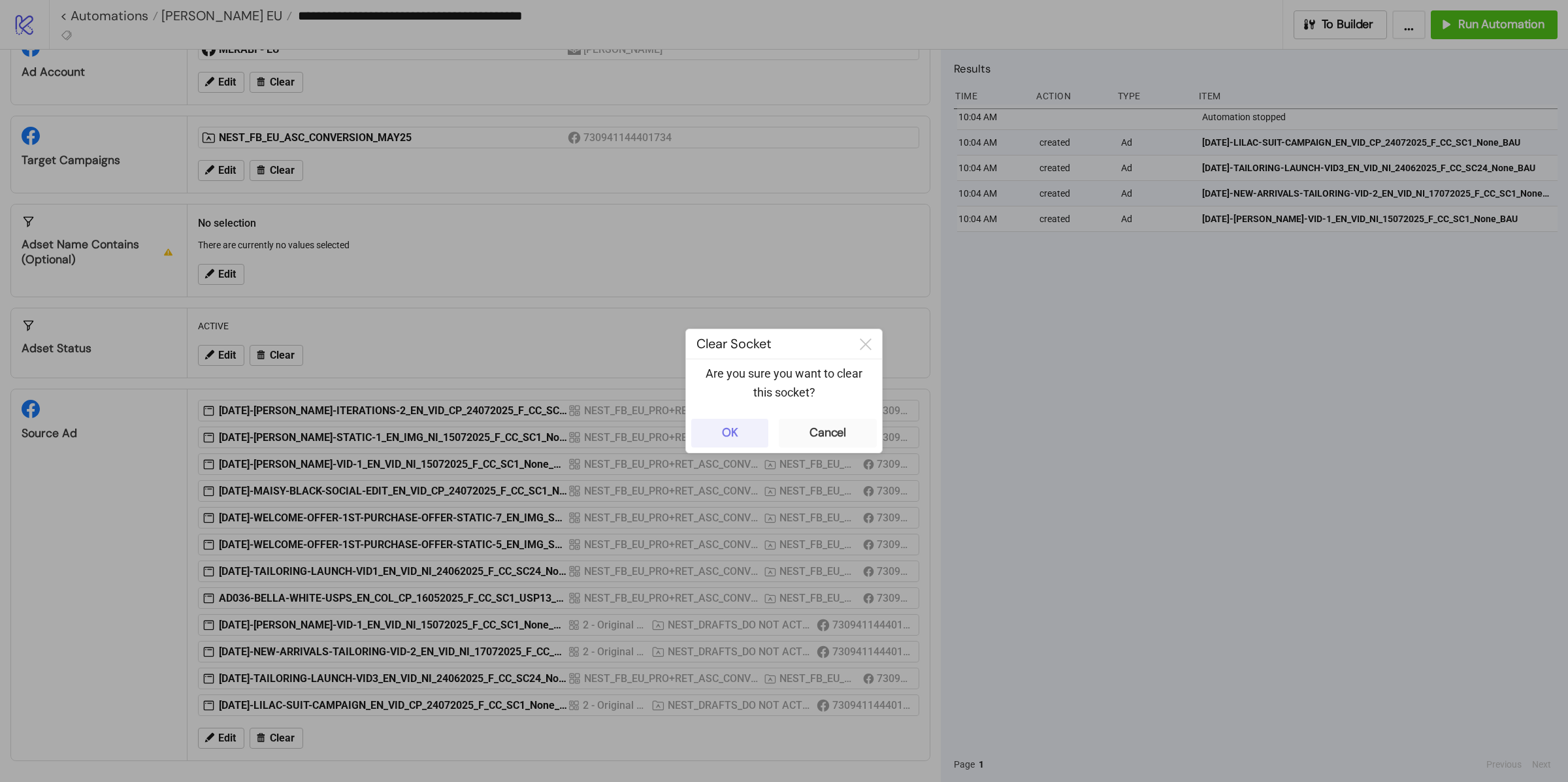
click at [749, 440] on button "OK" at bounding box center [729, 433] width 77 height 29
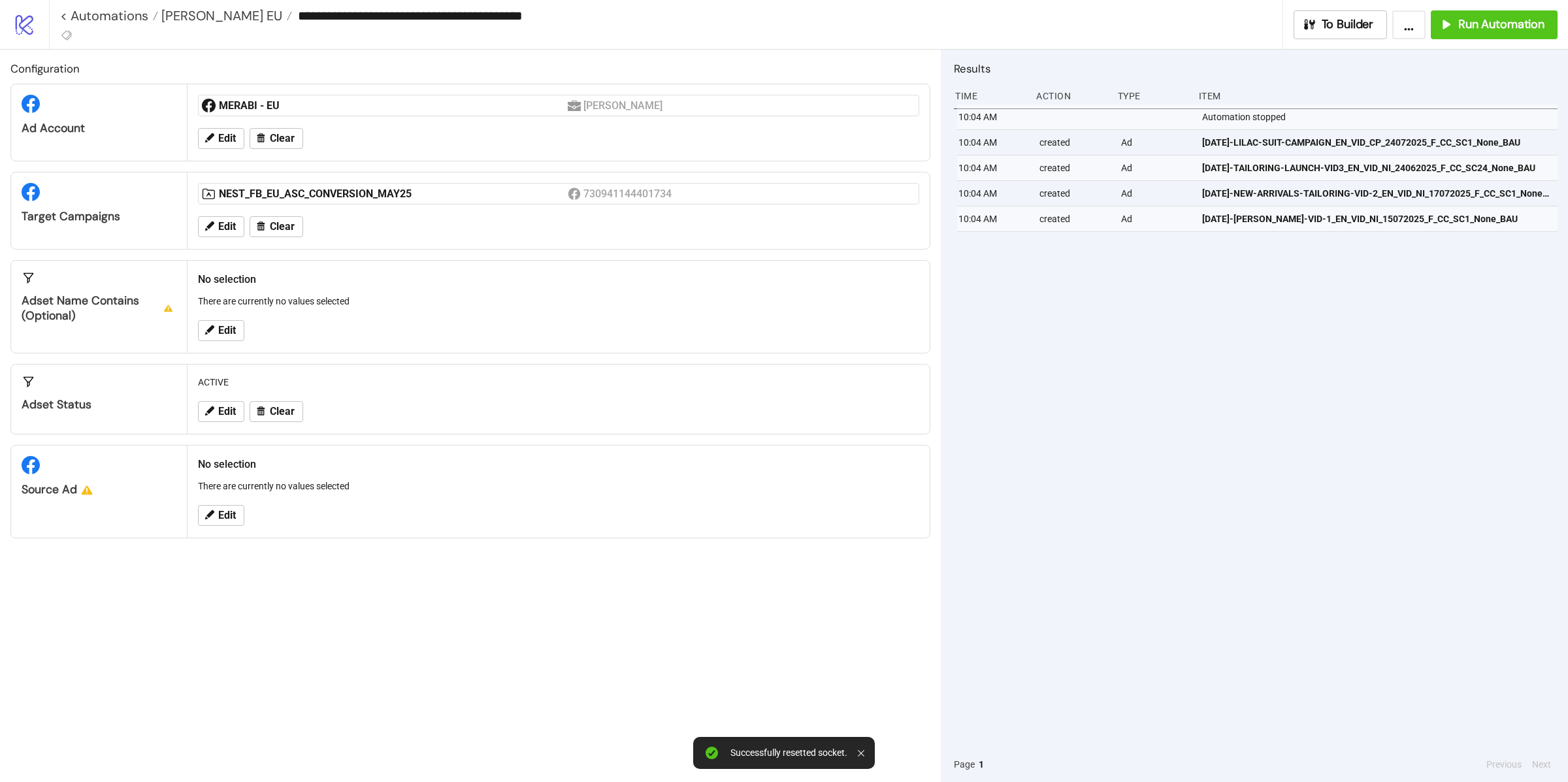
scroll to position [0, 0]
click at [224, 511] on span "Edit" at bounding box center [227, 515] width 17 height 12
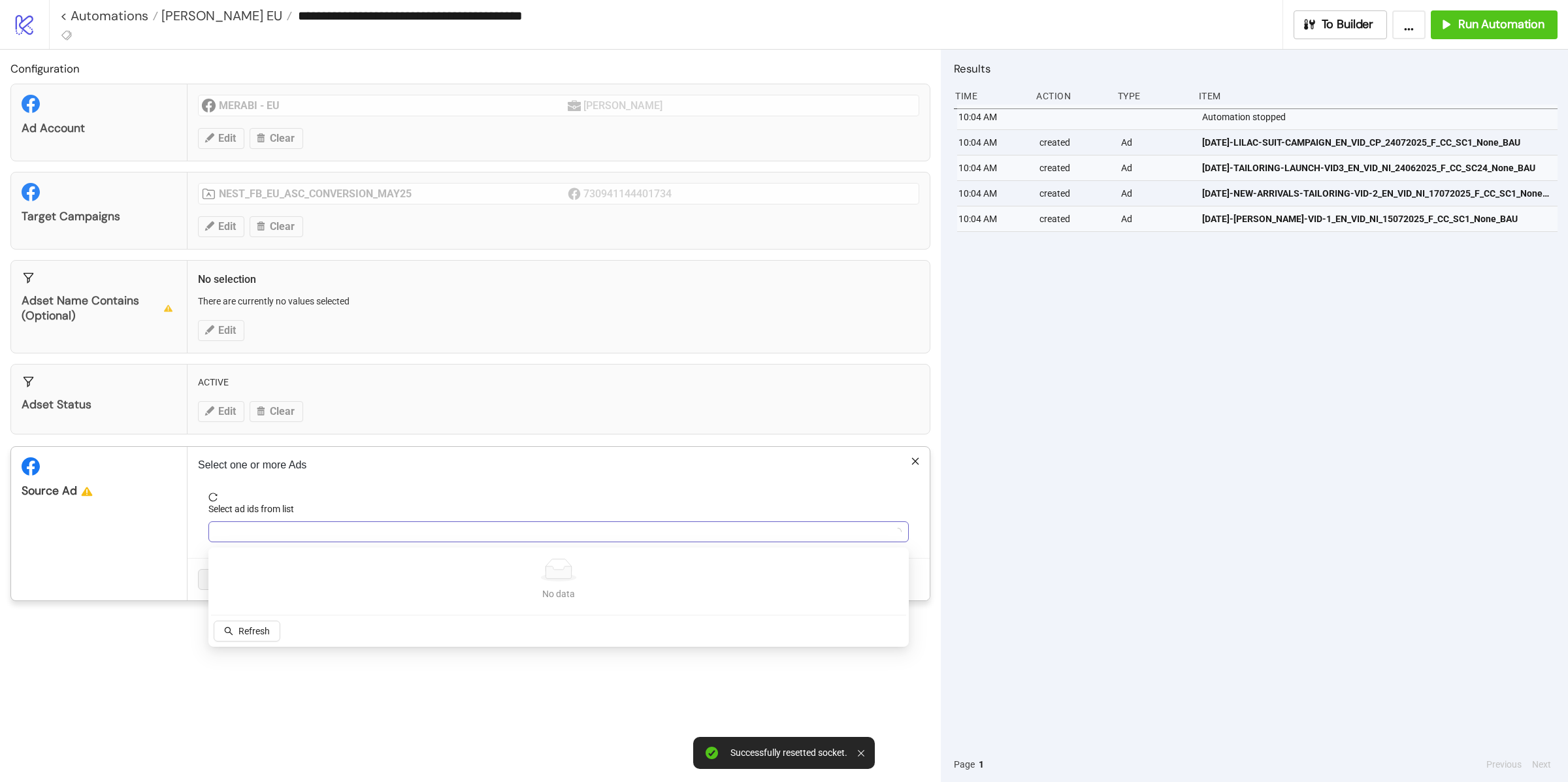
click at [245, 536] on div at bounding box center [552, 531] width 682 height 18
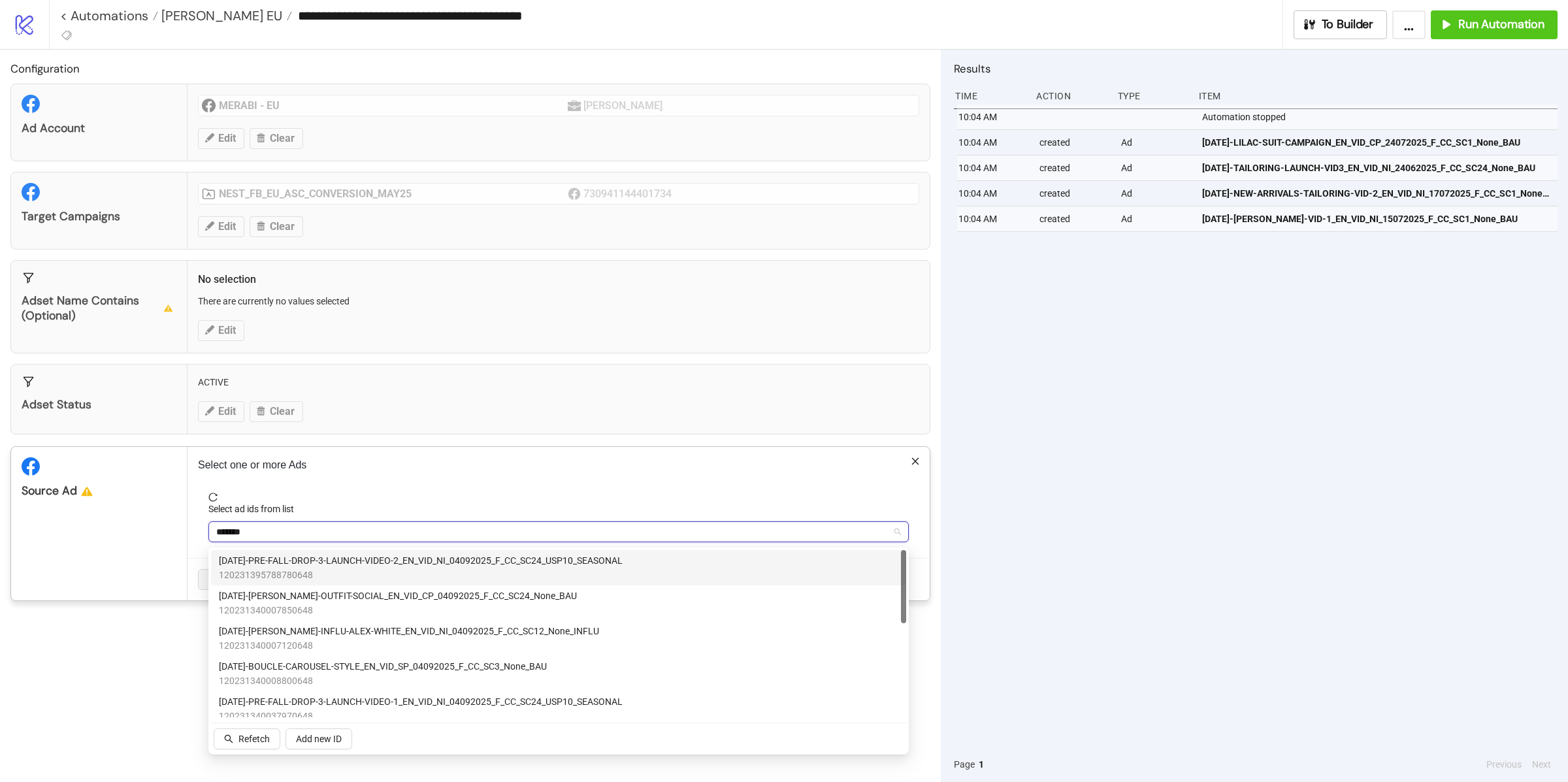
type input "********"
click at [365, 563] on span "[DATE]-PRE-FALL-DROP-3-LAUNCH-VIDEO-2_EN_VID_NI_04092025_F_CC_SC24_USP10_SEASON…" at bounding box center [421, 561] width 404 height 14
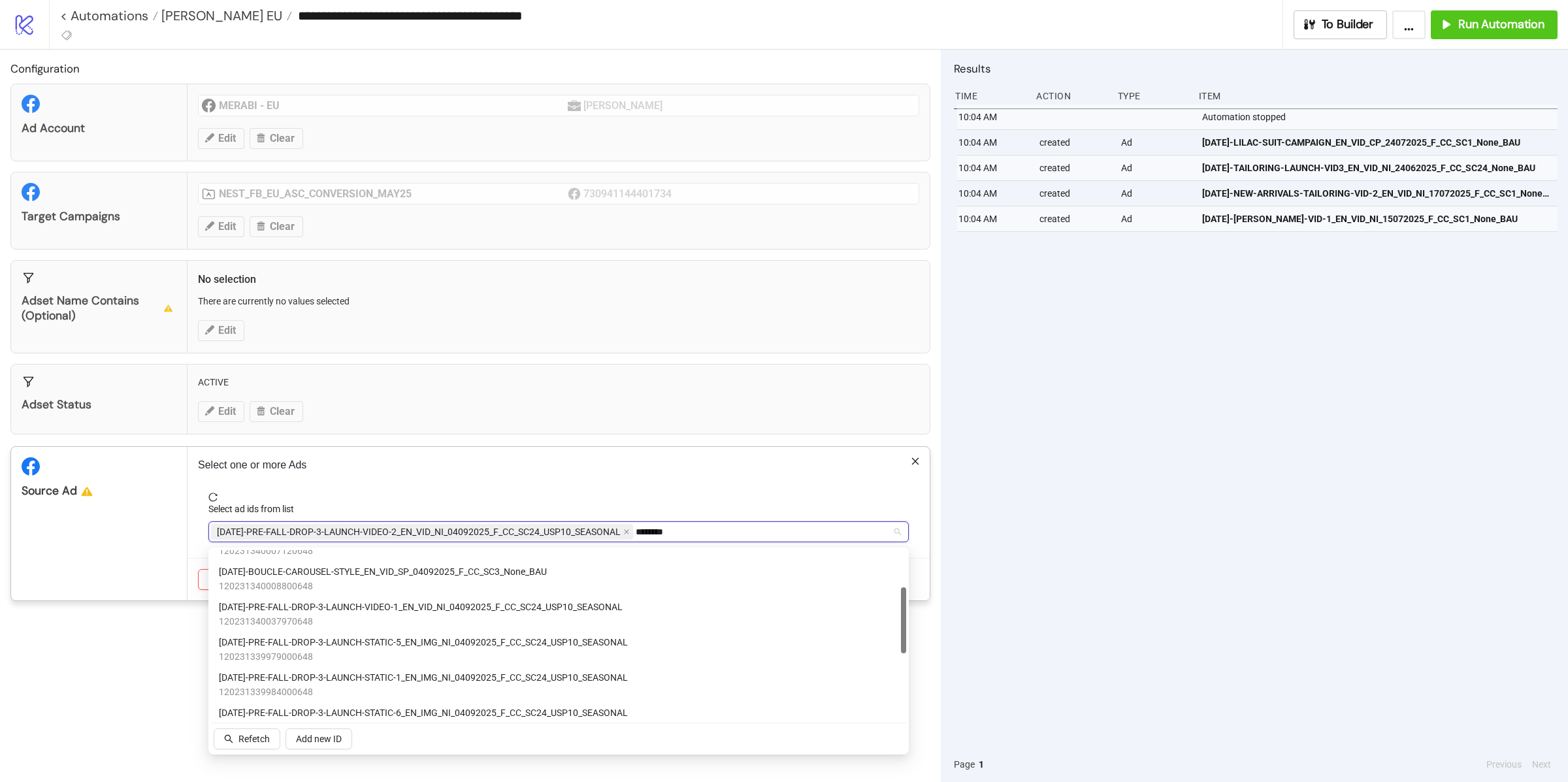
scroll to position [71, 0]
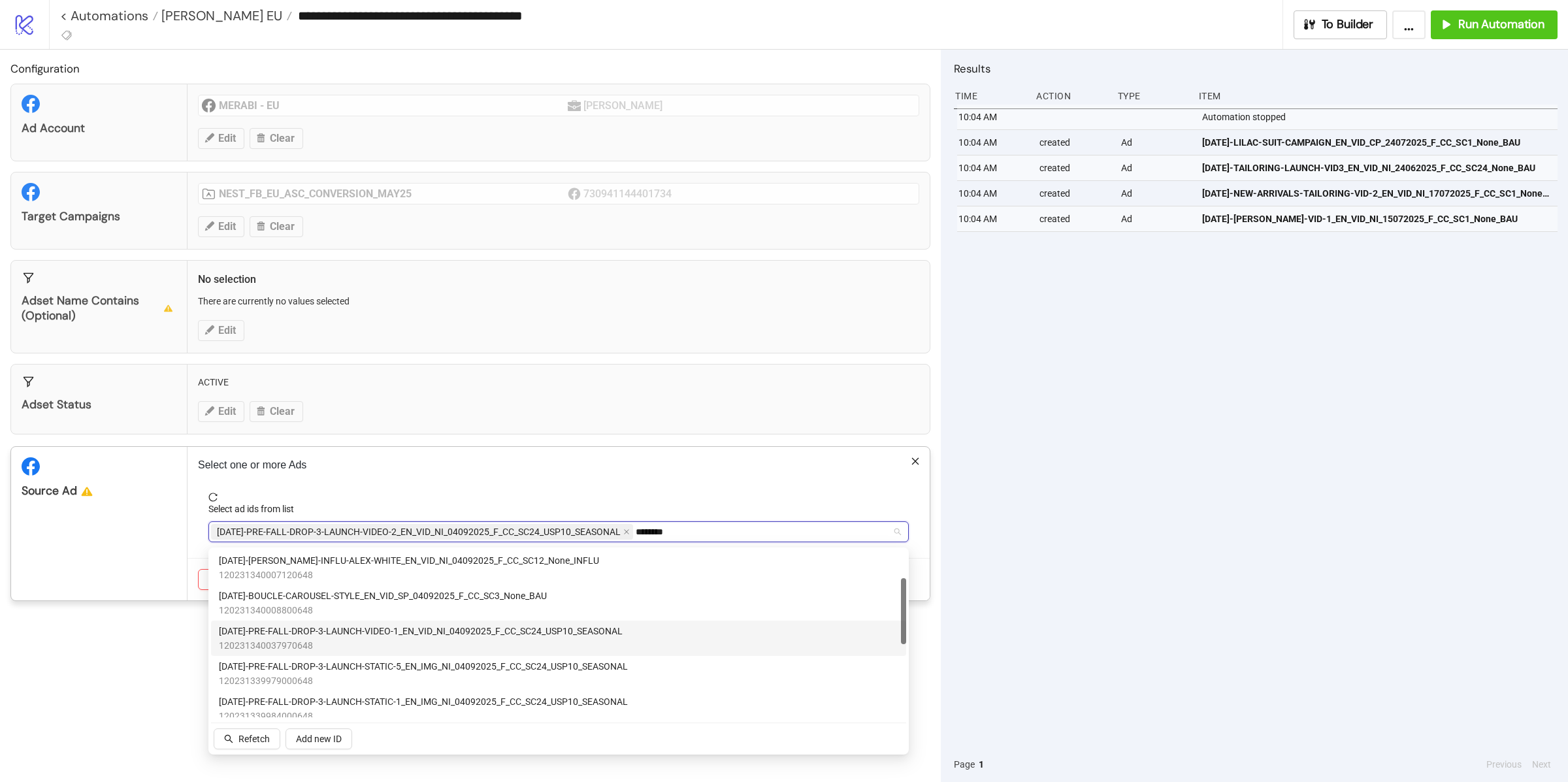
click at [375, 631] on span "[DATE]-PRE-FALL-DROP-3-LAUNCH-VIDEO-1_EN_VID_NI_04092025_F_CC_SC24_USP10_SEASON…" at bounding box center [421, 631] width 404 height 14
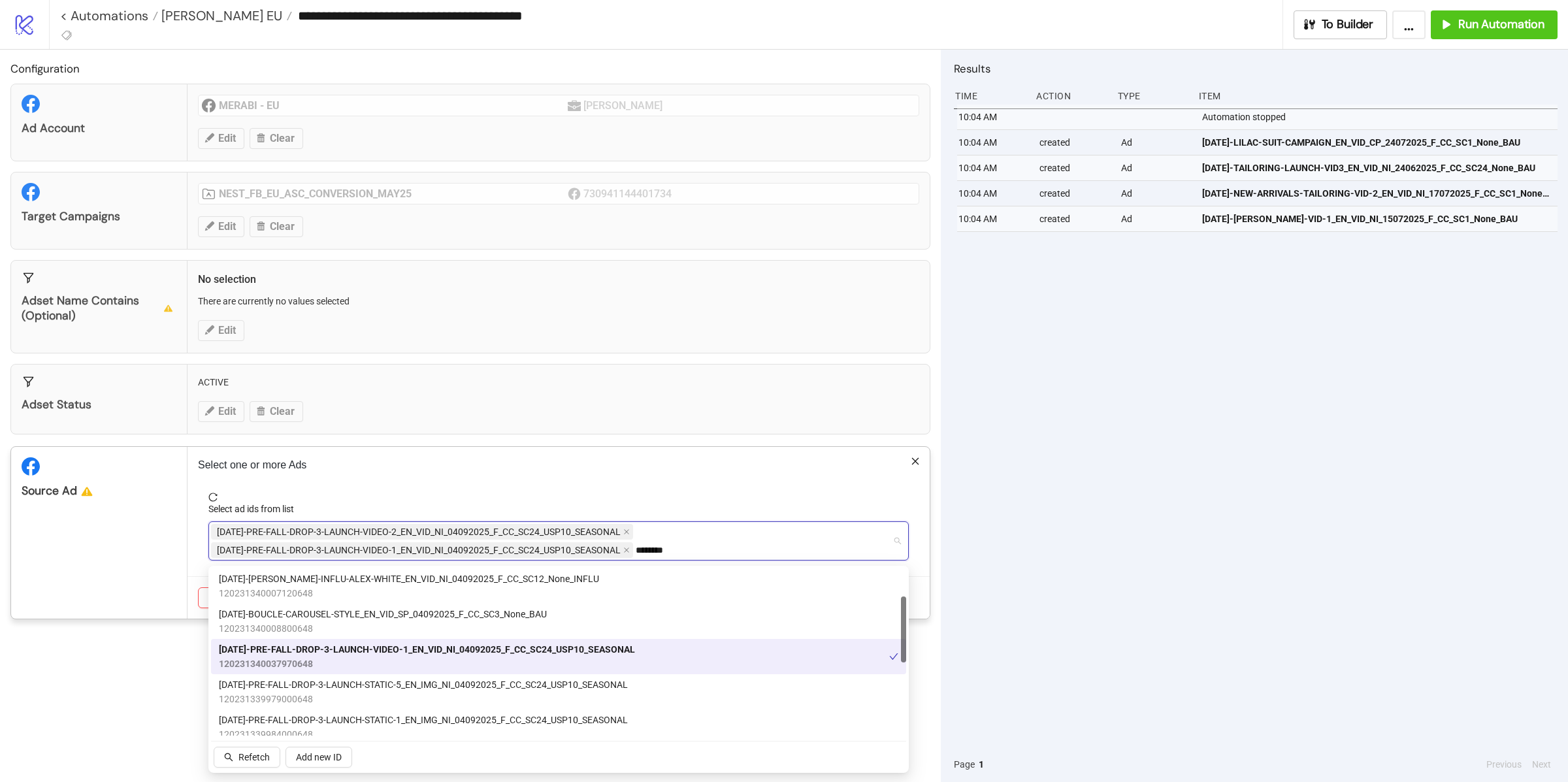
scroll to position [256, 0]
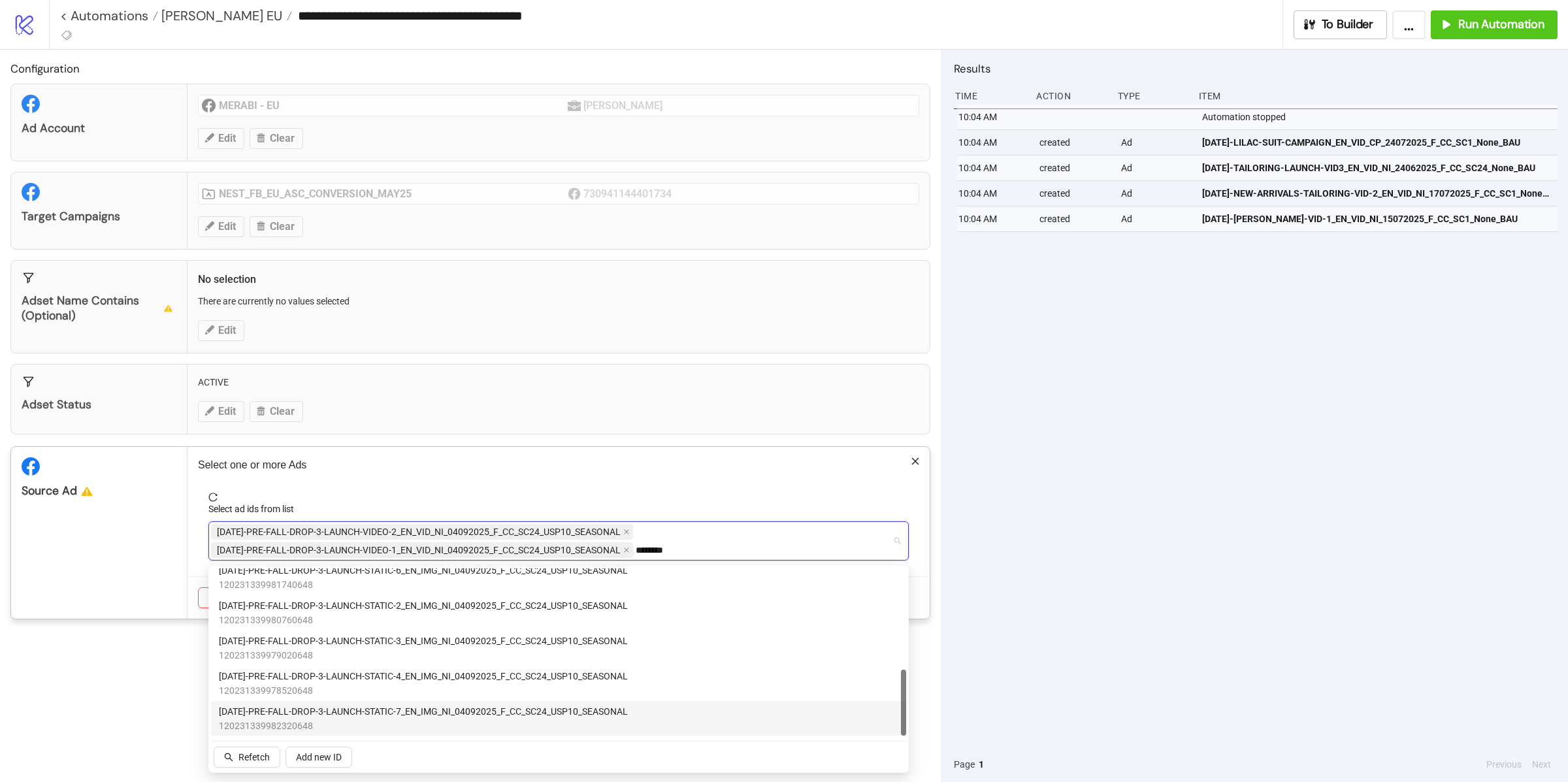
click at [388, 711] on span "[DATE]-PRE-FALL-DROP-3-LAUNCH-STATIC-7_EN_IMG_NI_04092025_F_CC_SC24_USP10_SEASO…" at bounding box center [424, 711] width 409 height 14
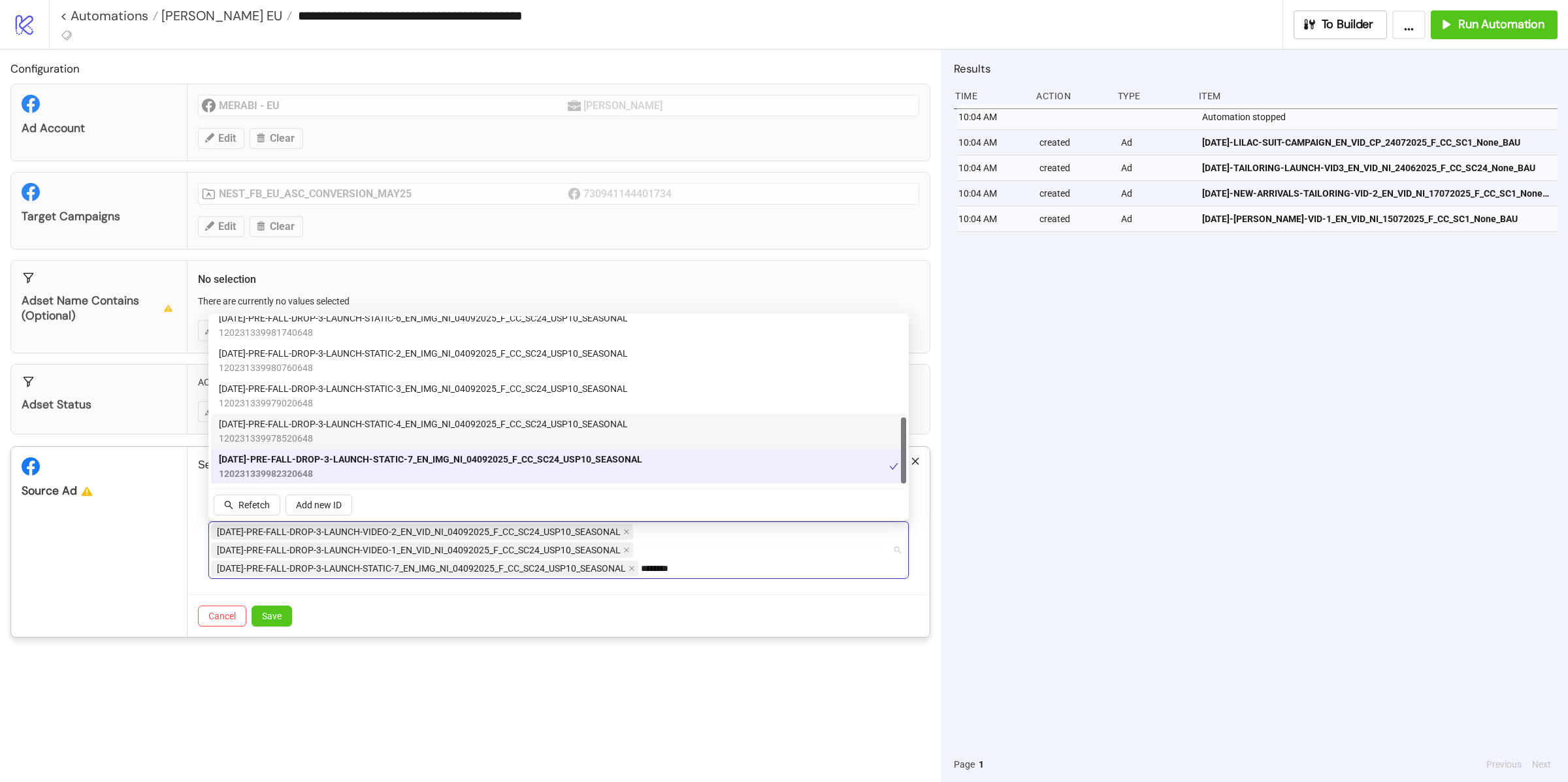
click at [417, 426] on span "[DATE]-PRE-FALL-DROP-3-LAUNCH-STATIC-4_EN_IMG_NI_04092025_F_CC_SC24_USP10_SEASO…" at bounding box center [424, 424] width 409 height 14
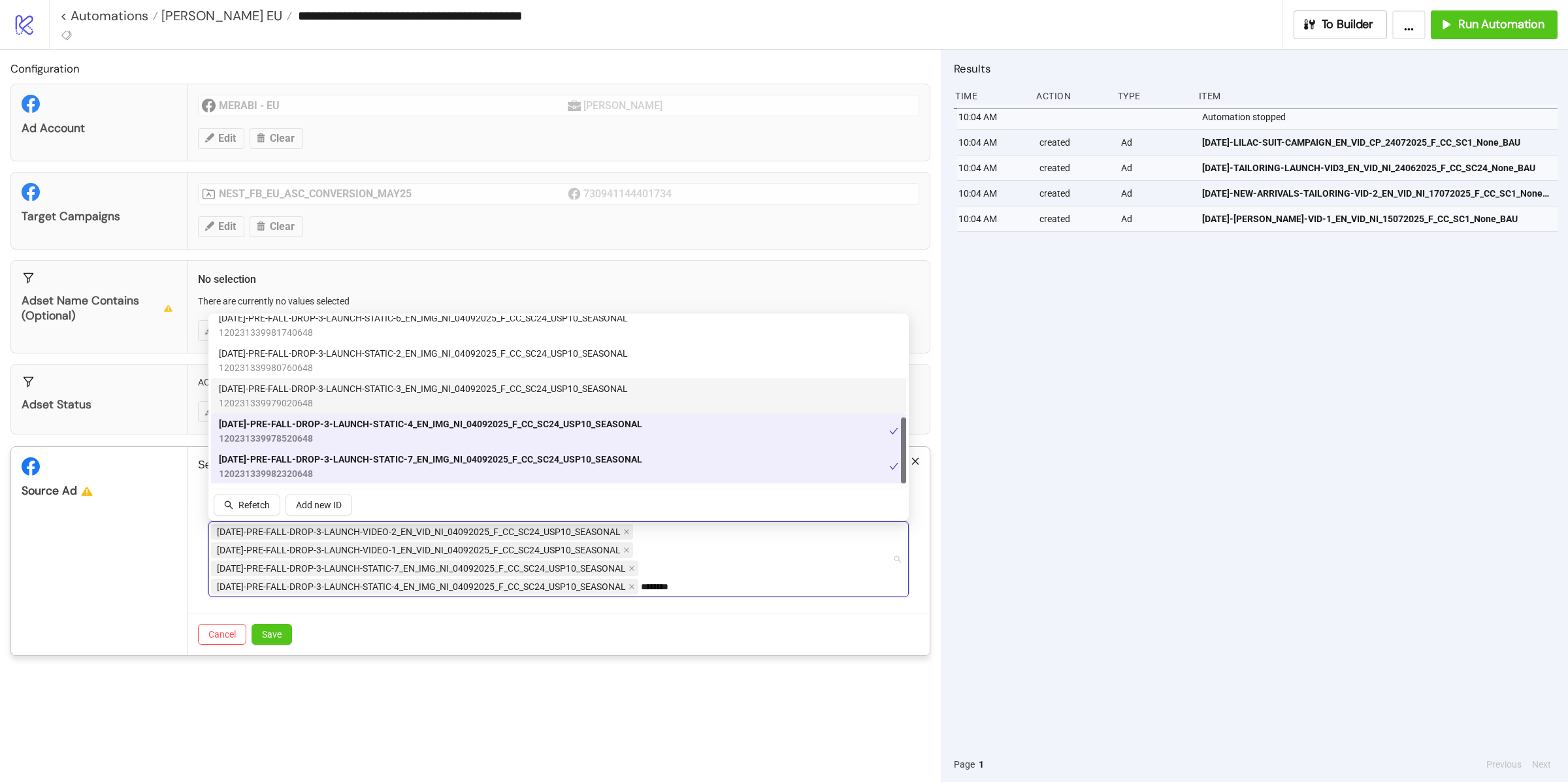
click at [414, 394] on span "[DATE]-PRE-FALL-DROP-3-LAUNCH-STATIC-3_EN_IMG_NI_04092025_F_CC_SC24_USP10_SEASO…" at bounding box center [424, 388] width 409 height 14
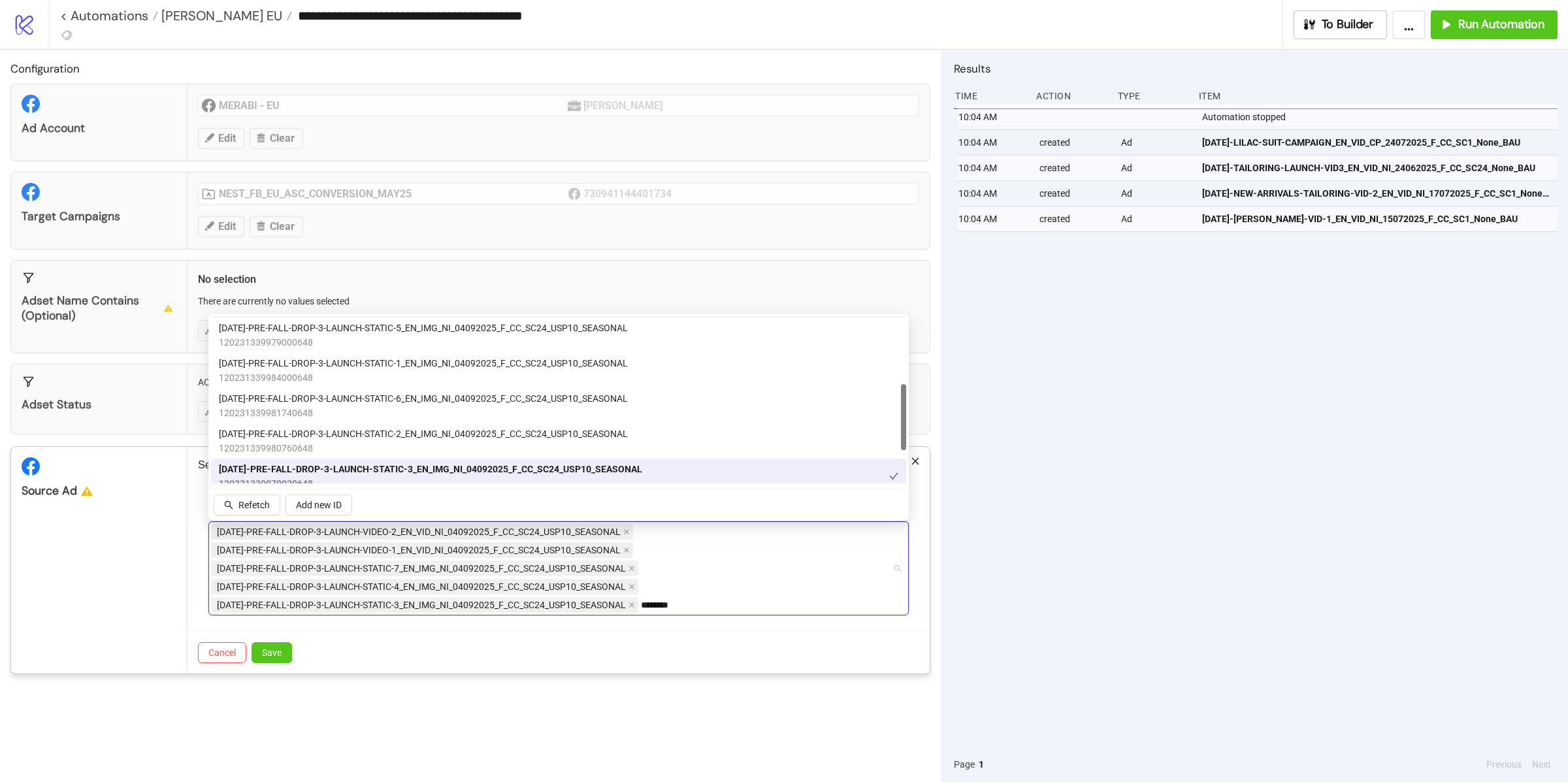
scroll to position [172, 0]
click at [410, 443] on span "[DATE]-PRE-FALL-DROP-3-LAUNCH-STATIC-2_EN_IMG_NI_04092025_F_CC_SC24_USP10_SEASO…" at bounding box center [424, 437] width 409 height 14
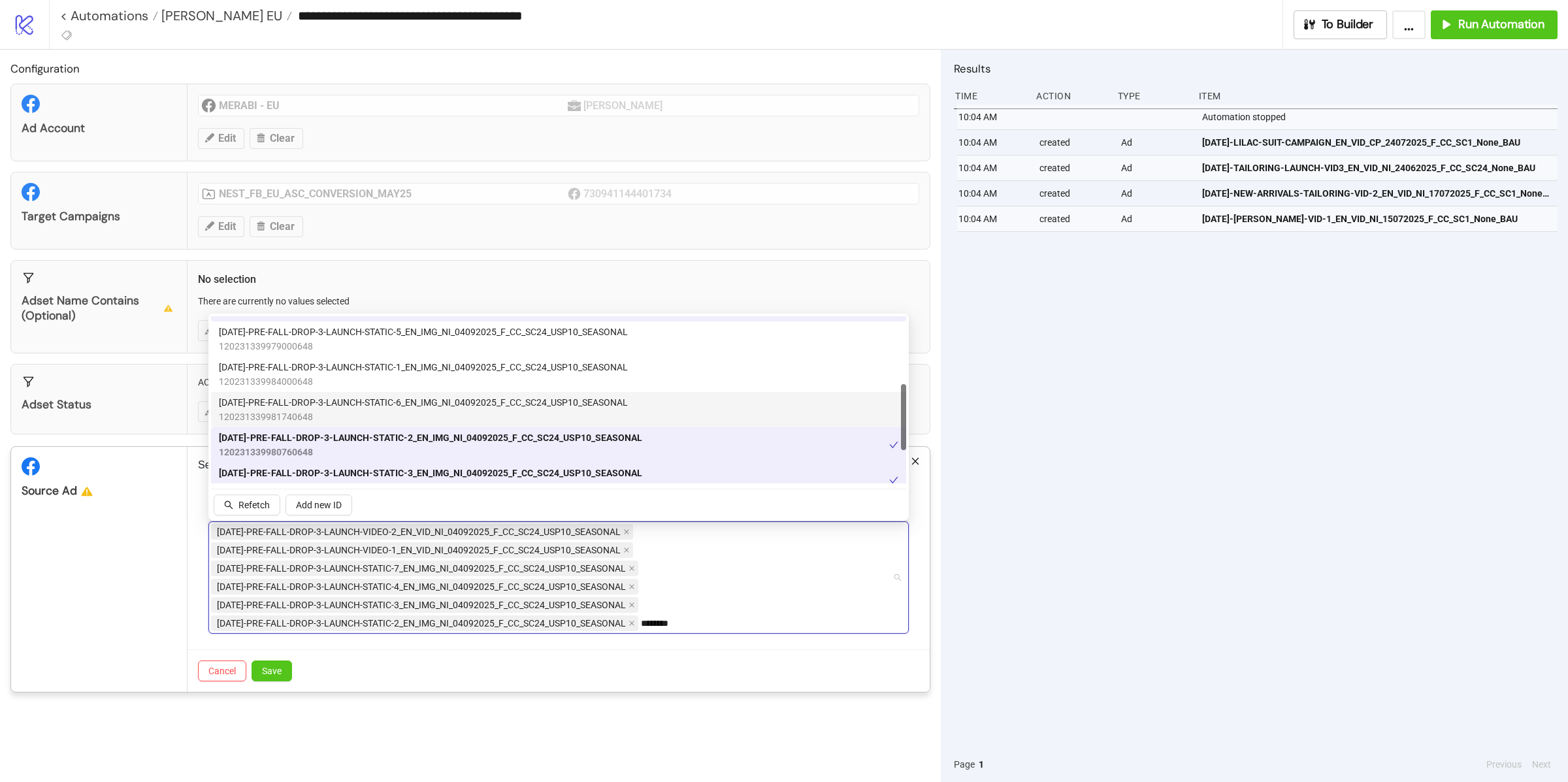
click at [410, 403] on span "[DATE]-PRE-FALL-DROP-3-LAUNCH-STATIC-6_EN_IMG_NI_04092025_F_CC_SC24_USP10_SEASO…" at bounding box center [424, 403] width 409 height 14
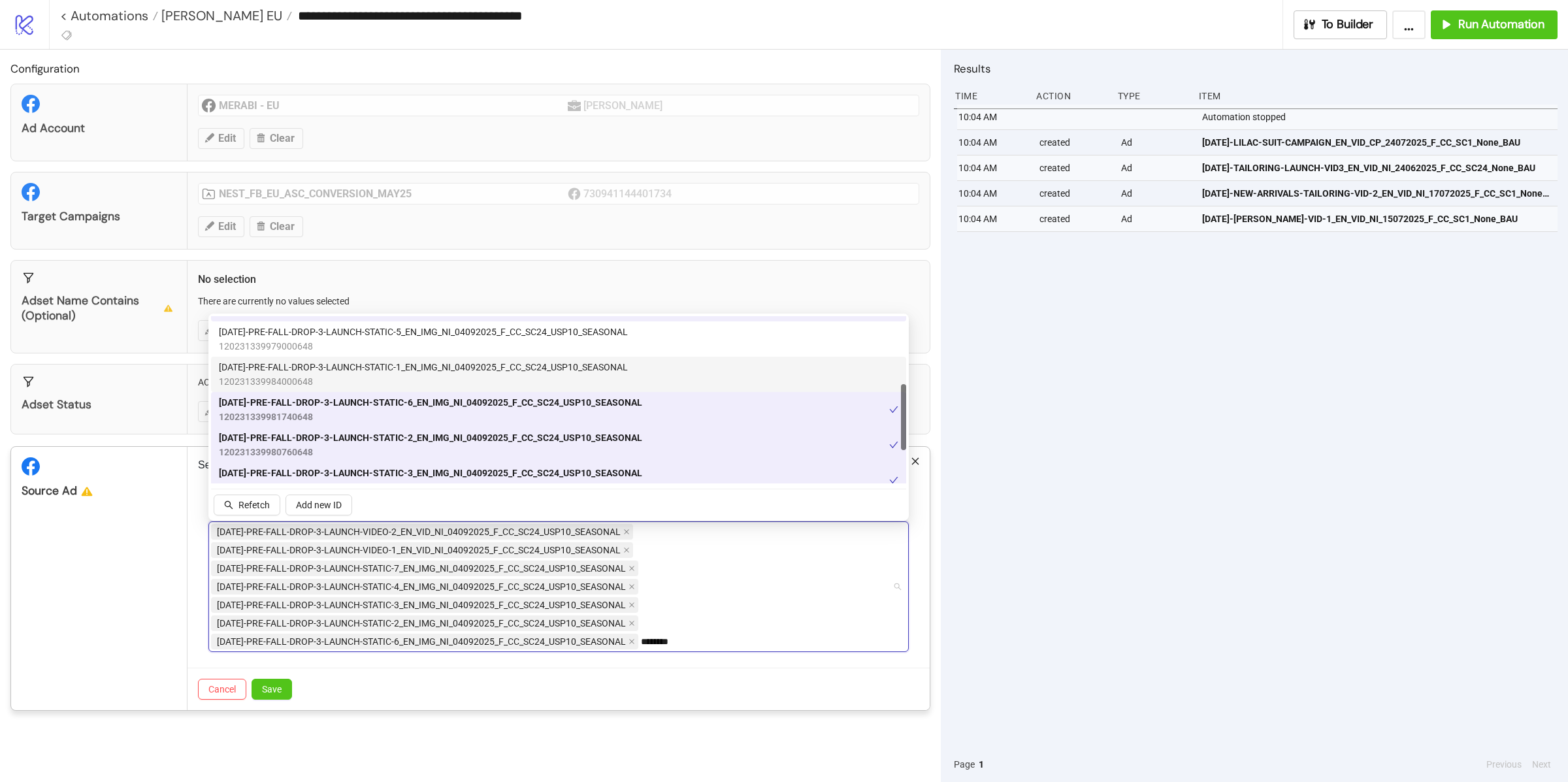
click at [408, 365] on span "[DATE]-PRE-FALL-DROP-3-LAUNCH-STATIC-1_EN_IMG_NI_04092025_F_CC_SC24_USP10_SEASO…" at bounding box center [424, 368] width 409 height 14
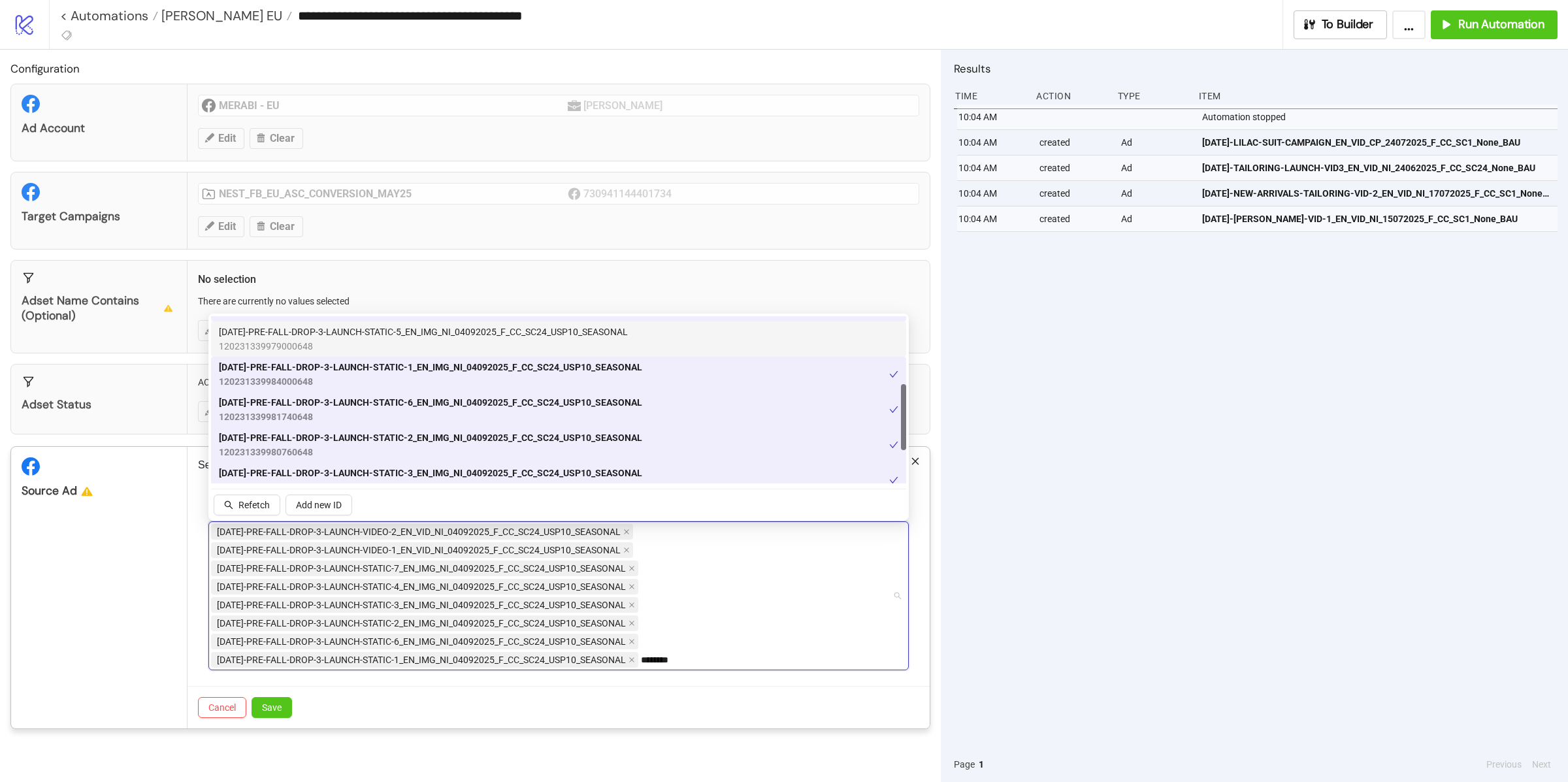
click at [409, 339] on span "120231339979000648" at bounding box center [424, 347] width 409 height 14
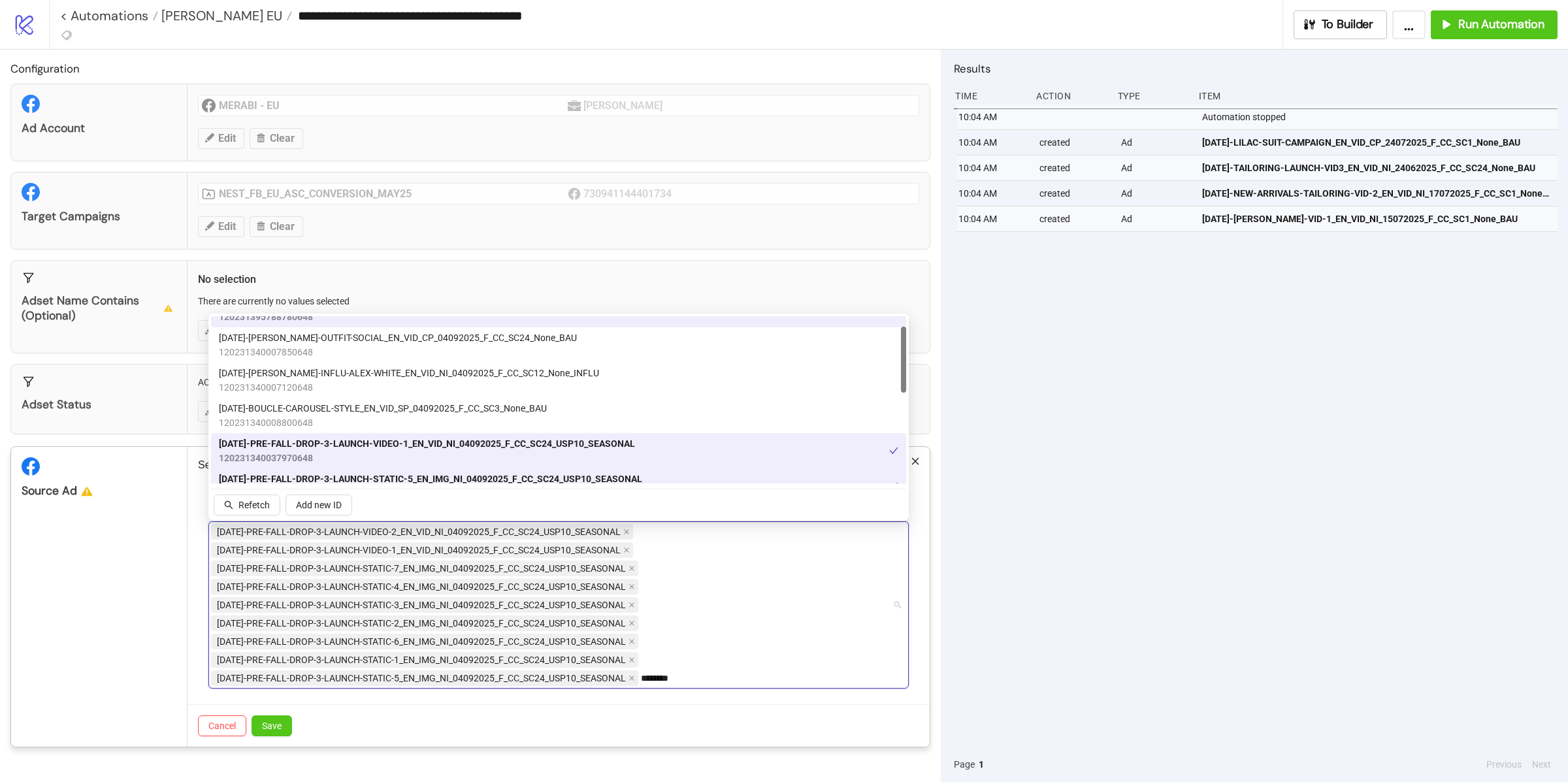
scroll to position [23, 0]
click at [375, 414] on span "[DATE]-BOUCLE-CAROUSEL-STYLE_EN_VID_SP_04092025_F_CC_SC3_None_BAU" at bounding box center [383, 410] width 328 height 14
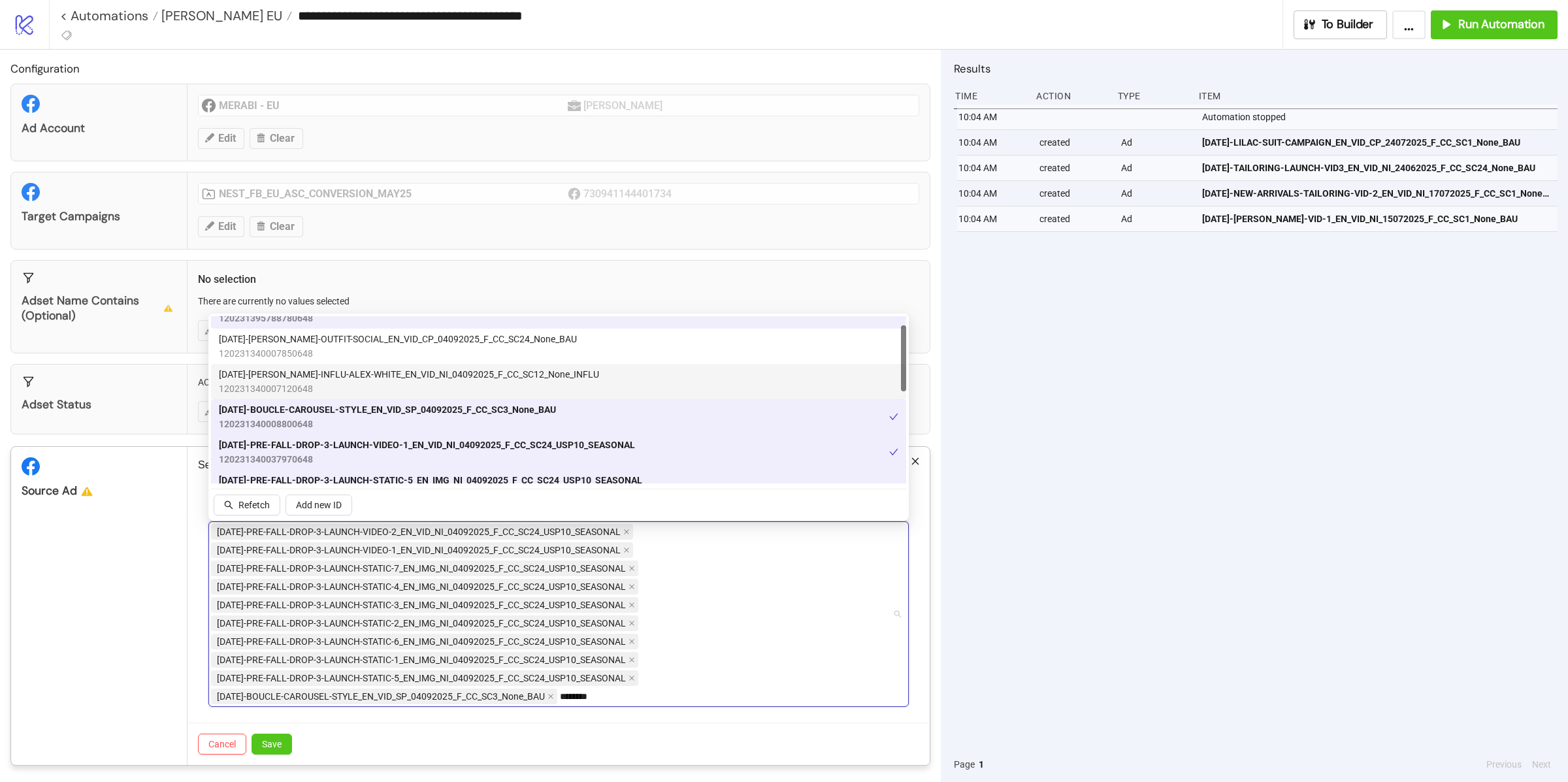
click at [375, 378] on span "[DATE]-[PERSON_NAME]-INFLU-ALEX-WHITE_EN_VID_NI_04092025_F_CC_SC12_None_INFLU" at bounding box center [409, 375] width 380 height 14
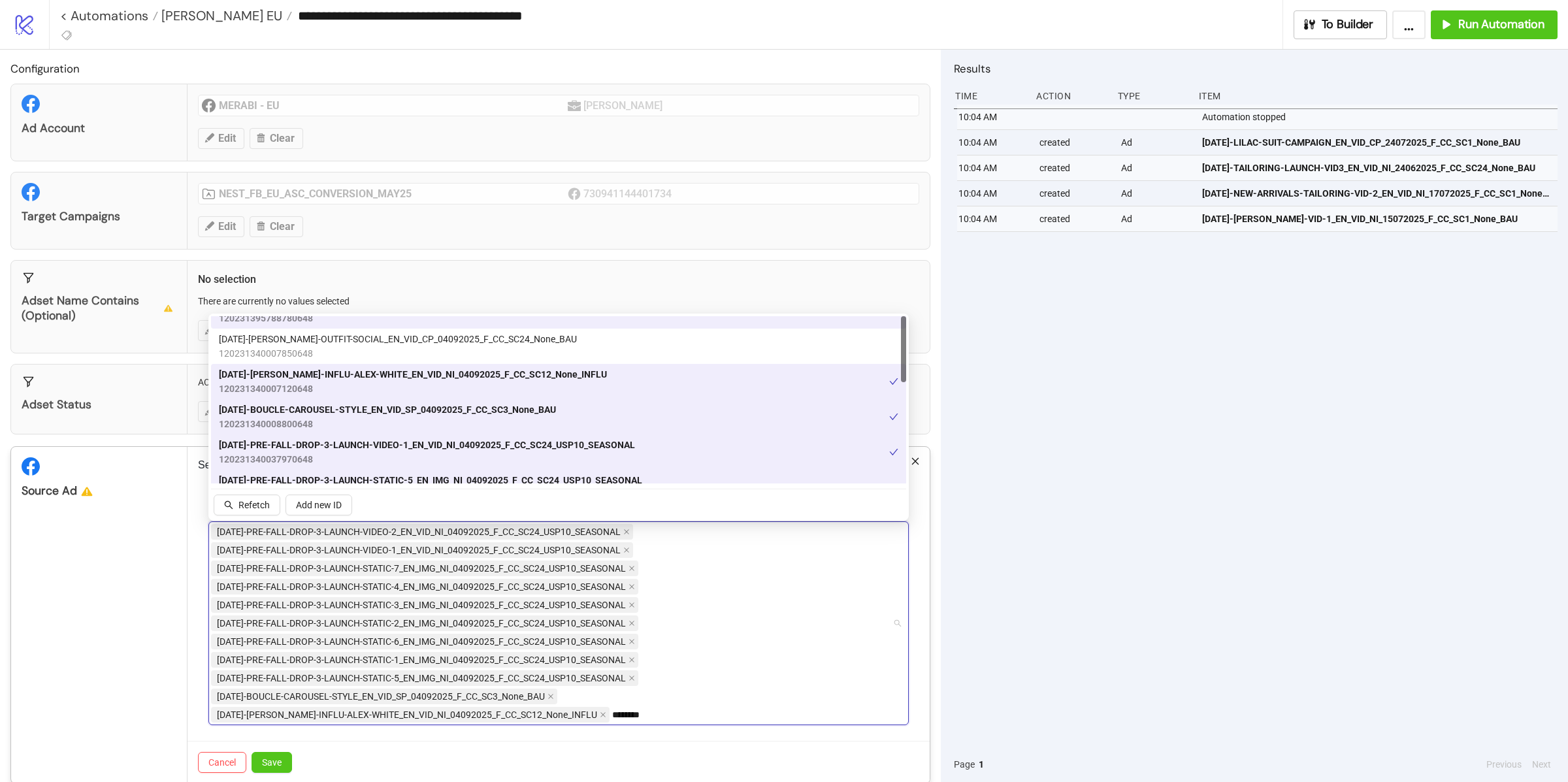
scroll to position [0, 0]
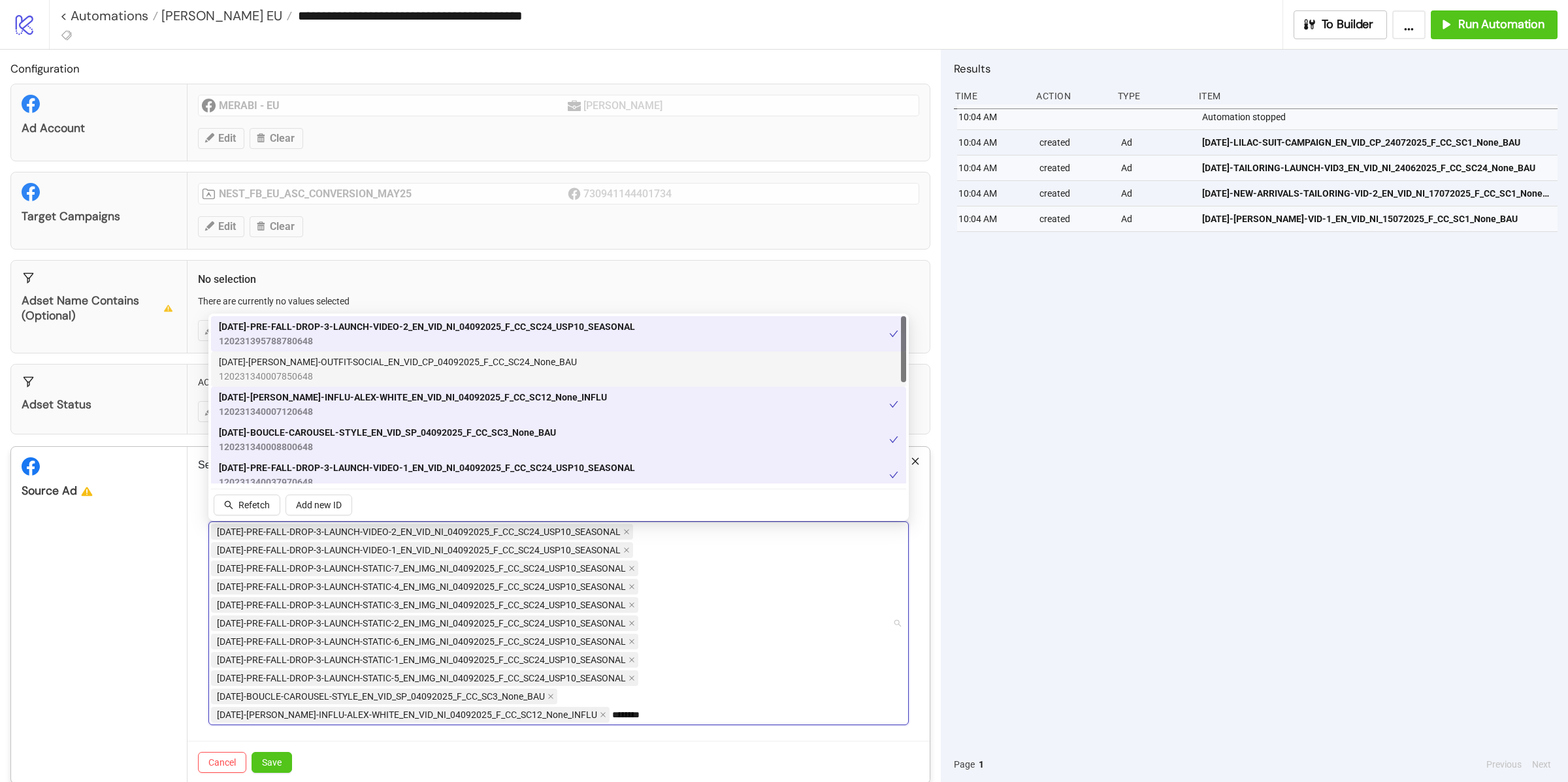
click at [370, 369] on span "120231340007850648" at bounding box center [398, 376] width 358 height 14
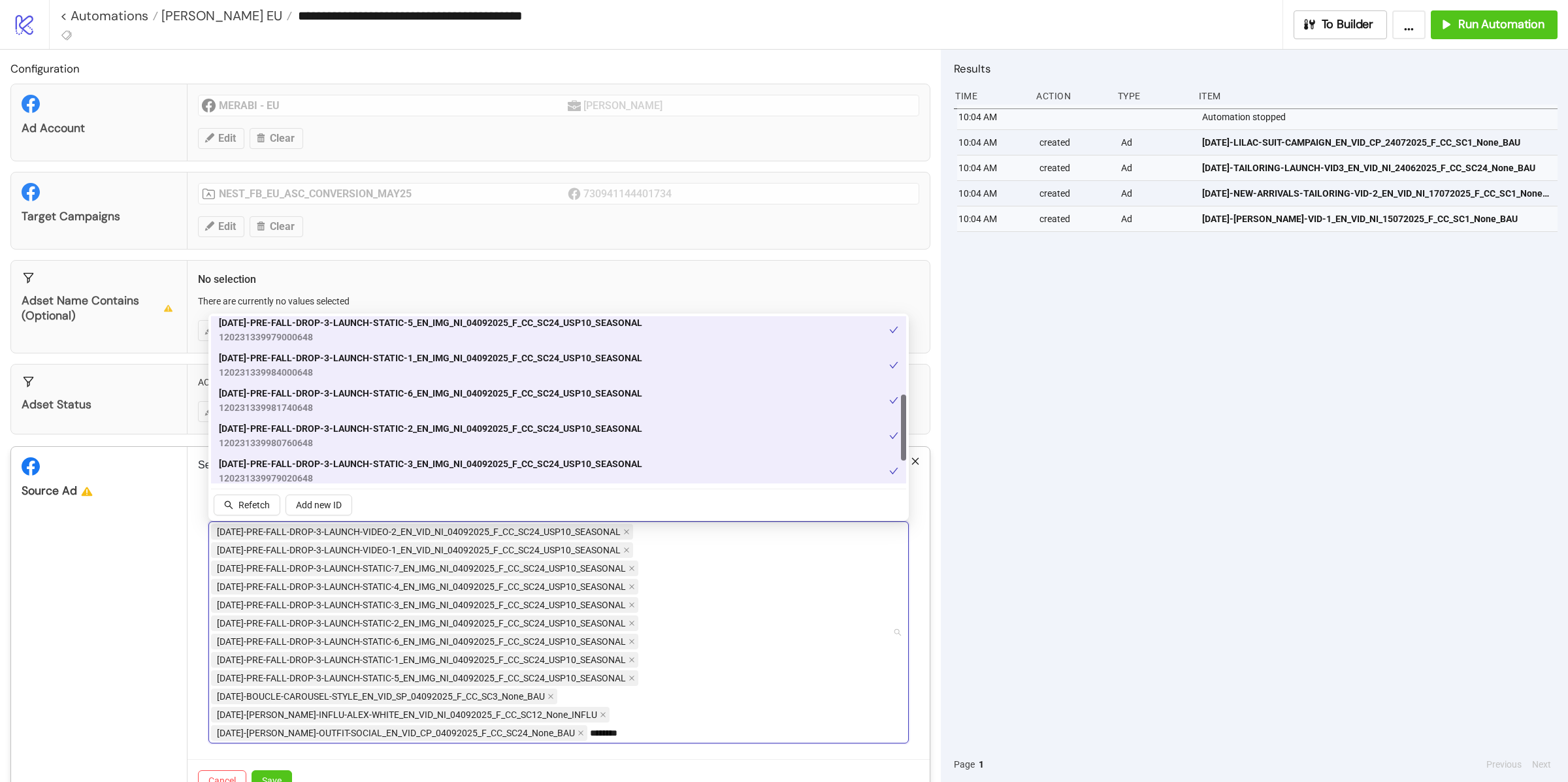
scroll to position [256, 0]
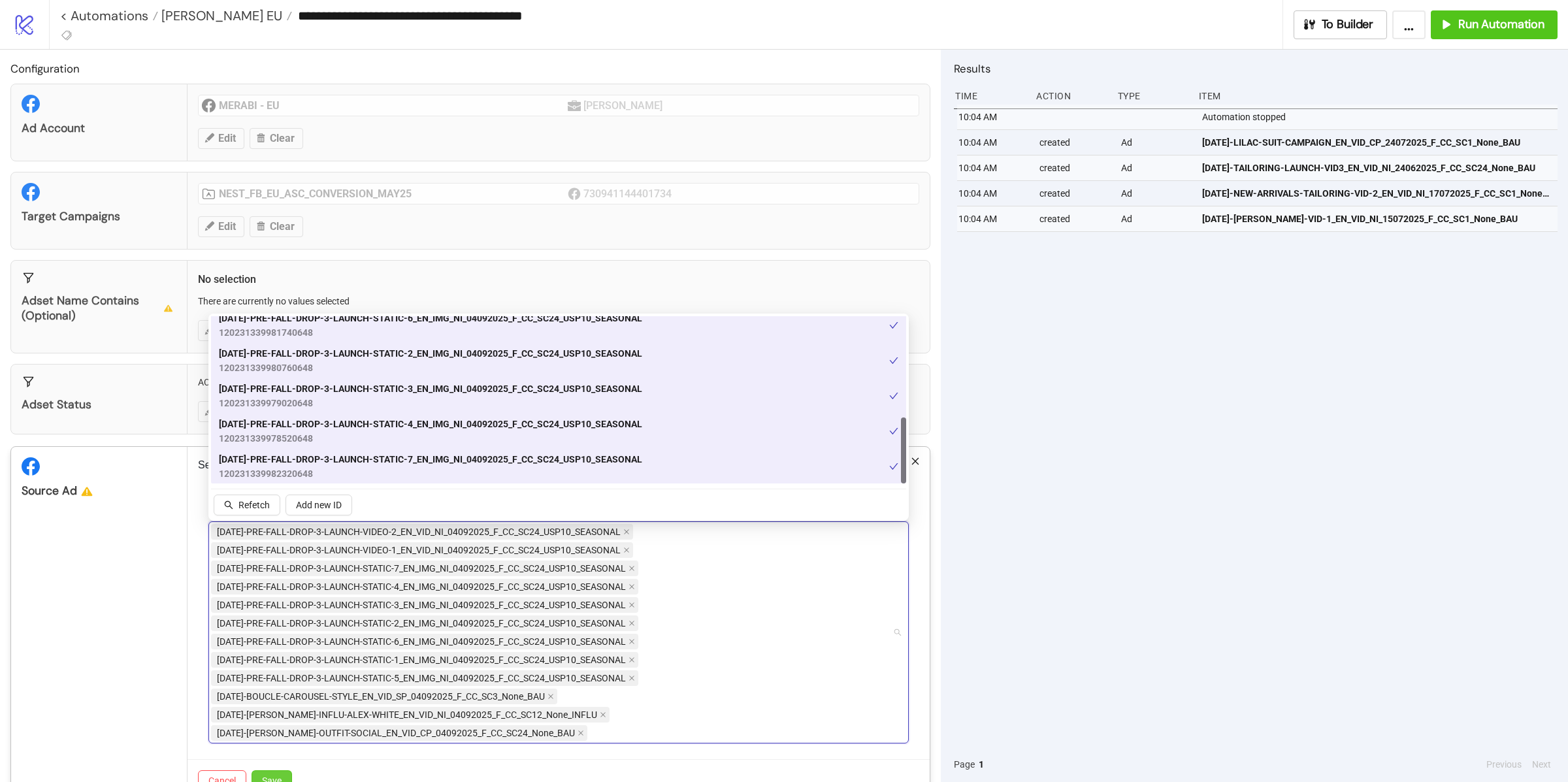
click at [270, 776] on button "Save" at bounding box center [272, 781] width 40 height 21
